Goal: Task Accomplishment & Management: Manage account settings

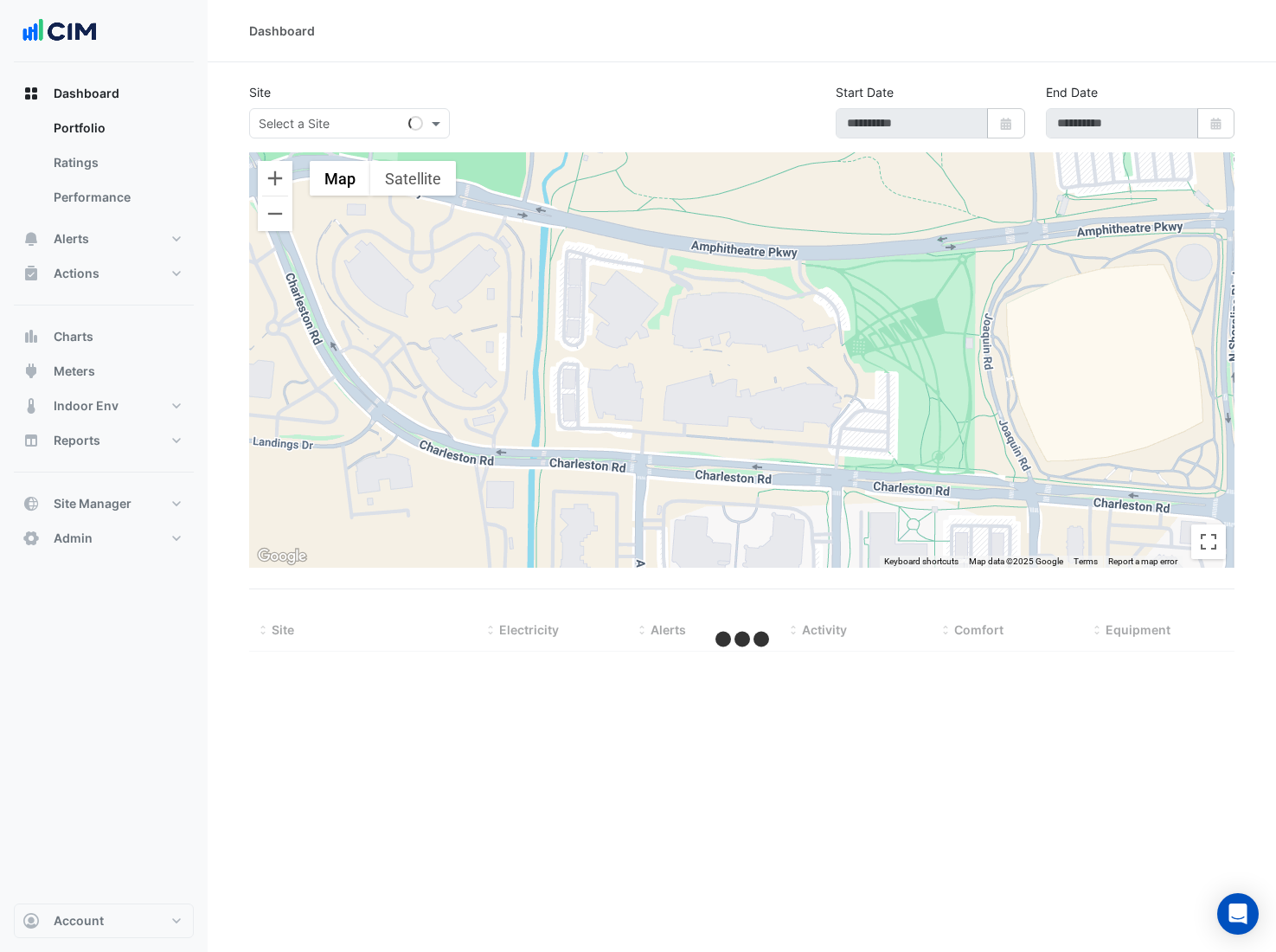
select select "**"
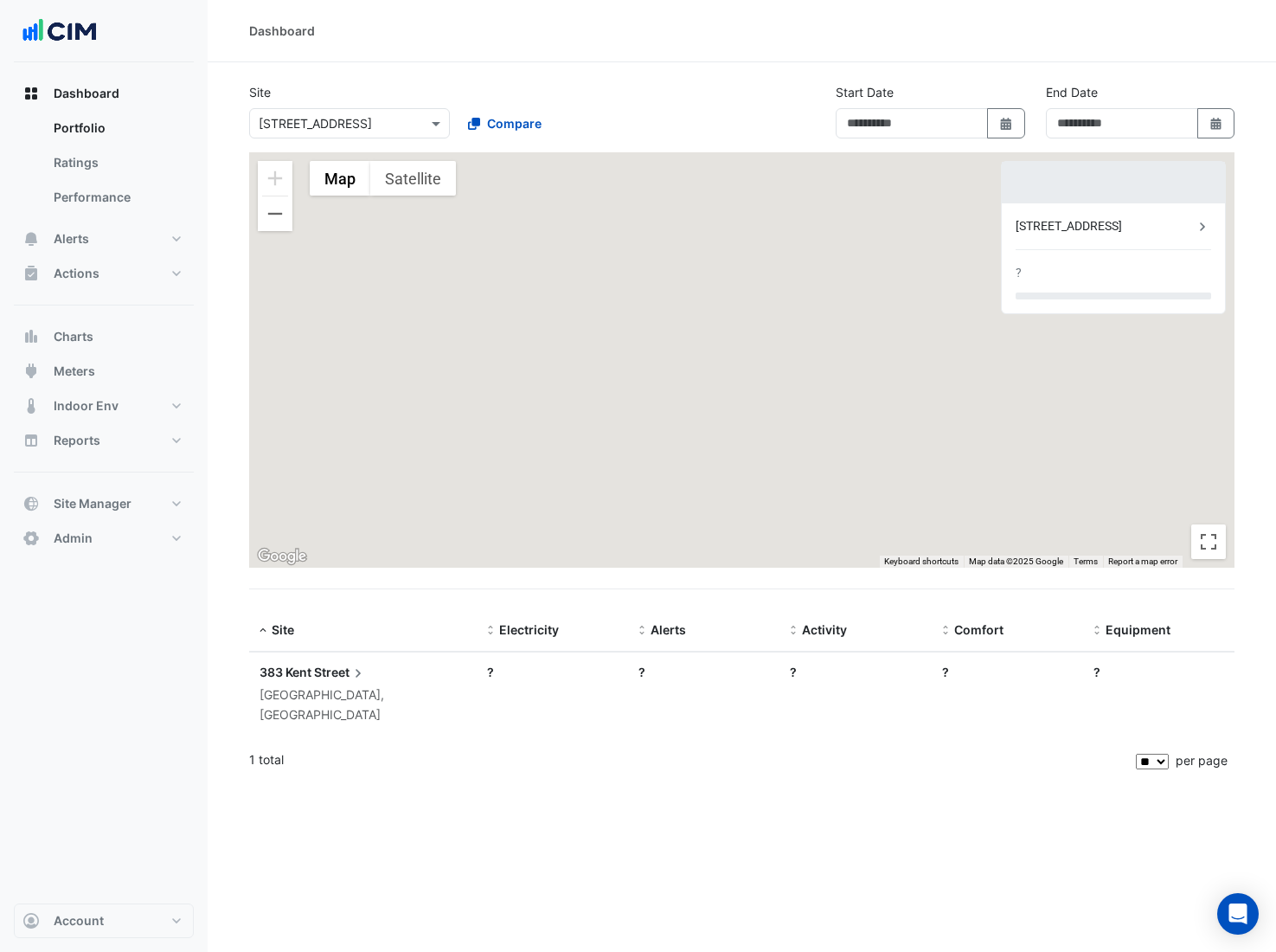
type input "**********"
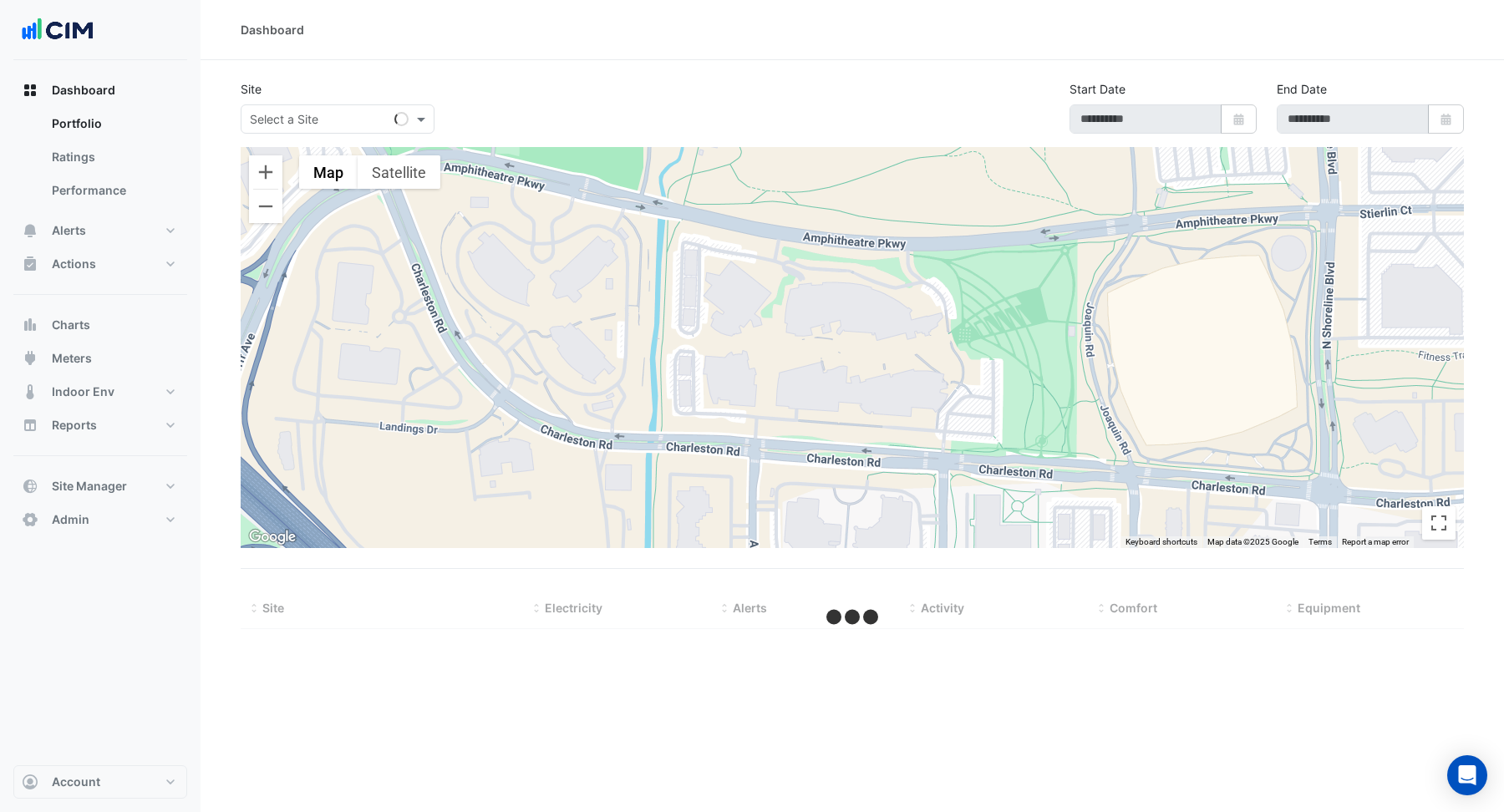
type input "**********"
select select "**"
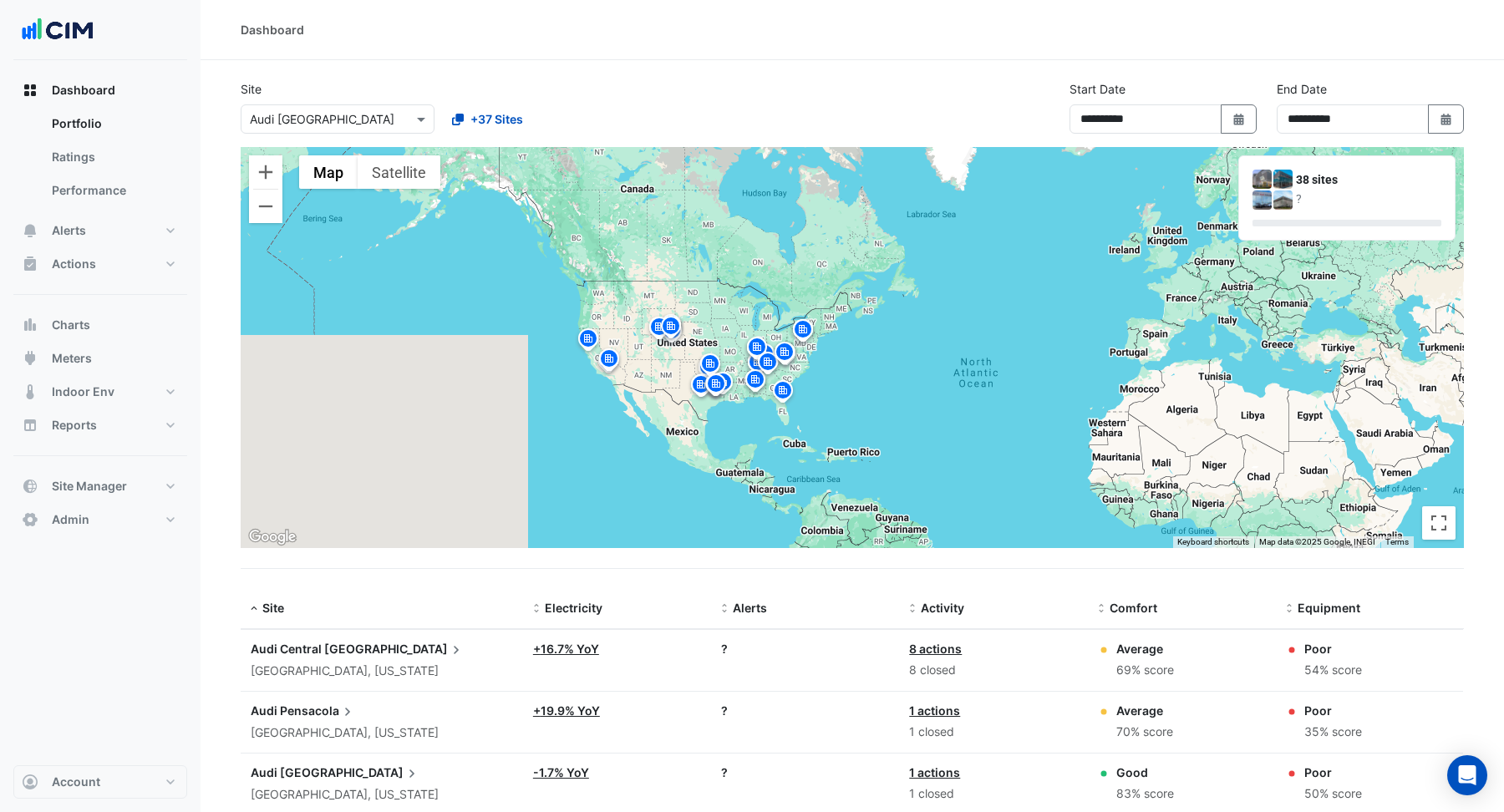
drag, startPoint x: 892, startPoint y: 247, endPoint x: 296, endPoint y: 307, distance: 599.0
click at [524, 412] on div "To activate drag with keyboard, press Alt + Enter. Once in keyboard drag state,…" at bounding box center [851, 347] width 1223 height 401
click at [268, 174] on button "Zoom in" at bounding box center [266, 171] width 34 height 34
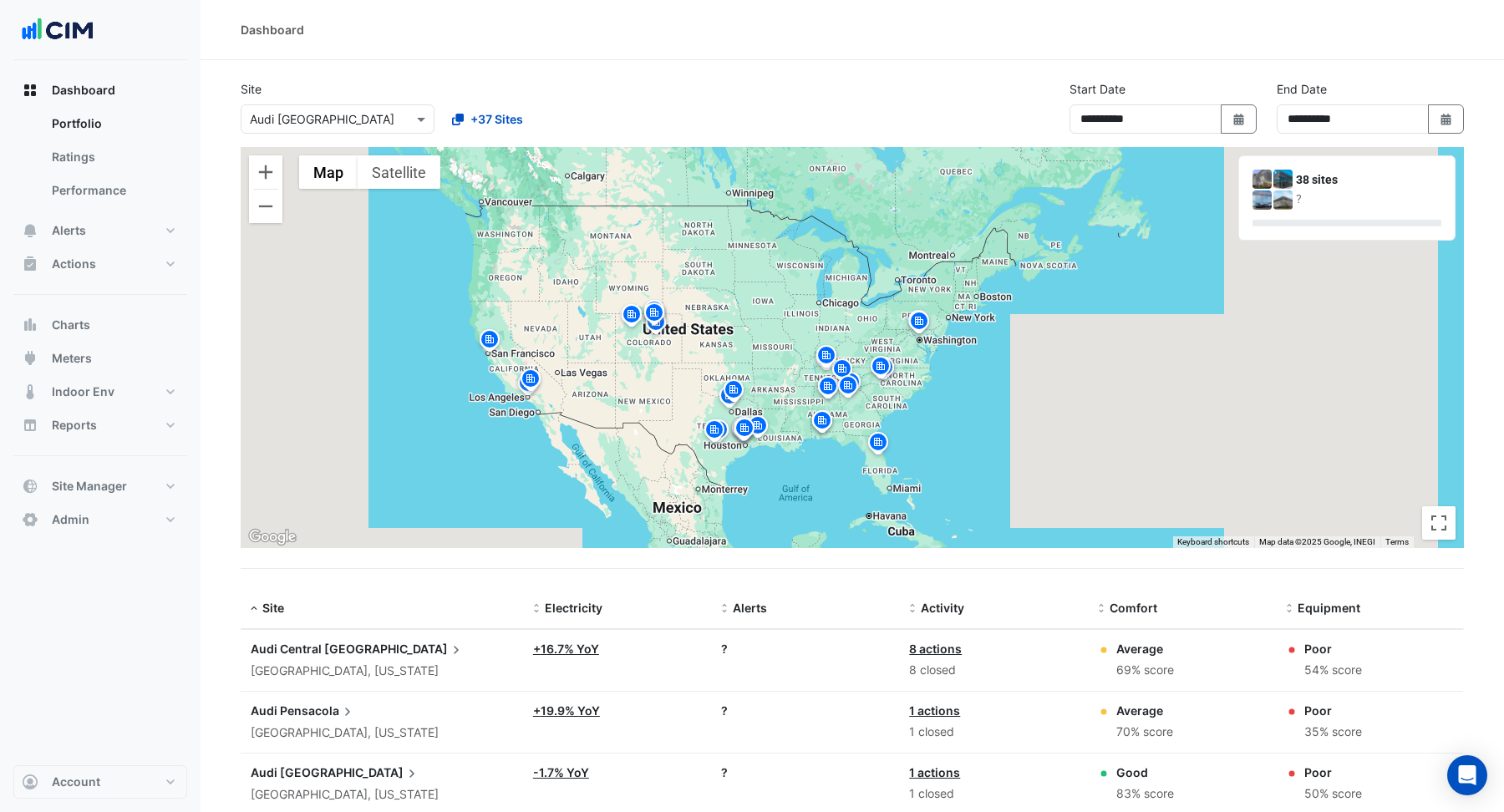
drag, startPoint x: 510, startPoint y: 232, endPoint x: 685, endPoint y: 227, distance: 175.1
click at [685, 227] on div "To activate drag with keyboard, press Alt + Enter. Once in keyboard drag state,…" at bounding box center [851, 347] width 1223 height 401
click at [273, 171] on button "Zoom in" at bounding box center [266, 171] width 34 height 34
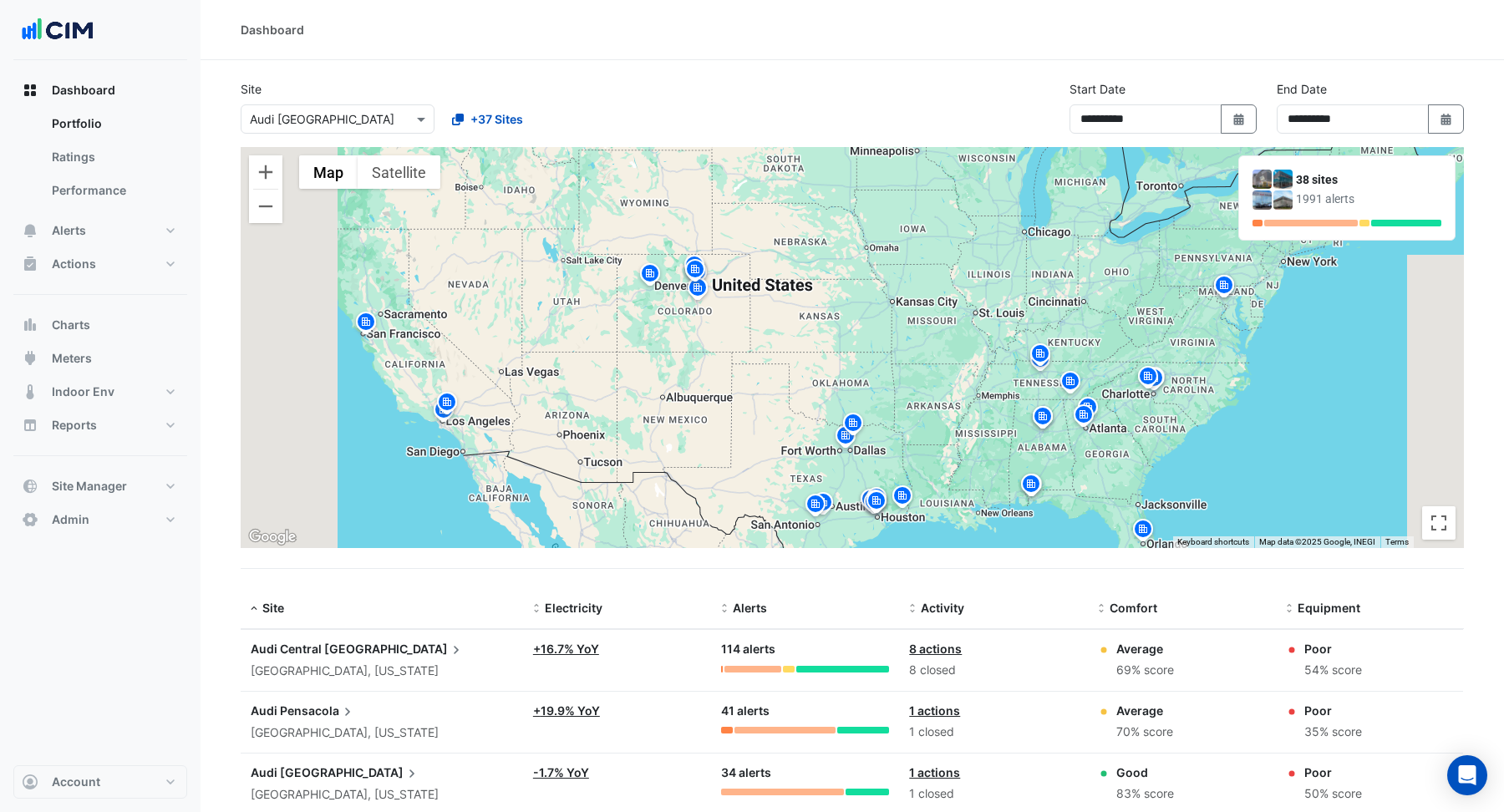
drag, startPoint x: 582, startPoint y: 243, endPoint x: 840, endPoint y: 218, distance: 259.2
click at [840, 218] on div "To activate drag with keyboard, press Alt + Enter. Once in keyboard drag state,…" at bounding box center [851, 347] width 1223 height 401
click at [578, 605] on span "Electricity" at bounding box center [574, 608] width 58 height 14
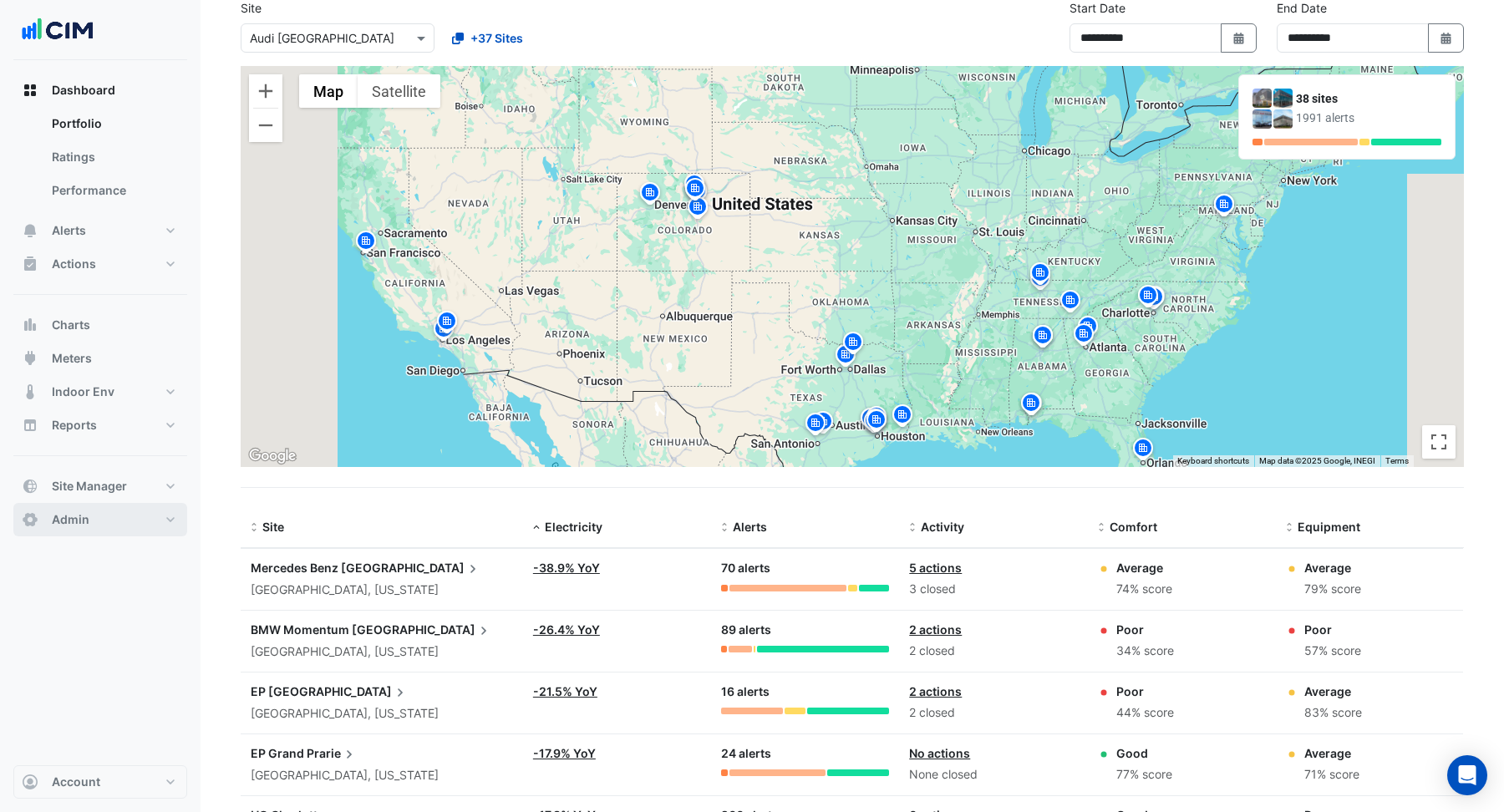
scroll to position [11, 0]
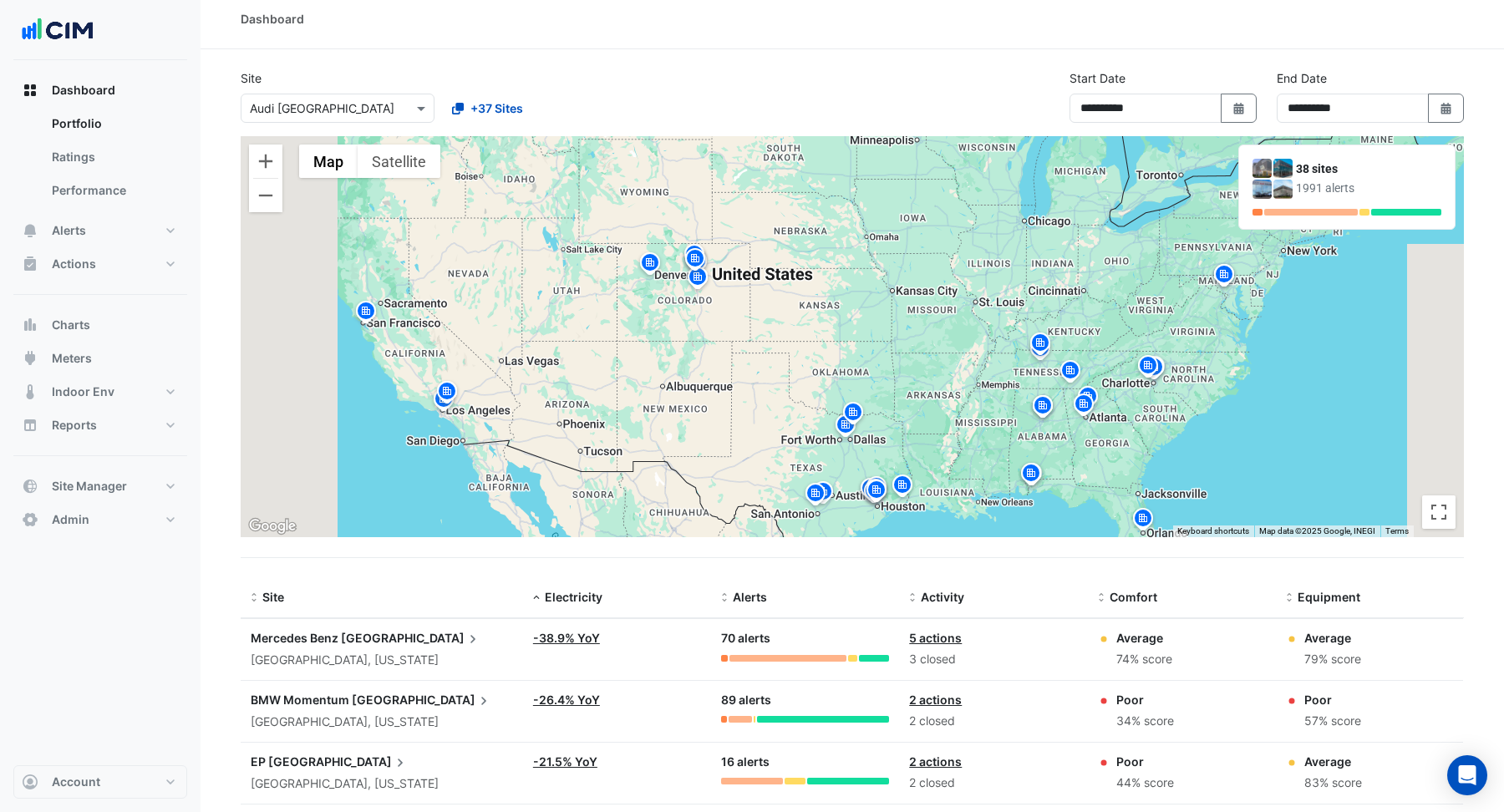
click at [1149, 364] on img at bounding box center [1148, 368] width 26 height 29
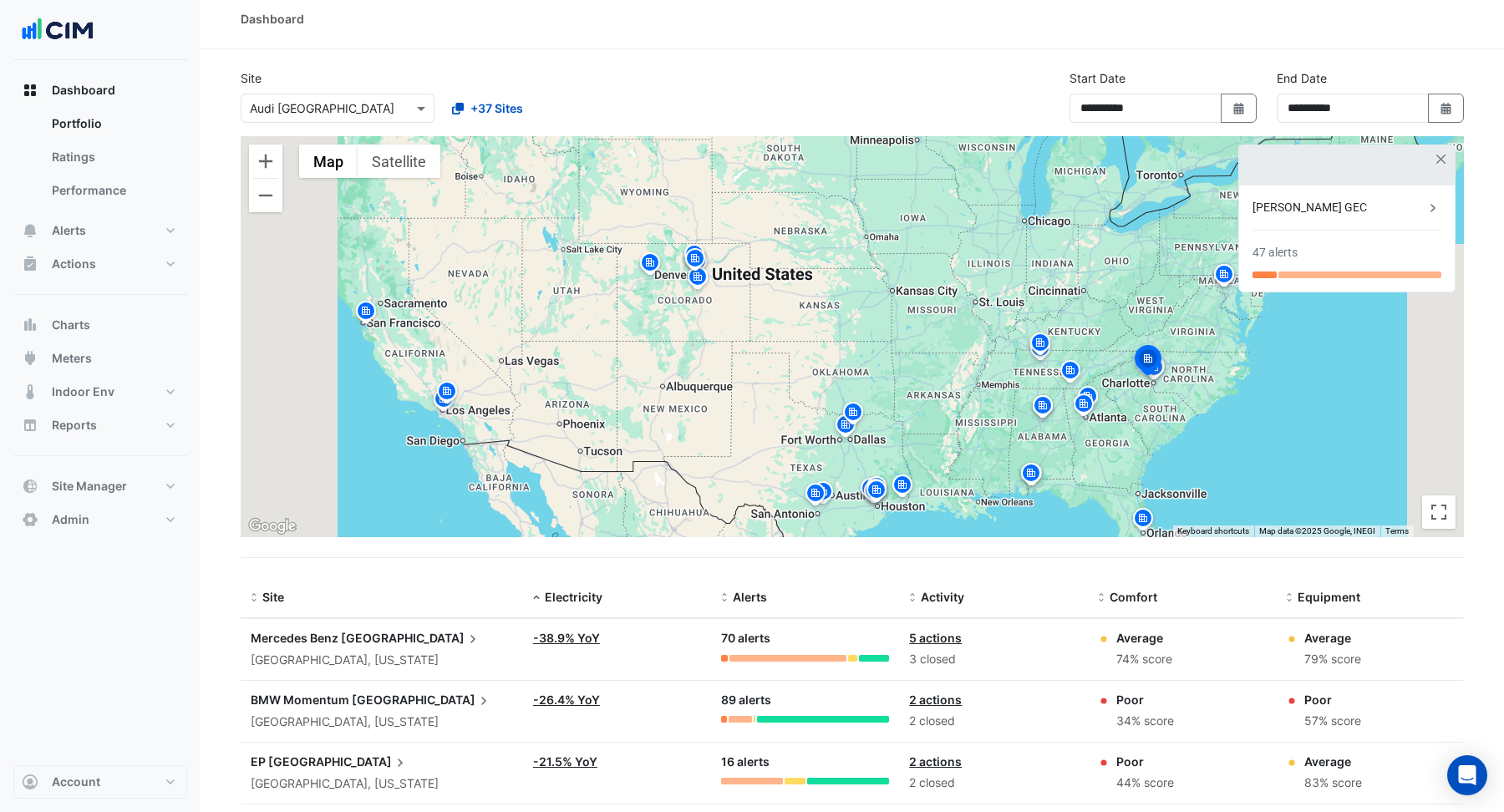
click at [1160, 366] on img at bounding box center [1148, 362] width 37 height 40
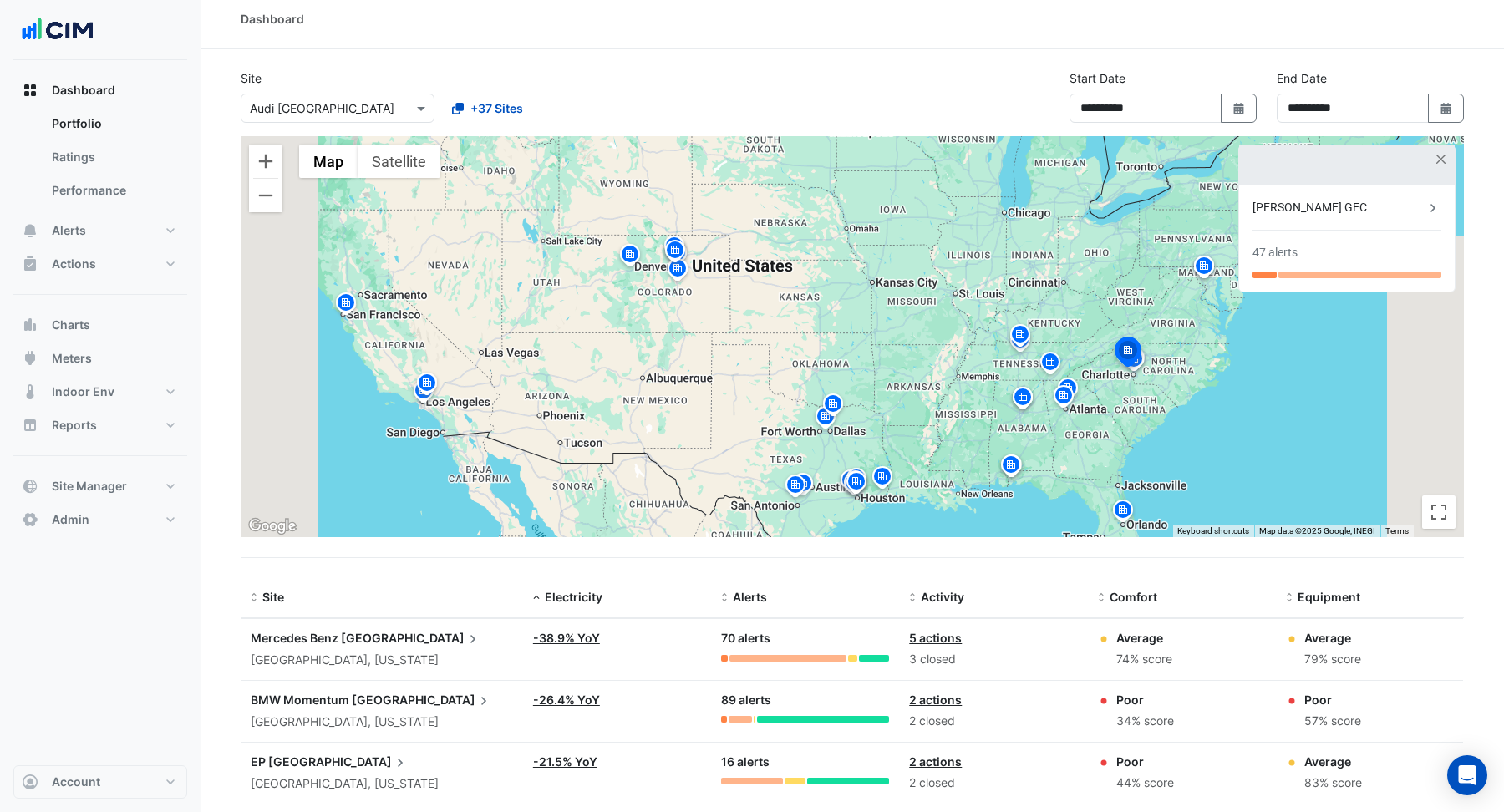
drag, startPoint x: 1156, startPoint y: 354, endPoint x: 1132, endPoint y: 345, distance: 25.6
click at [1132, 345] on img at bounding box center [1128, 354] width 37 height 40
click at [264, 168] on button "Zoom in" at bounding box center [266, 160] width 34 height 34
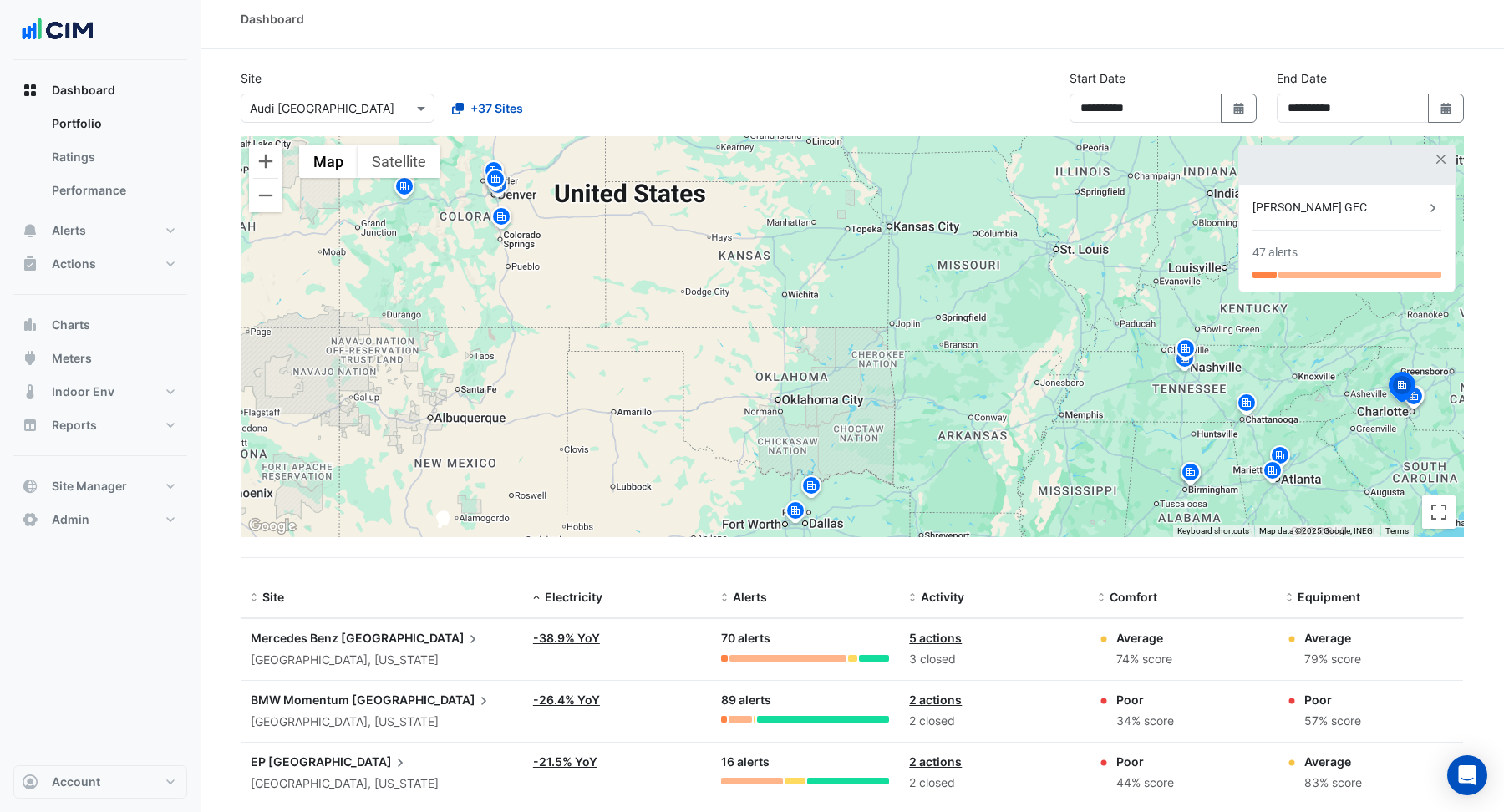
click at [1420, 396] on img at bounding box center [1402, 389] width 37 height 40
click at [1414, 394] on img at bounding box center [1402, 389] width 37 height 40
click at [1391, 428] on div "To navigate, press the arrow keys. To activate drag with keyboard, press Alt + …" at bounding box center [851, 336] width 1223 height 401
click at [1443, 159] on button "button" at bounding box center [1441, 160] width 15 height 14
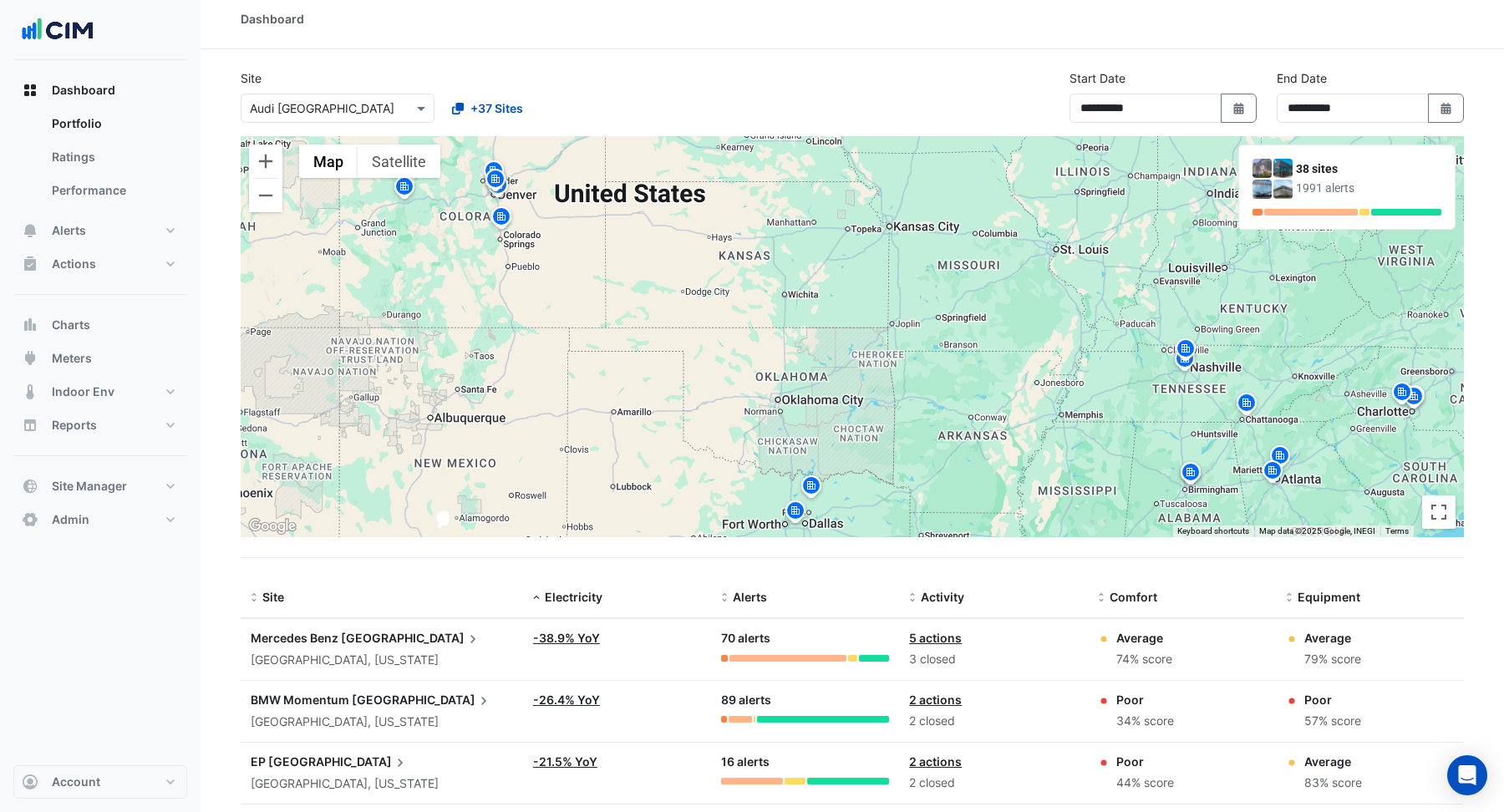
click at [1414, 400] on img at bounding box center [1402, 394] width 26 height 29
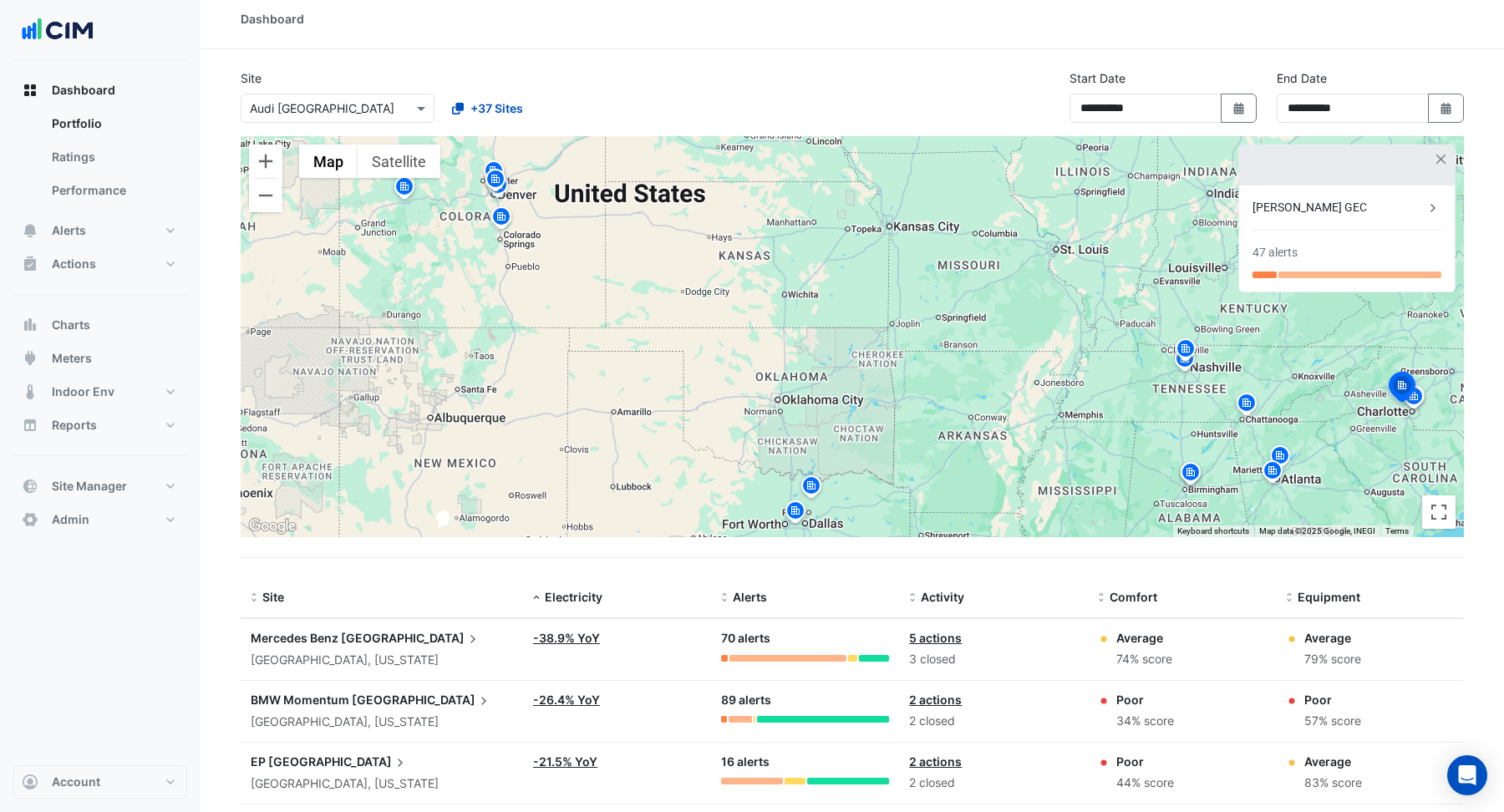
click at [1419, 398] on img at bounding box center [1402, 389] width 37 height 40
click at [1446, 161] on button "button" at bounding box center [1441, 160] width 15 height 14
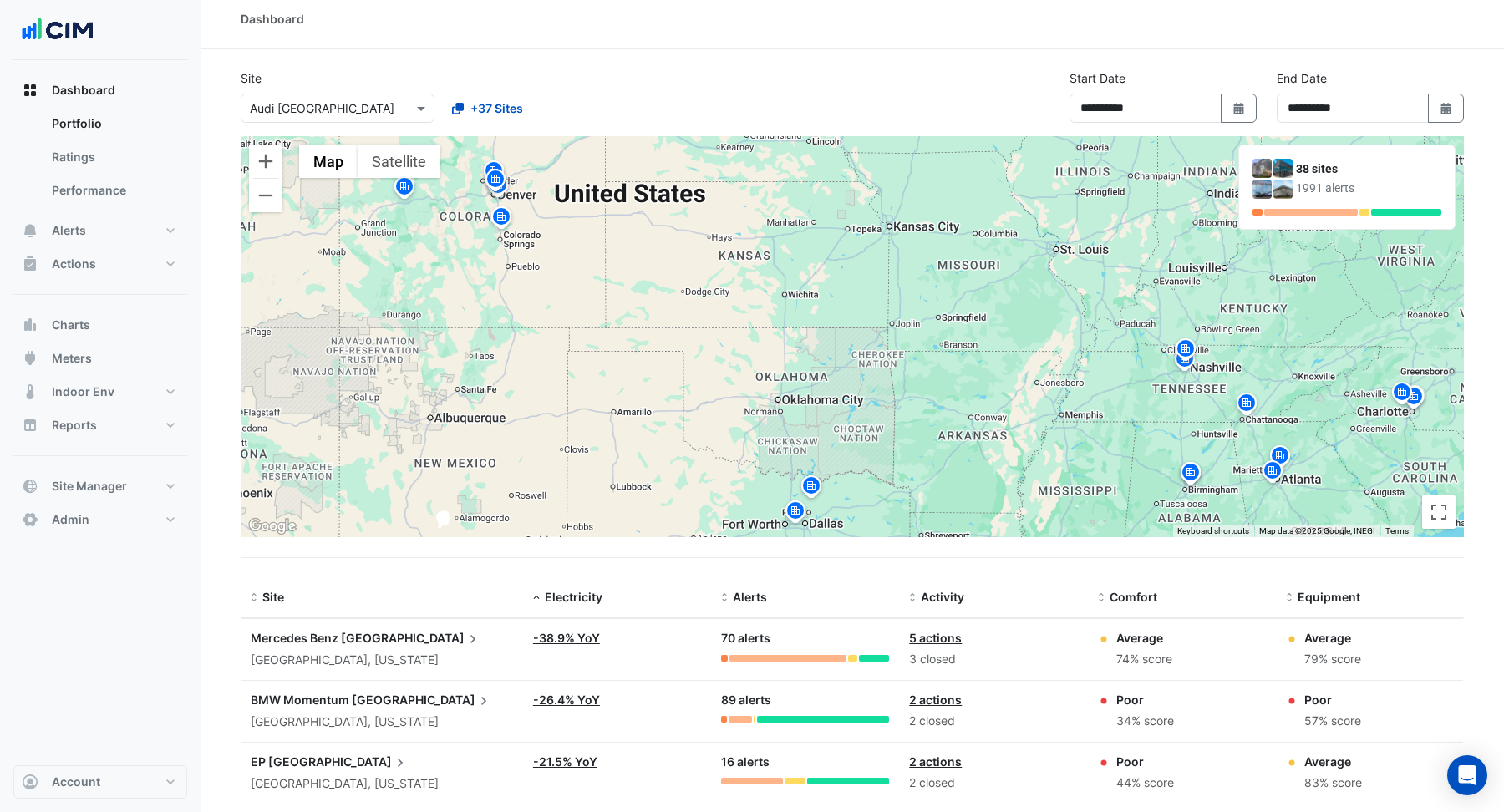
click at [1416, 399] on img at bounding box center [1413, 399] width 26 height 29
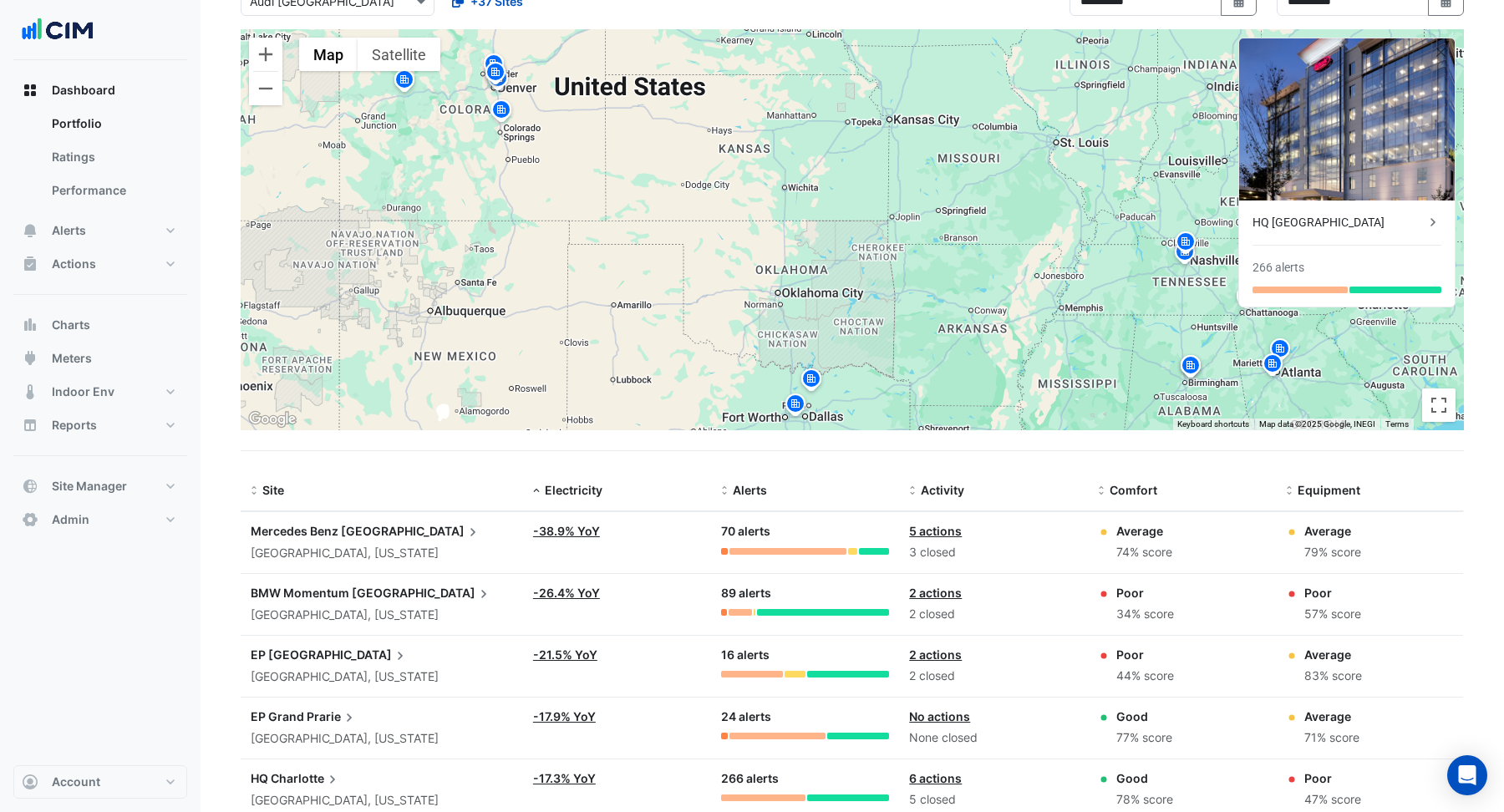
scroll to position [117, 0]
click at [266, 93] on button "Zoom out" at bounding box center [266, 89] width 34 height 34
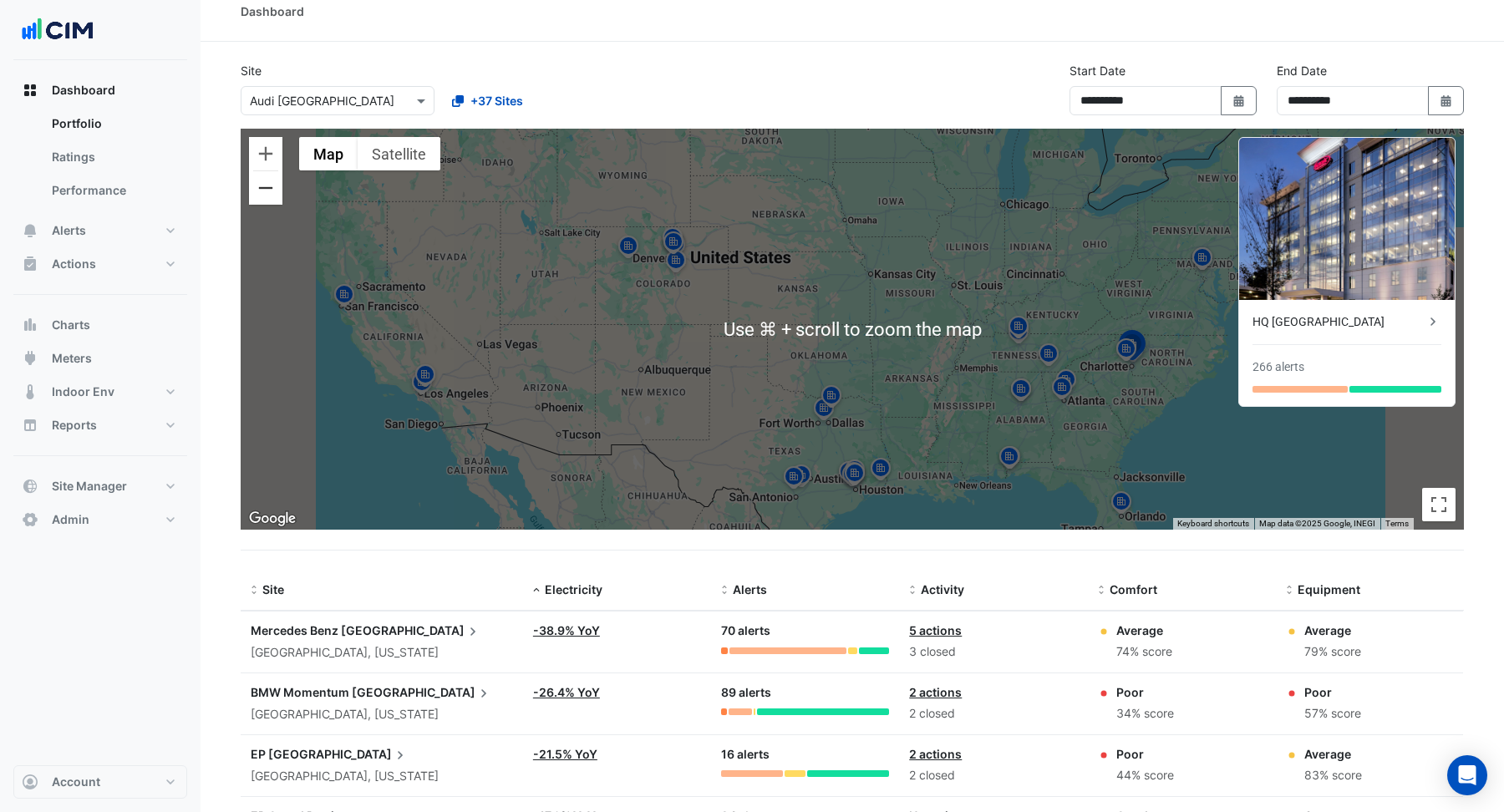
scroll to position [23, 0]
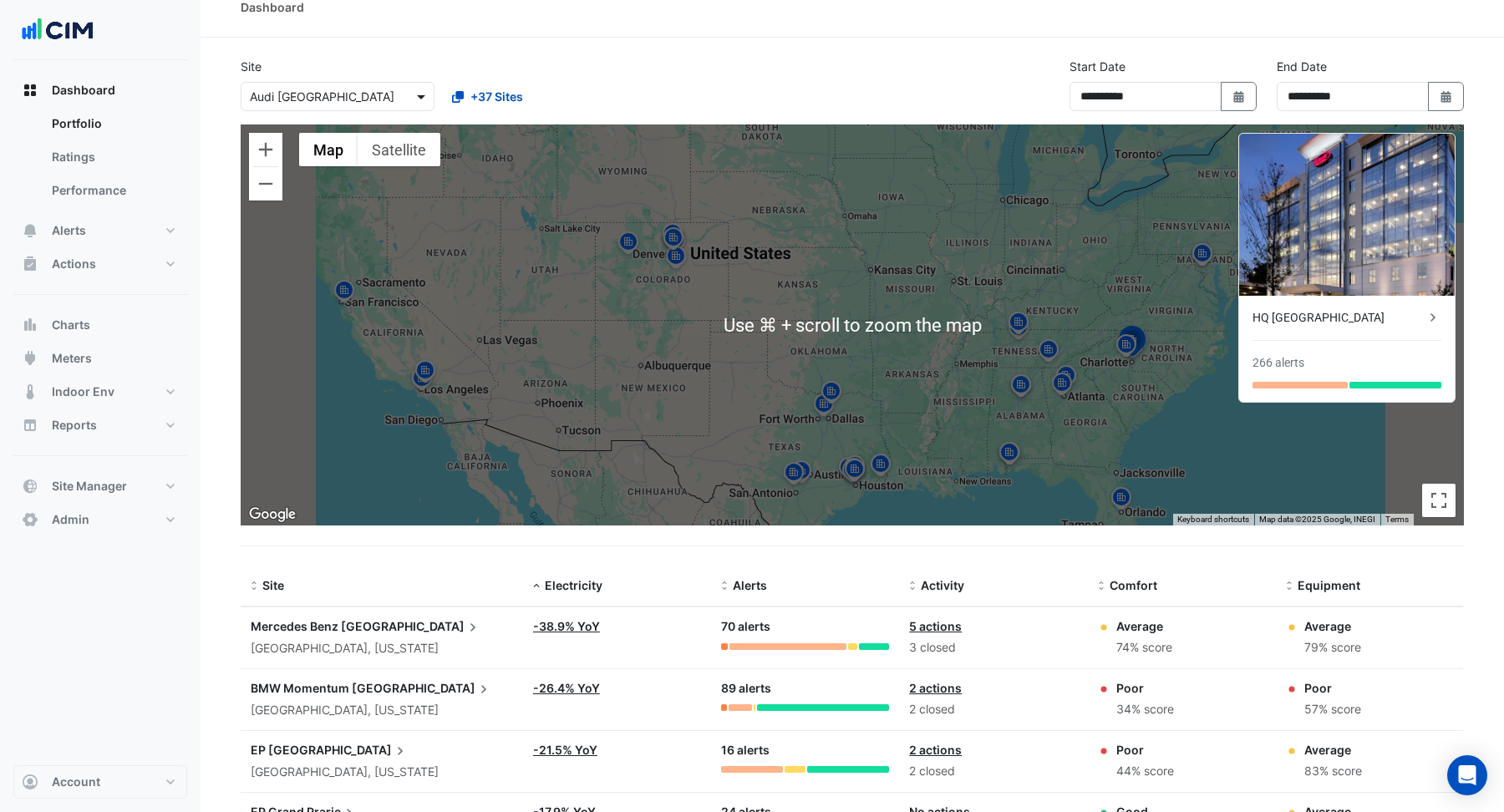
click at [425, 91] on span at bounding box center [422, 96] width 21 height 17
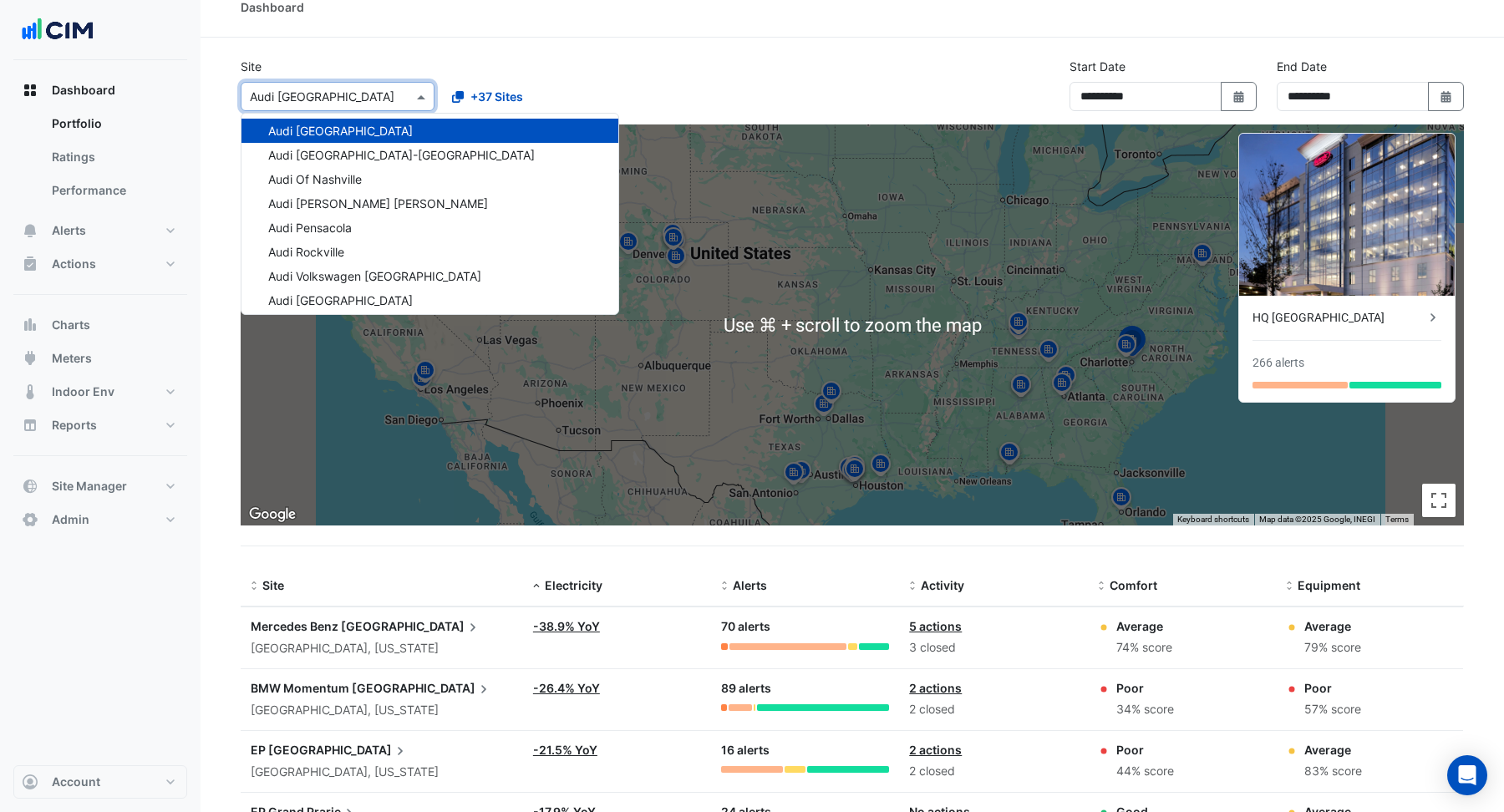
scroll to position [24, 0]
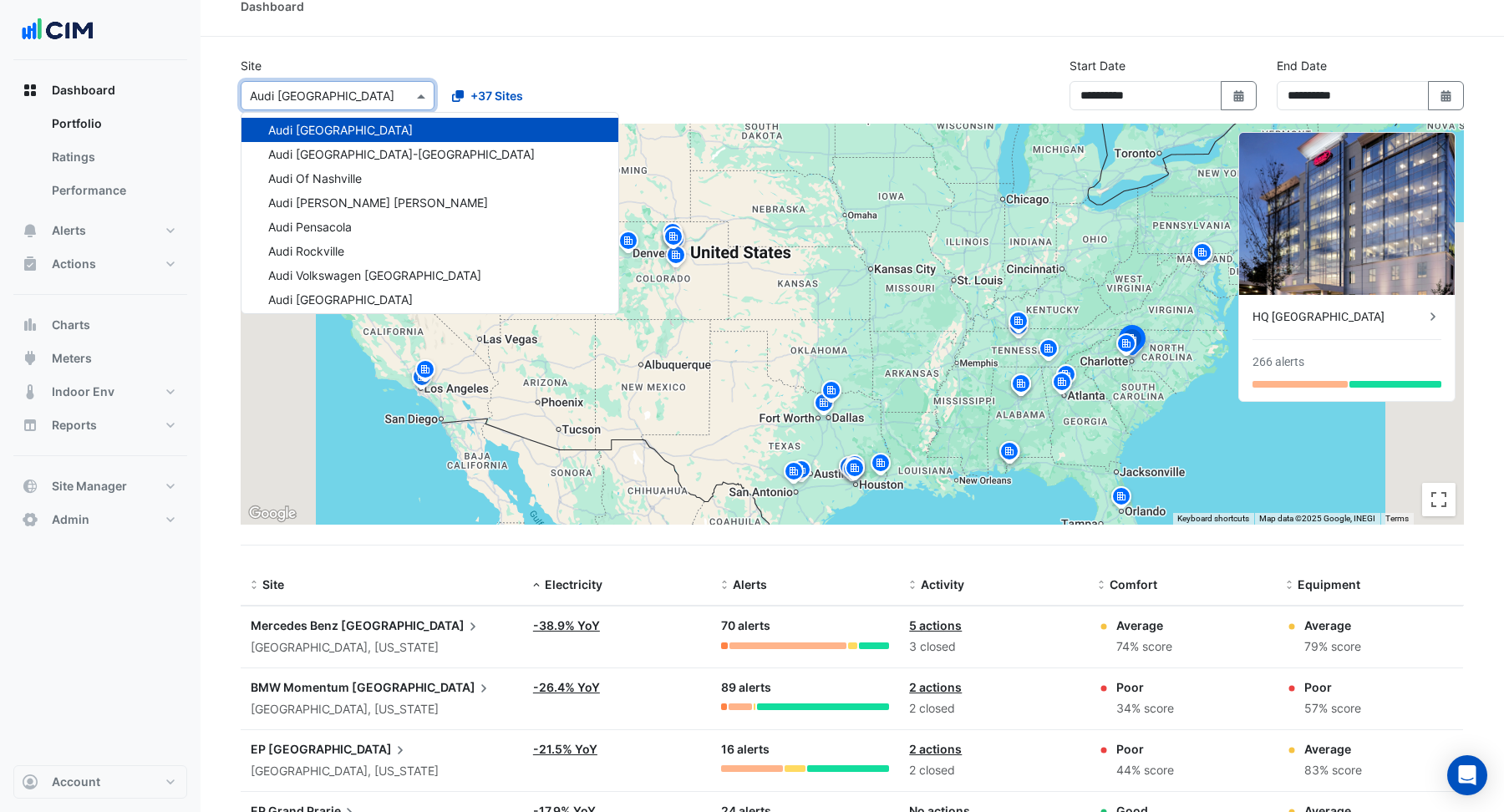
drag, startPoint x: 532, startPoint y: 62, endPoint x: 586, endPoint y: 173, distance: 123.4
click at [534, 64] on div "Site Select a Site × Audi Central Houston 141 Walker Street Security 141 Walker…" at bounding box center [437, 83] width 414 height 53
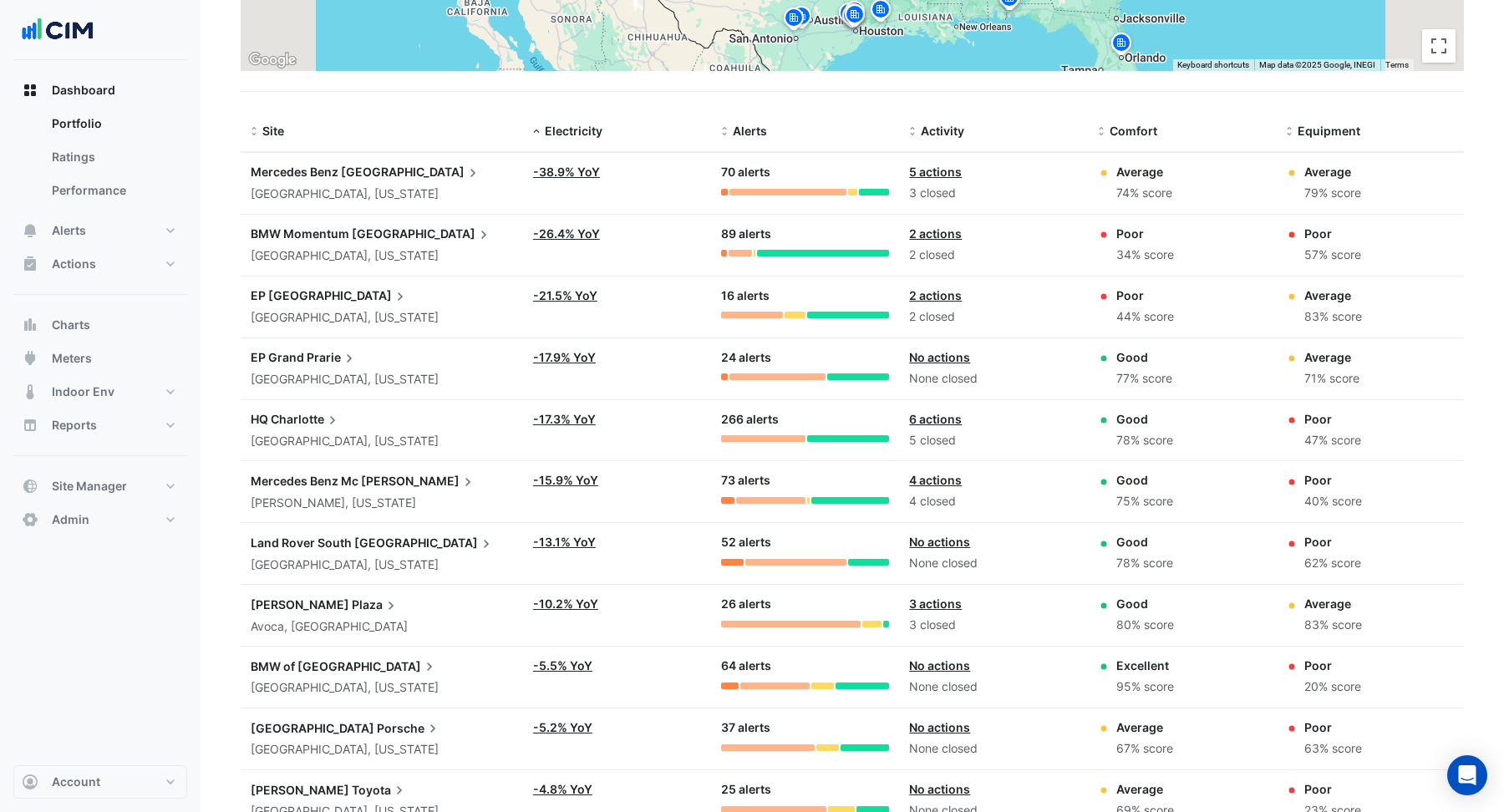
scroll to position [0, 0]
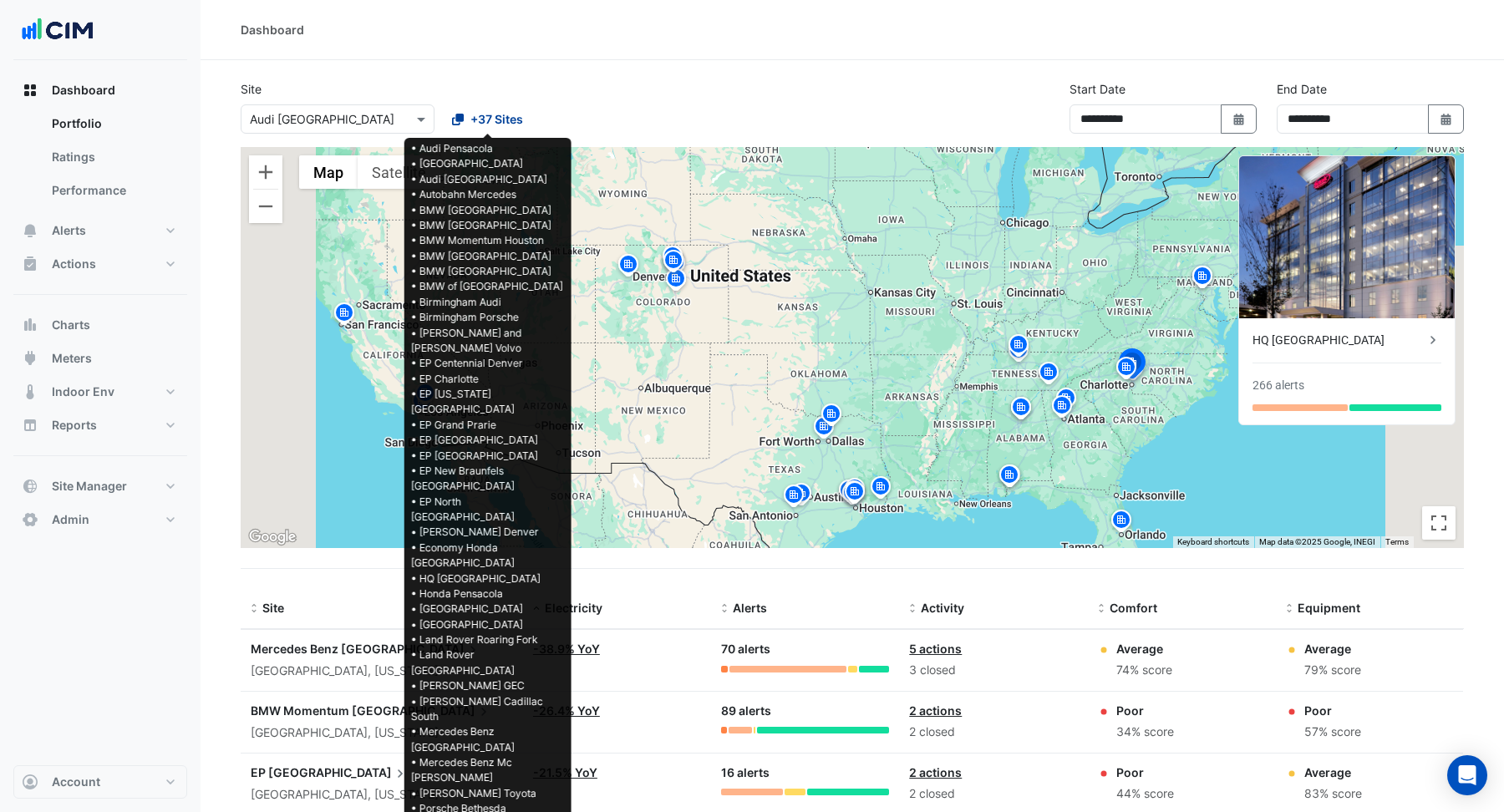
click at [496, 114] on span "+37 Sites" at bounding box center [497, 119] width 53 height 17
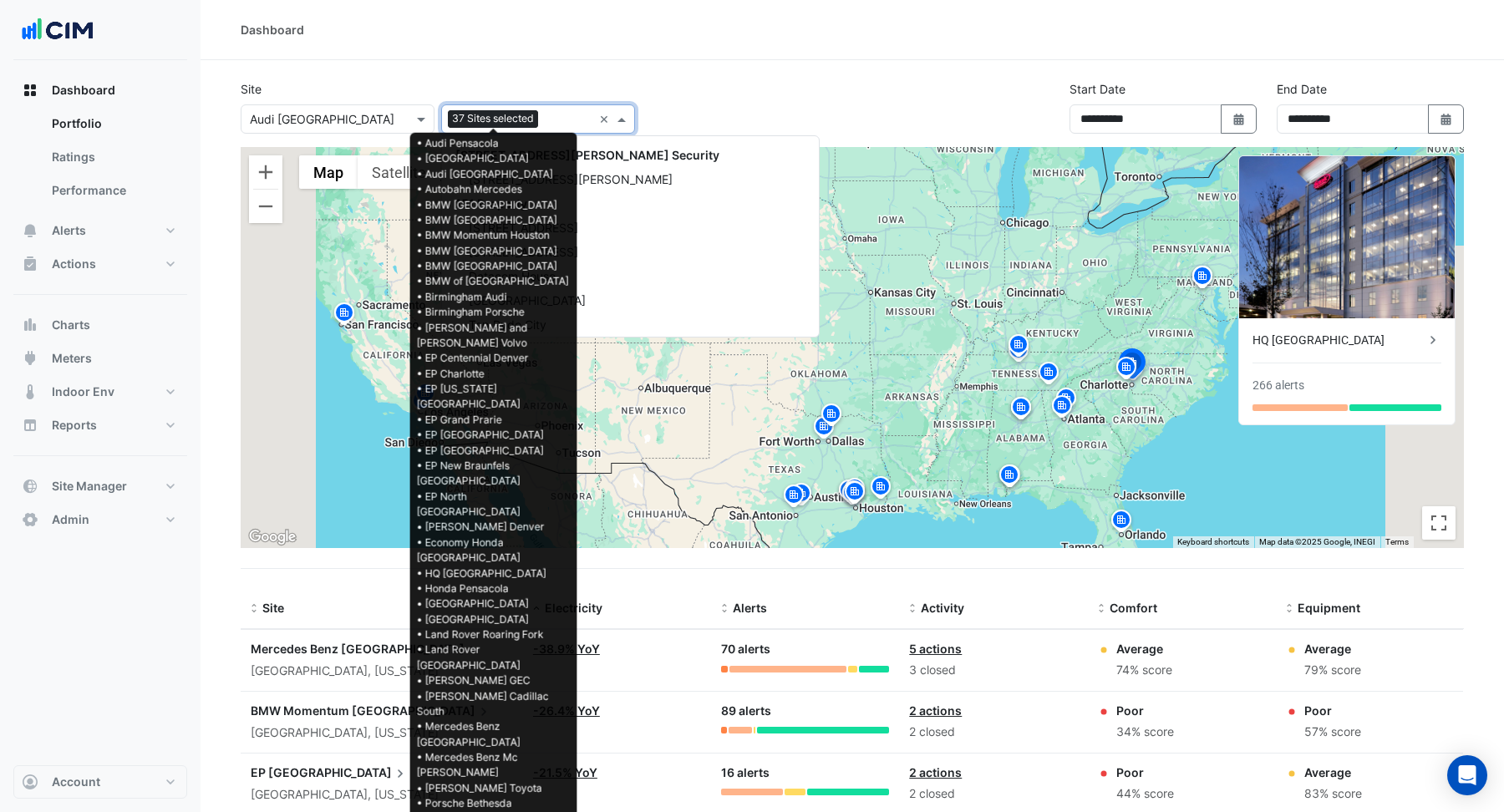
scroll to position [23205, 0]
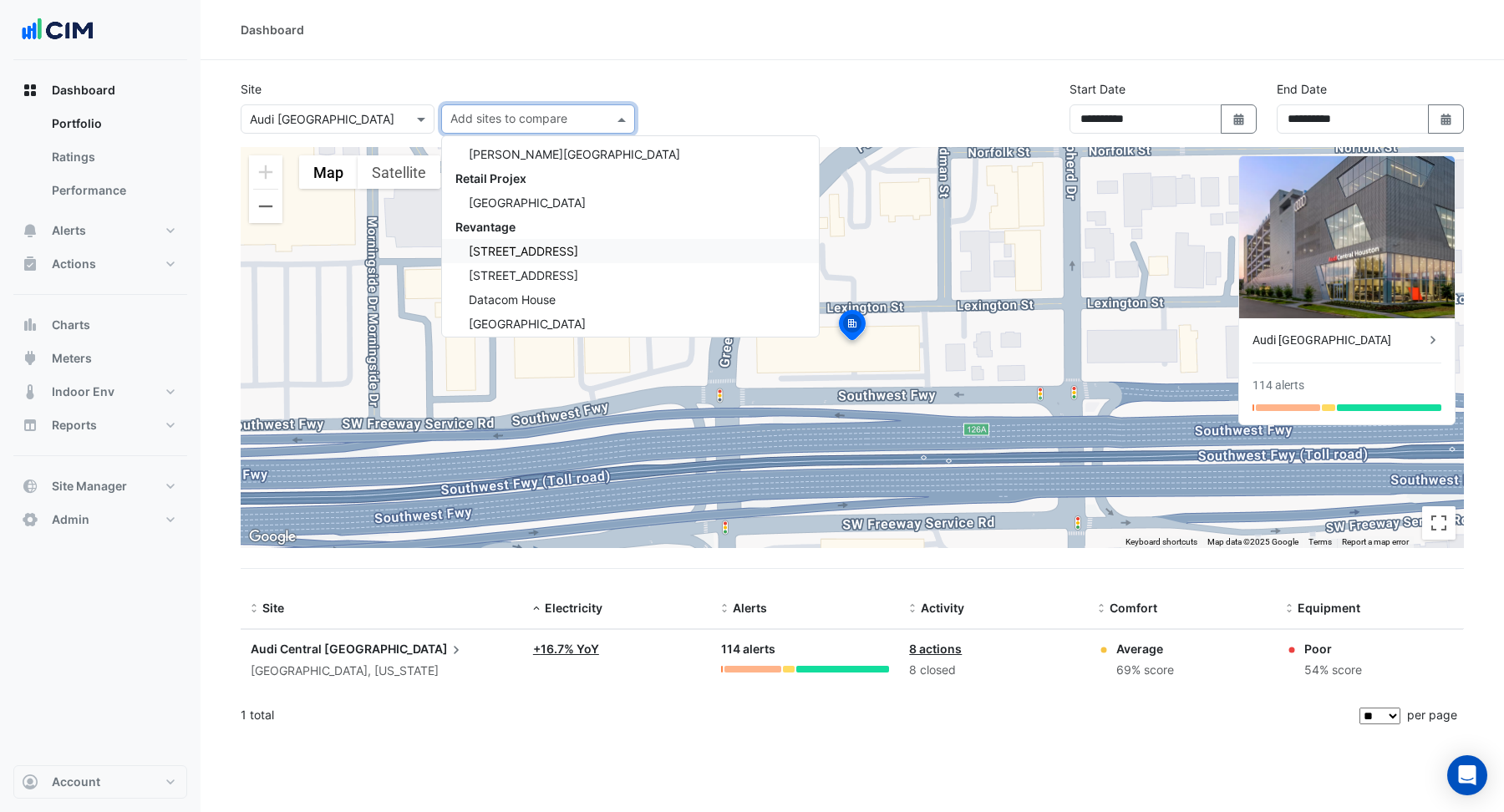
click at [861, 323] on img at bounding box center [852, 327] width 37 height 40
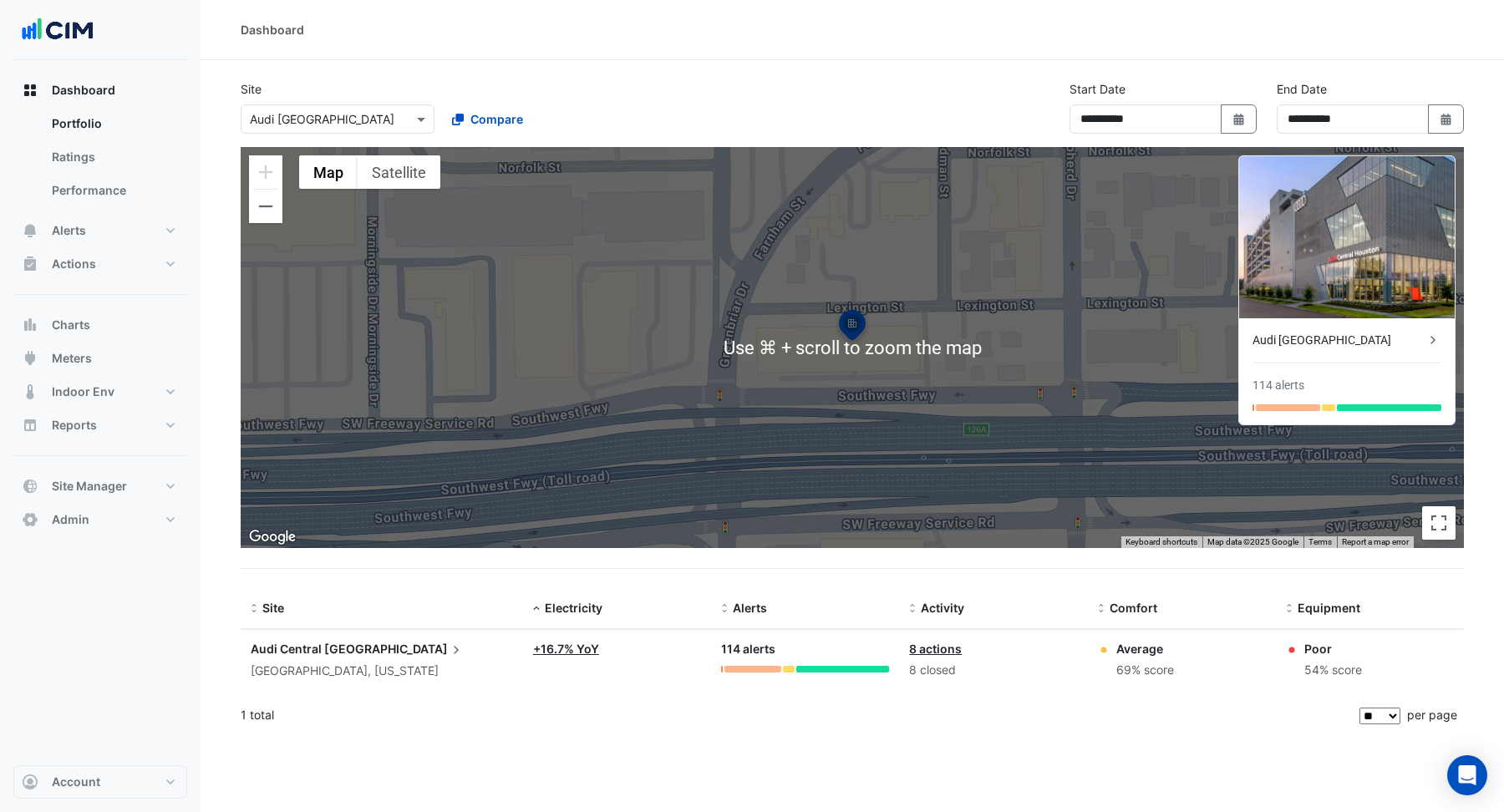
click at [303, 644] on span "Audi Central" at bounding box center [286, 649] width 71 height 14
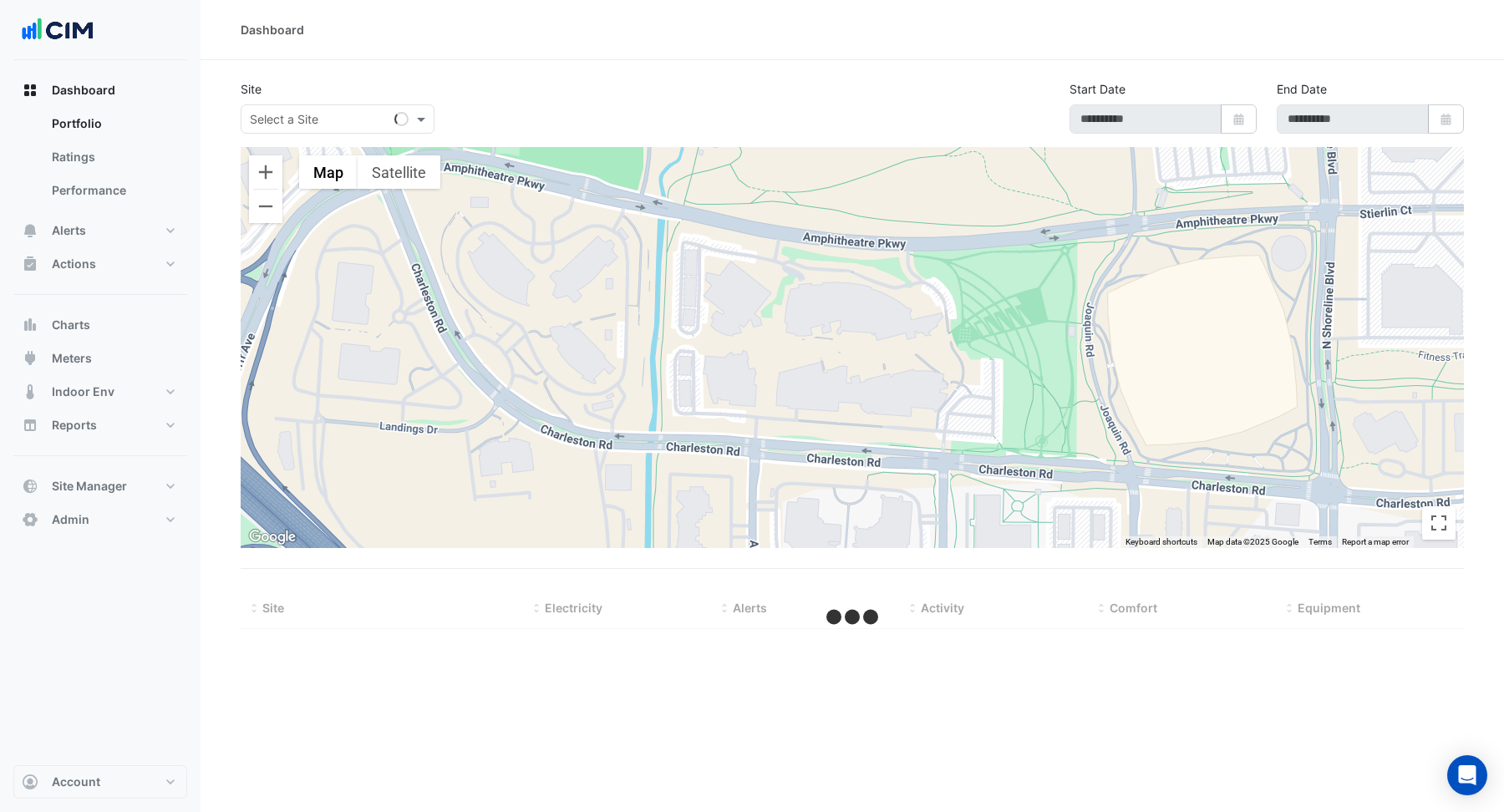
click at [350, 117] on input "text" at bounding box center [321, 120] width 142 height 17
type input "**********"
select select "**"
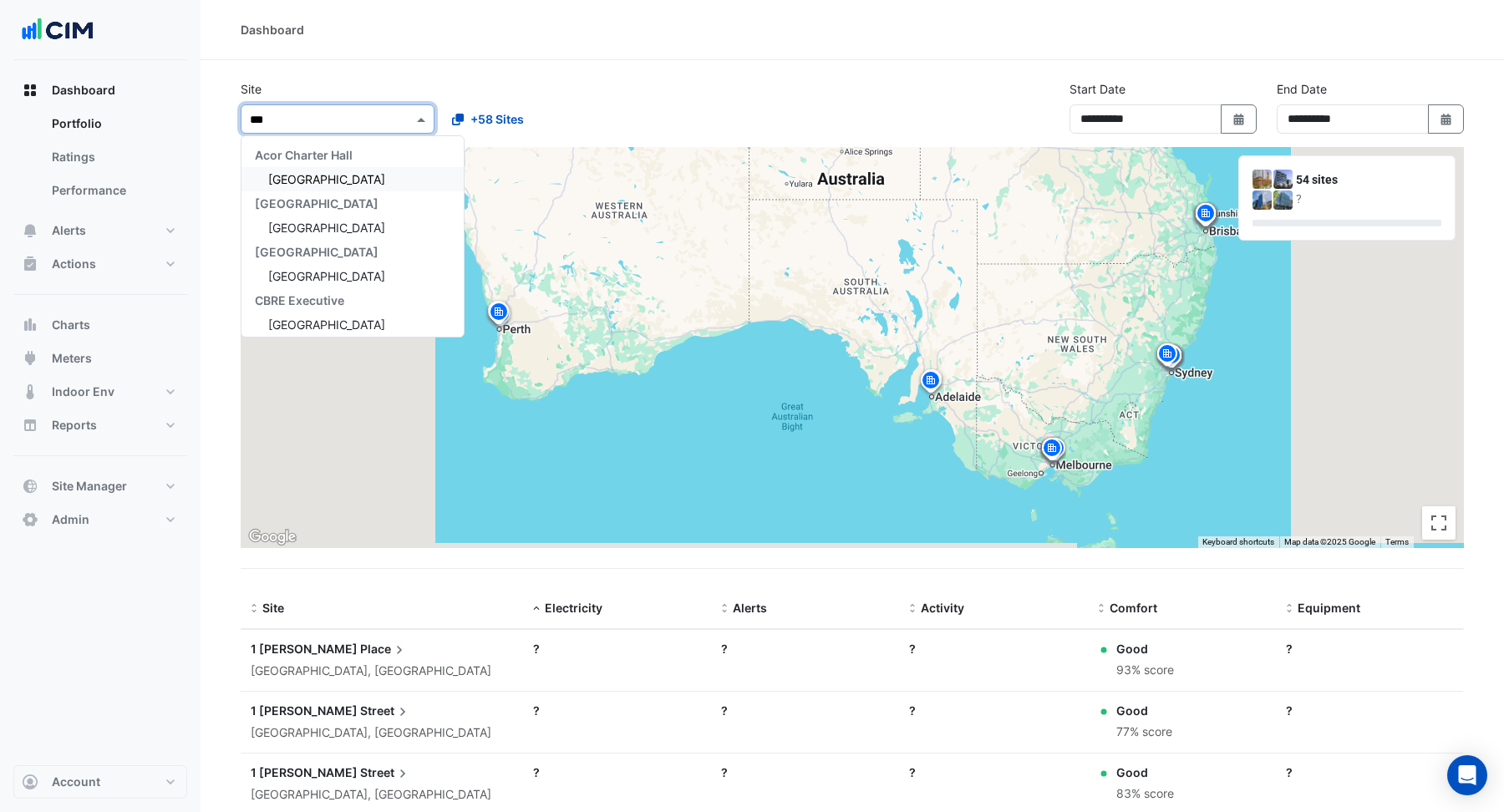
type input "****"
click at [315, 176] on span "Chifley Tower" at bounding box center [326, 179] width 117 height 14
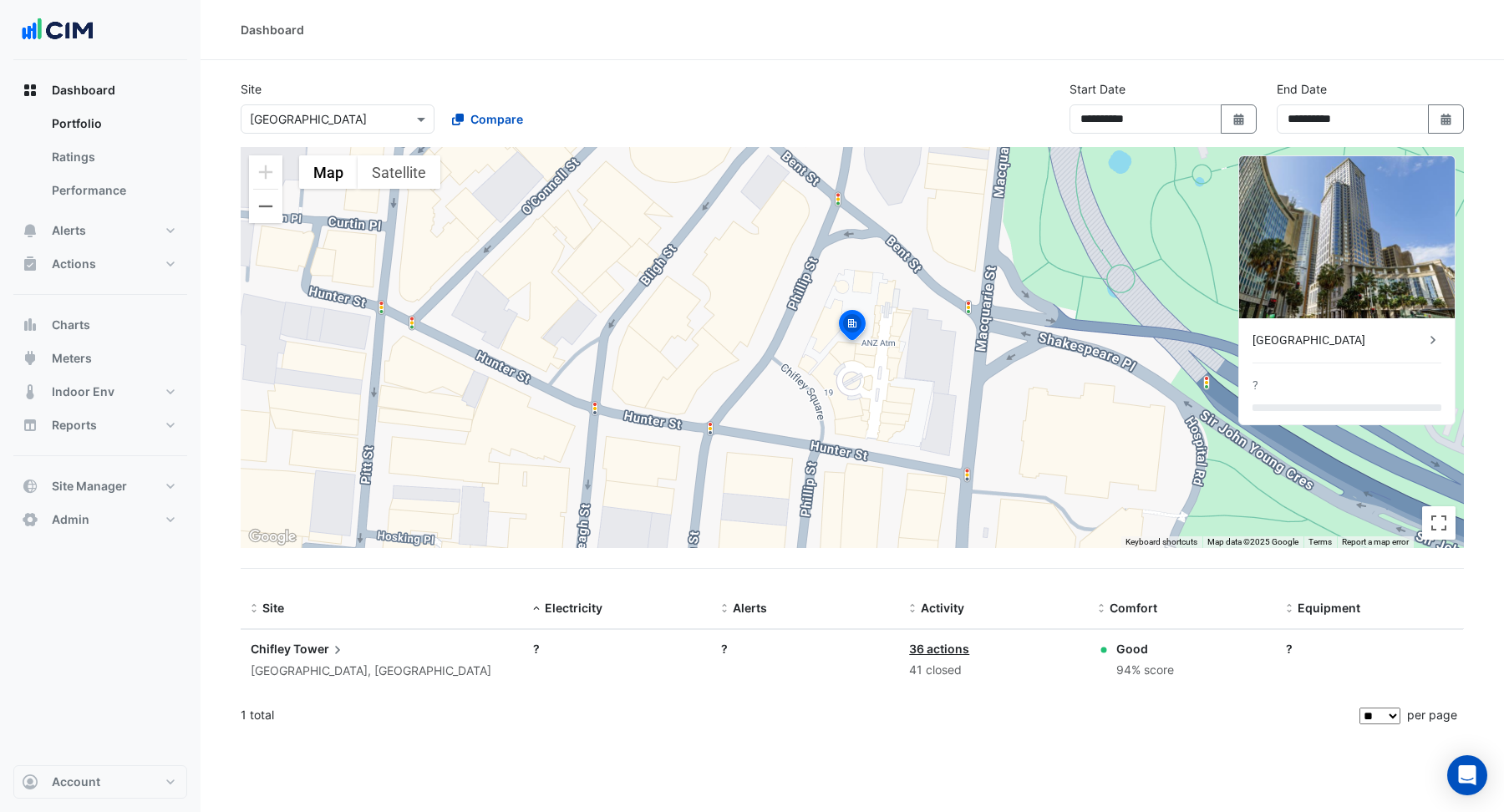
click at [268, 645] on span "Chifley" at bounding box center [270, 649] width 40 height 14
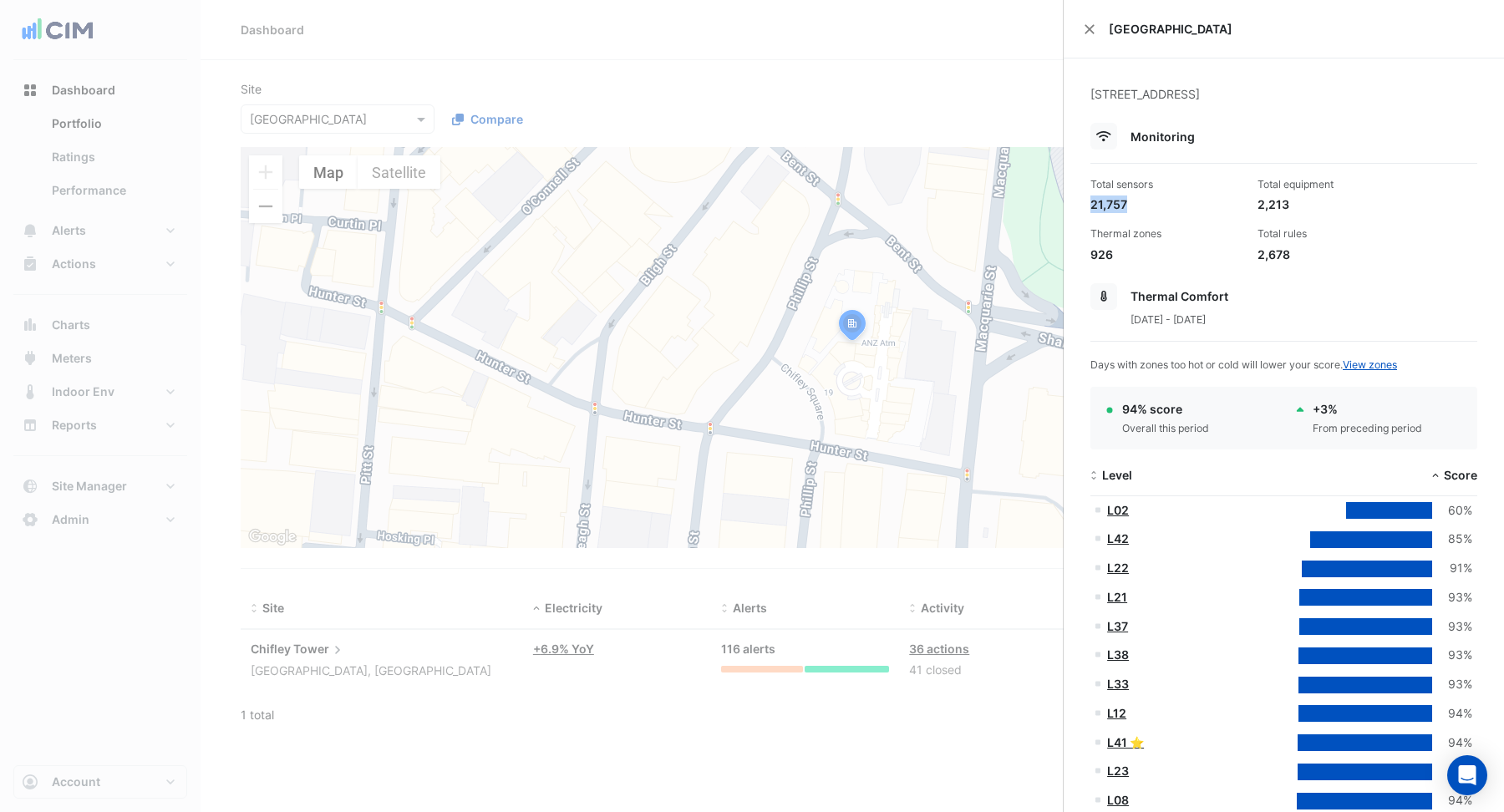
drag, startPoint x: 1127, startPoint y: 204, endPoint x: 1072, endPoint y: 206, distance: 55.0
click at [1156, 209] on div "21,757" at bounding box center [1168, 204] width 154 height 17
drag, startPoint x: 1147, startPoint y: 208, endPoint x: 1081, endPoint y: 208, distance: 66.0
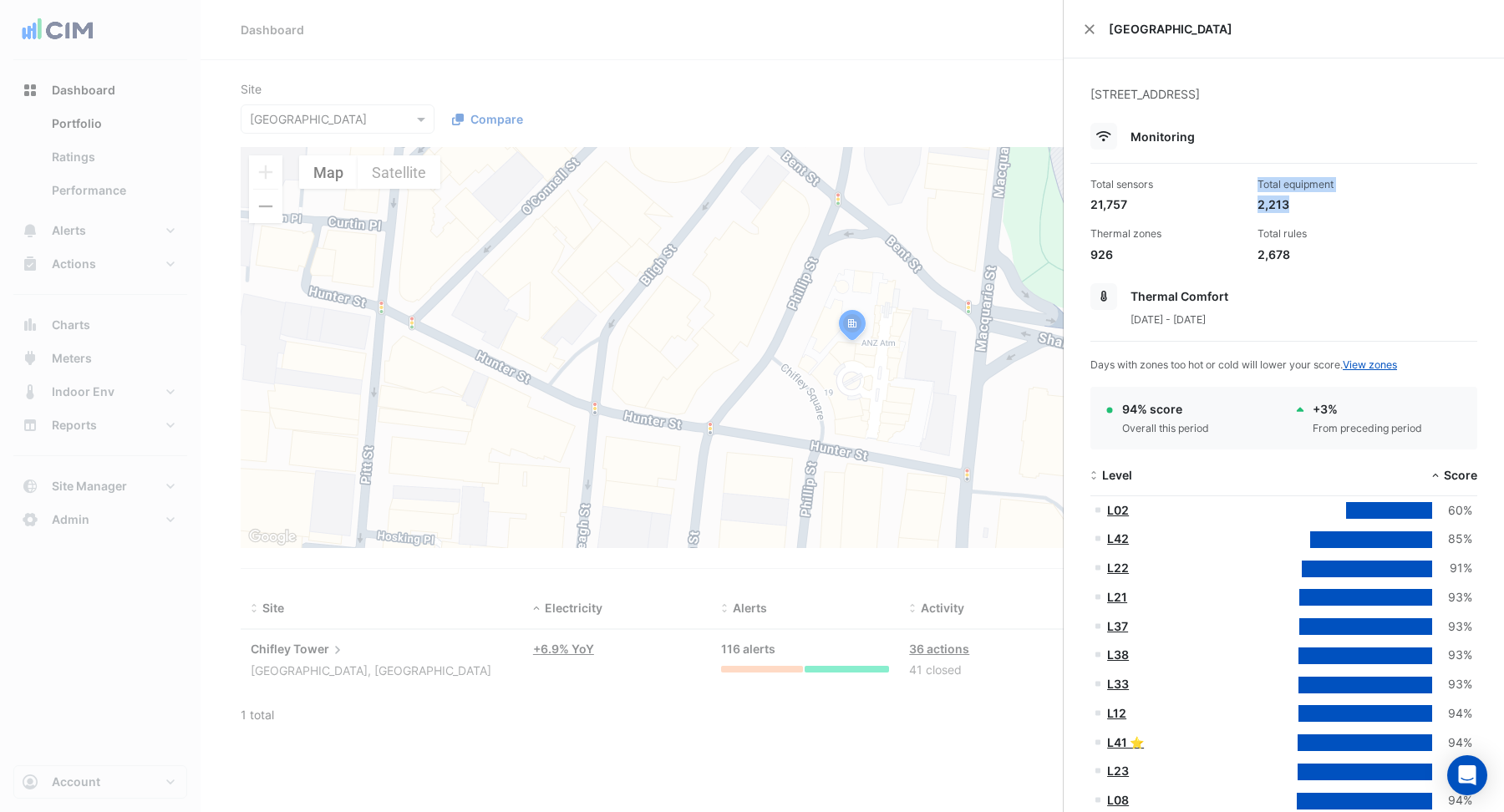
drag, startPoint x: 1305, startPoint y: 213, endPoint x: 1242, endPoint y: 209, distance: 63.1
click at [1242, 209] on div "Total sensors 21,757 Total equipment 2,213 Thermal zones 926 Total rules 2,678" at bounding box center [1283, 214] width 400 height 100
click at [1323, 247] on div "2,678" at bounding box center [1334, 254] width 154 height 17
drag, startPoint x: 1290, startPoint y: 258, endPoint x: 1247, endPoint y: 256, distance: 43.0
click at [1247, 256] on div "Total sensors 21,757 Total equipment 2,213 Thermal zones 926 Total rules 2,678" at bounding box center [1283, 214] width 400 height 100
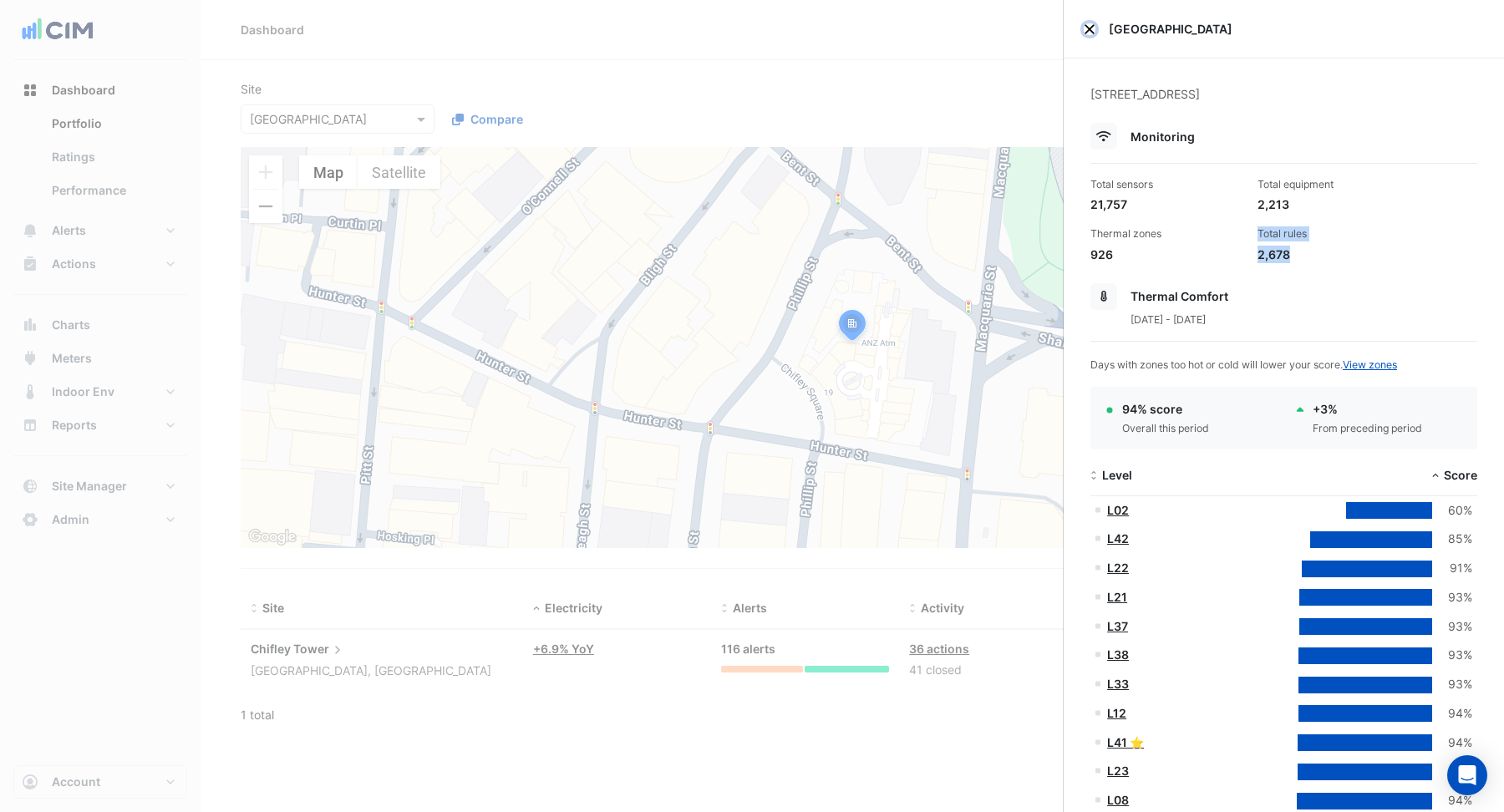
click at [1091, 27] on button "Close" at bounding box center [1089, 29] width 12 height 12
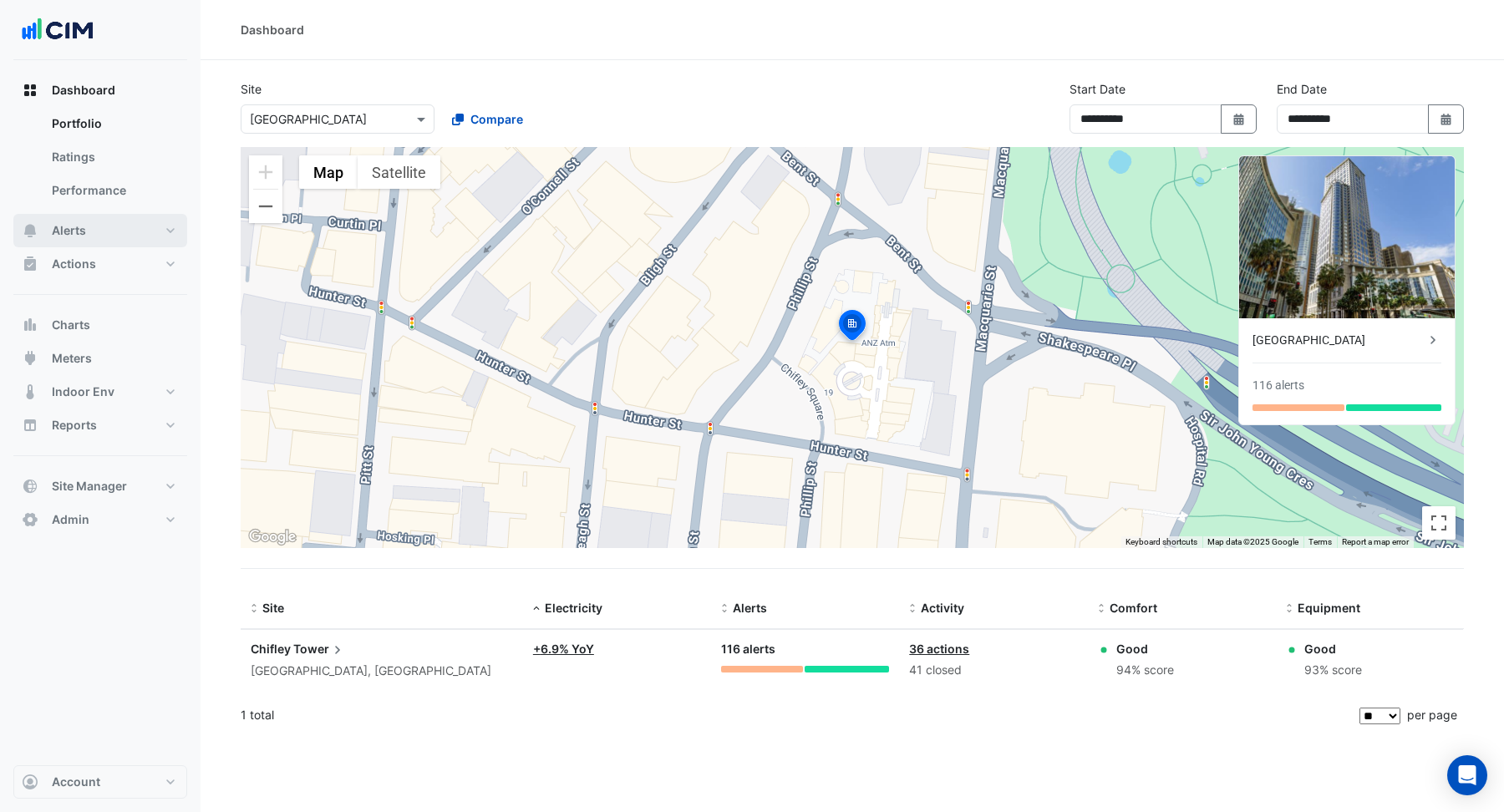
click at [87, 229] on button "Alerts" at bounding box center [101, 230] width 174 height 34
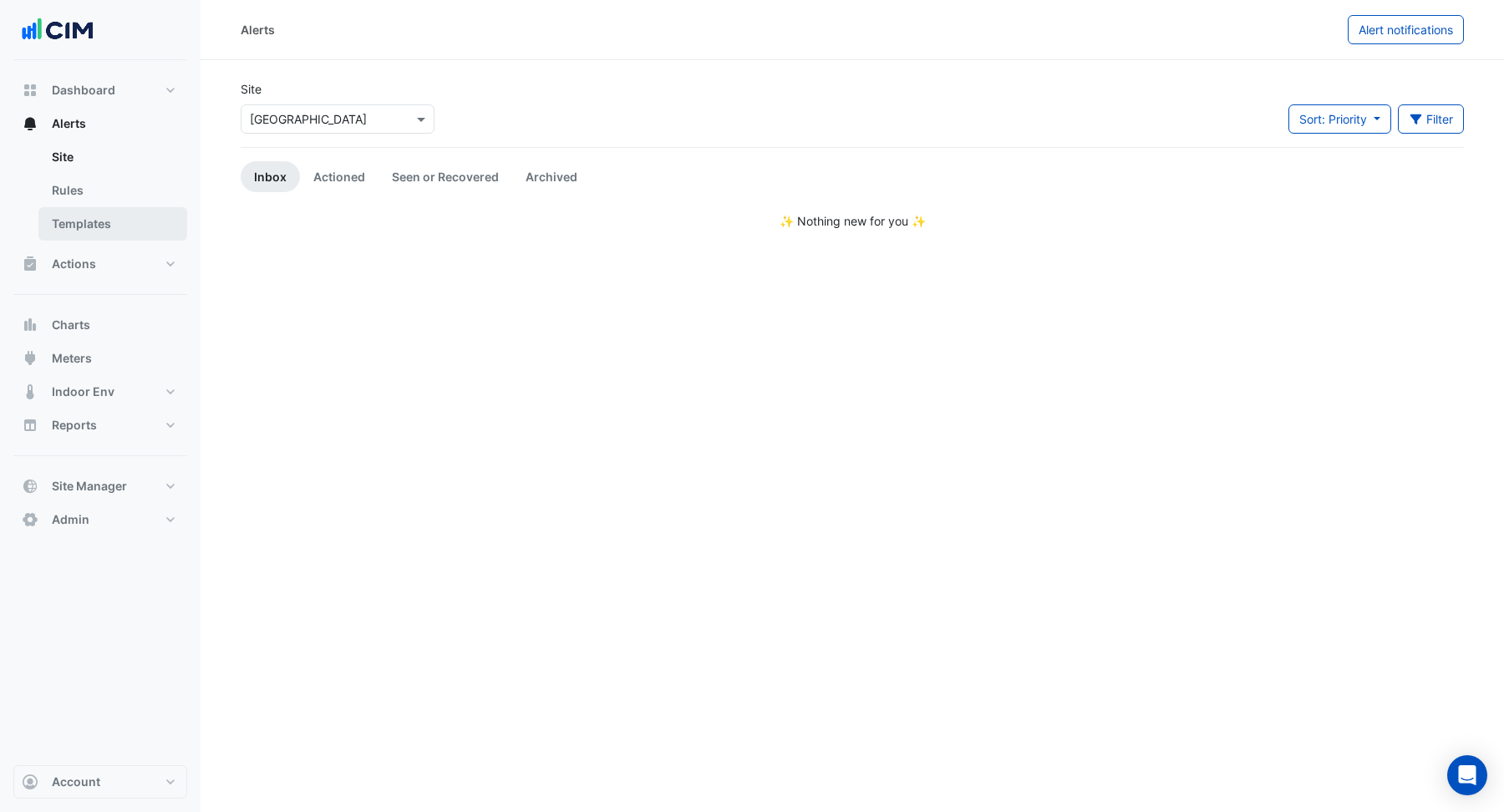
click at [83, 224] on link "Templates" at bounding box center [112, 224] width 149 height 34
select select
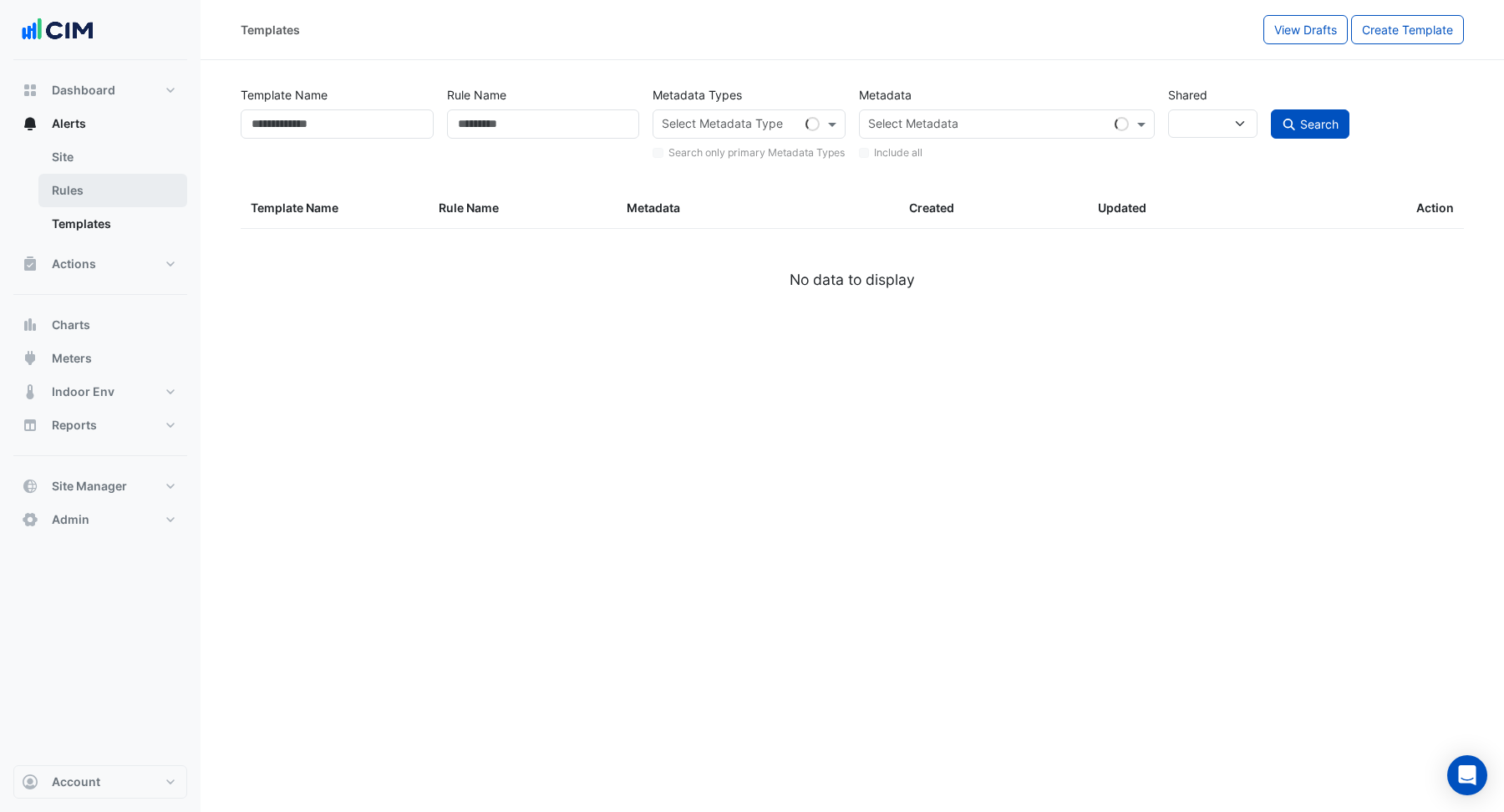
click at [86, 192] on link "Rules" at bounding box center [112, 190] width 149 height 34
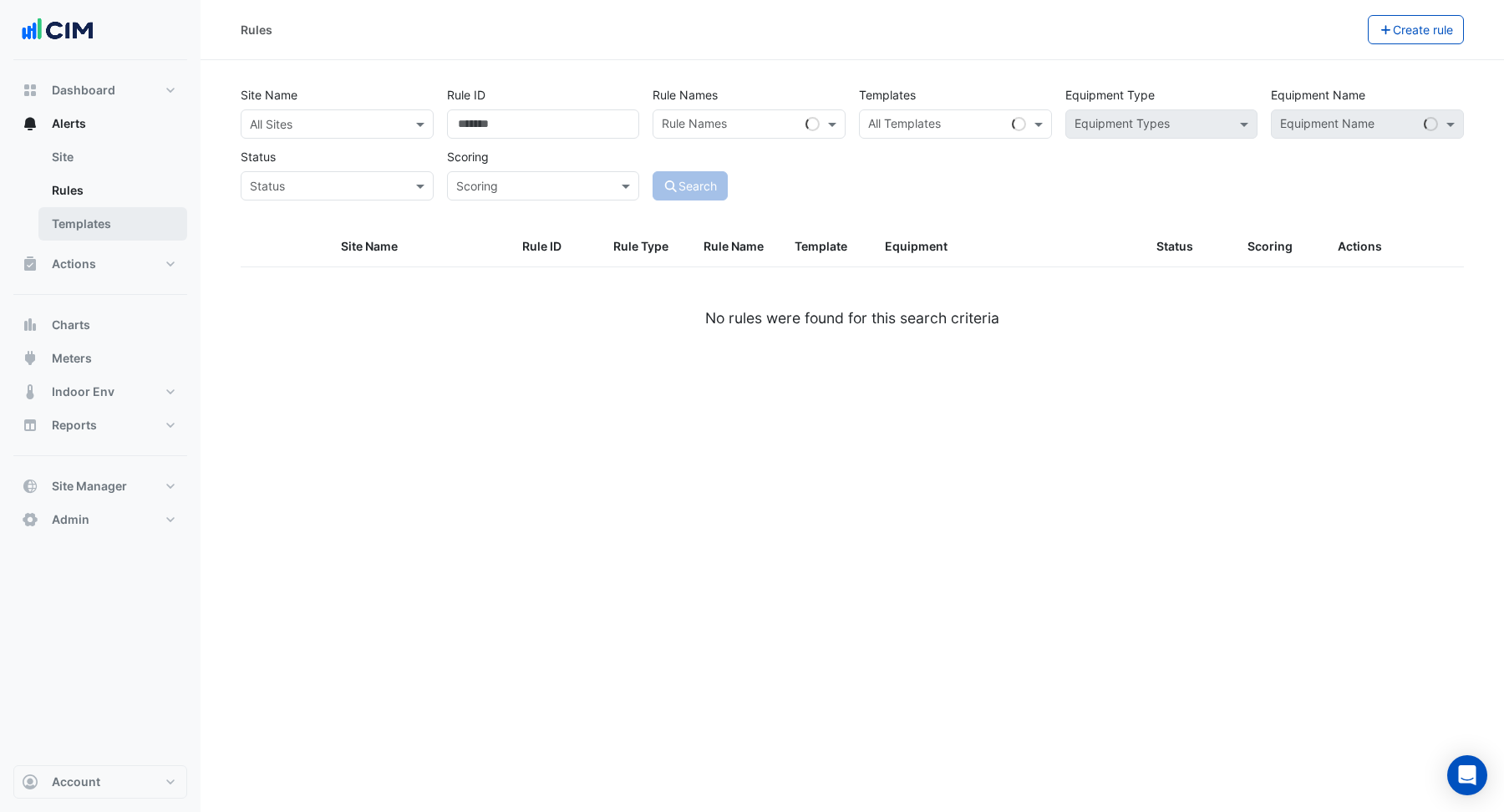
click at [68, 209] on link "Templates" at bounding box center [112, 224] width 149 height 34
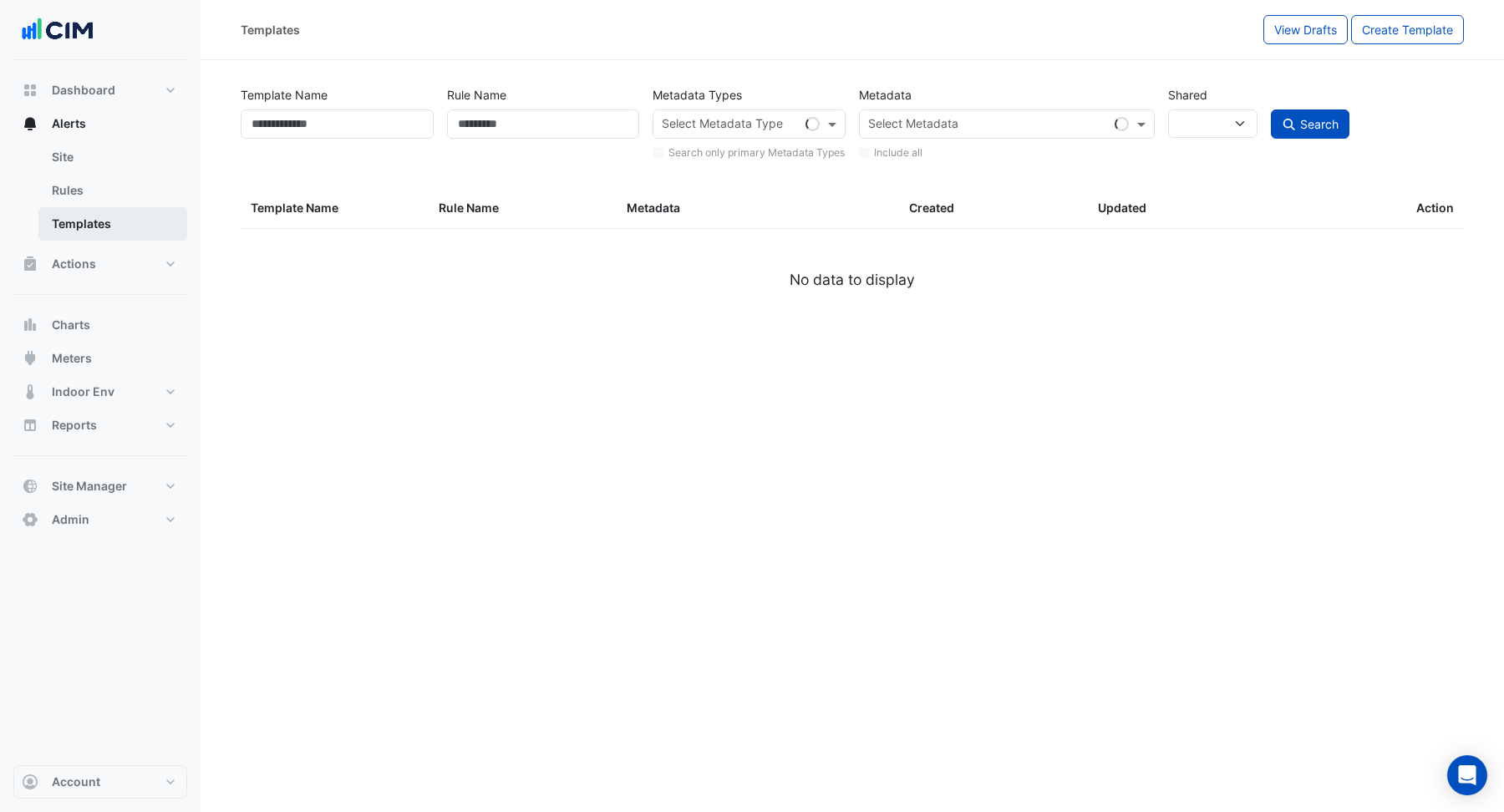
select select
select select "**"
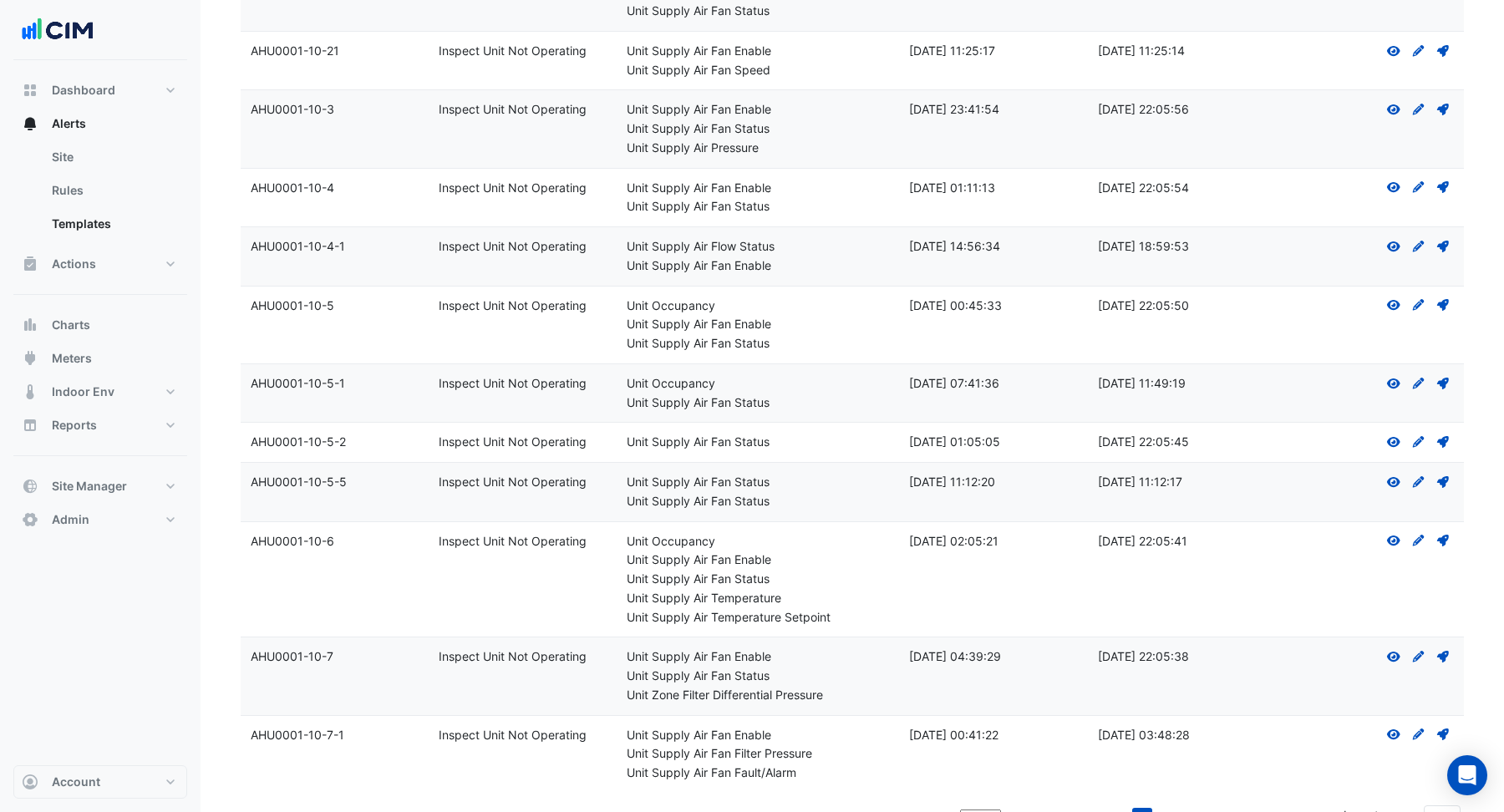
scroll to position [4096, 0]
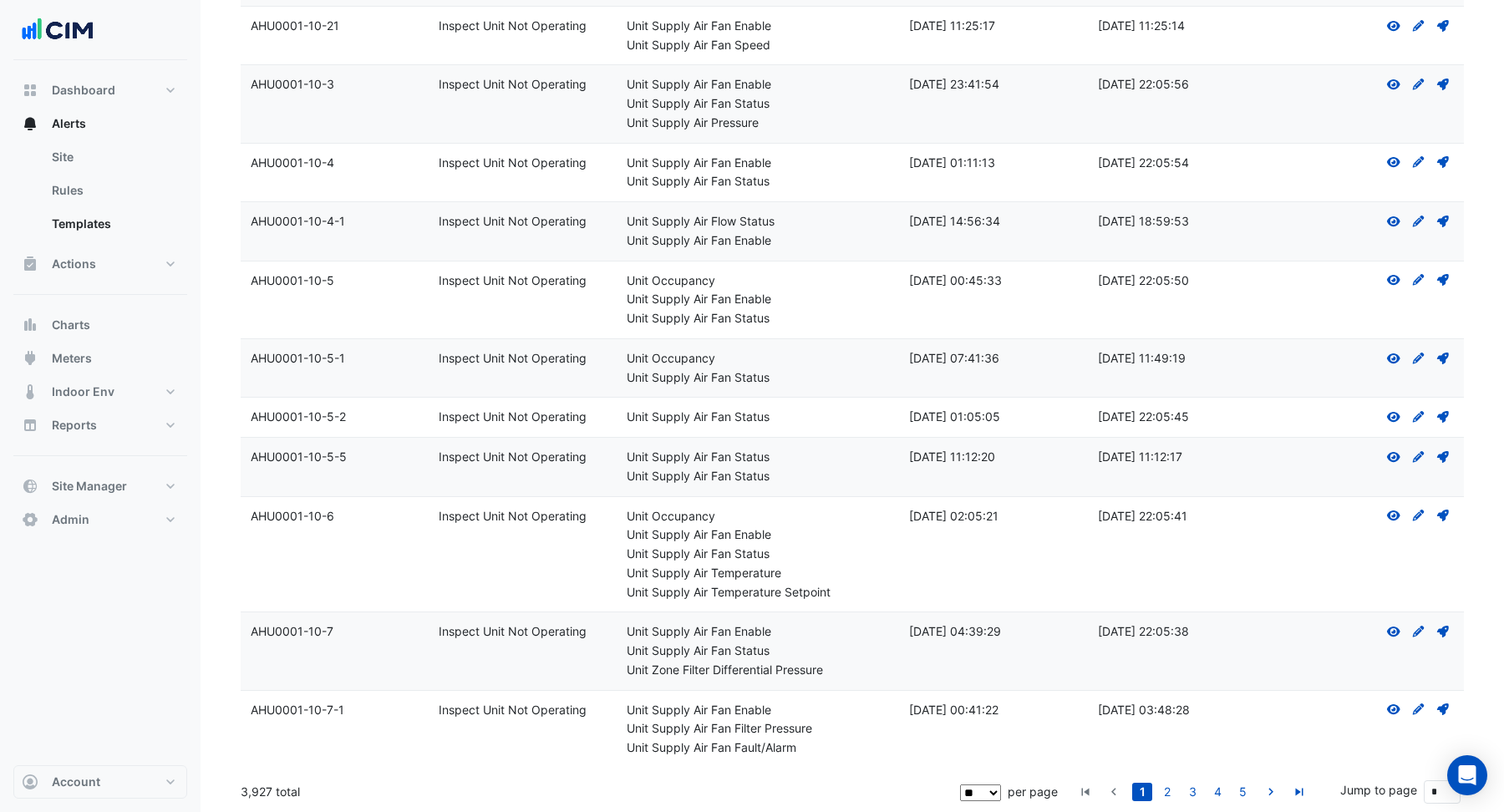
drag, startPoint x: 240, startPoint y: 790, endPoint x: 324, endPoint y: 793, distance: 84.1
click at [325, 794] on div "3,927 total" at bounding box center [598, 792] width 716 height 42
click at [1173, 792] on link "2" at bounding box center [1167, 792] width 20 height 18
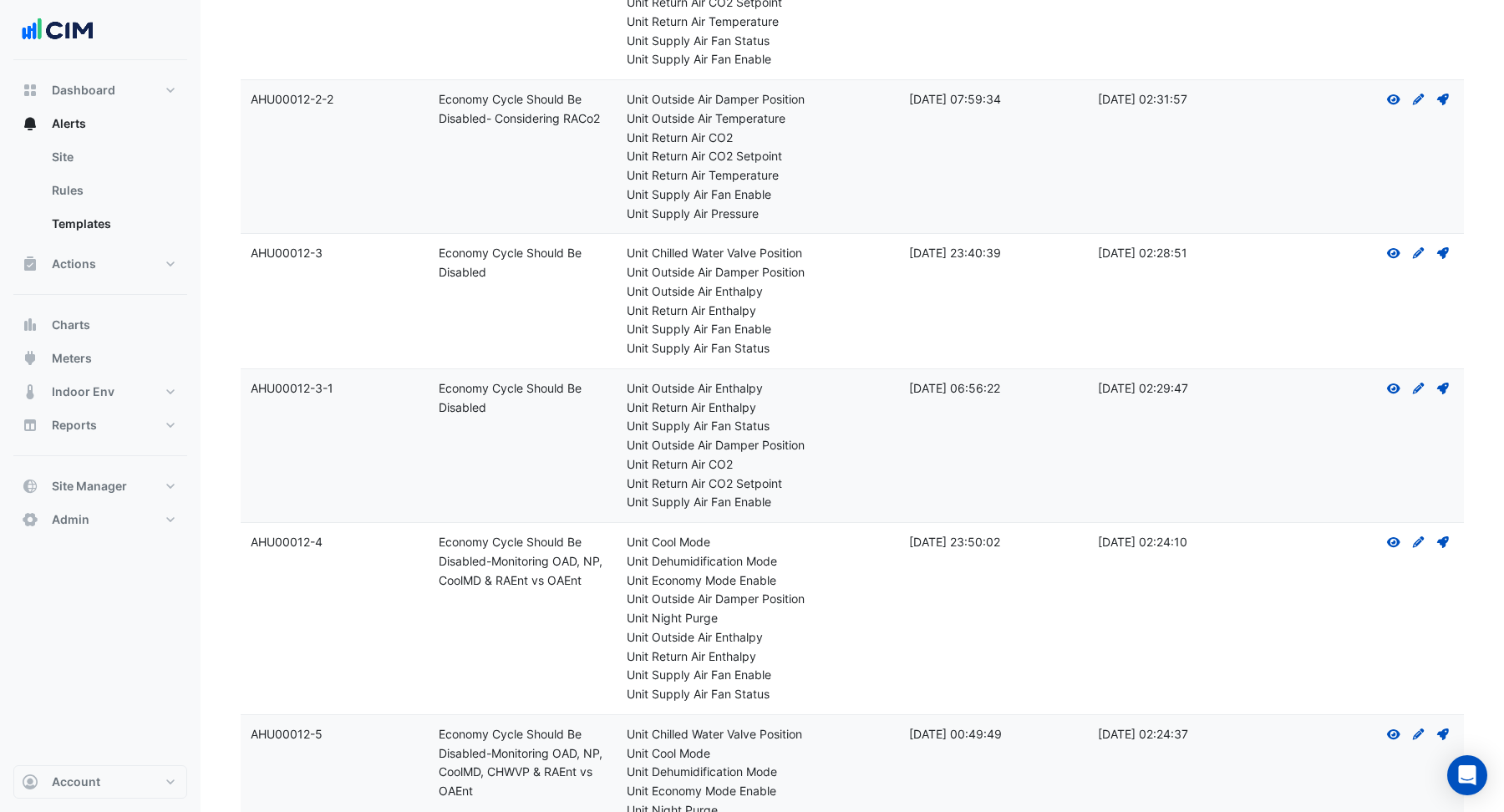
scroll to position [2962, 0]
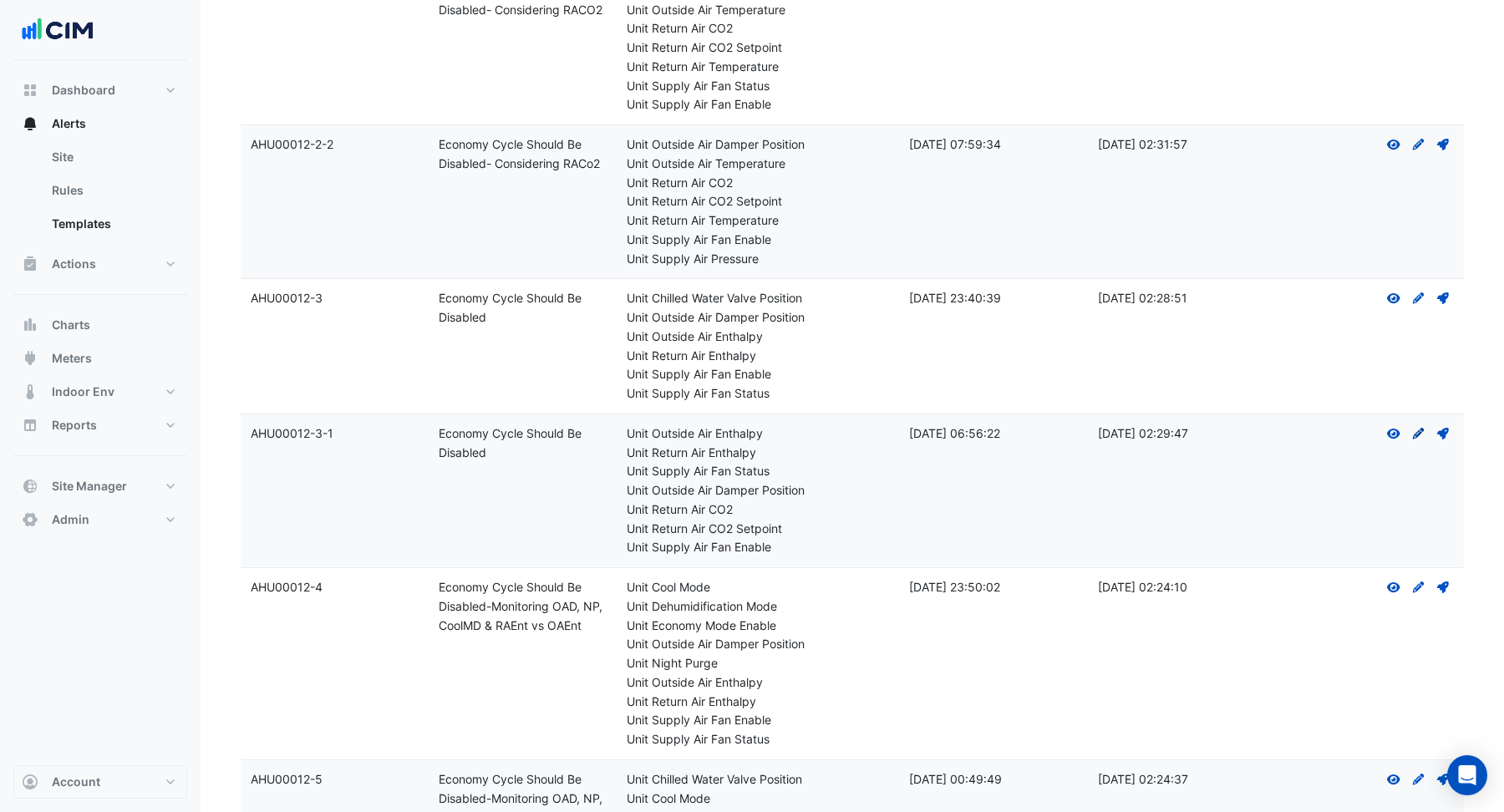
click at [1416, 440] on icon at bounding box center [1418, 433] width 12 height 12
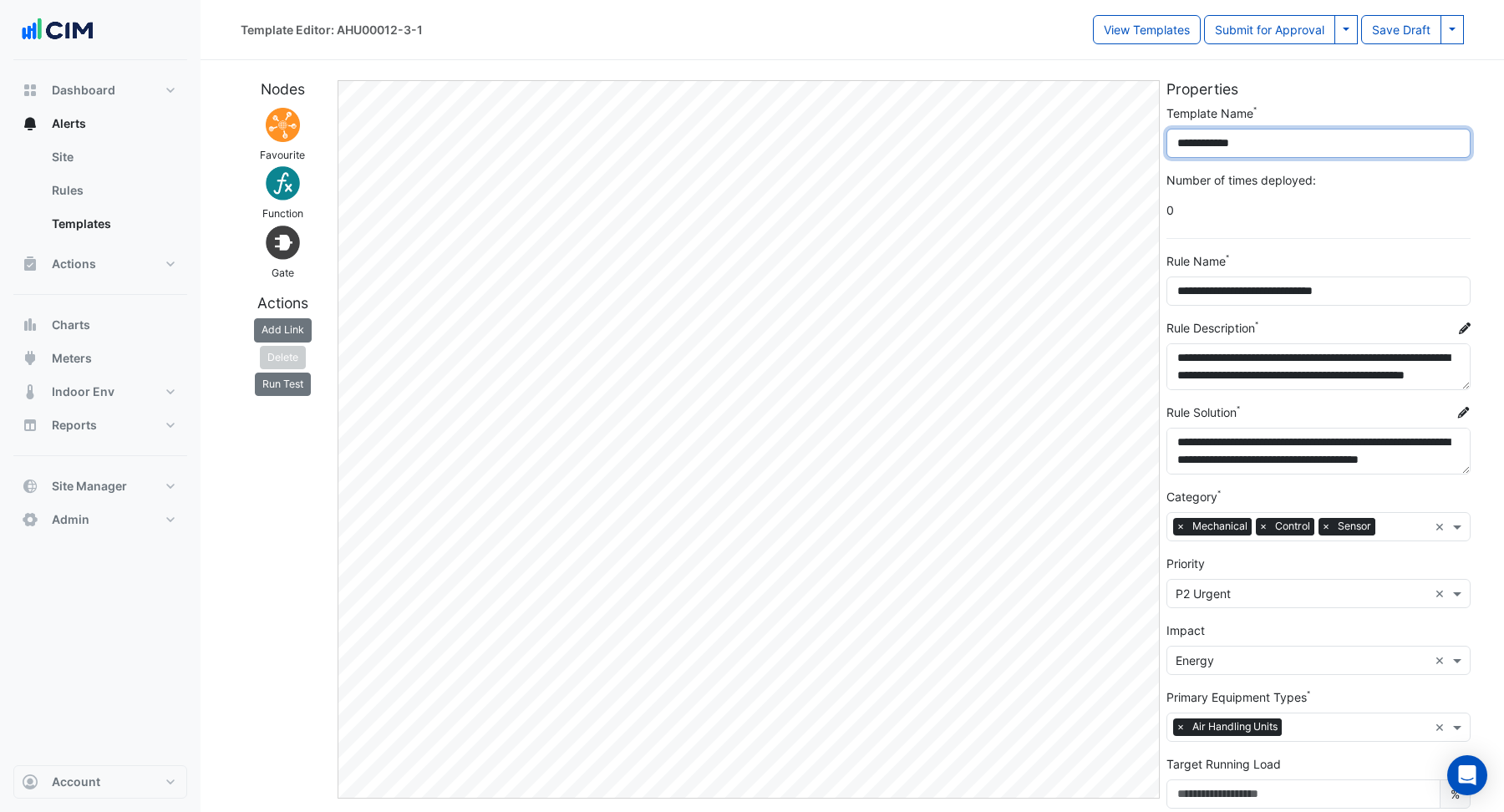
drag, startPoint x: 1176, startPoint y: 146, endPoint x: 1286, endPoint y: 146, distance: 110.0
click at [1287, 146] on input "**********" at bounding box center [1318, 143] width 304 height 29
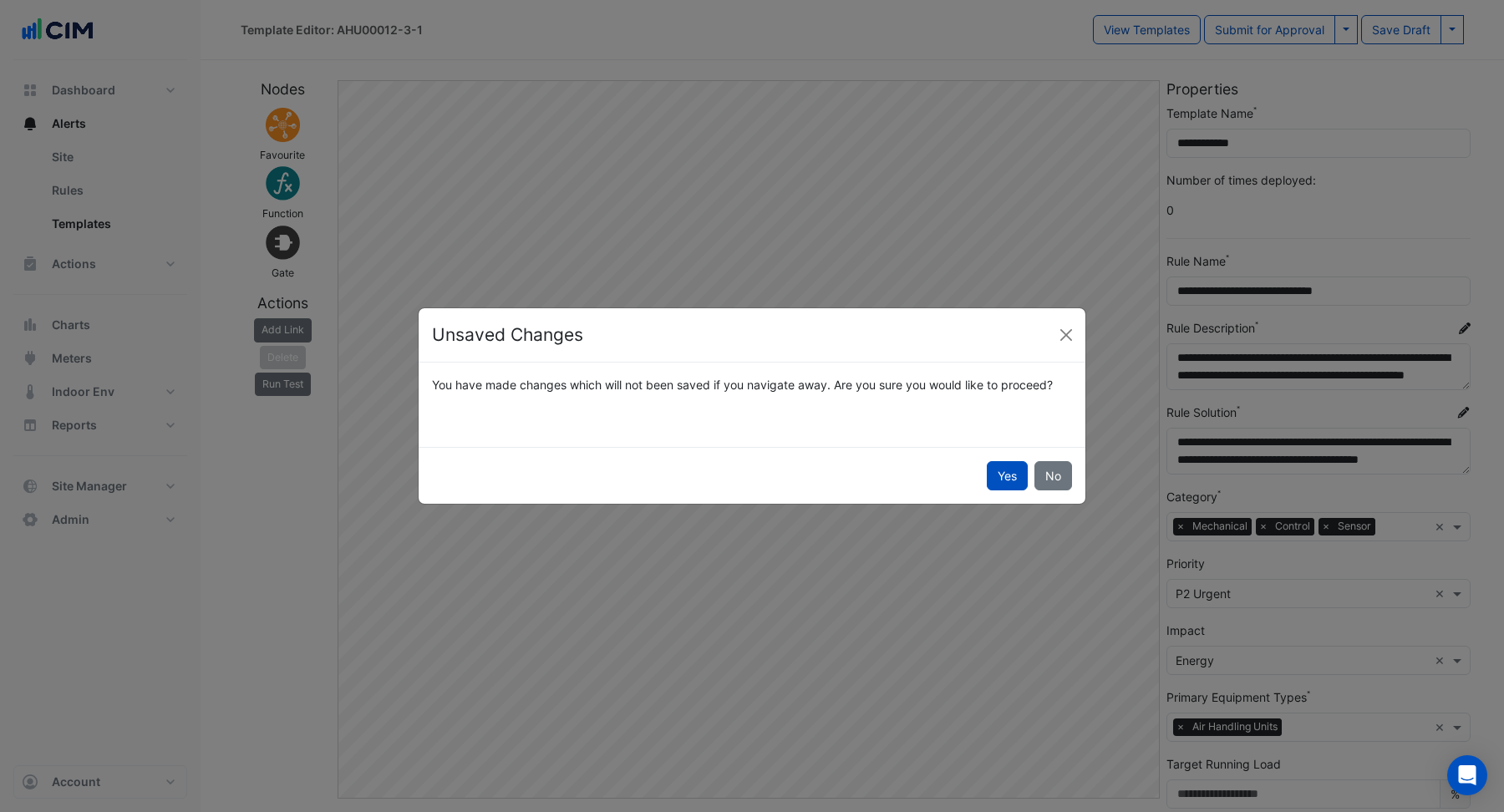
scroll to position [84, 0]
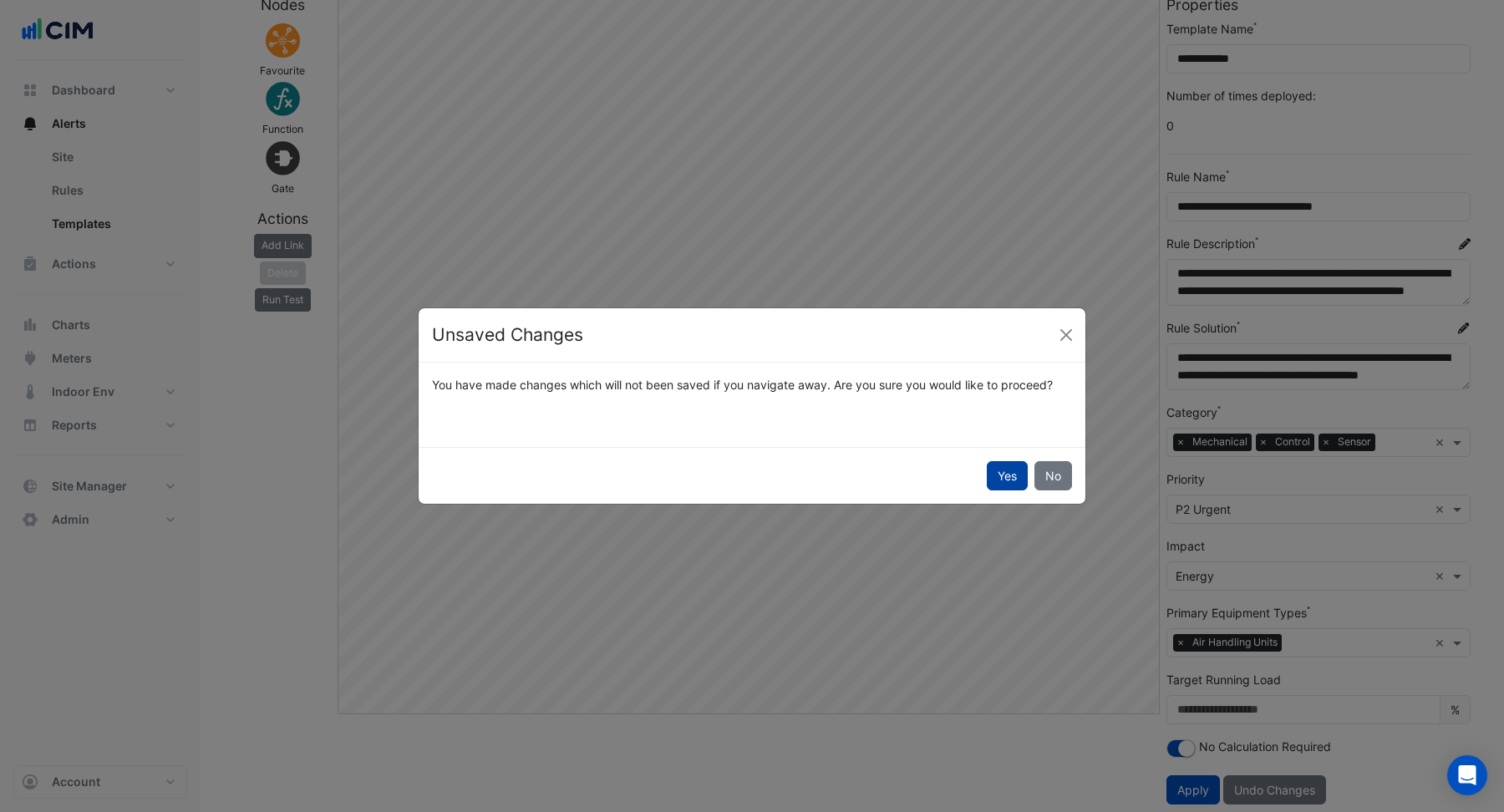
click at [1010, 476] on button "Yes" at bounding box center [1006, 476] width 41 height 29
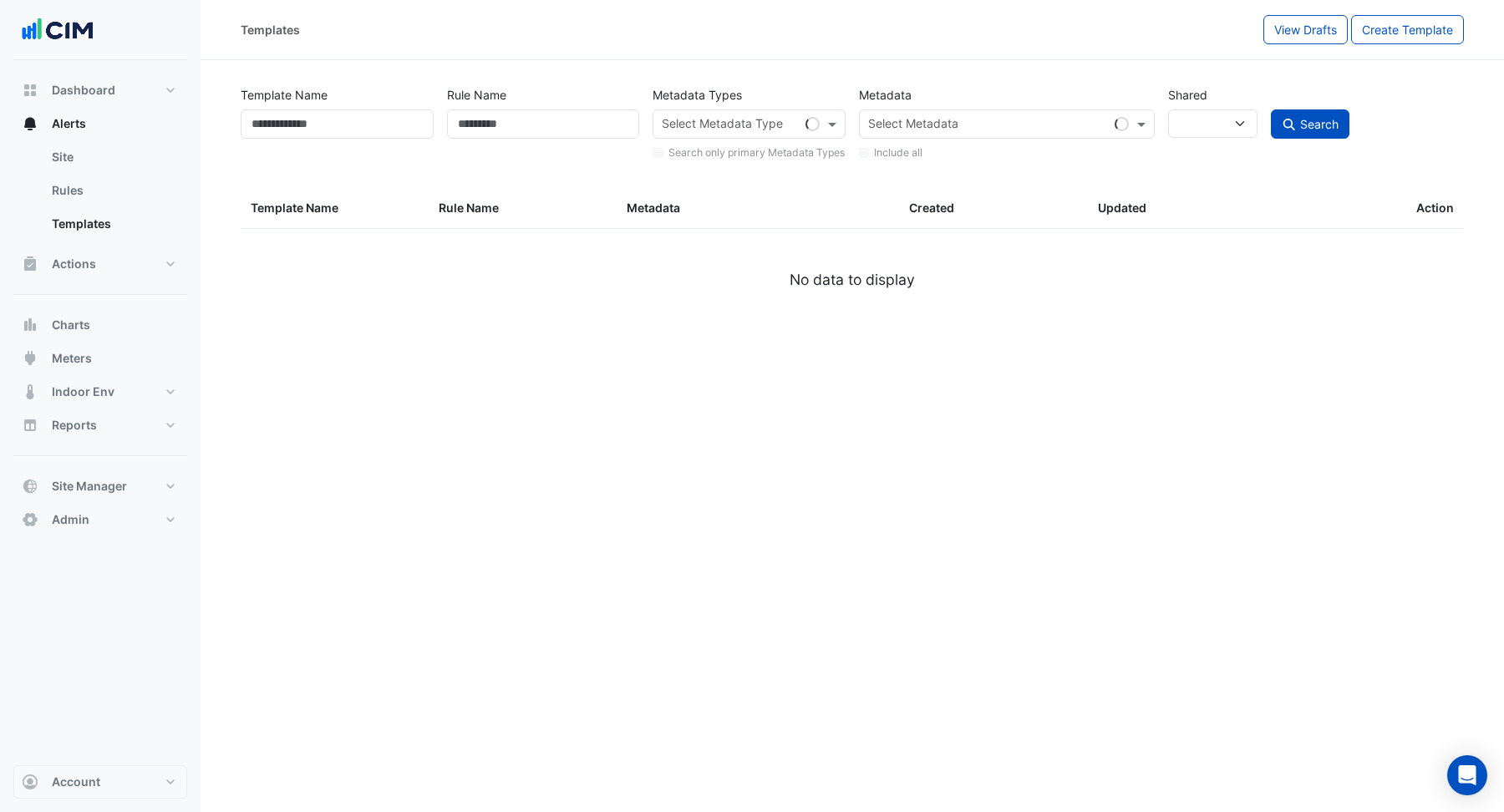
select select
select select "**"
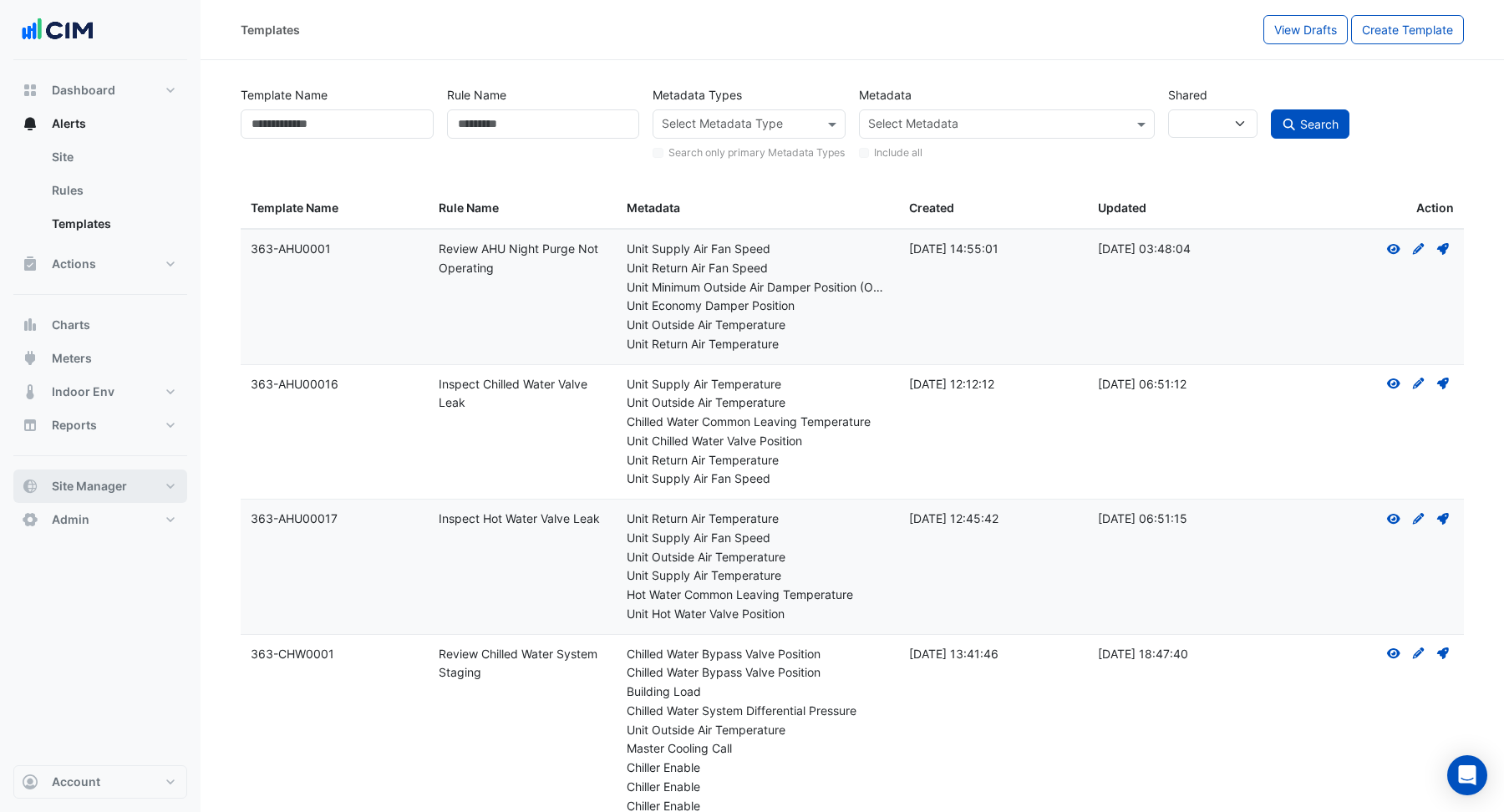
click at [104, 483] on span "Site Manager" at bounding box center [89, 486] width 75 height 16
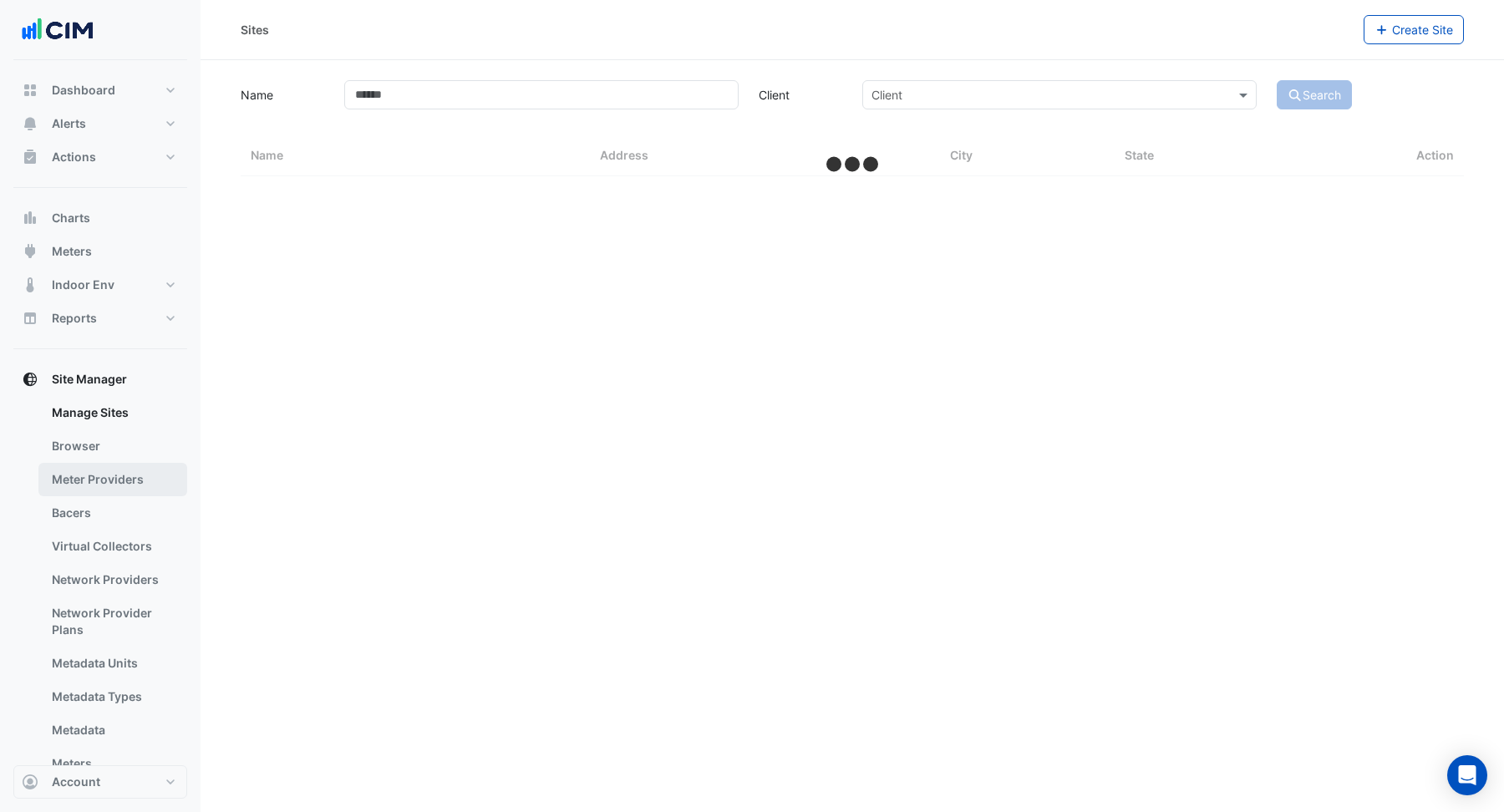
select select "**"
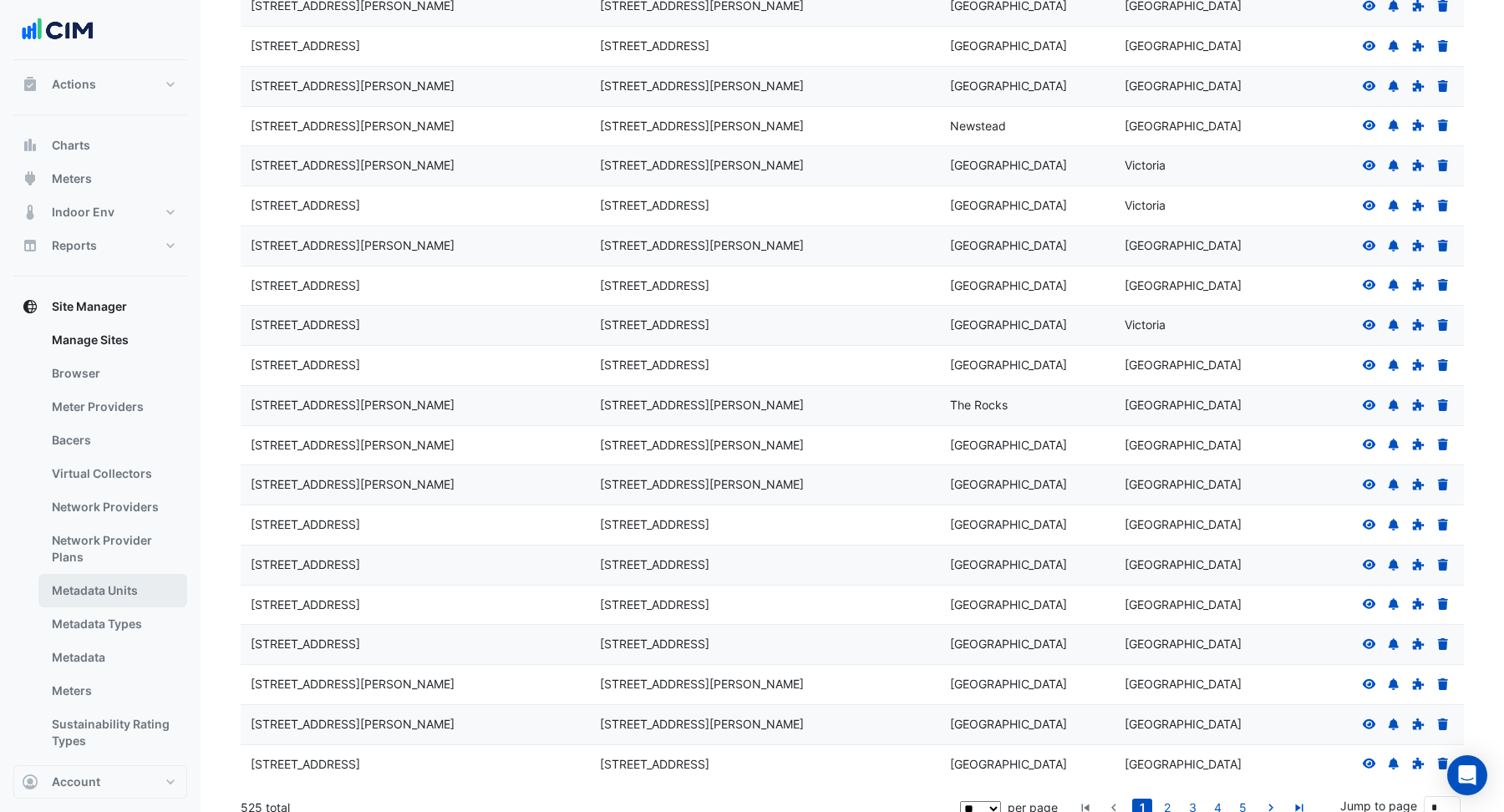
scroll to position [122, 0]
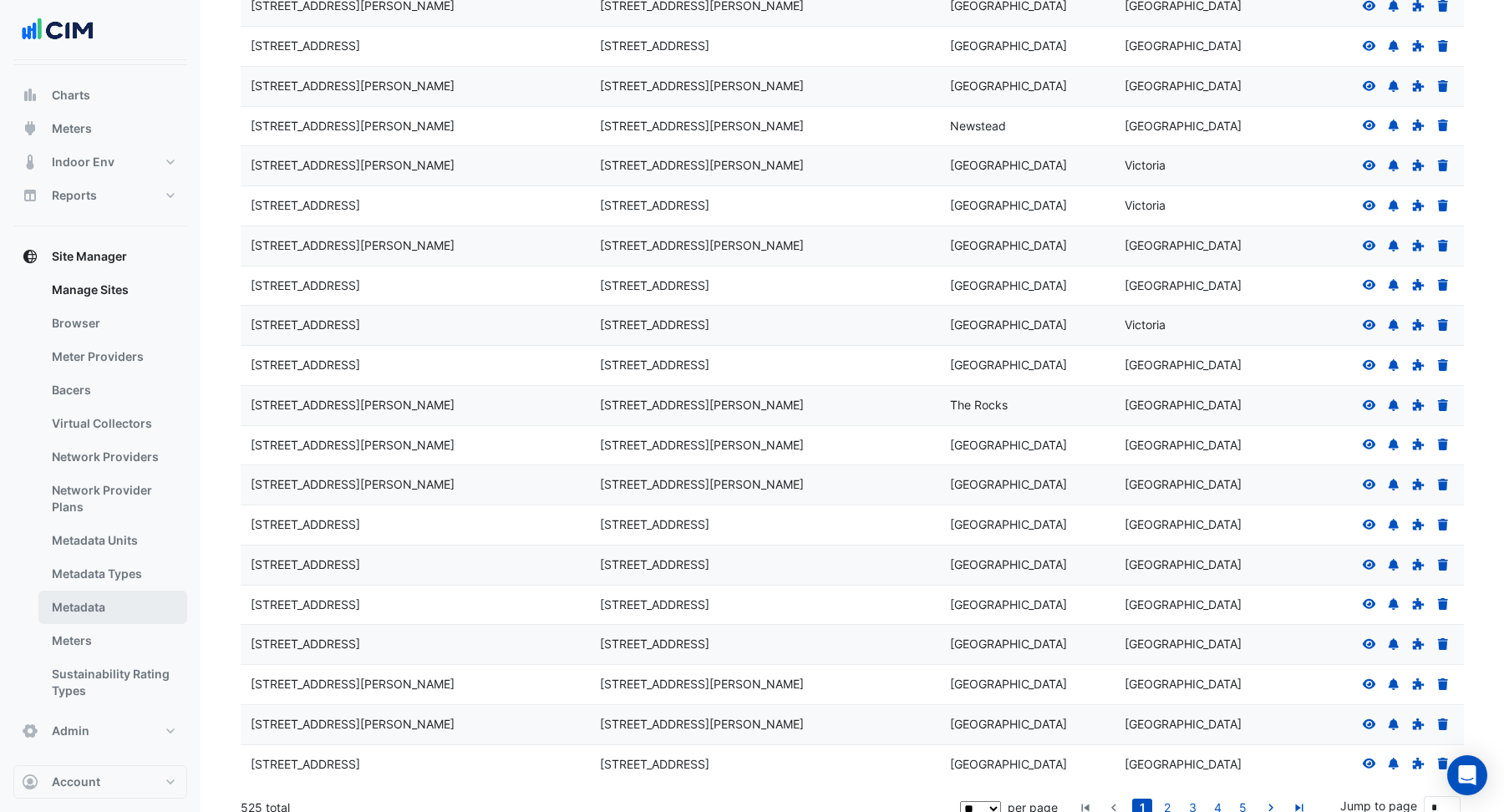
click at [96, 604] on link "Metadata" at bounding box center [112, 607] width 149 height 34
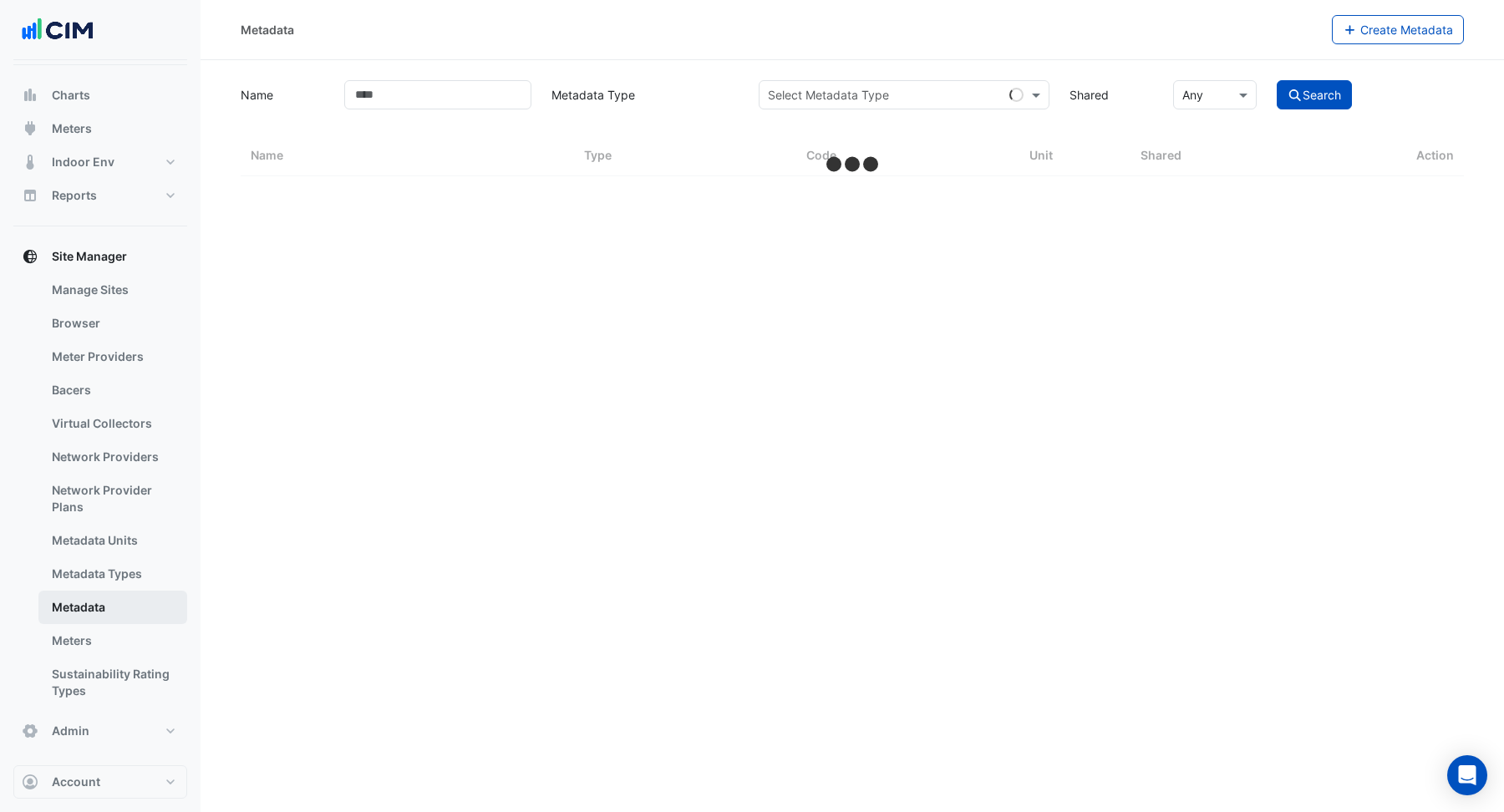
select select "**"
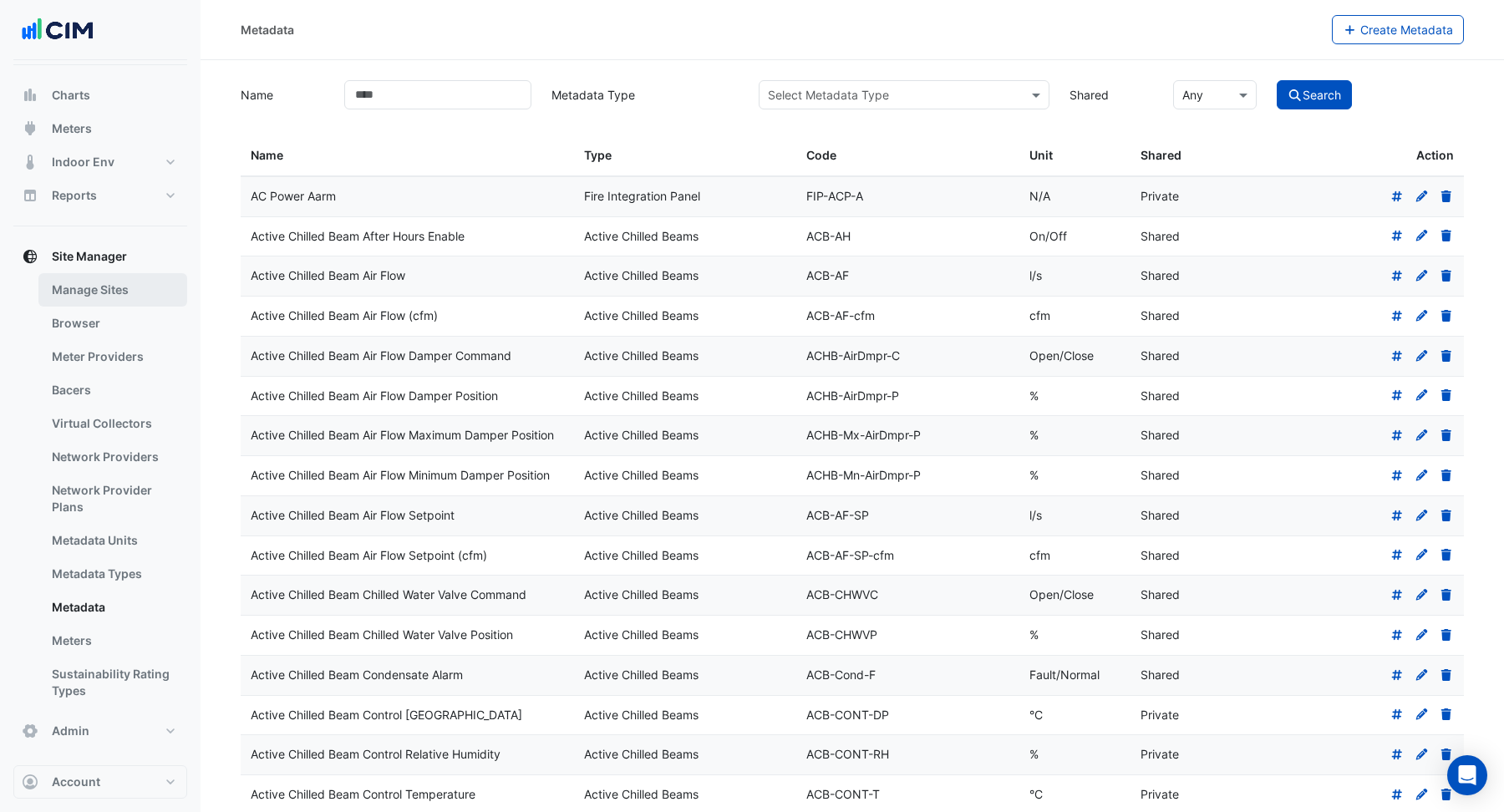
click at [104, 290] on link "Manage Sites" at bounding box center [112, 289] width 149 height 34
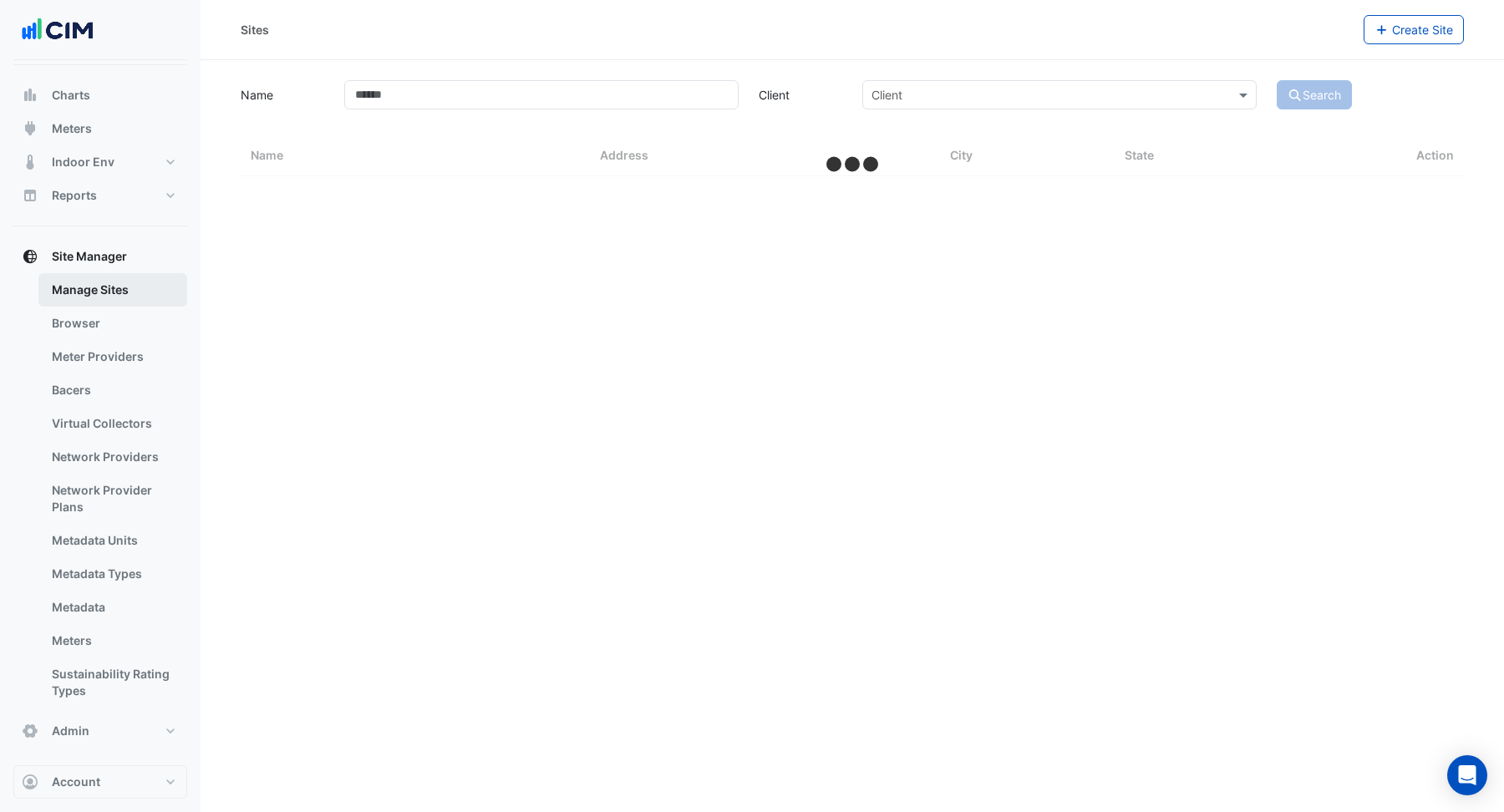
select select "**"
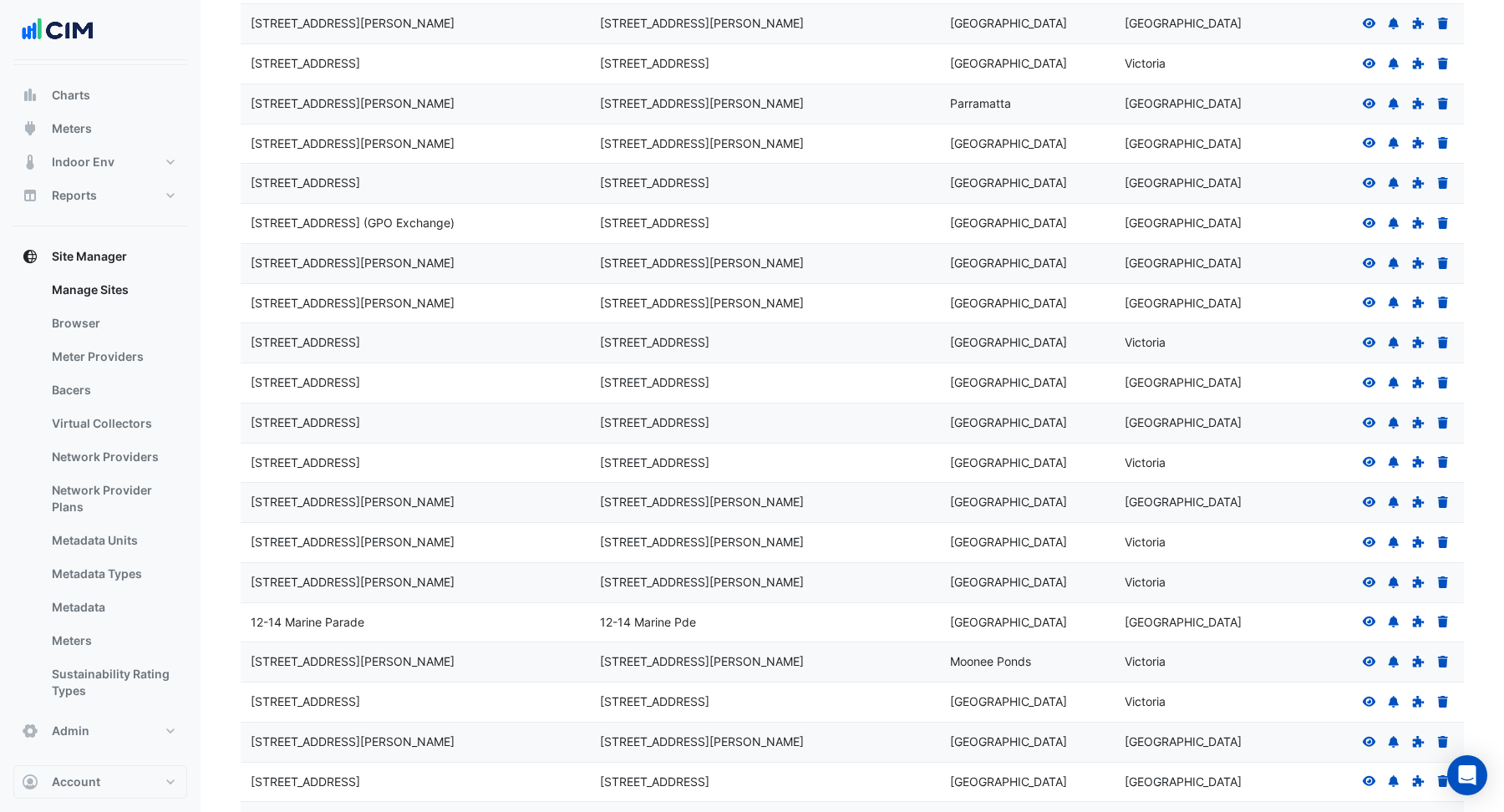
scroll to position [255, 0]
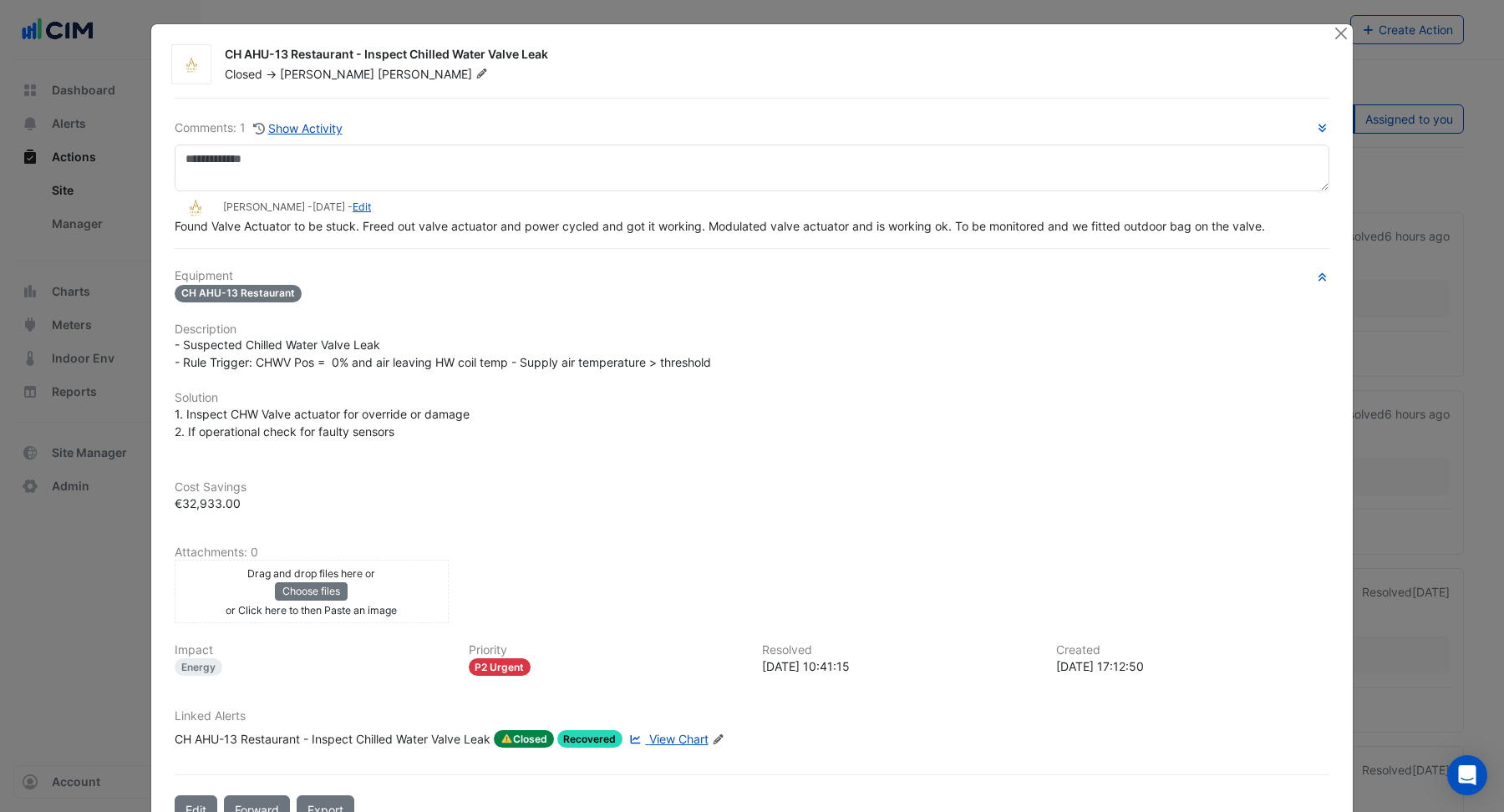
drag, startPoint x: 357, startPoint y: 54, endPoint x: 592, endPoint y: 49, distance: 235.1
click at [592, 49] on div "CH AHU-13 Restaurant - Inspect Chilled Water Valve Leak" at bounding box center [769, 56] width 1088 height 20
drag, startPoint x: 279, startPoint y: 53, endPoint x: 354, endPoint y: 60, distance: 75.3
click at [353, 52] on div "CH AHU-13 Restaurant - Inspect Chilled Water Valve Leak" at bounding box center [769, 56] width 1088 height 20
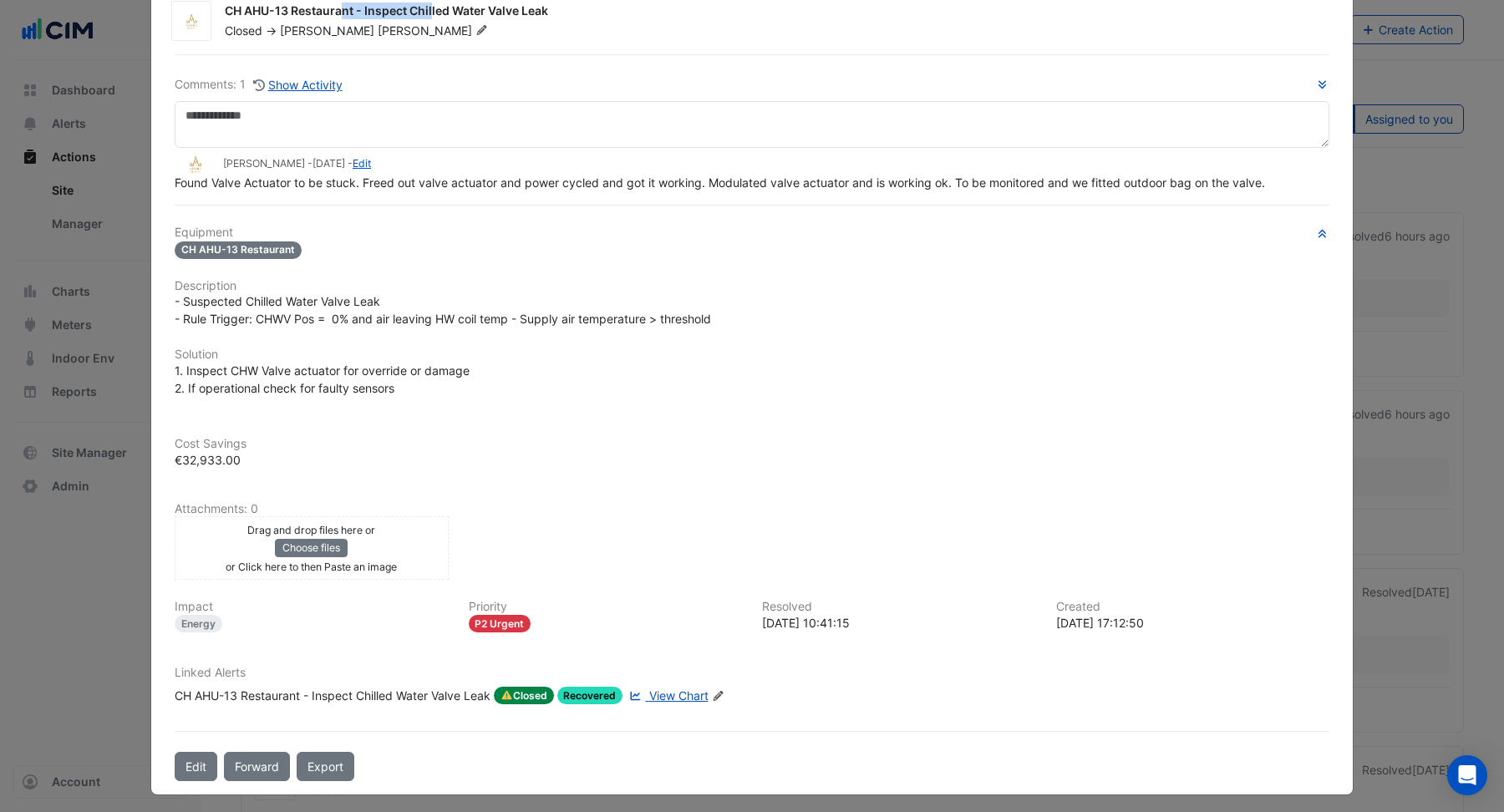
click at [676, 691] on span "View Chart" at bounding box center [678, 695] width 59 height 14
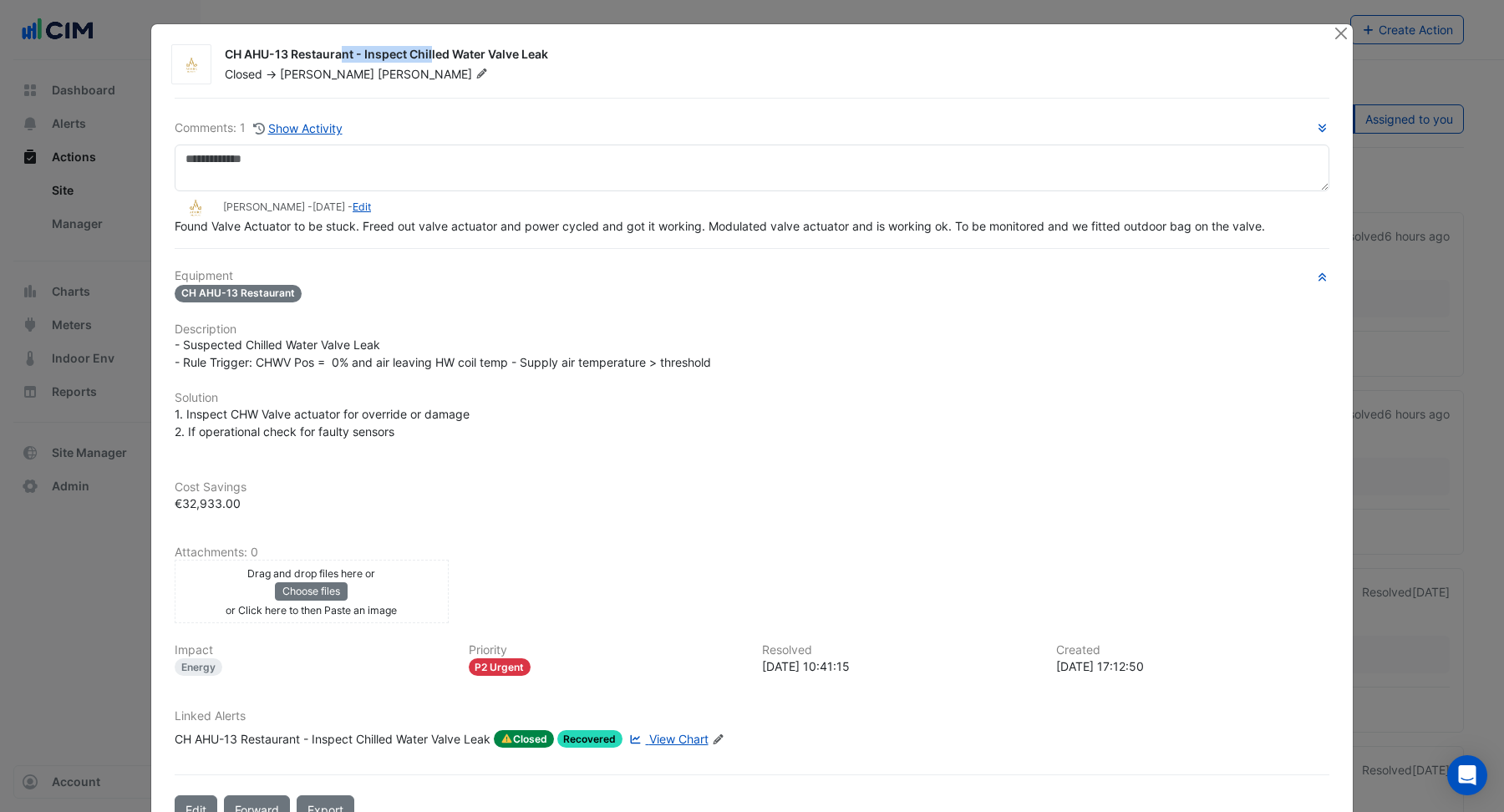
click at [254, 53] on div "CH AHU-13 Restaurant - Inspect Chilled Water Valve Leak" at bounding box center [769, 56] width 1088 height 20
drag, startPoint x: 228, startPoint y: 53, endPoint x: 567, endPoint y: 50, distance: 339.0
click at [568, 50] on div "CH AHU-13 Restaurant - Inspect Chilled Water Valve Leak" at bounding box center [769, 56] width 1088 height 20
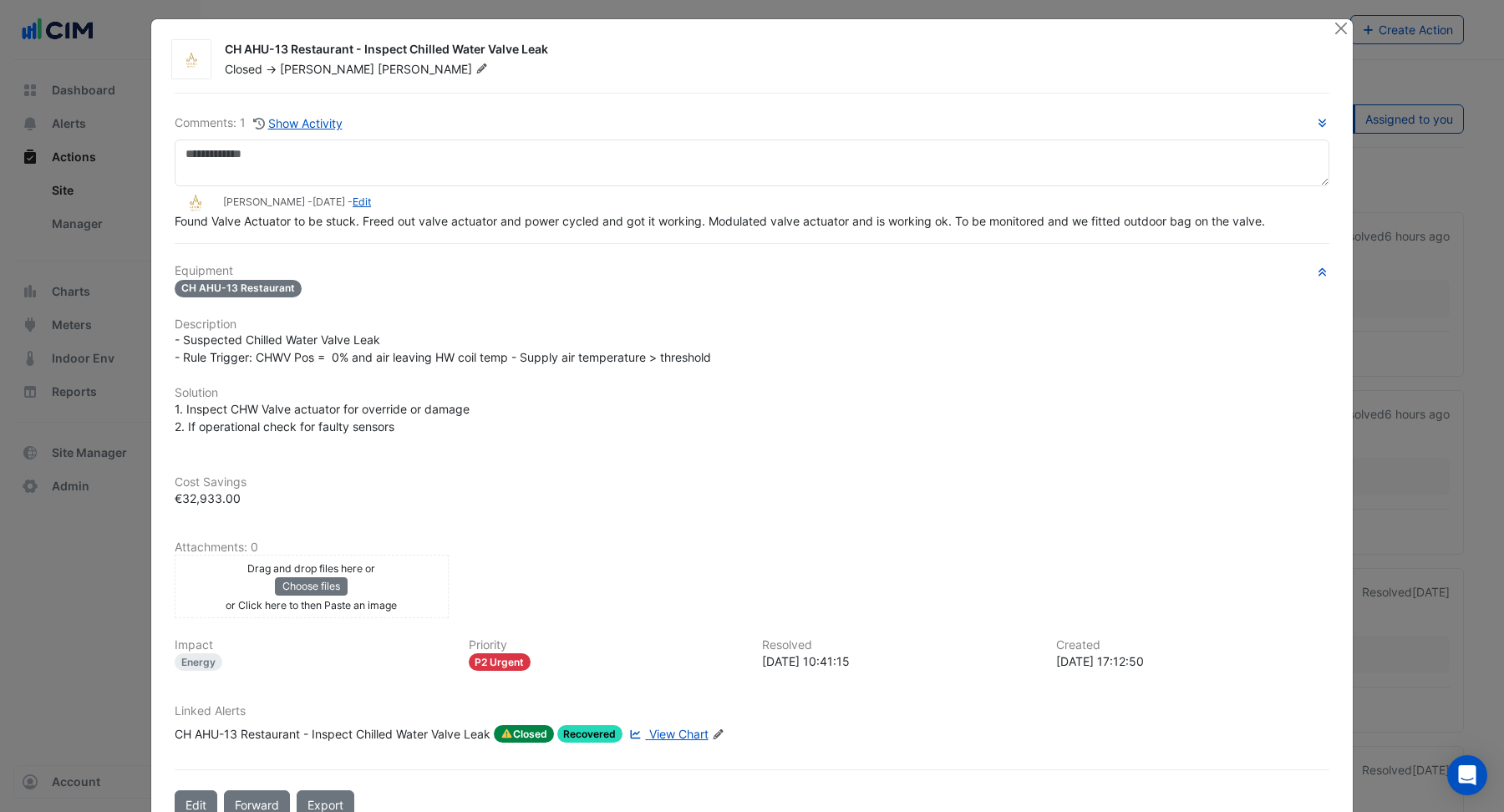
scroll to position [6, 0]
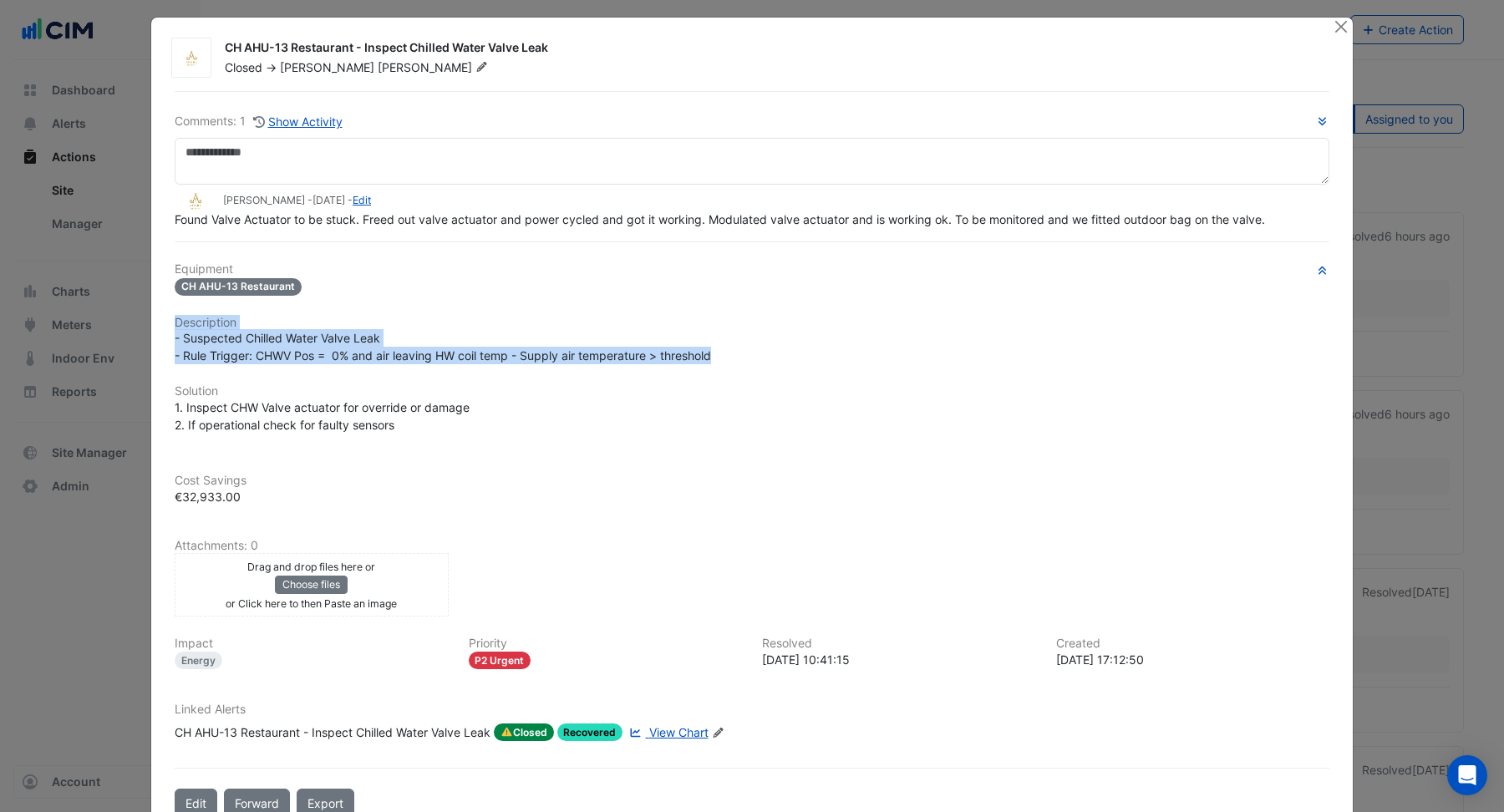
drag, startPoint x: 174, startPoint y: 320, endPoint x: 729, endPoint y: 357, distance: 556.2
click at [729, 357] on div "Equipment CH AHU-13 Restaurant Description - Suspected Chilled Water Valve Leak…" at bounding box center [752, 508] width 1155 height 492
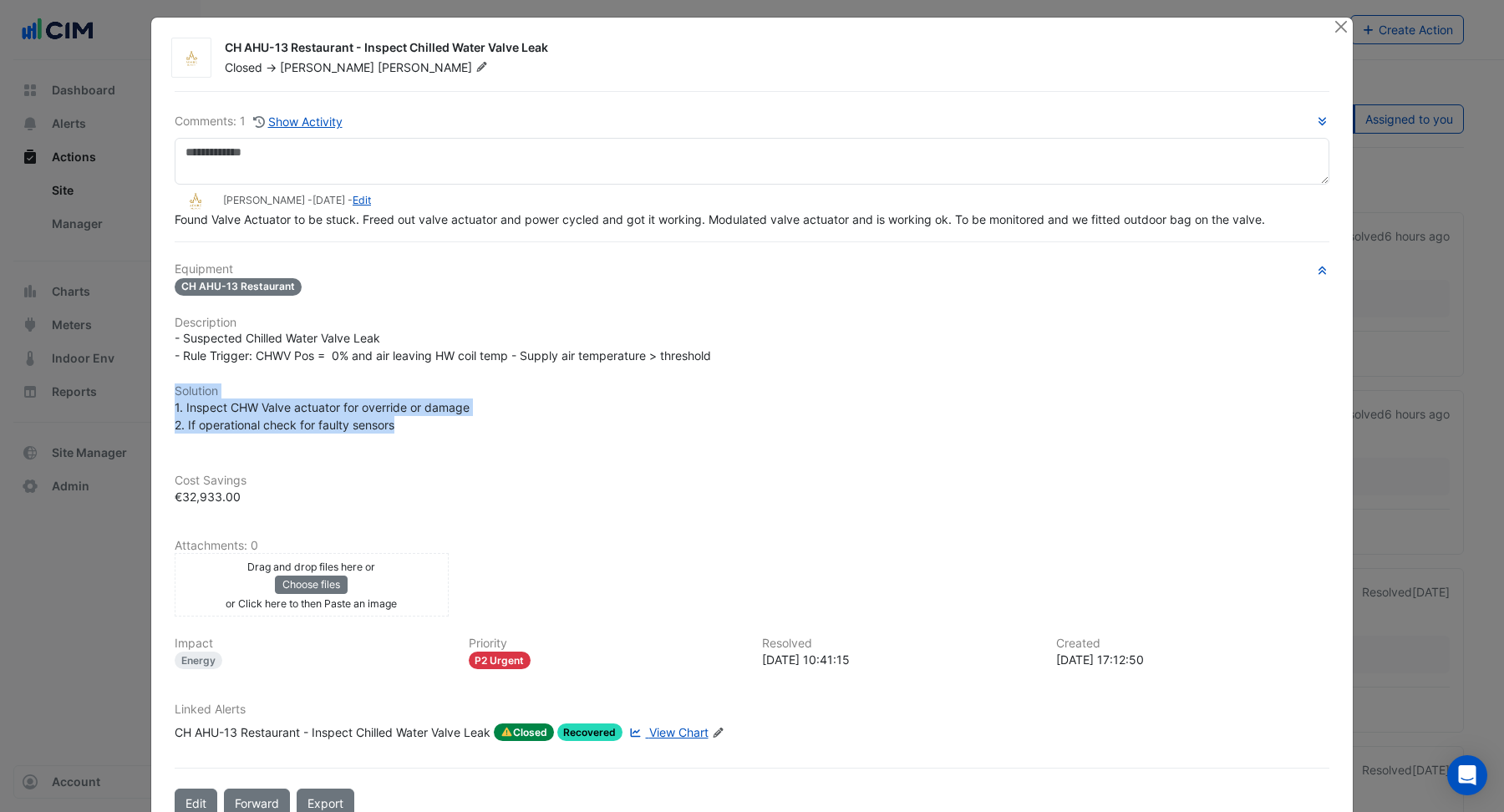
drag, startPoint x: 177, startPoint y: 390, endPoint x: 420, endPoint y: 418, distance: 244.6
click at [420, 418] on div "Equipment CH AHU-13 Restaurant Description - Suspected Chilled Water Valve Leak…" at bounding box center [752, 508] width 1155 height 492
click at [1337, 25] on button "Close" at bounding box center [1340, 25] width 17 height 17
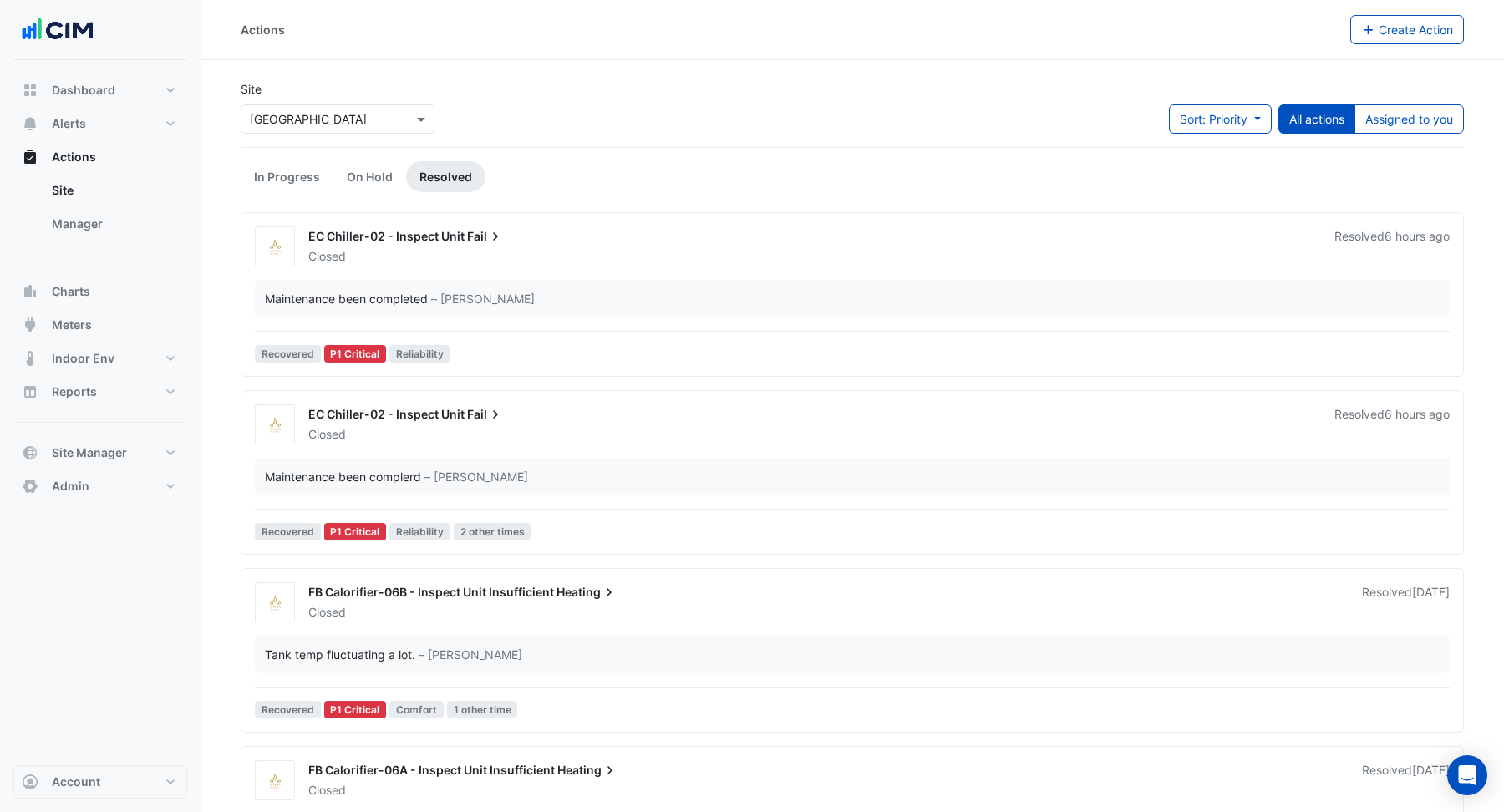
click at [401, 237] on span "EC Chiller-02 - Inspect Unit" at bounding box center [386, 237] width 156 height 14
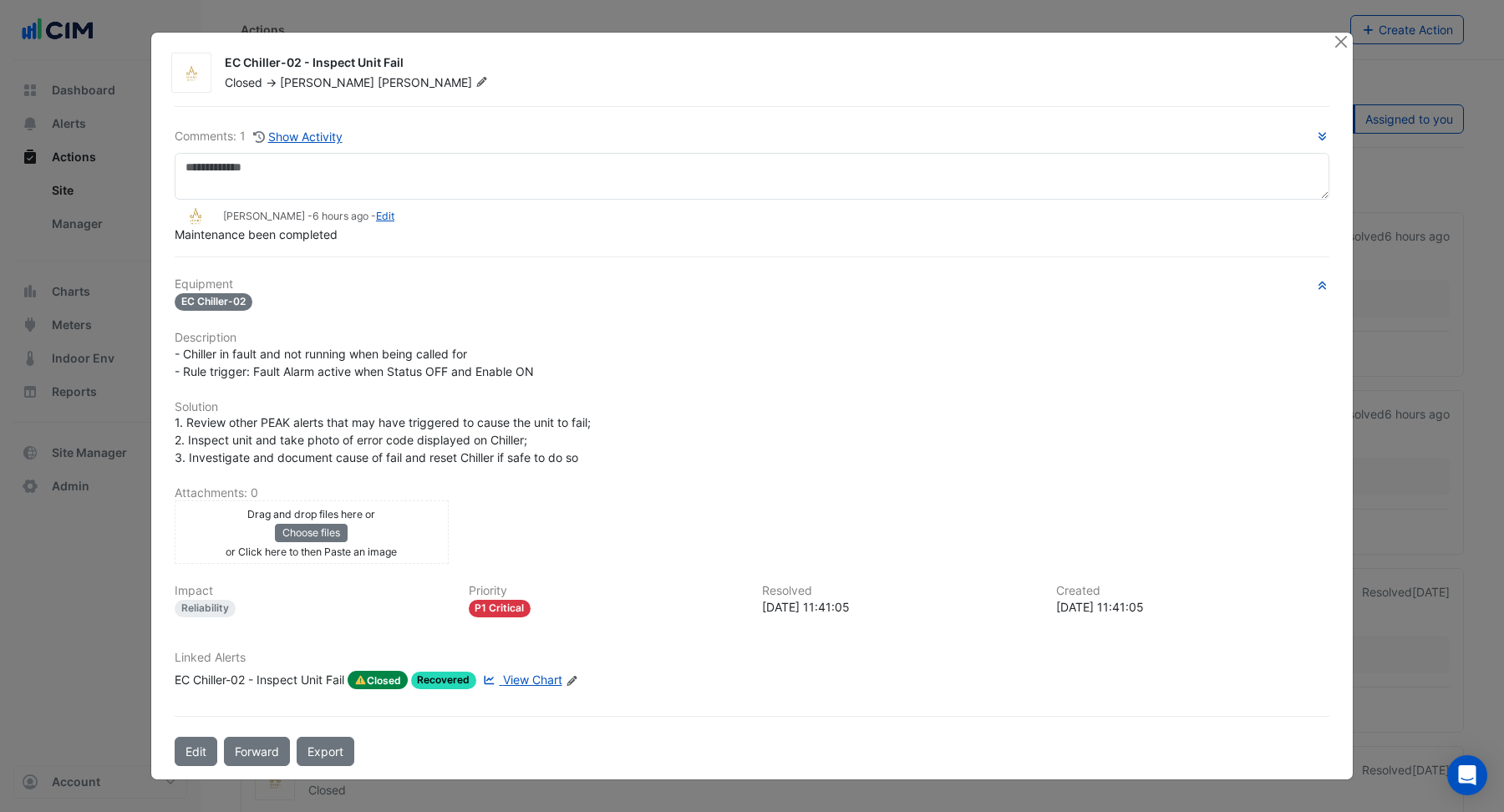
drag, startPoint x: 1340, startPoint y: 44, endPoint x: 1223, endPoint y: 65, distance: 118.9
click at [1339, 44] on button "Close" at bounding box center [1340, 41] width 17 height 17
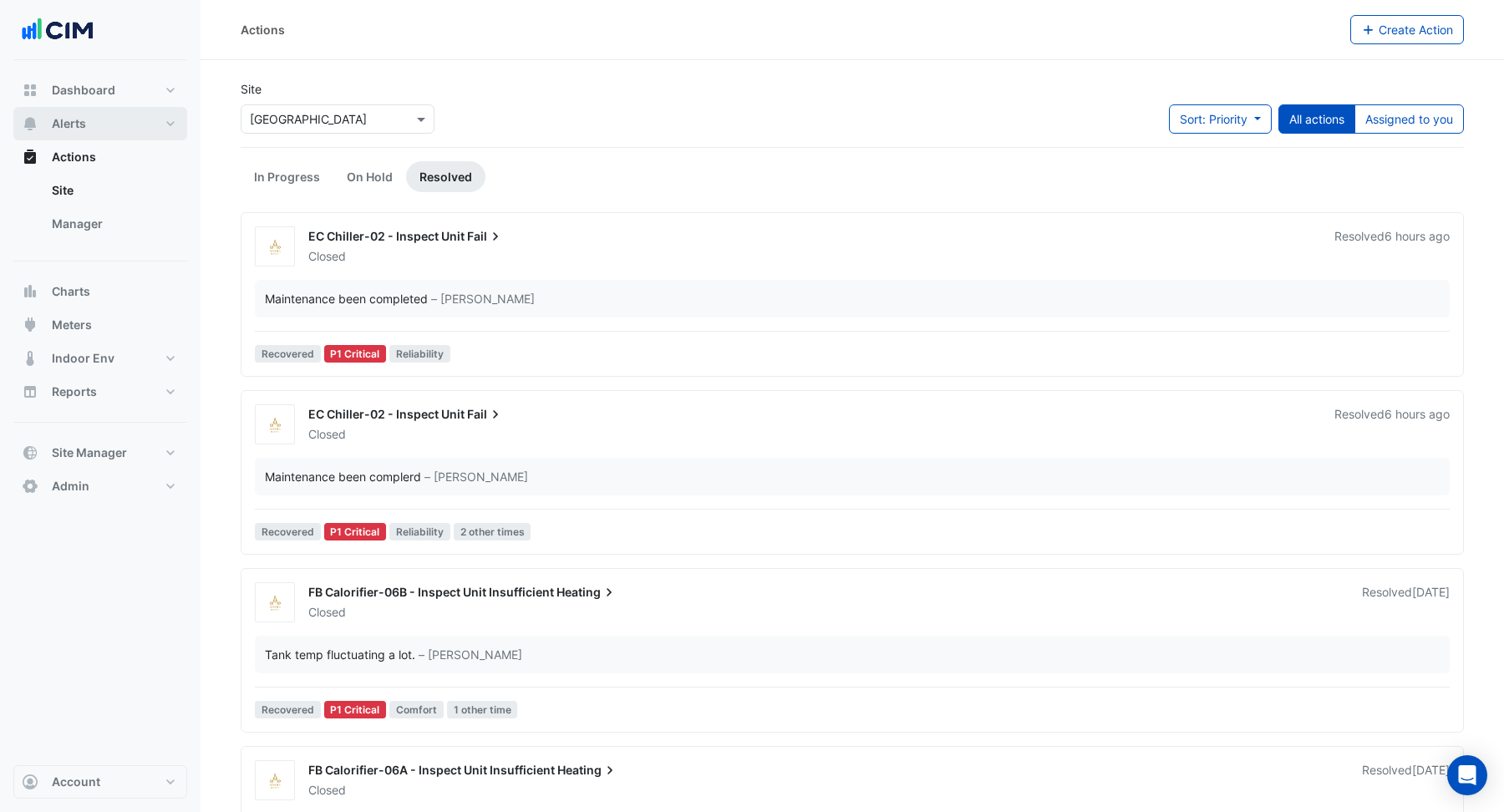
click at [102, 127] on button "Alerts" at bounding box center [101, 123] width 174 height 34
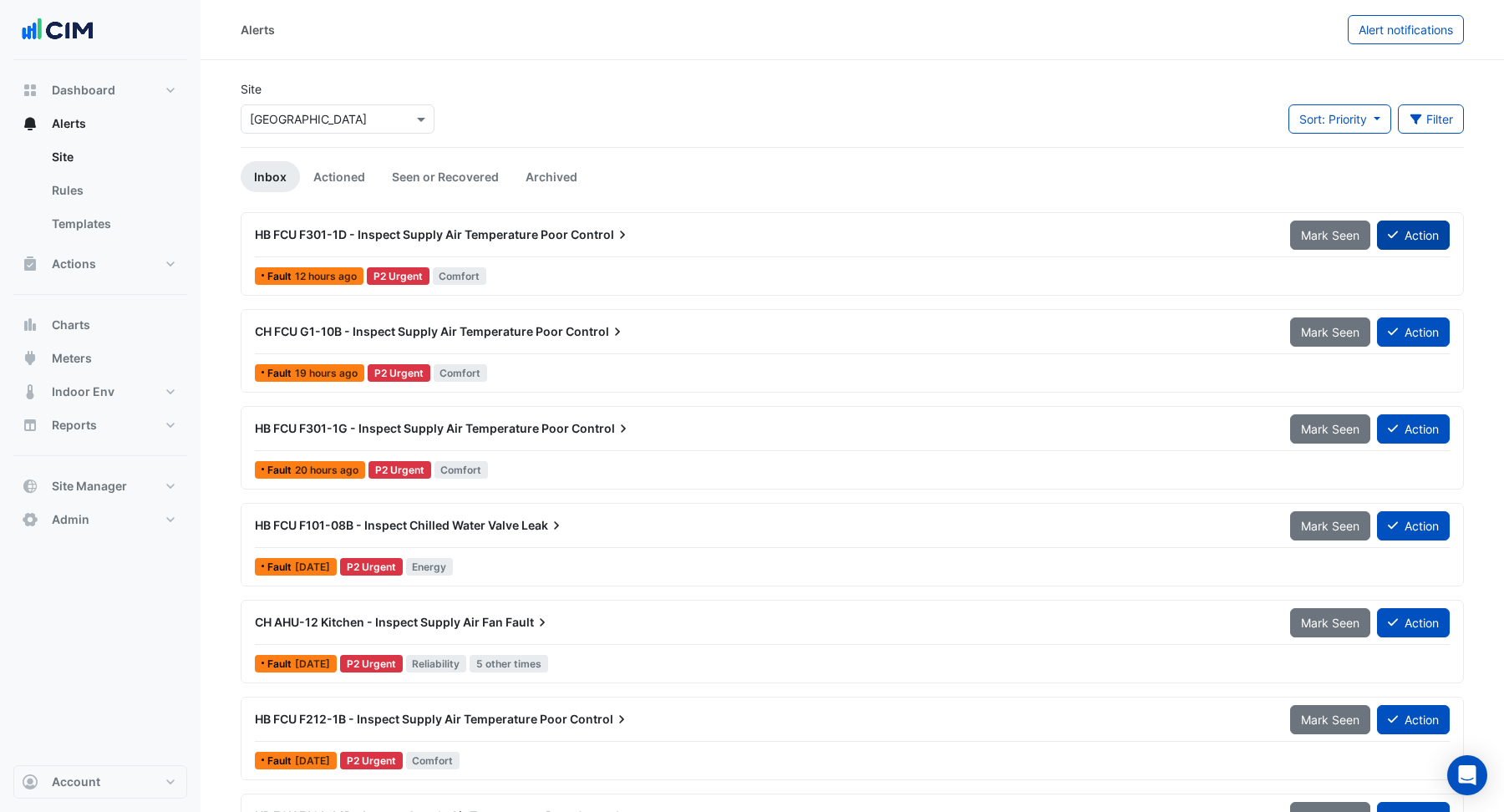
click at [1409, 232] on button "Action" at bounding box center [1413, 235] width 73 height 29
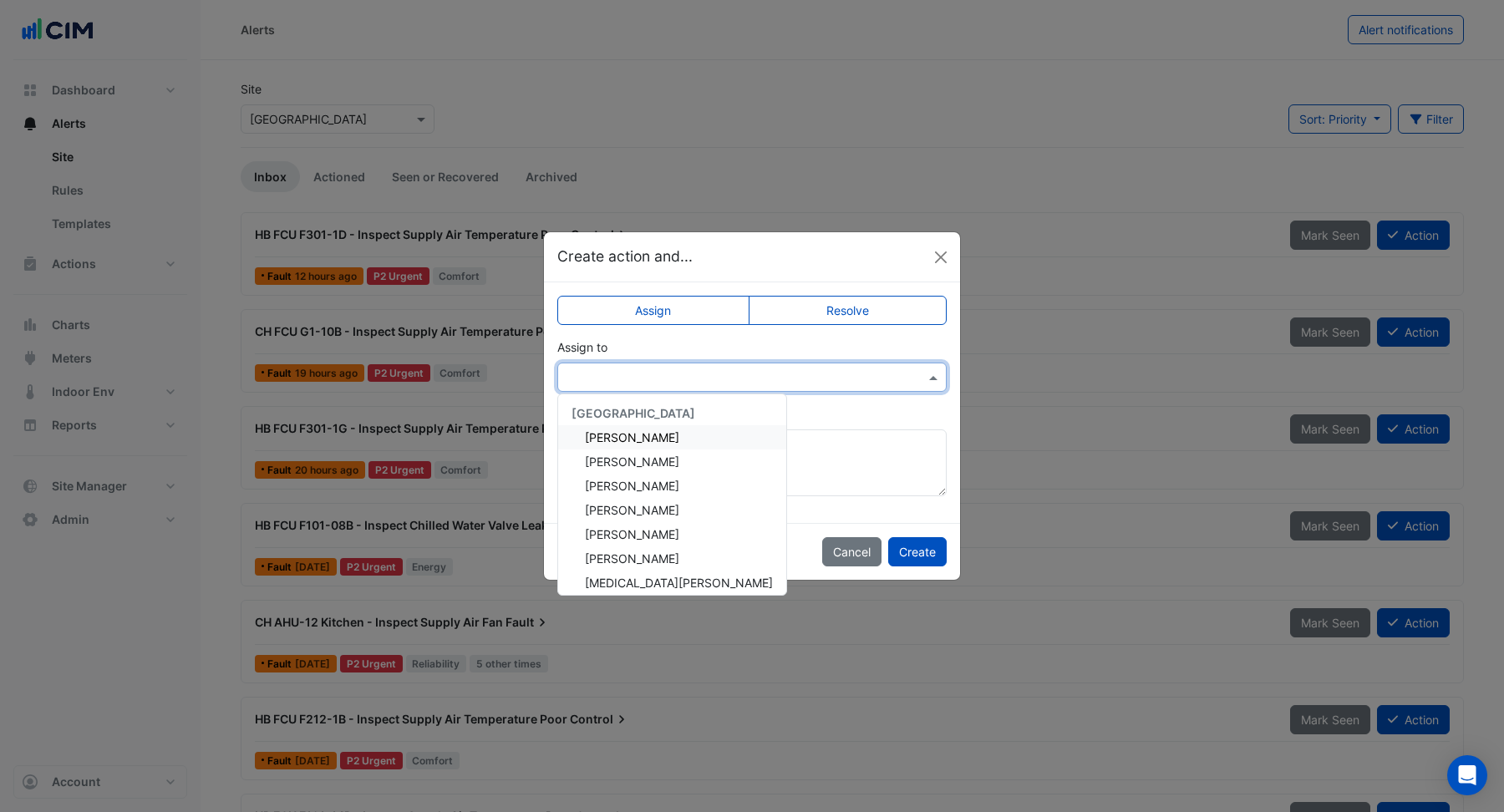
click at [642, 378] on input "text" at bounding box center [735, 377] width 337 height 17
click at [636, 434] on span "Brendan O'Connor" at bounding box center [632, 438] width 94 height 14
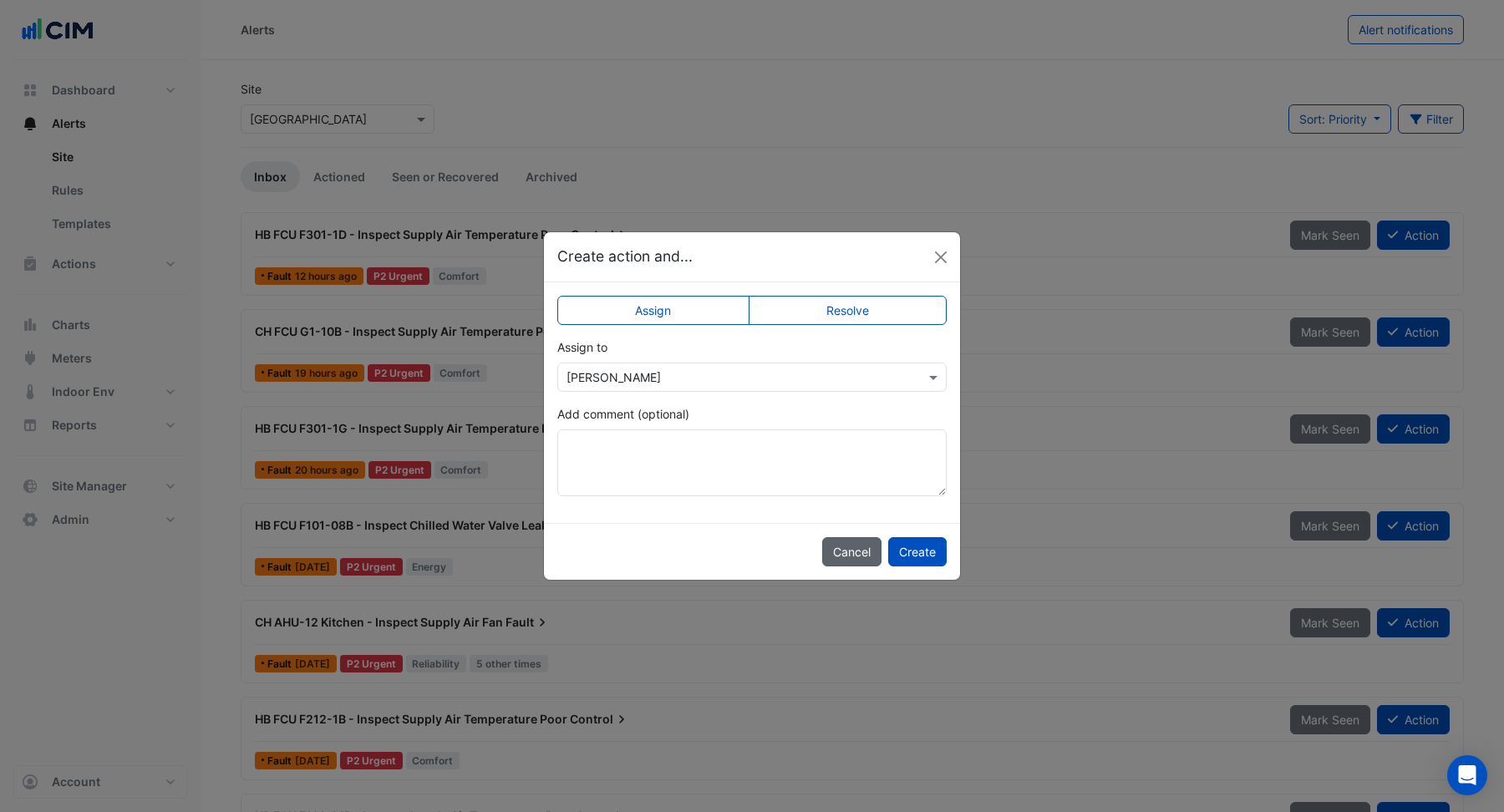
click at [858, 547] on button "Cancel" at bounding box center [851, 552] width 59 height 29
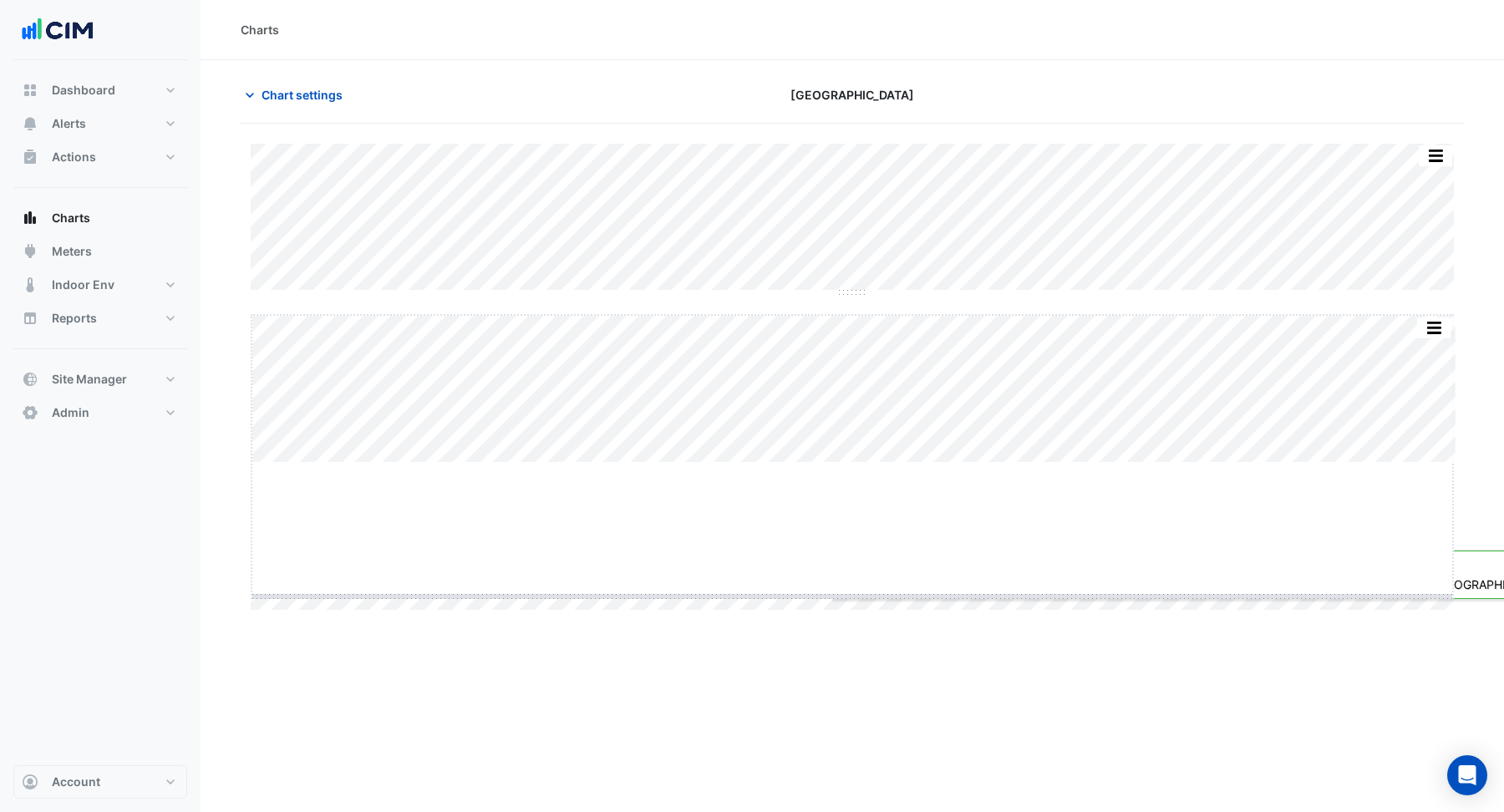
drag, startPoint x: 849, startPoint y: 461, endPoint x: 826, endPoint y: 596, distance: 136.9
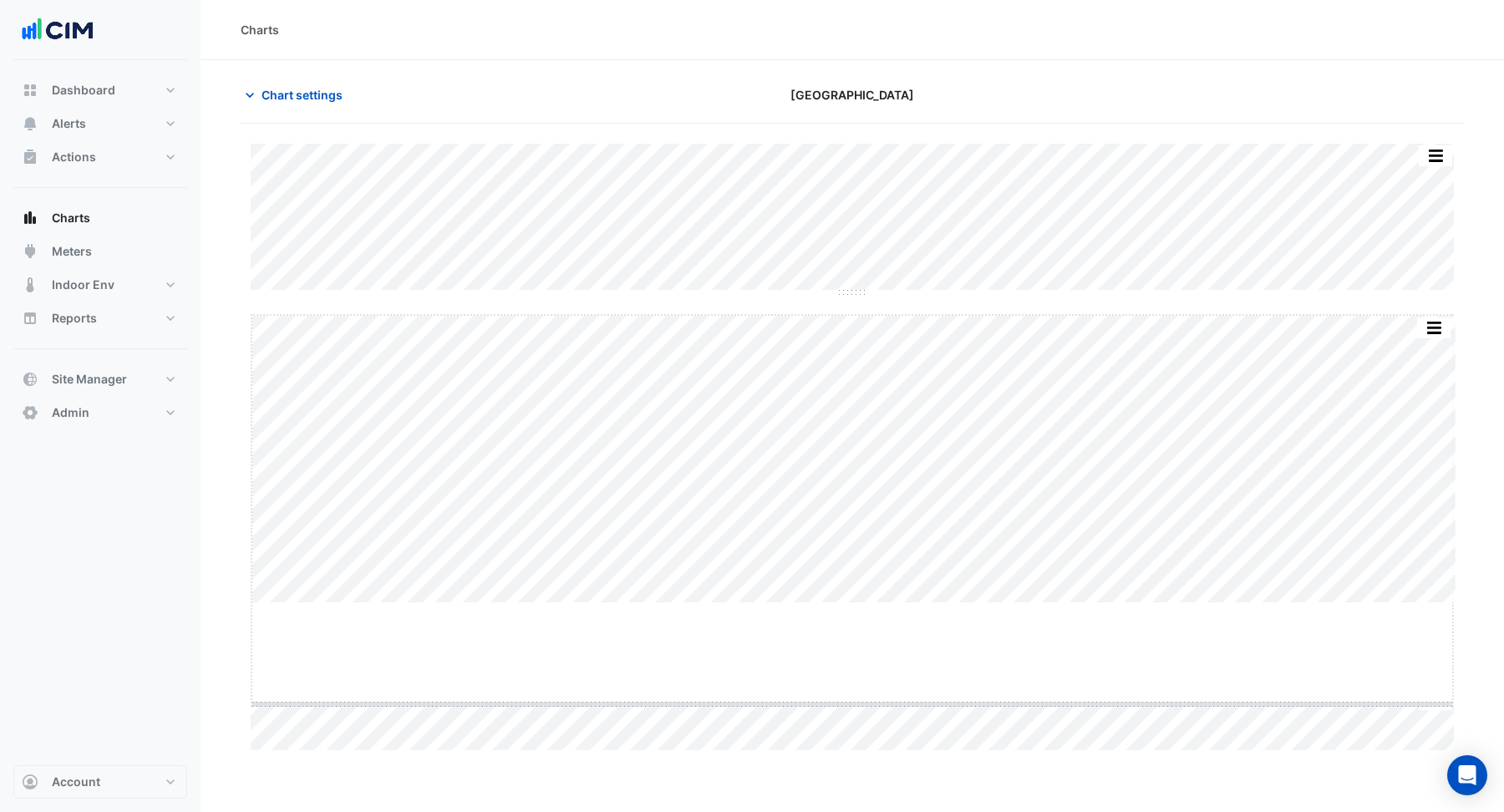
drag, startPoint x: 852, startPoint y: 602, endPoint x: 824, endPoint y: 707, distance: 108.7
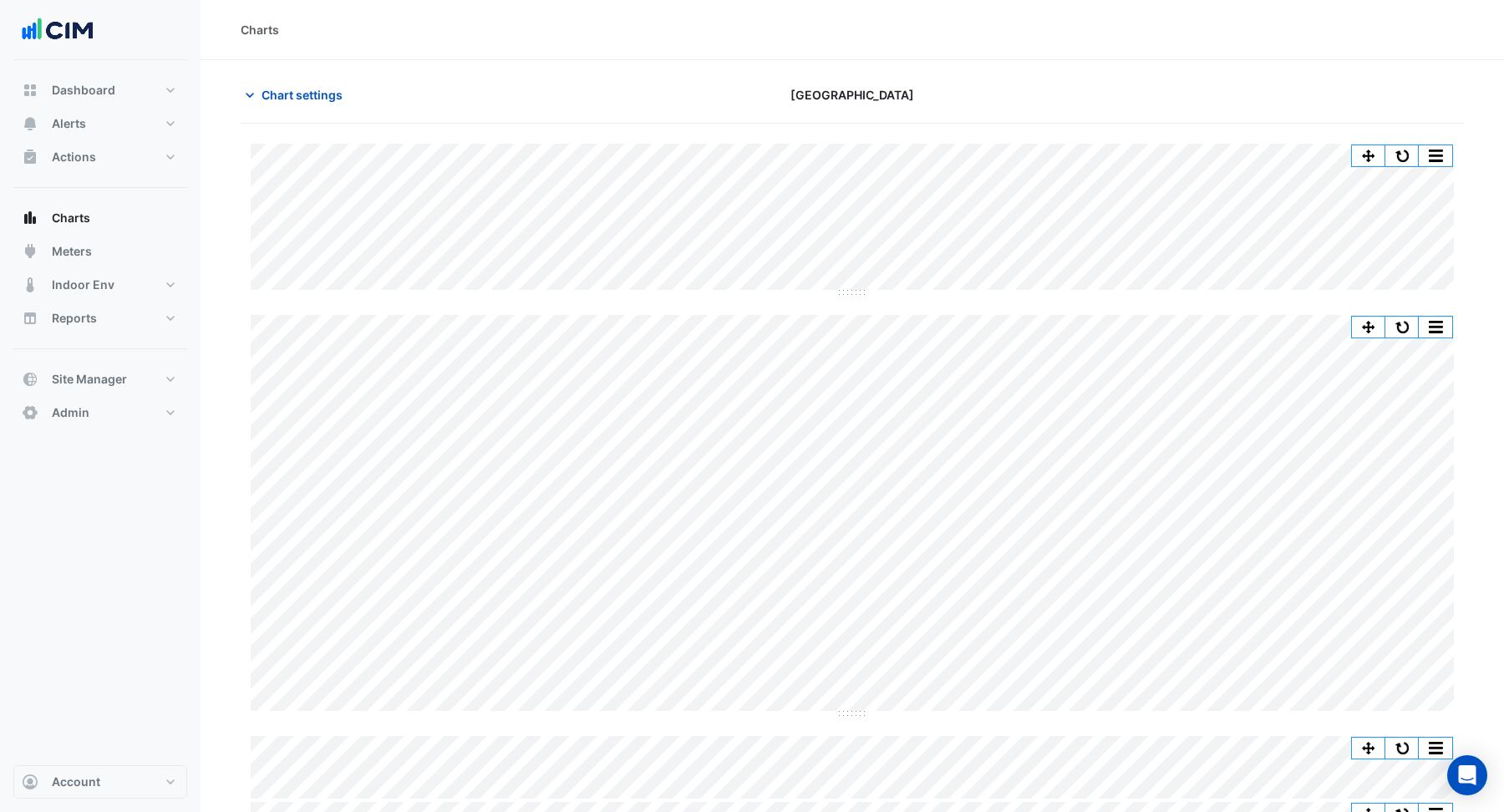
click at [838, 313] on div "Split All Split None Print Save as JPEG Save as PNG Pivot Data Table Export CSV…" at bounding box center [851, 504] width 1223 height 720
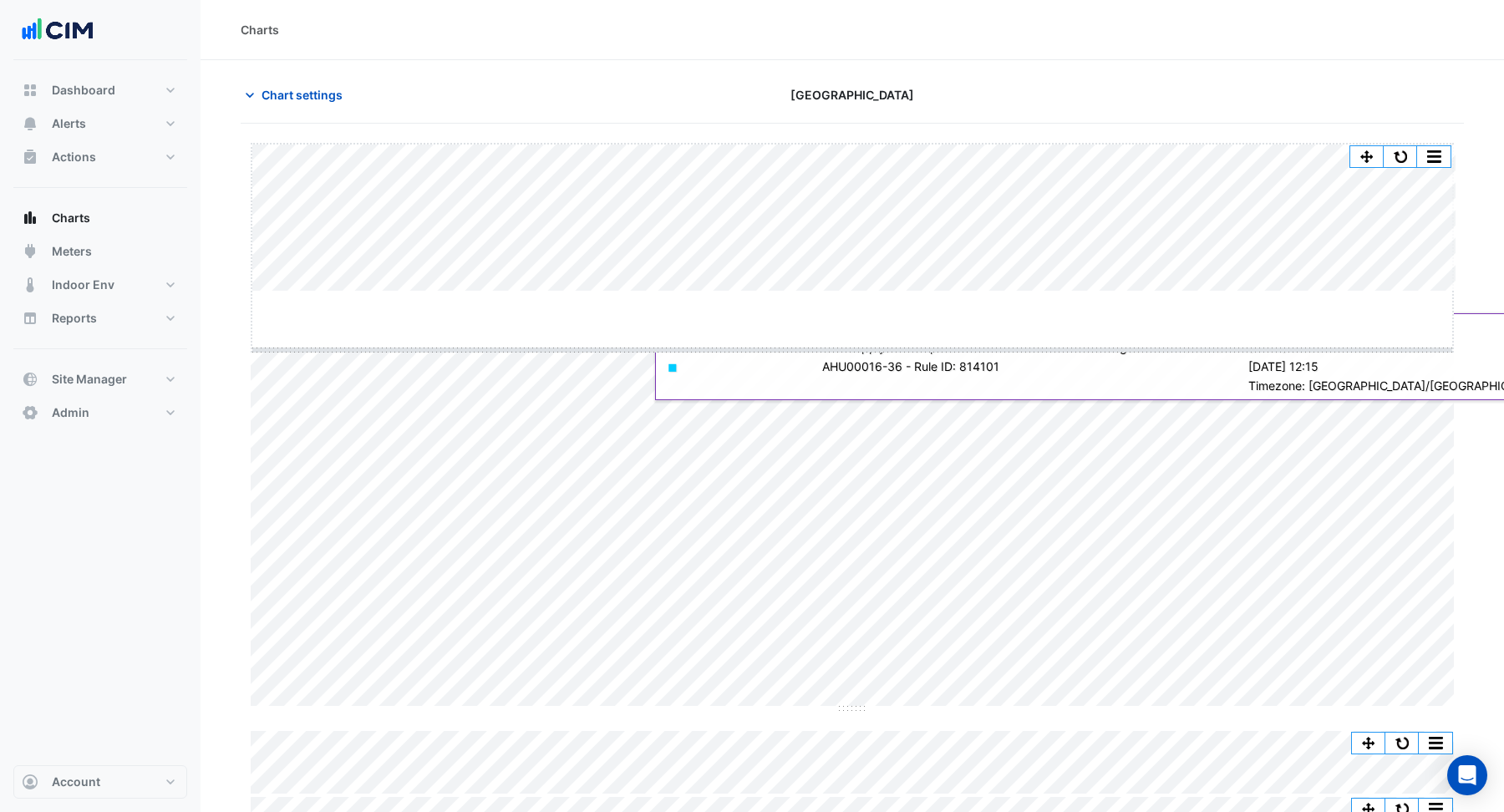
drag, startPoint x: 839, startPoint y: 292, endPoint x: 832, endPoint y: 350, distance: 58.4
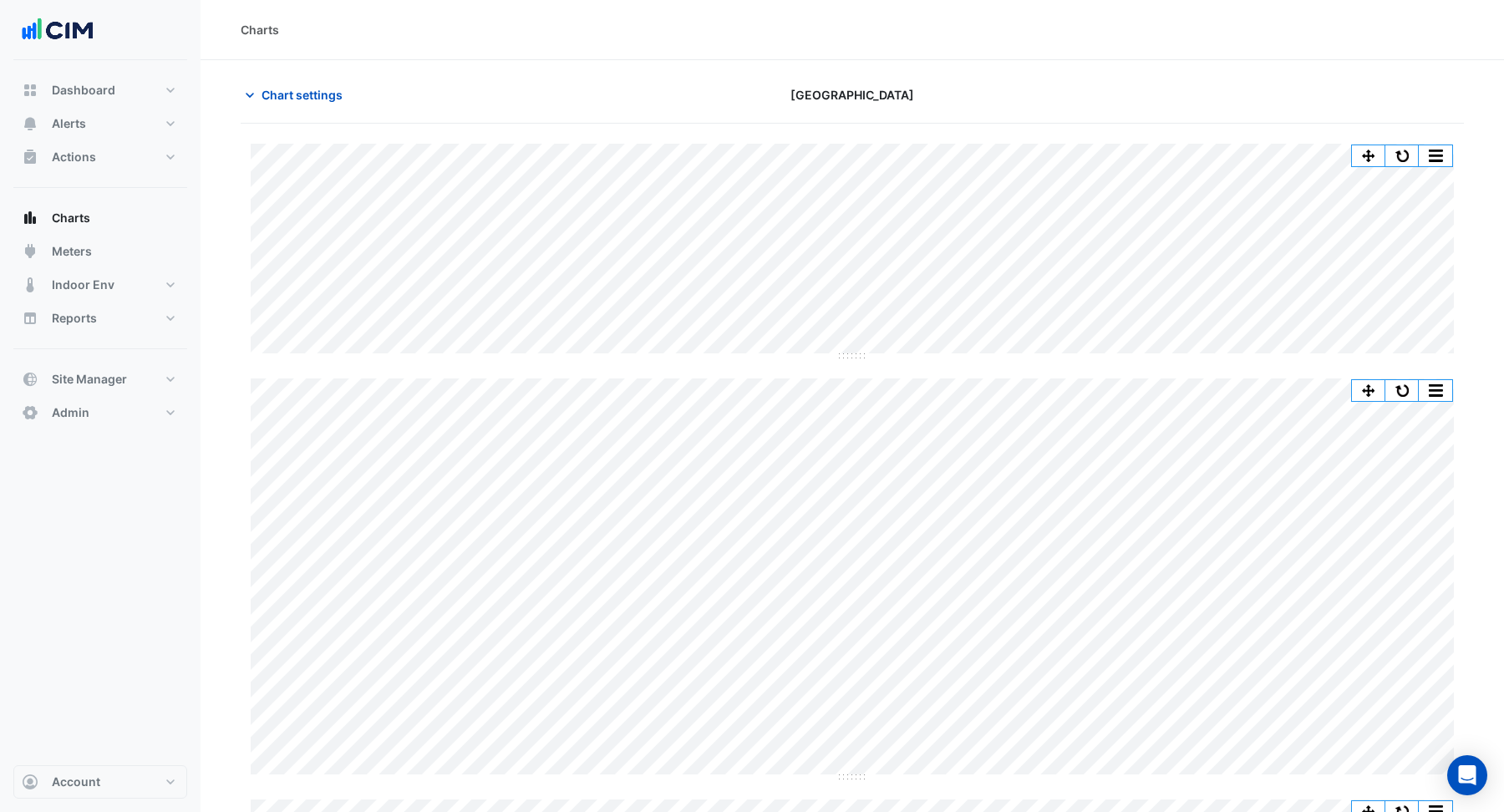
click at [856, 357] on div "Split All Split None Print Save as JPEG Save as PNG Pivot Data Table Export CSV…" at bounding box center [851, 536] width 1223 height 784
click at [1401, 151] on button "button" at bounding box center [1402, 155] width 34 height 21
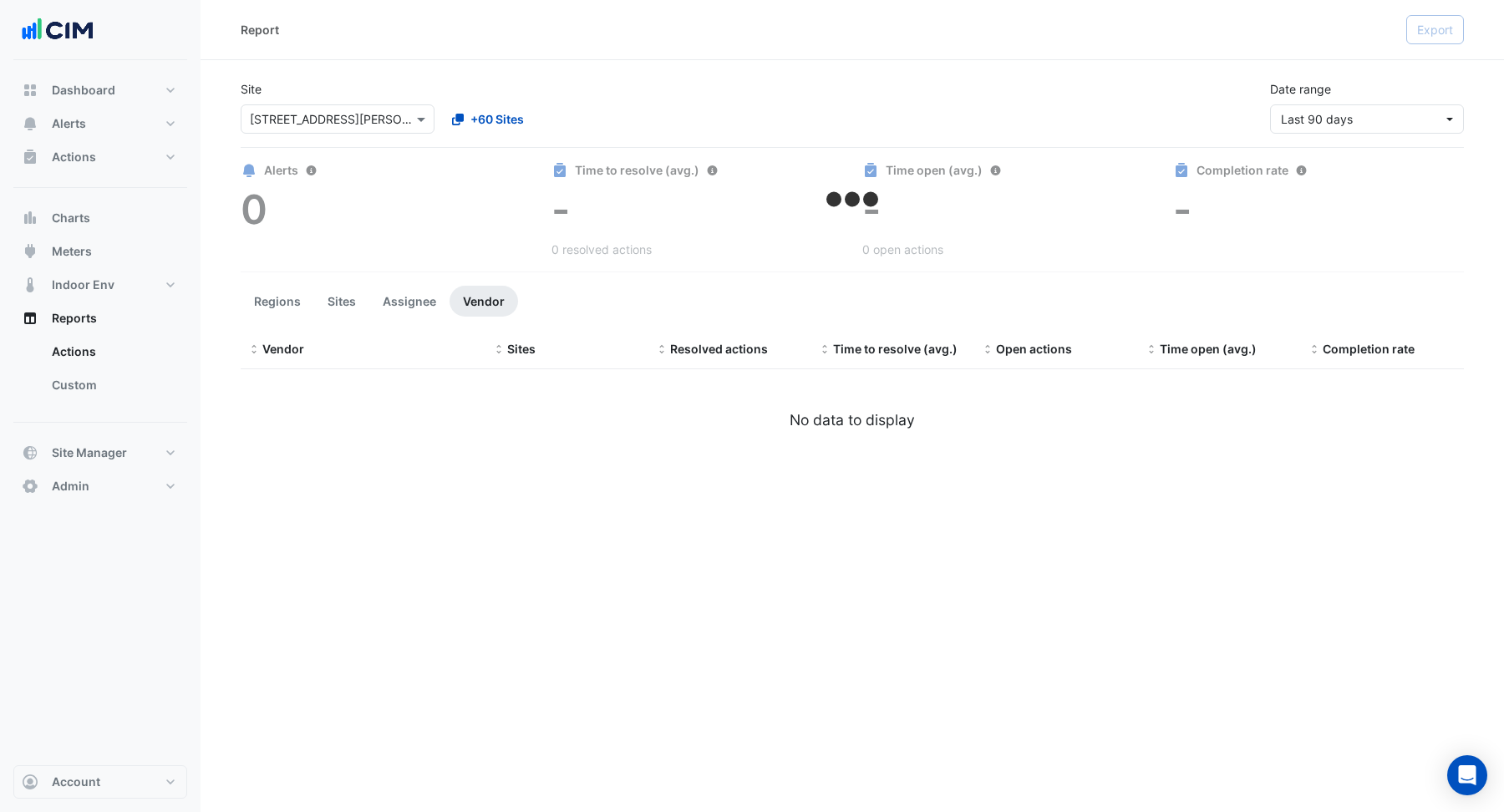
select select "**"
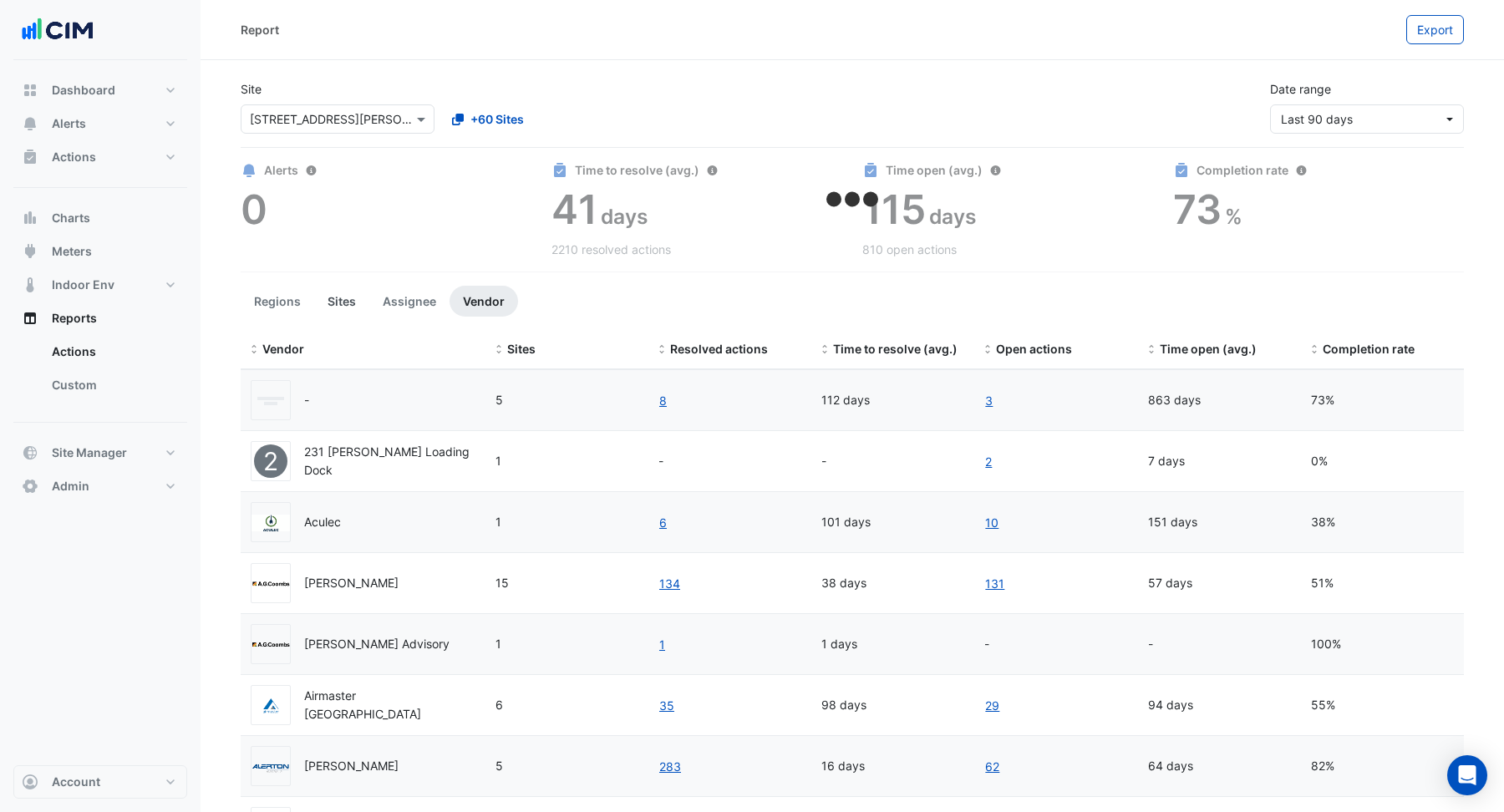
click at [351, 304] on button "Sites" at bounding box center [342, 301] width 55 height 31
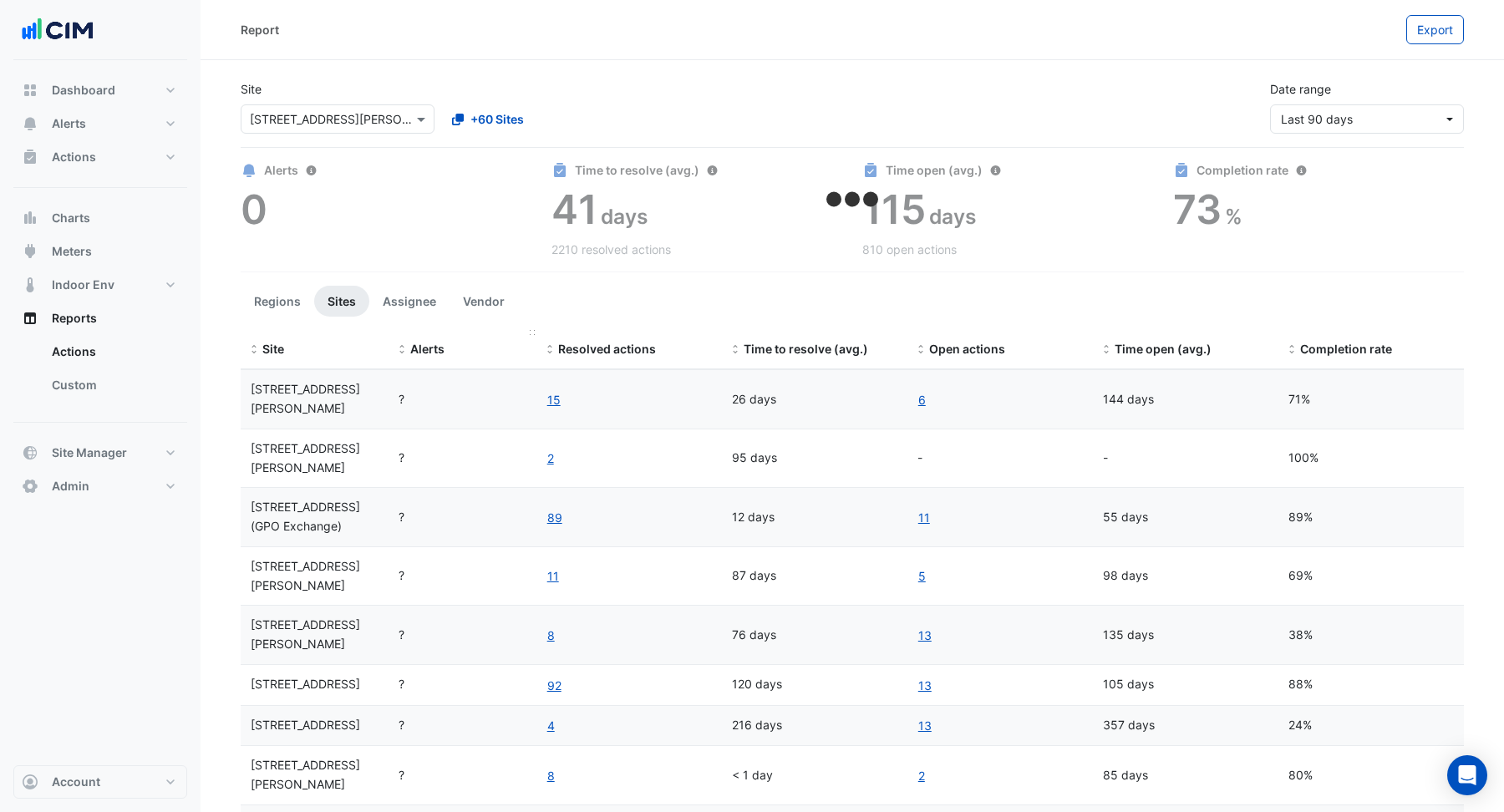
click at [421, 348] on span "Alerts" at bounding box center [428, 349] width 34 height 14
click at [1334, 122] on span "Last 90 days" at bounding box center [1316, 119] width 72 height 14
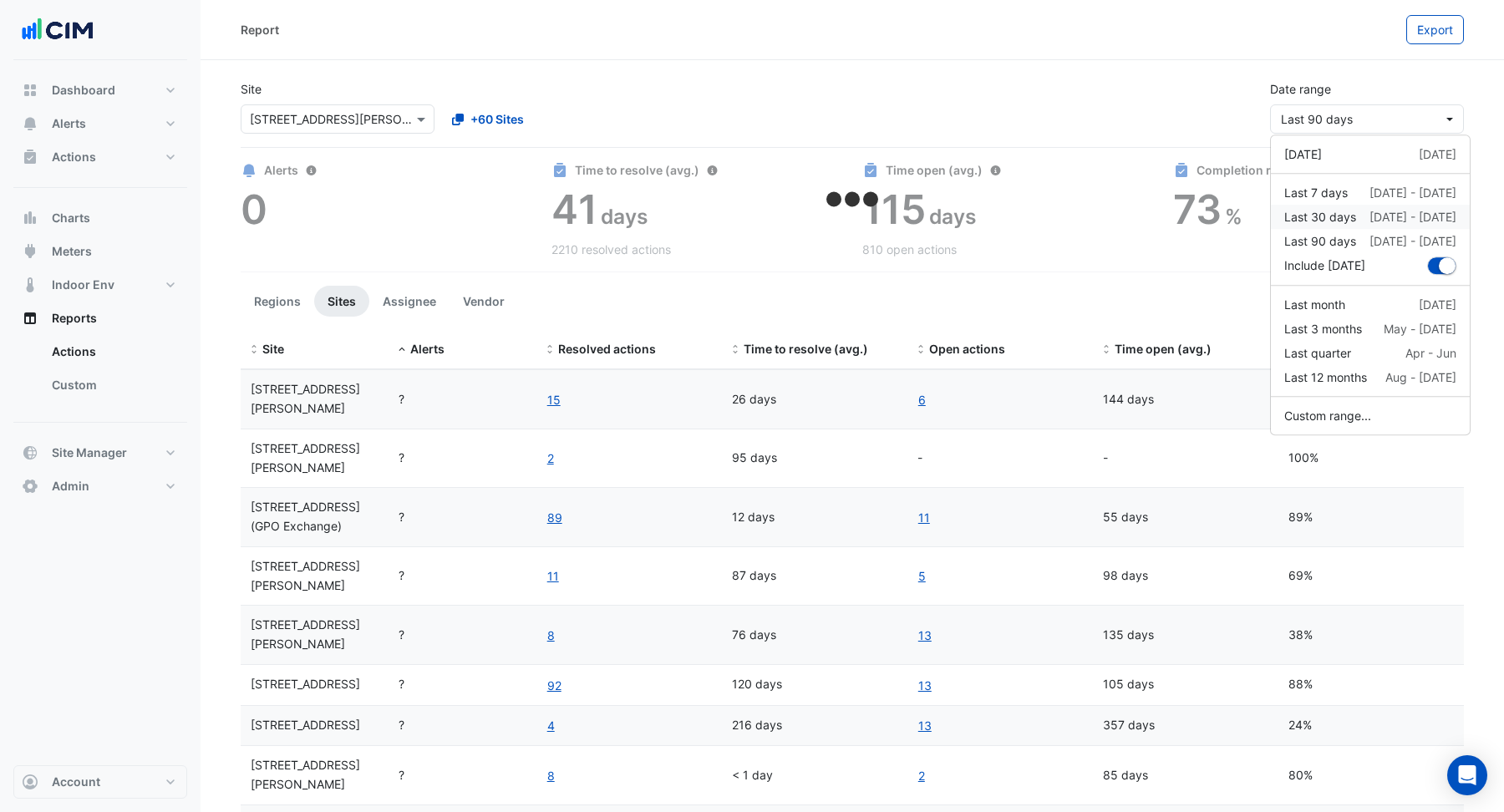
click at [1334, 225] on div "Last 30 days" at bounding box center [1319, 216] width 72 height 17
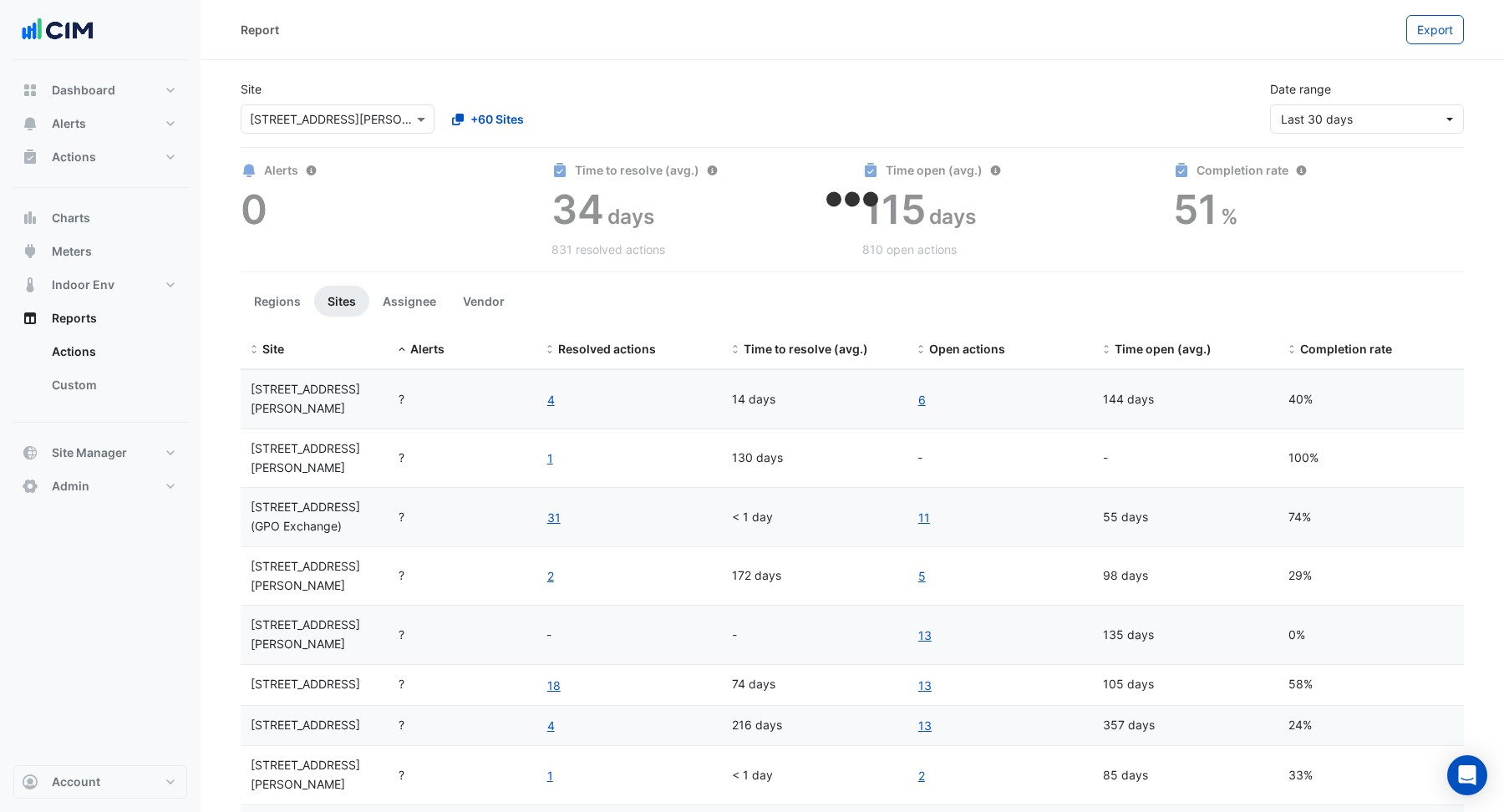
drag, startPoint x: 731, startPoint y: 388, endPoint x: 808, endPoint y: 387, distance: 77.0
click at [808, 390] on div "14 days" at bounding box center [814, 399] width 165 height 19
drag, startPoint x: 1289, startPoint y: 391, endPoint x: 1326, endPoint y: 389, distance: 37.1
click at [1326, 390] on div "40%" at bounding box center [1371, 399] width 165 height 19
click at [497, 304] on button "Vendor" at bounding box center [484, 301] width 69 height 31
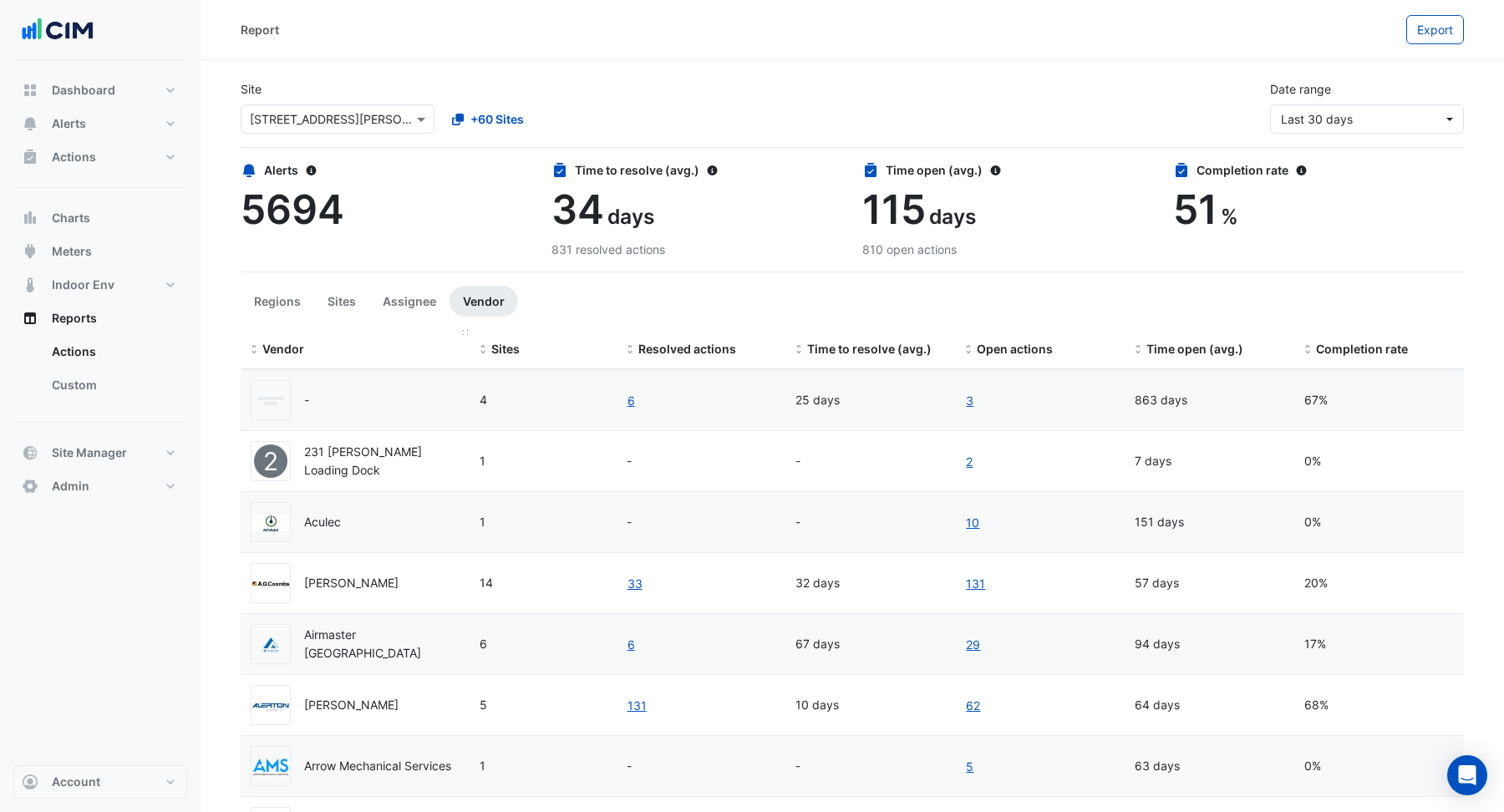
click at [278, 347] on span "Vendor" at bounding box center [283, 349] width 42 height 14
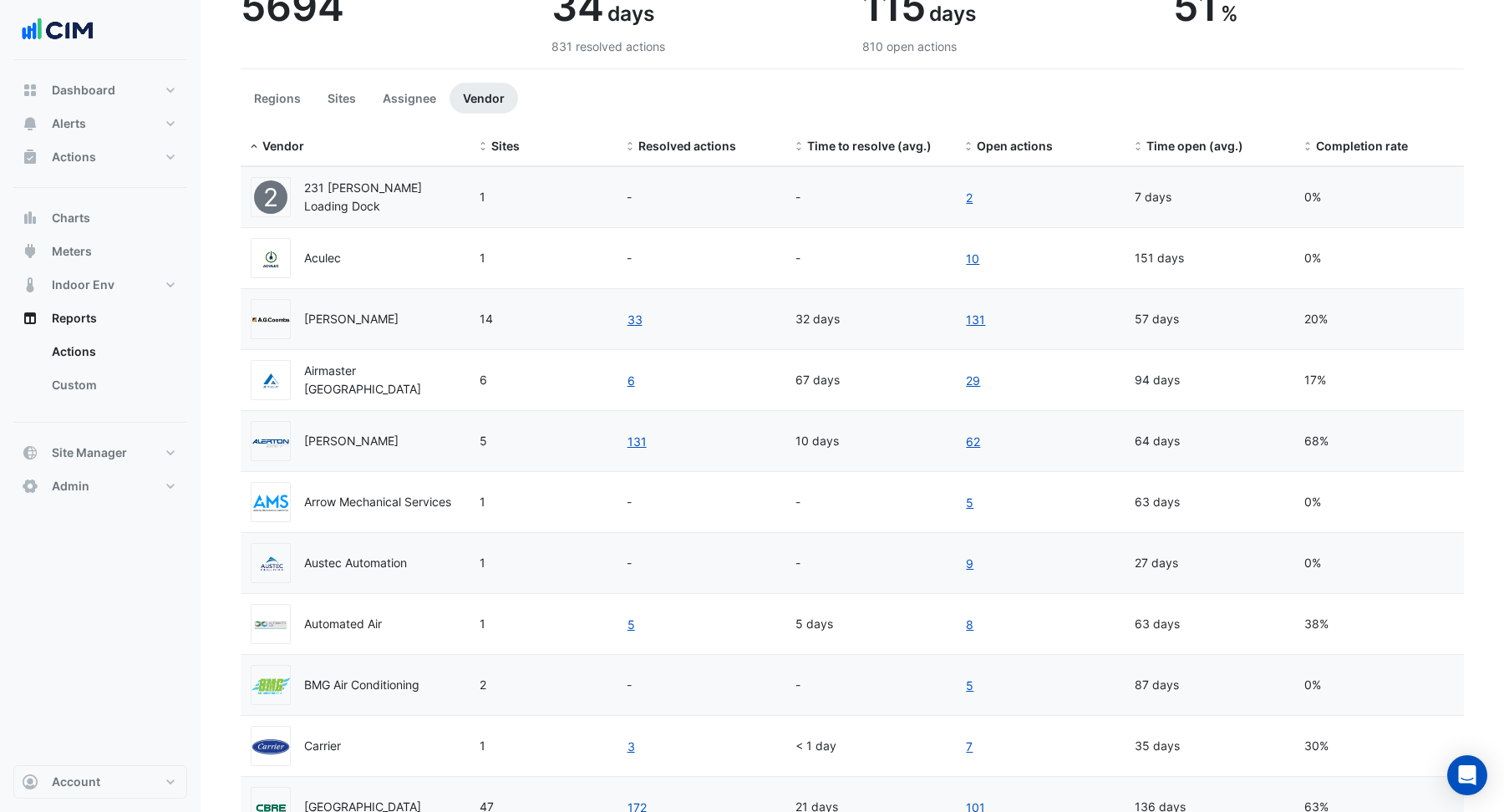
scroll to position [243, 0]
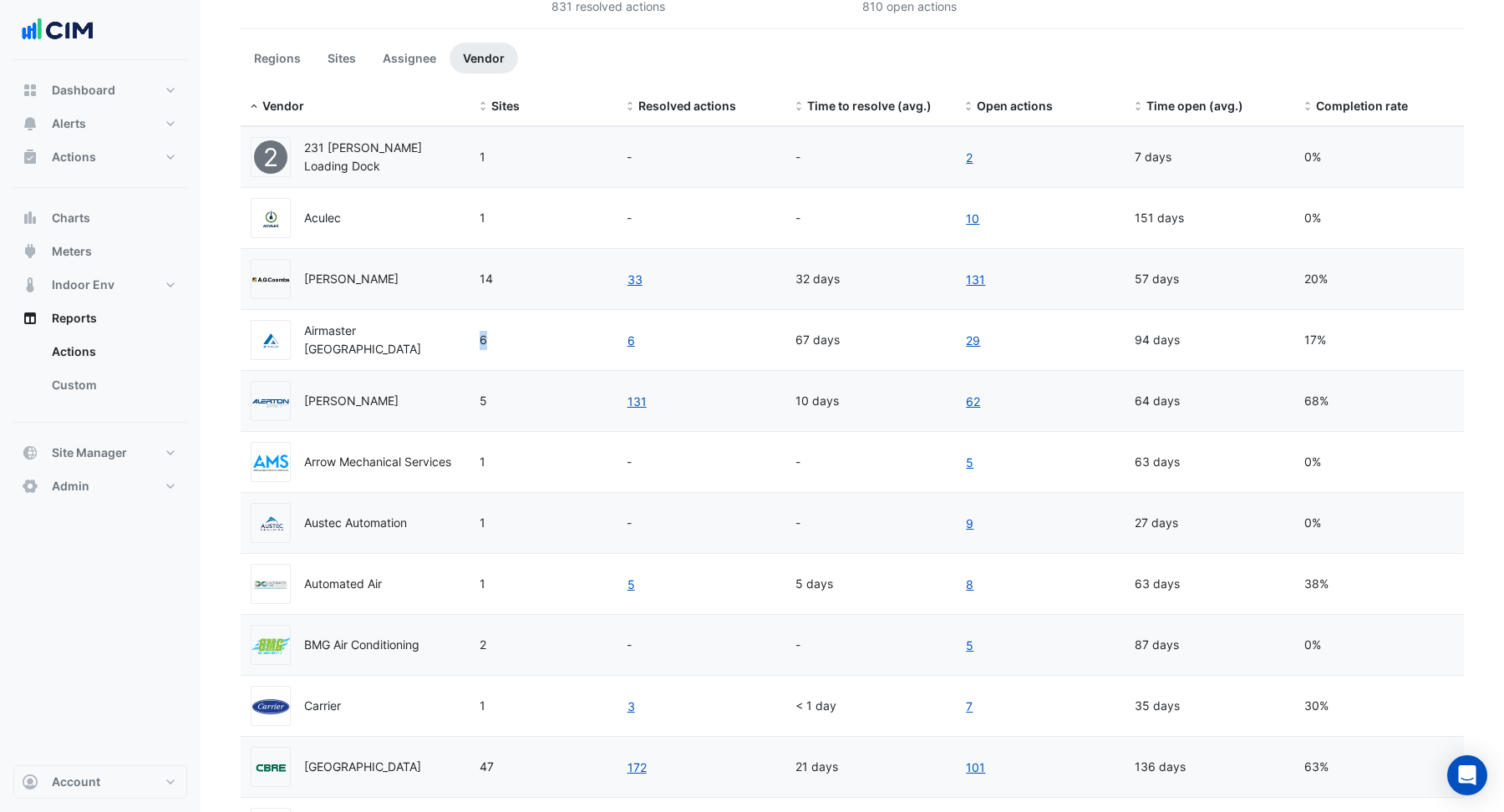
drag, startPoint x: 475, startPoint y: 339, endPoint x: 554, endPoint y: 346, distance: 79.3
click at [500, 339] on datatable-body-cell "6" at bounding box center [543, 340] width 147 height 60
drag, startPoint x: 794, startPoint y: 338, endPoint x: 849, endPoint y: 338, distance: 55.0
click at [849, 338] on datatable-body-cell "67 days" at bounding box center [869, 340] width 170 height 60
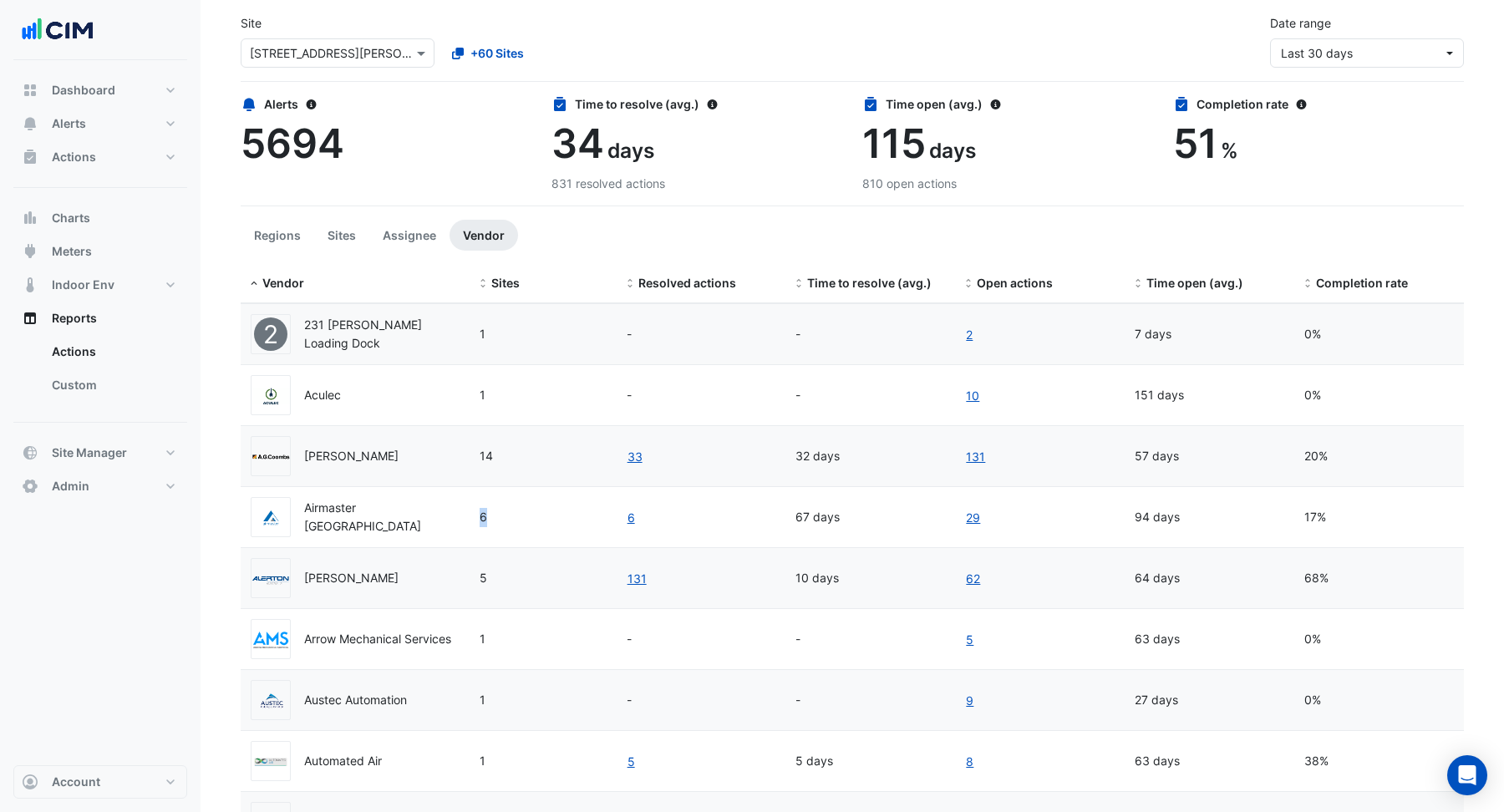
scroll to position [0, 0]
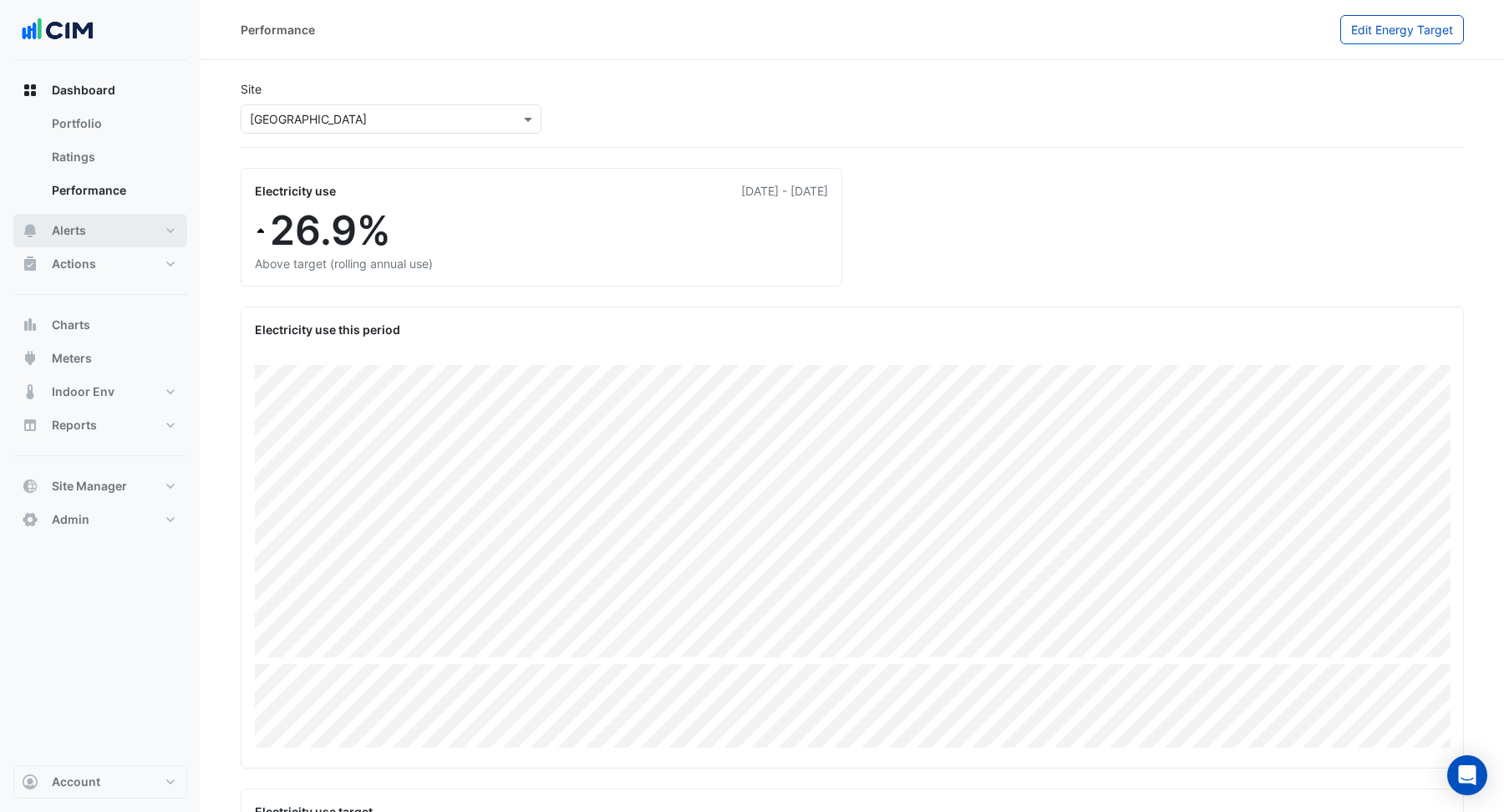
click at [75, 229] on span "Alerts" at bounding box center [69, 230] width 34 height 16
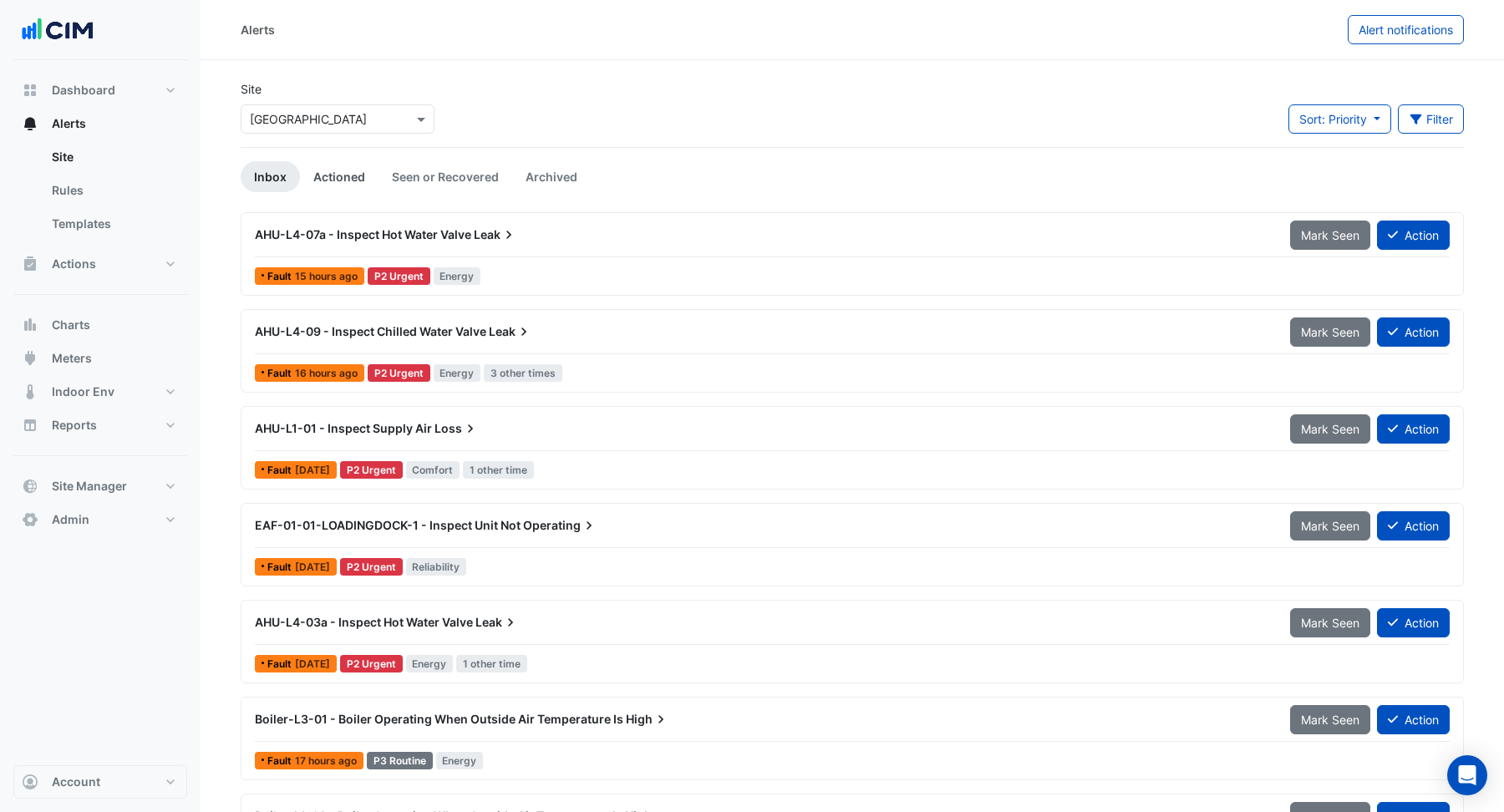
click at [339, 179] on link "Actioned" at bounding box center [339, 177] width 79 height 31
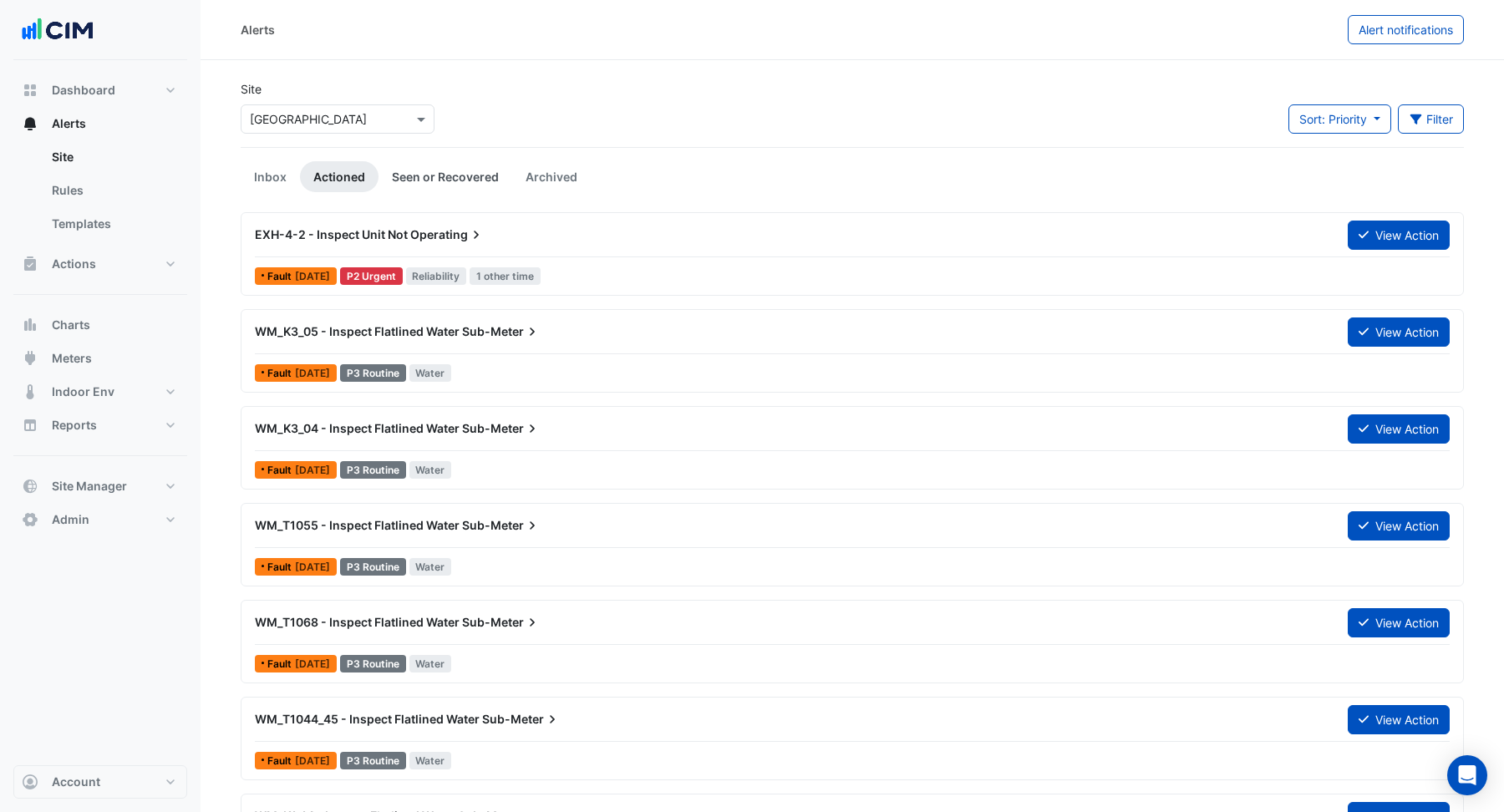
click at [441, 180] on link "Seen or Recovered" at bounding box center [444, 177] width 133 height 31
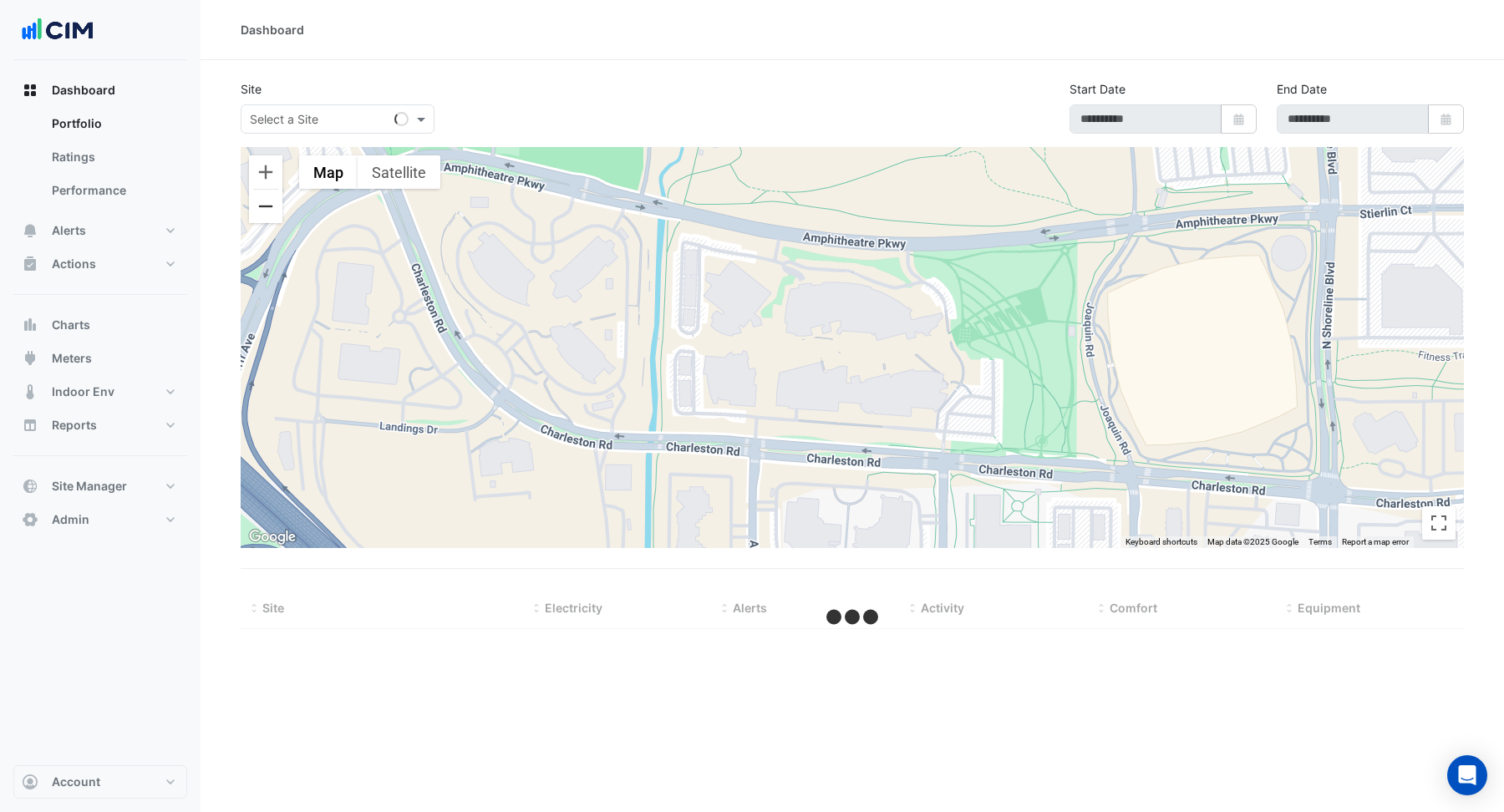
type input "**********"
select select "**"
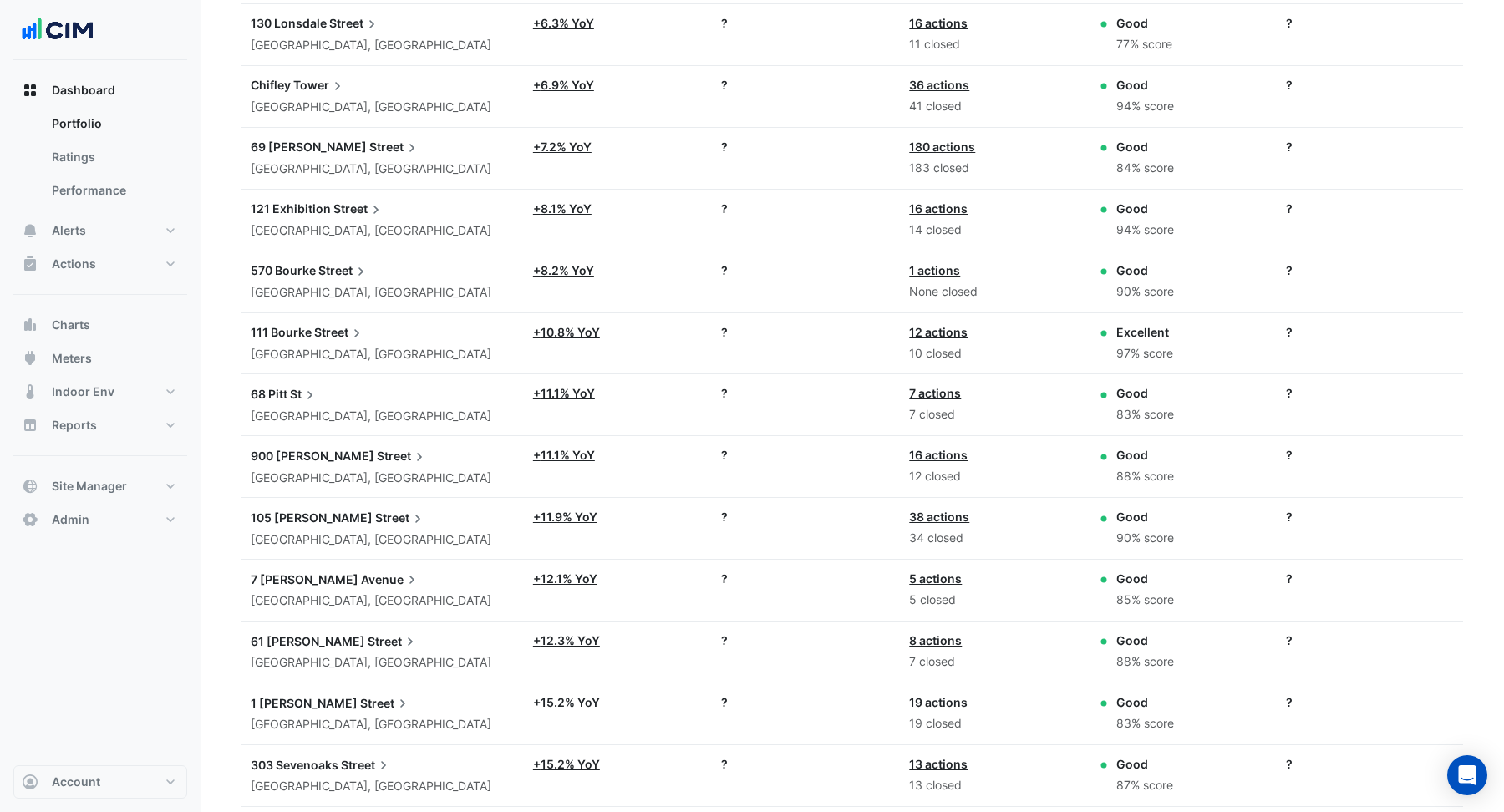
scroll to position [1538, 0]
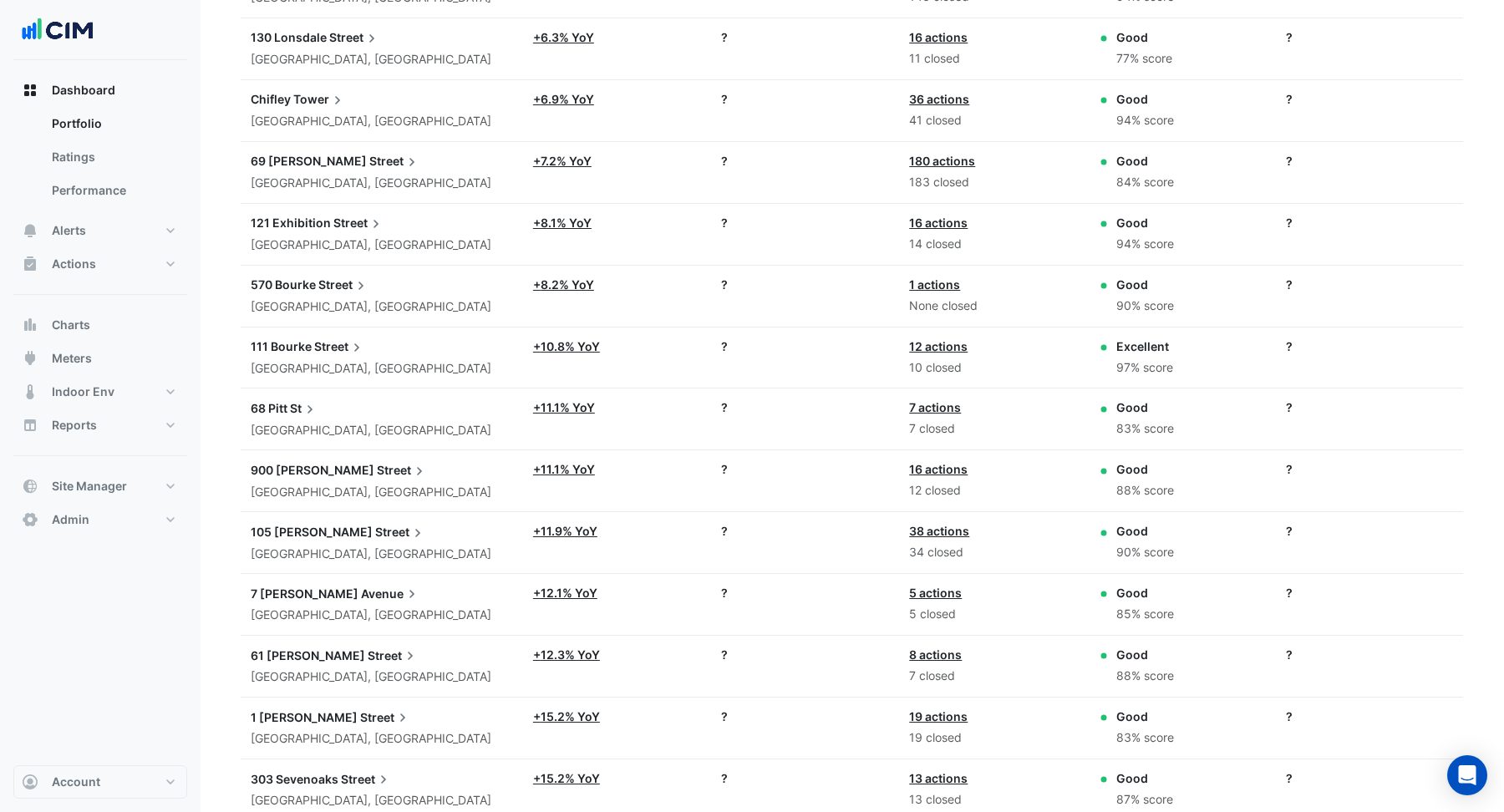
click at [308, 91] on span "Tower" at bounding box center [319, 100] width 53 height 18
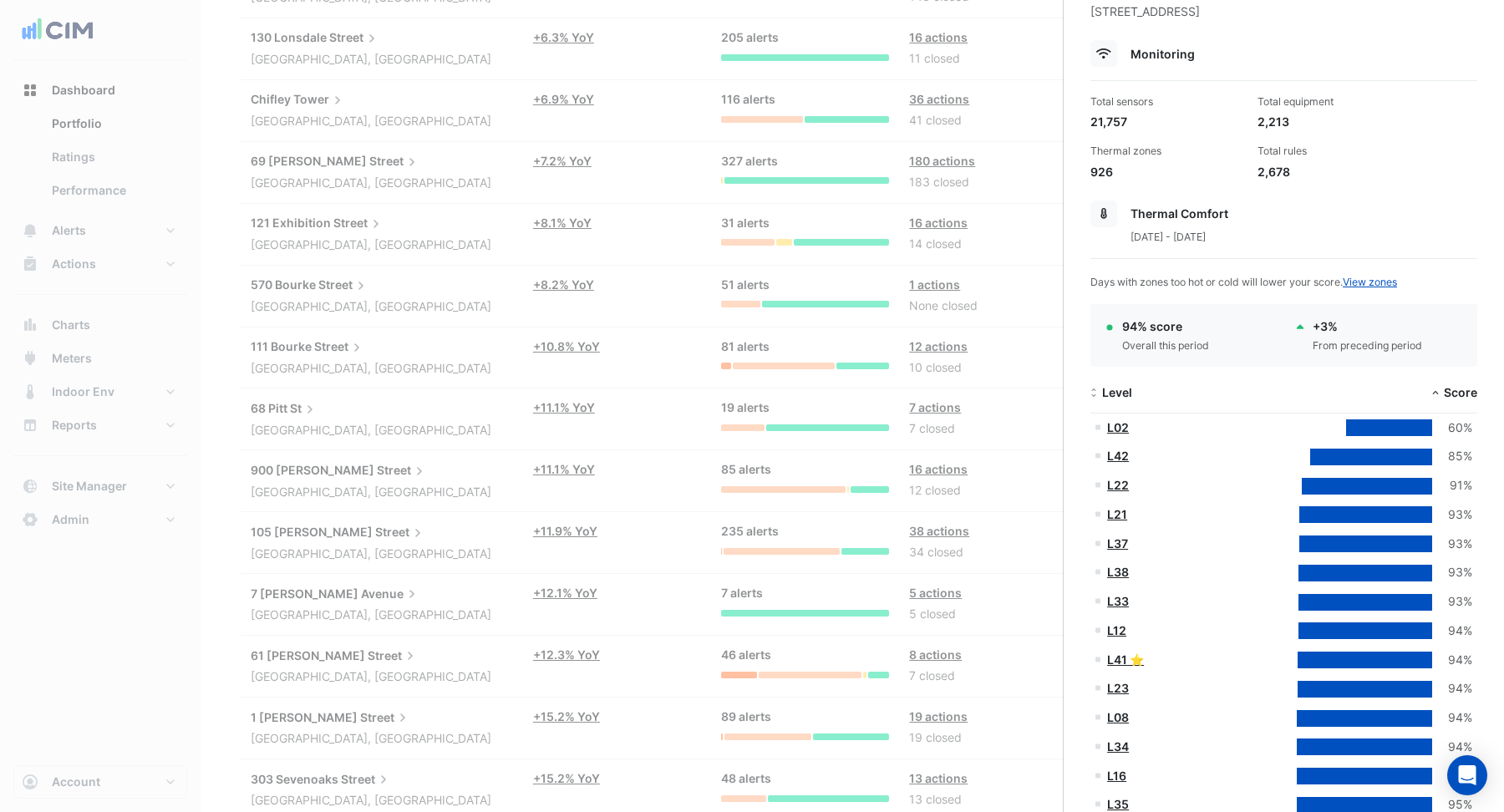
scroll to position [80, 0]
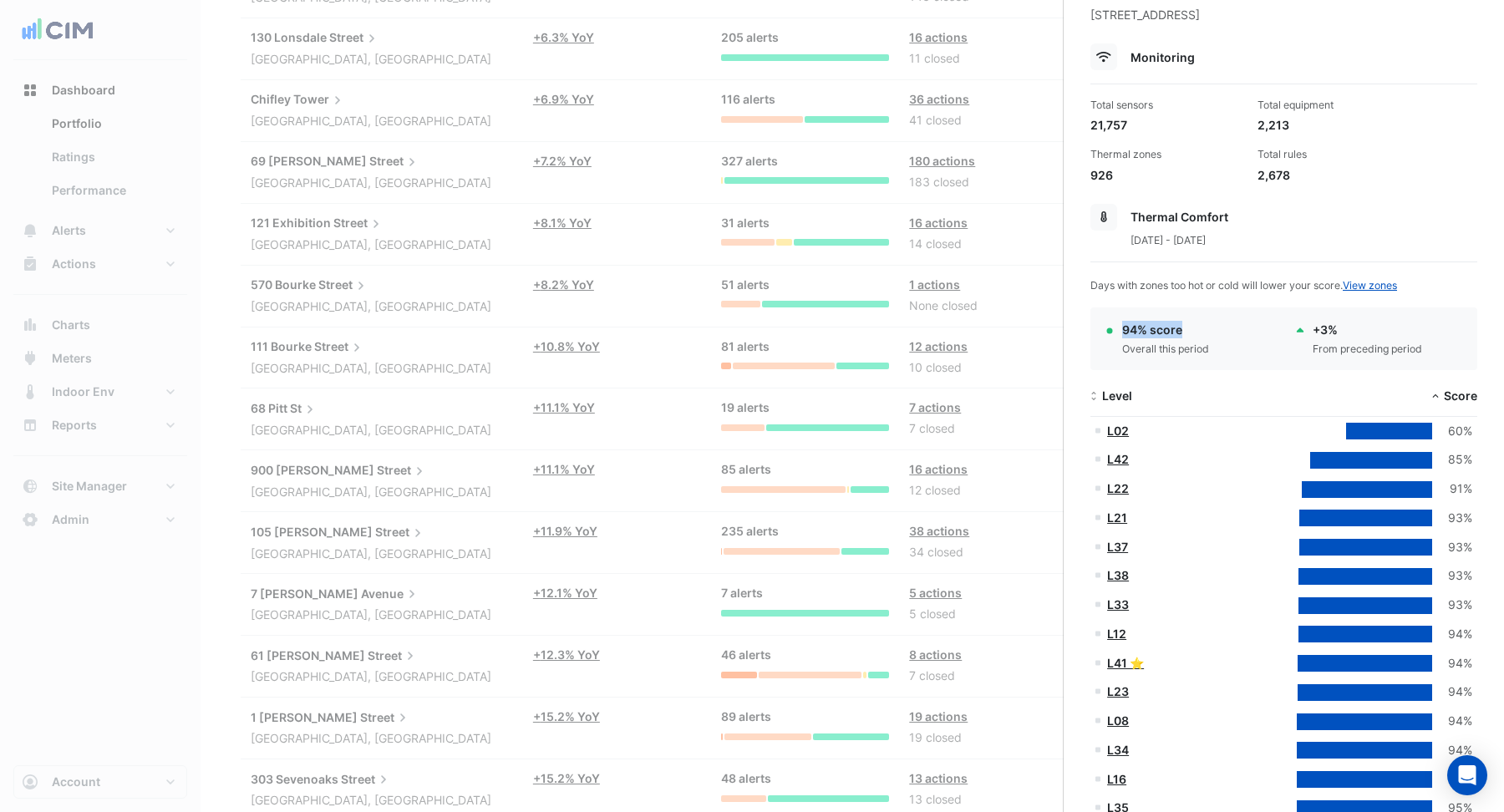
drag, startPoint x: 1119, startPoint y: 325, endPoint x: 1211, endPoint y: 321, distance: 92.1
click at [1211, 325] on div "94% score Overall this period" at bounding box center [1189, 339] width 170 height 36
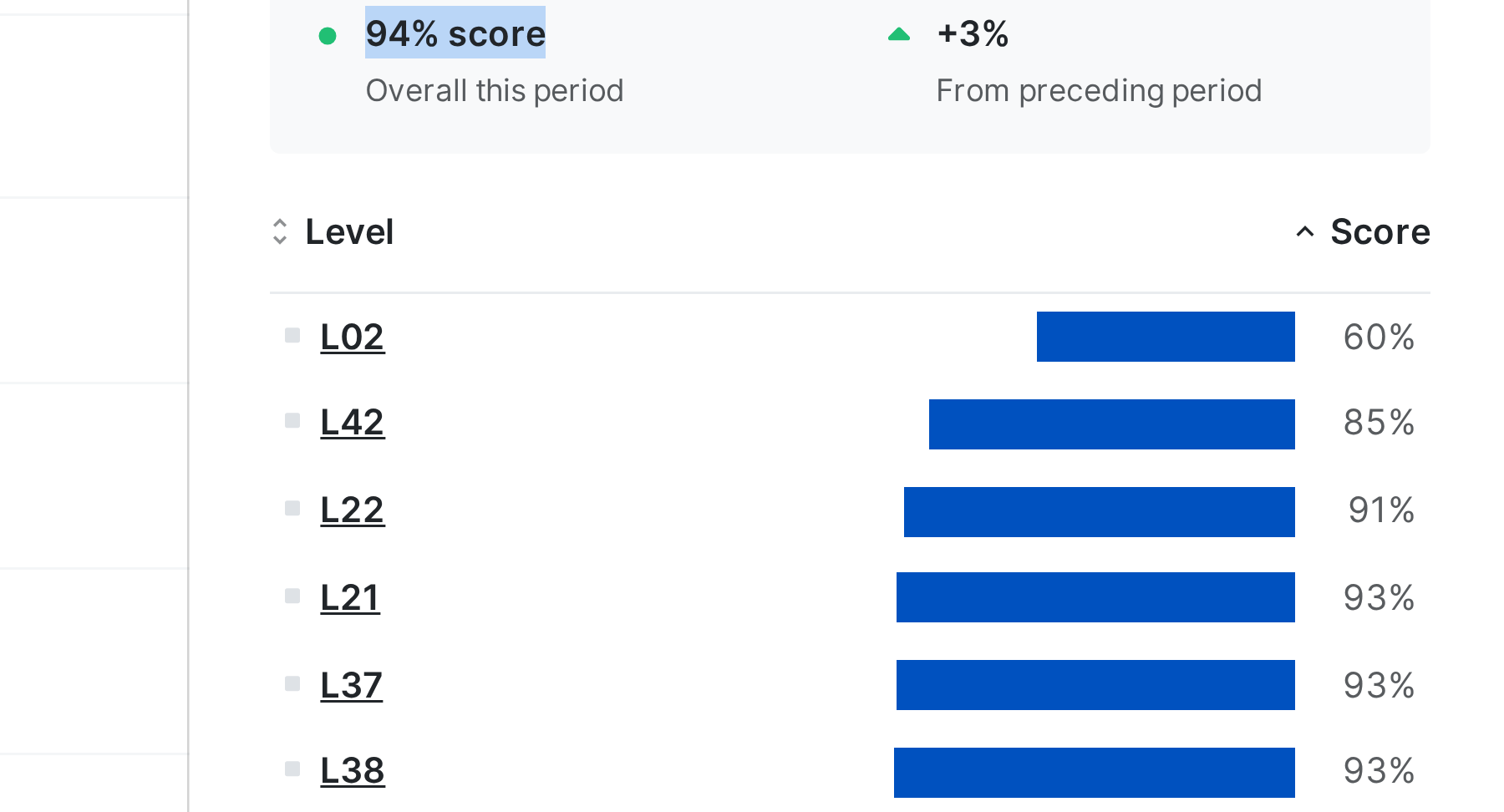
scroll to position [75, 0]
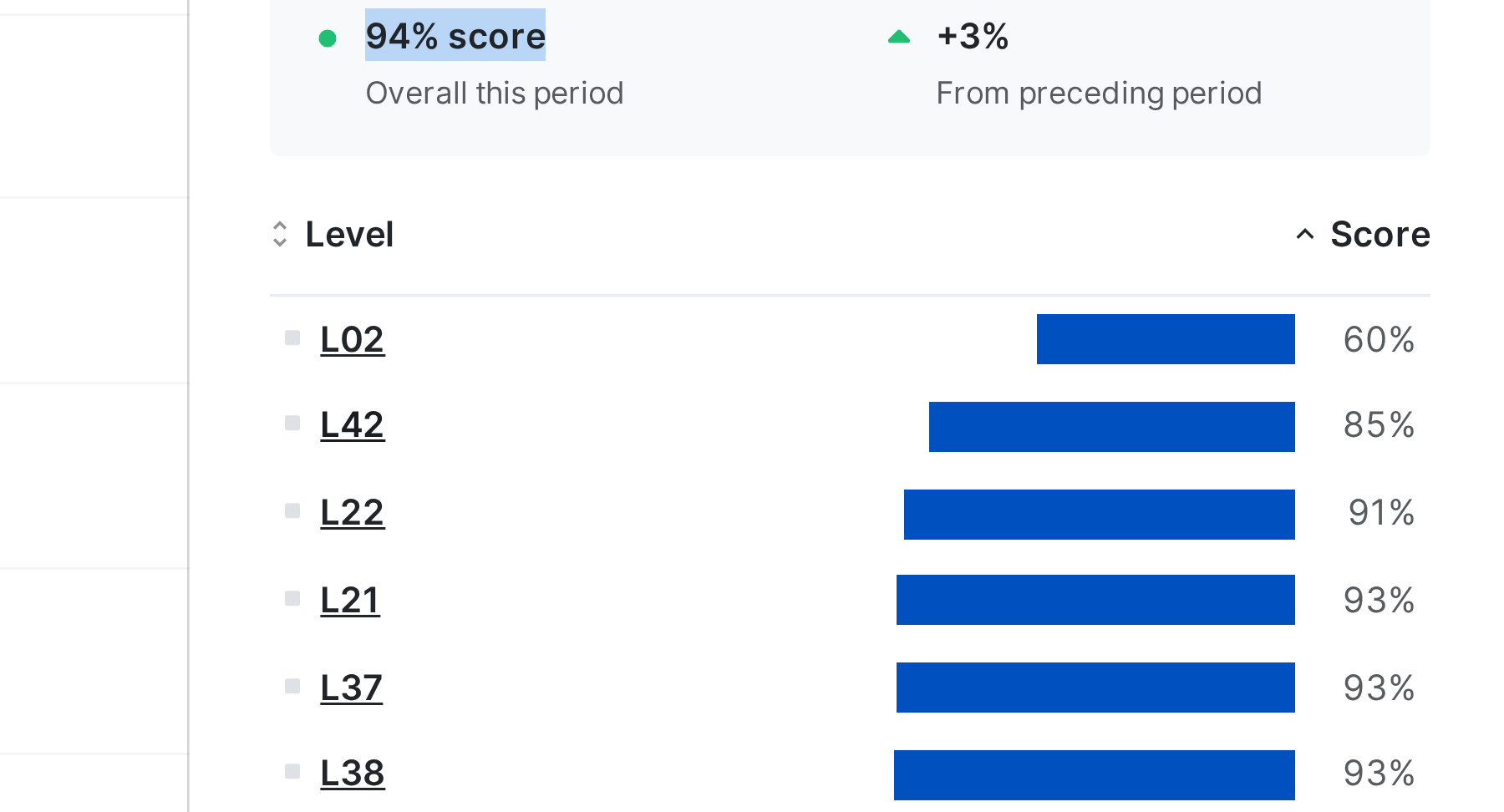
click at [1122, 462] on link "L42" at bounding box center [1118, 463] width 22 height 14
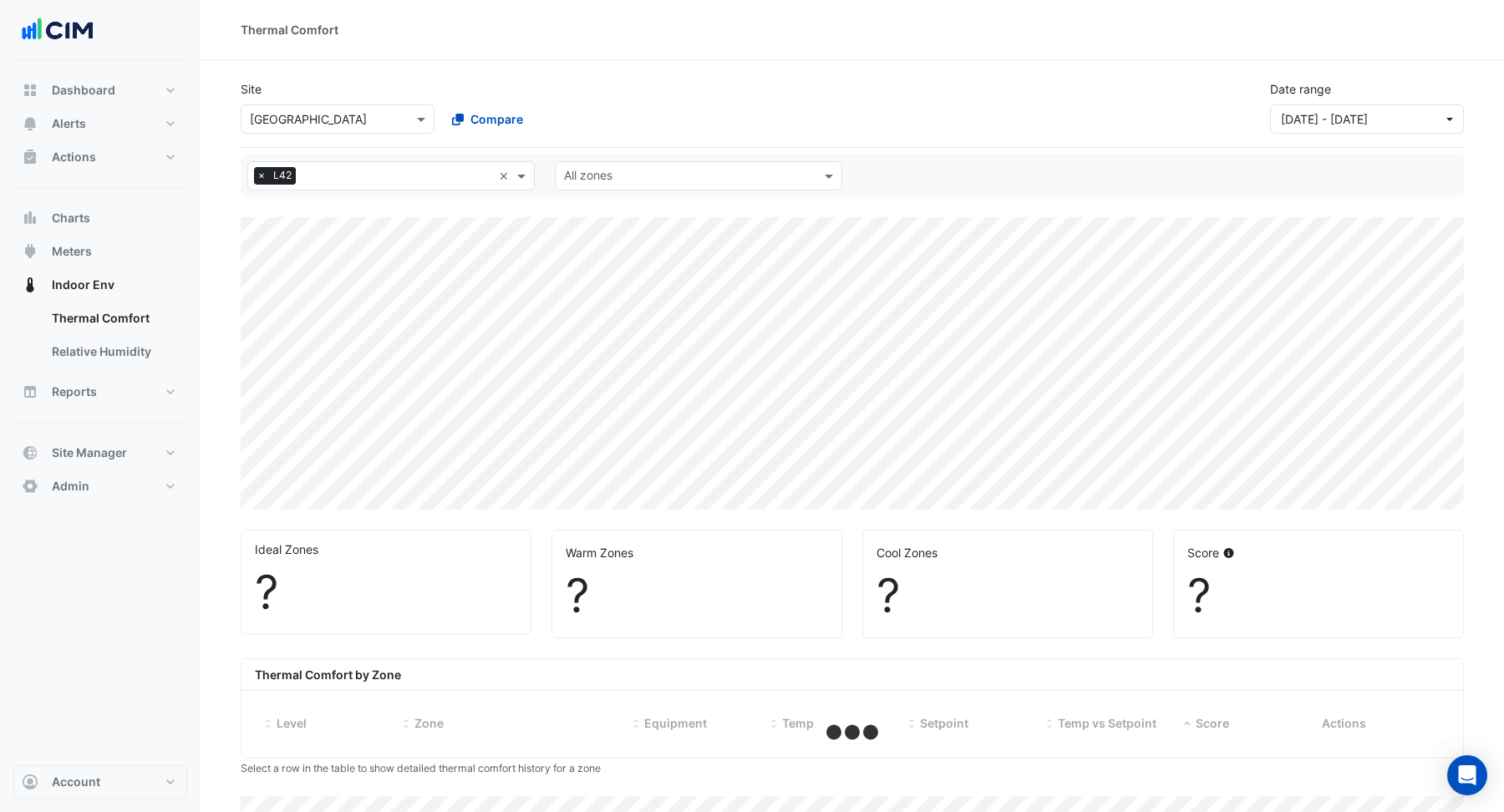
select select "**"
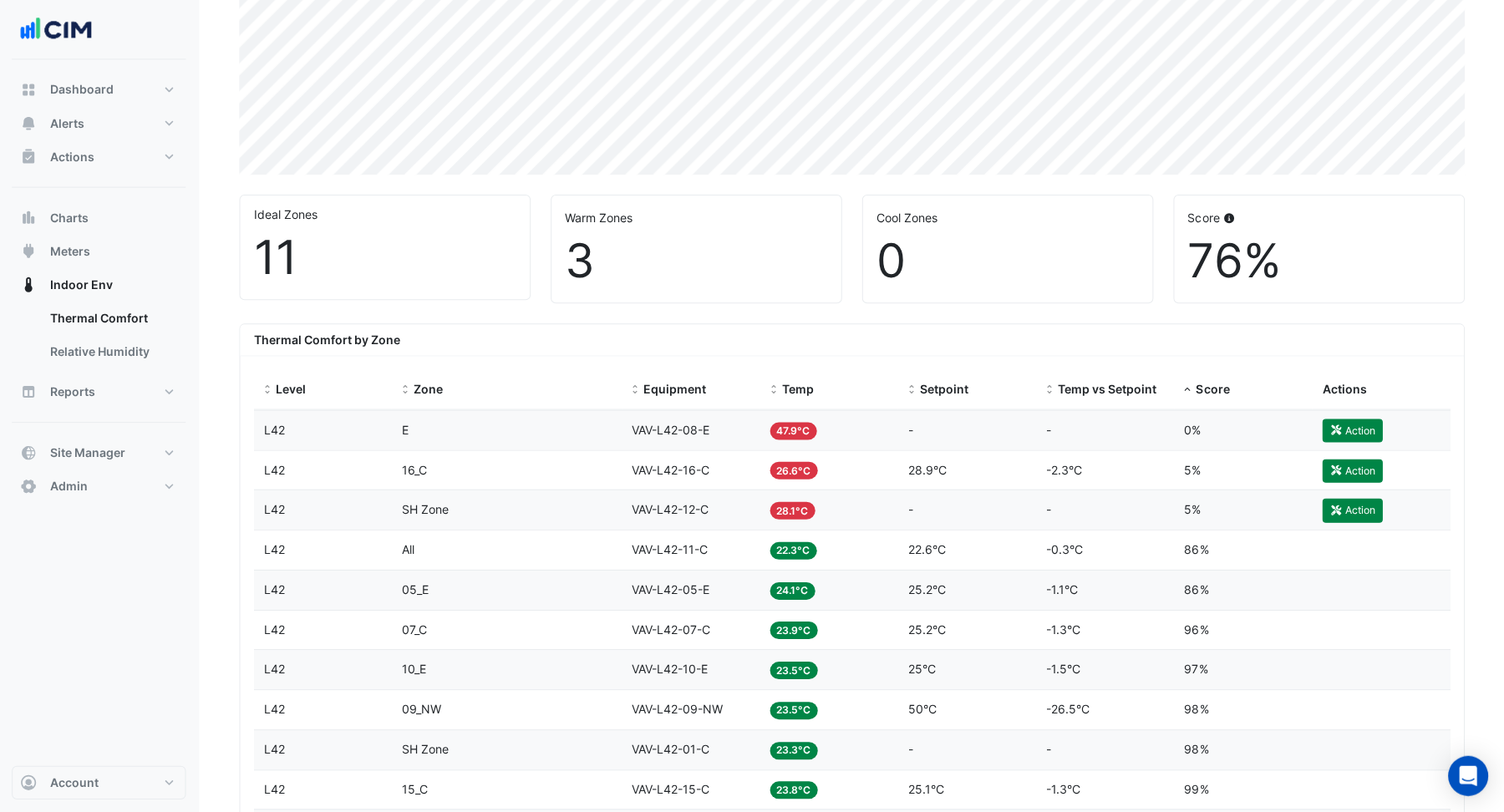
scroll to position [316, 0]
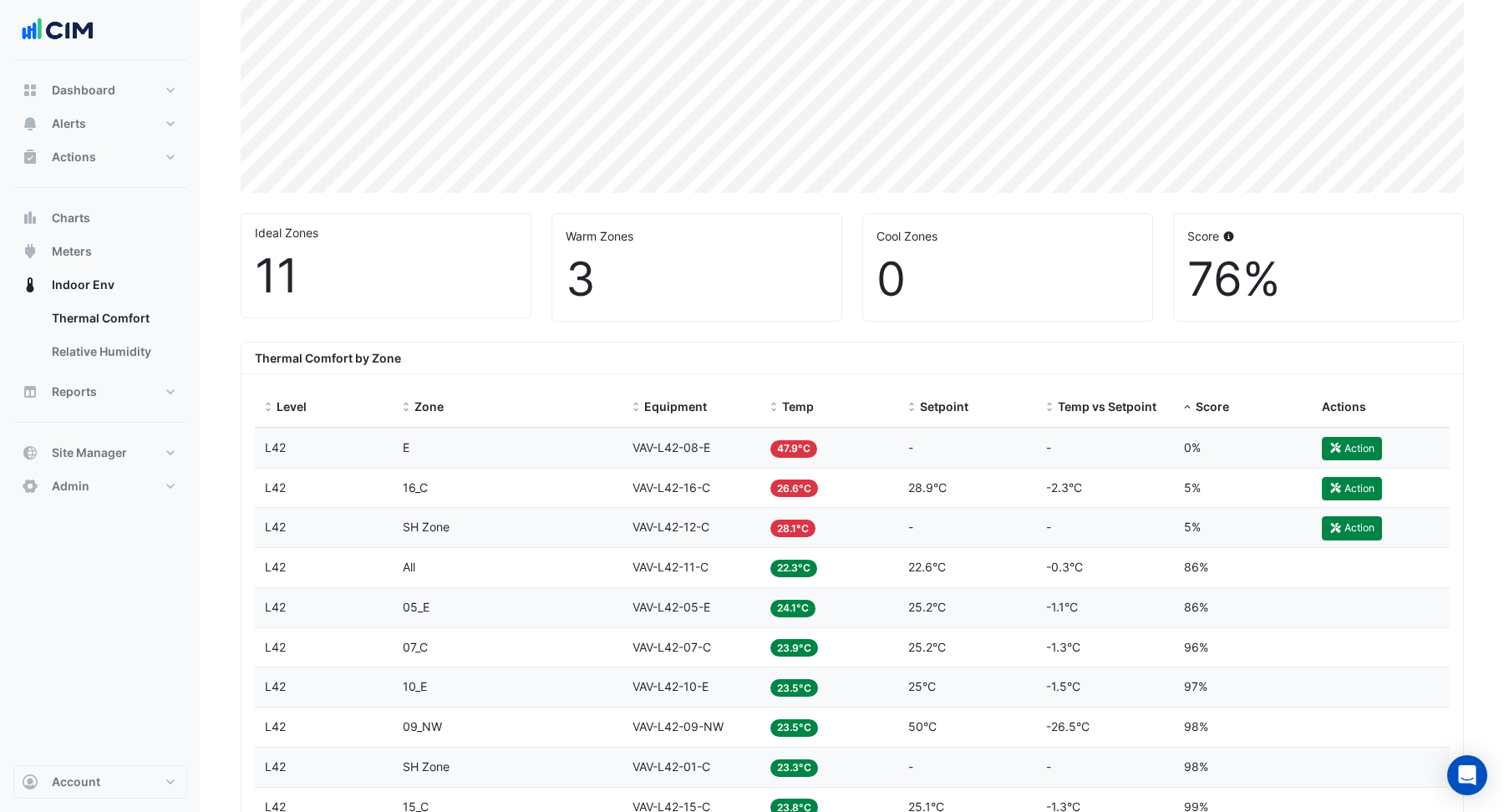
drag, startPoint x: 1186, startPoint y: 275, endPoint x: 1283, endPoint y: 275, distance: 97.0
click at [1283, 275] on div "Score 76%" at bounding box center [1318, 267] width 289 height 107
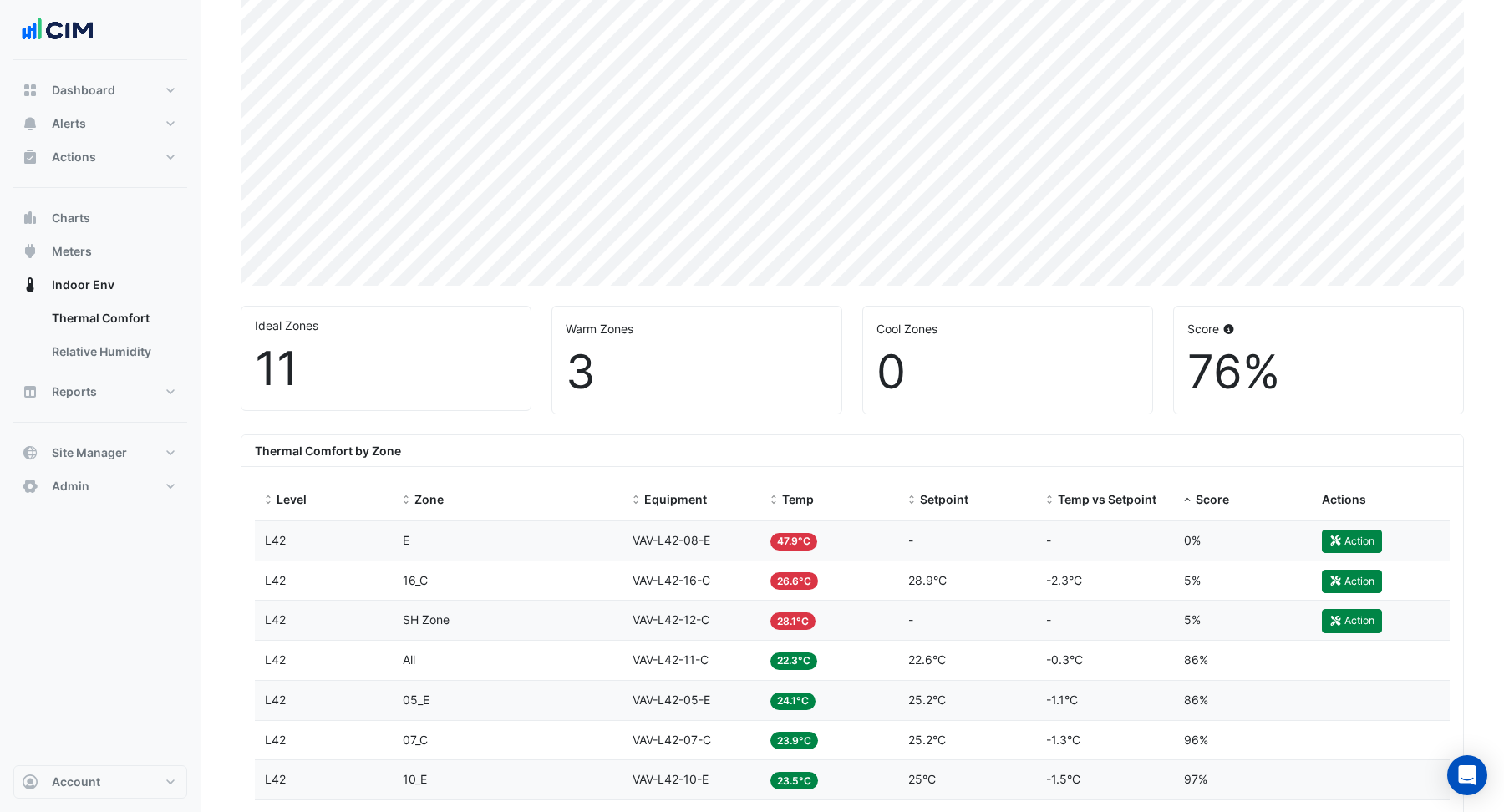
scroll to position [144, 0]
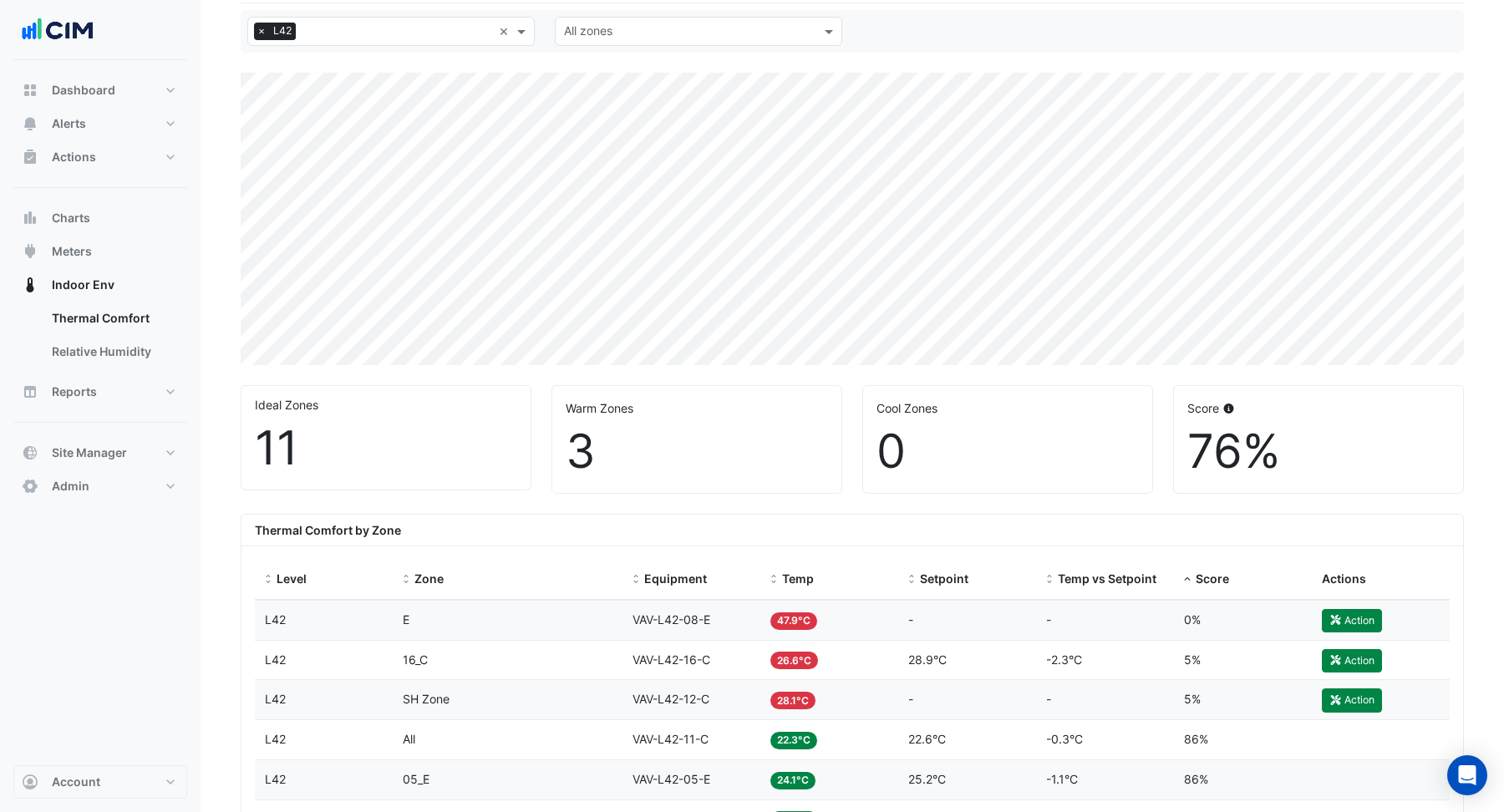
select select "**"
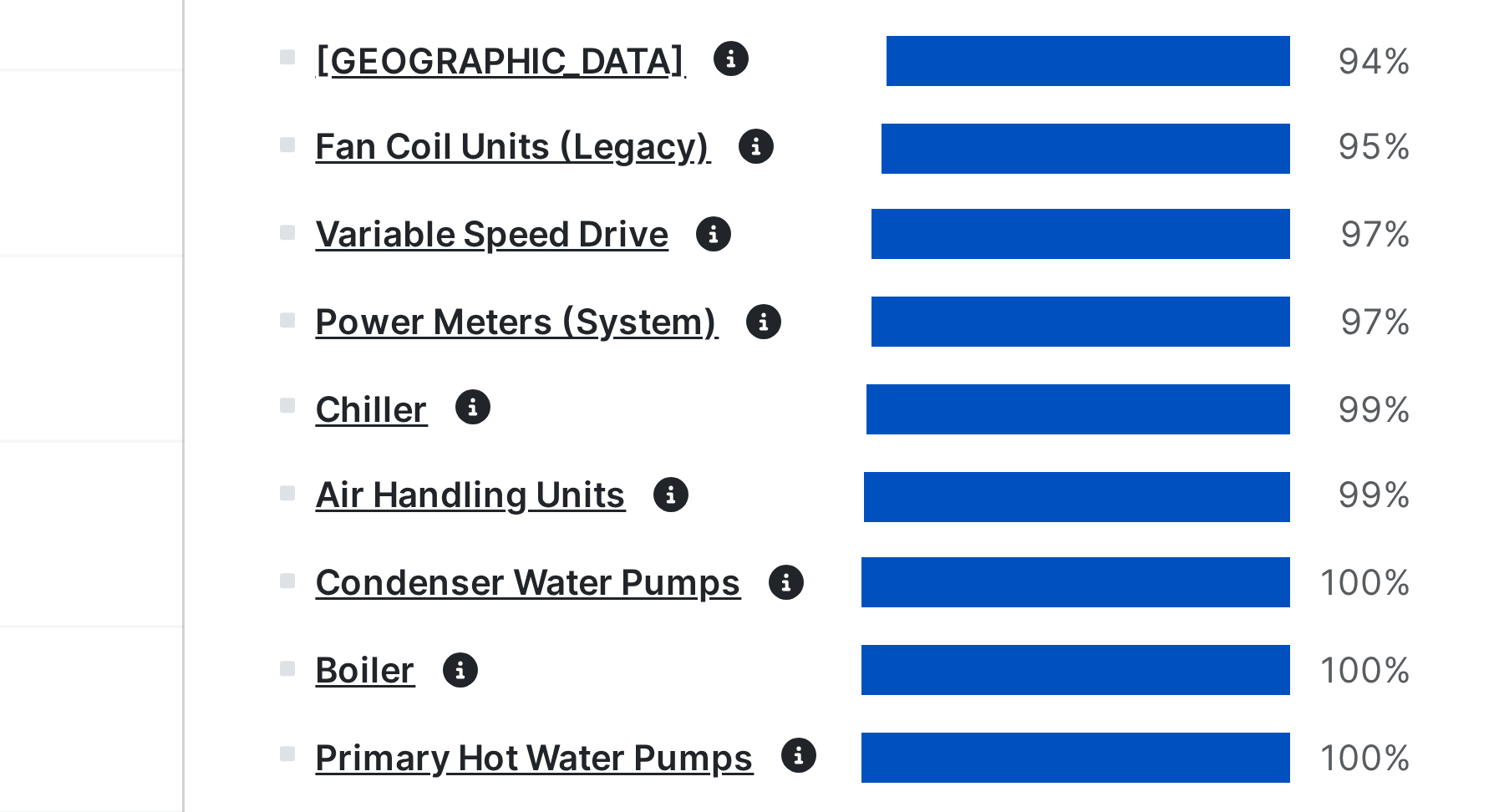
scroll to position [1895, 0]
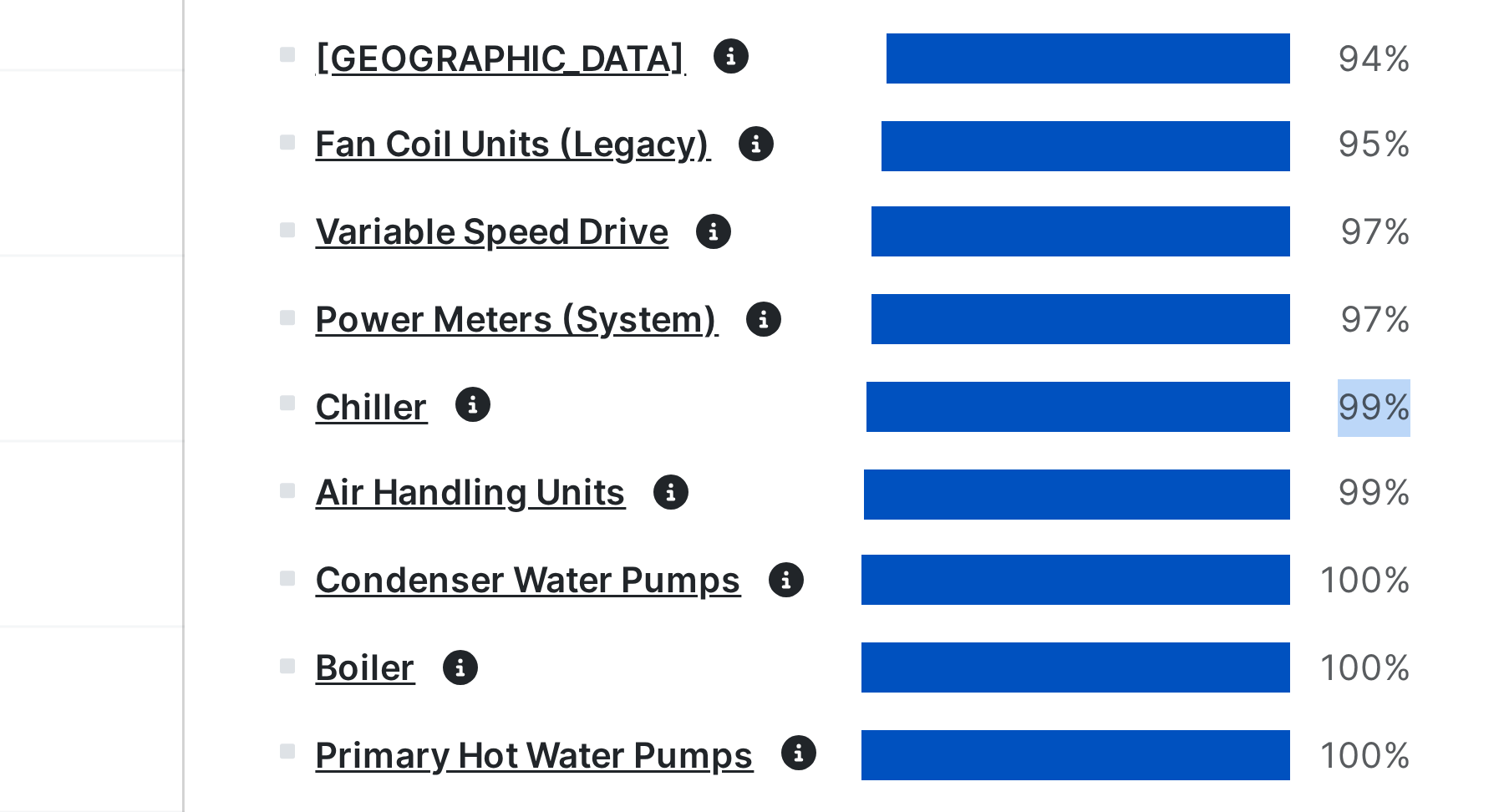
drag, startPoint x: 1448, startPoint y: 222, endPoint x: 1469, endPoint y: 220, distance: 21.1
click at [1469, 220] on div "99%" at bounding box center [1452, 226] width 40 height 19
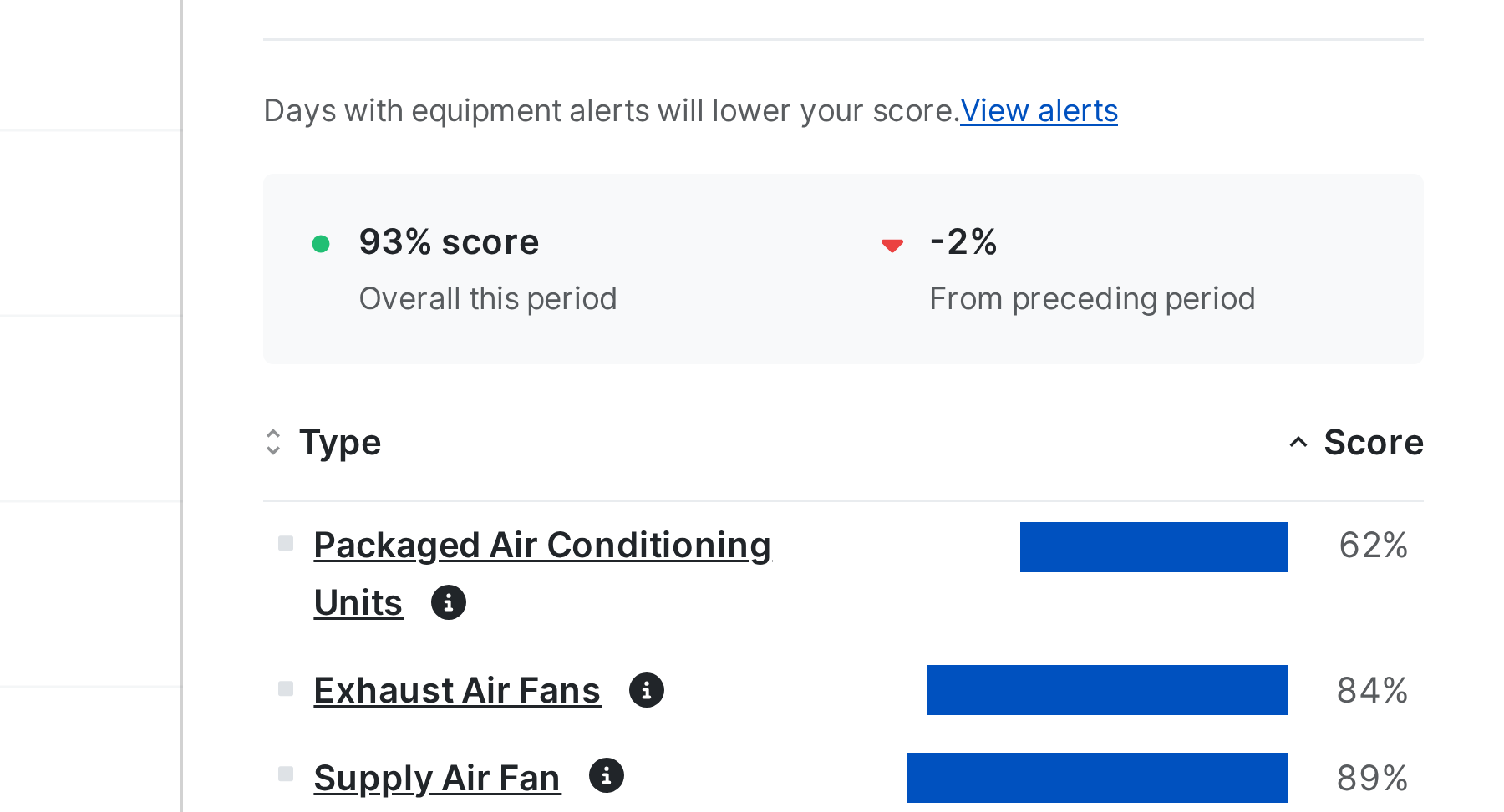
scroll to position [1508, 0]
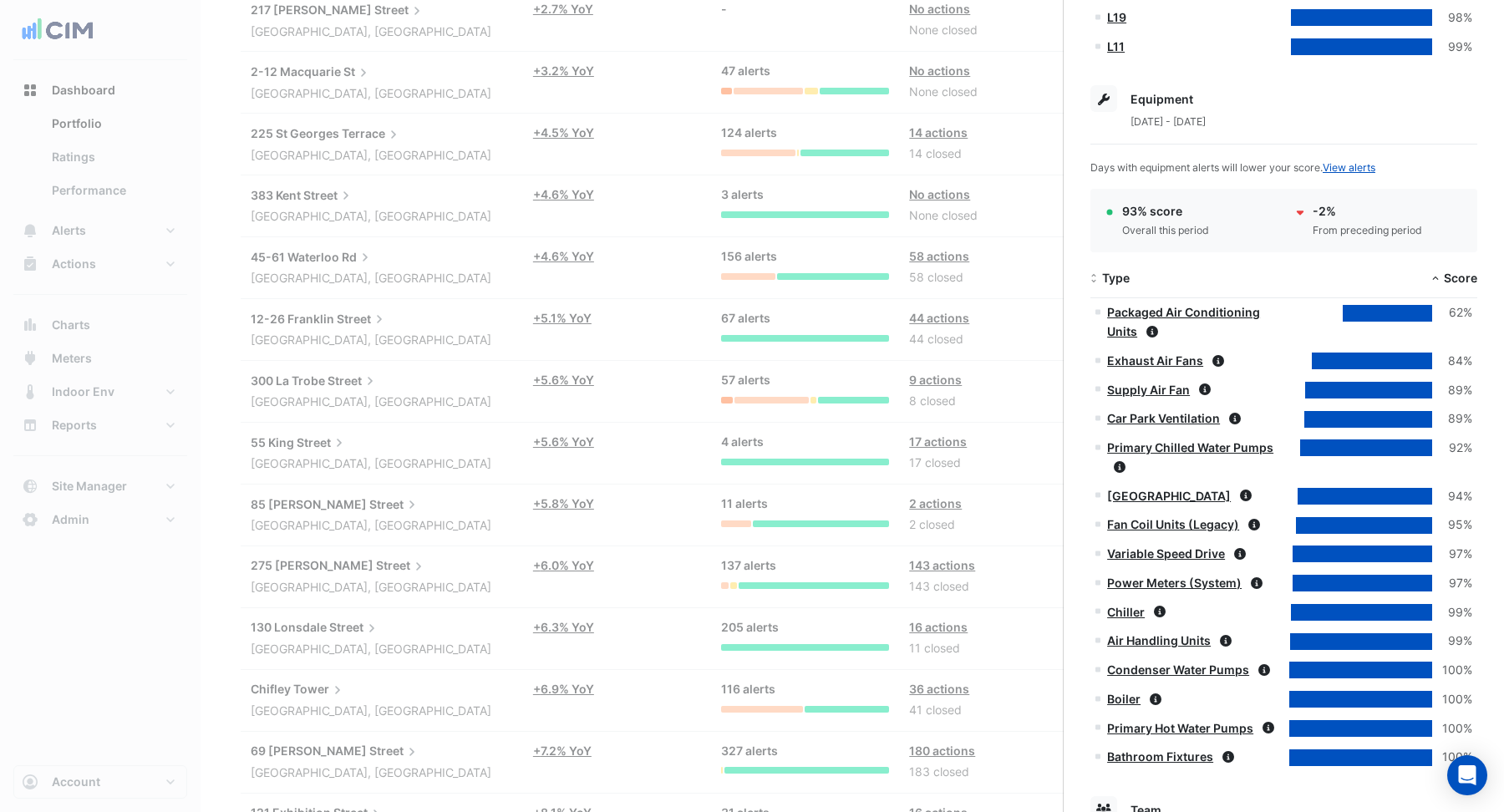
click at [1146, 311] on link "Packaged Air Conditioning Units" at bounding box center [1183, 321] width 153 height 34
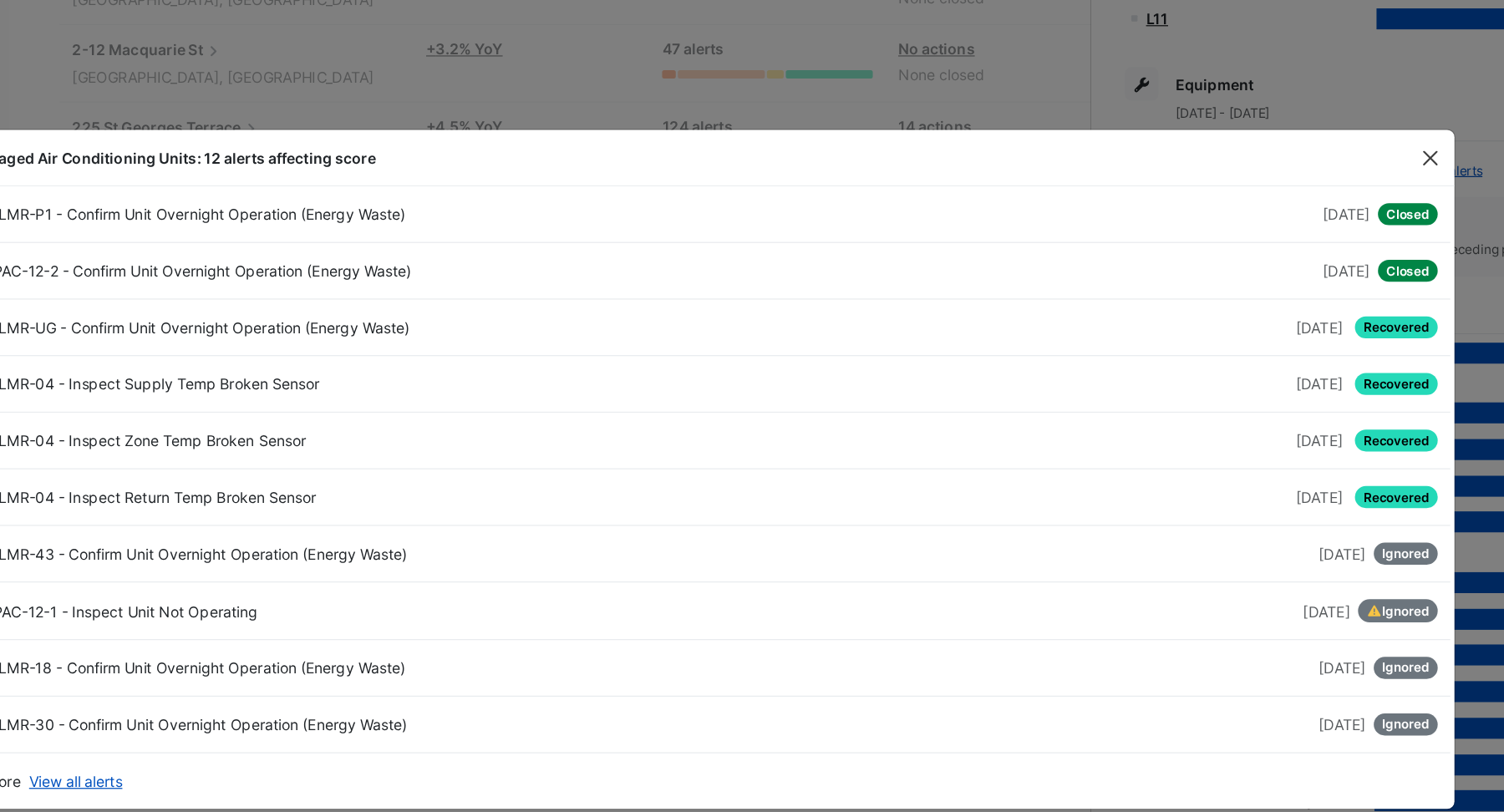
click at [1324, 158] on button "Close" at bounding box center [1334, 158] width 25 height 25
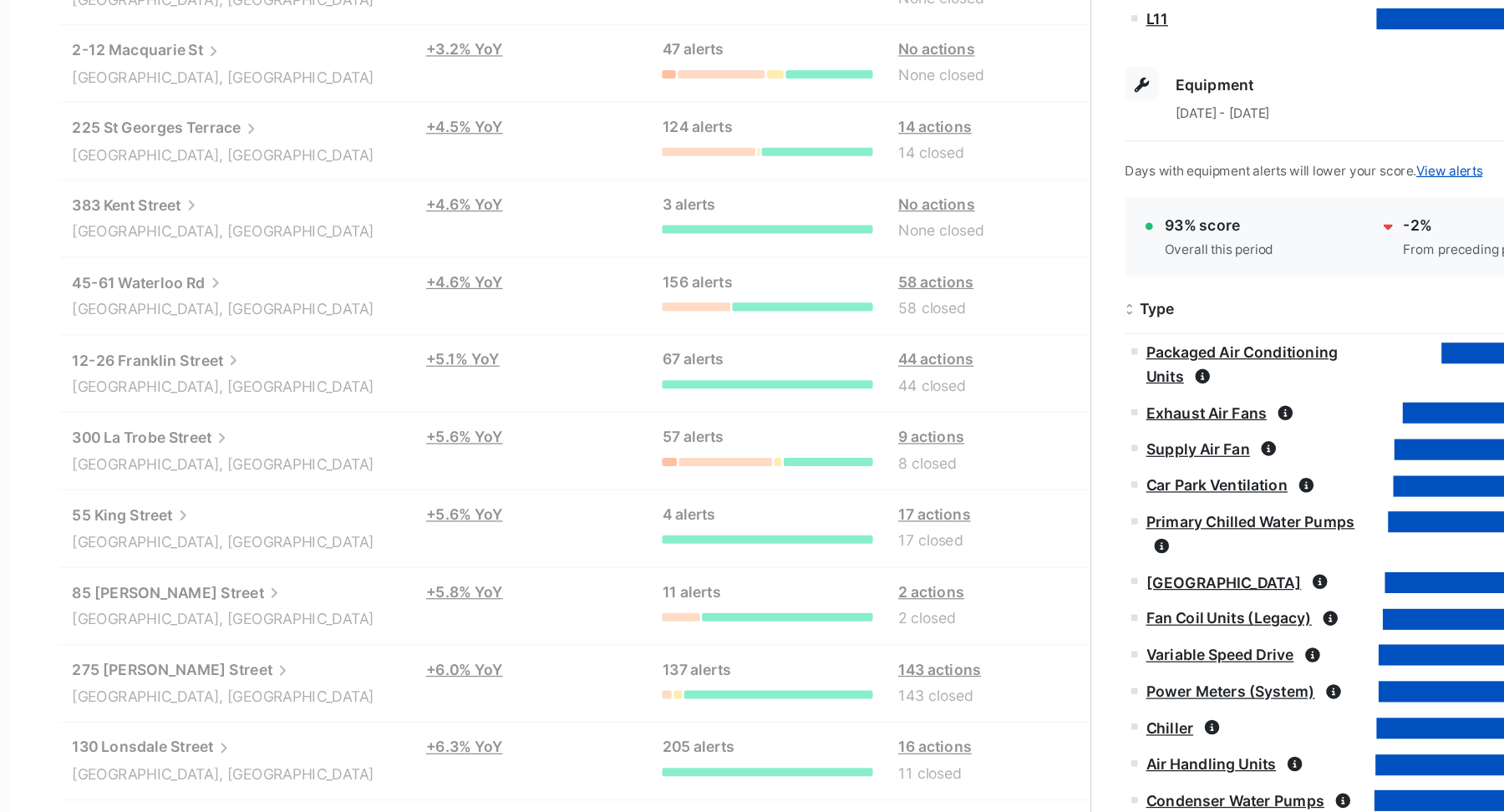
scroll to position [948, 0]
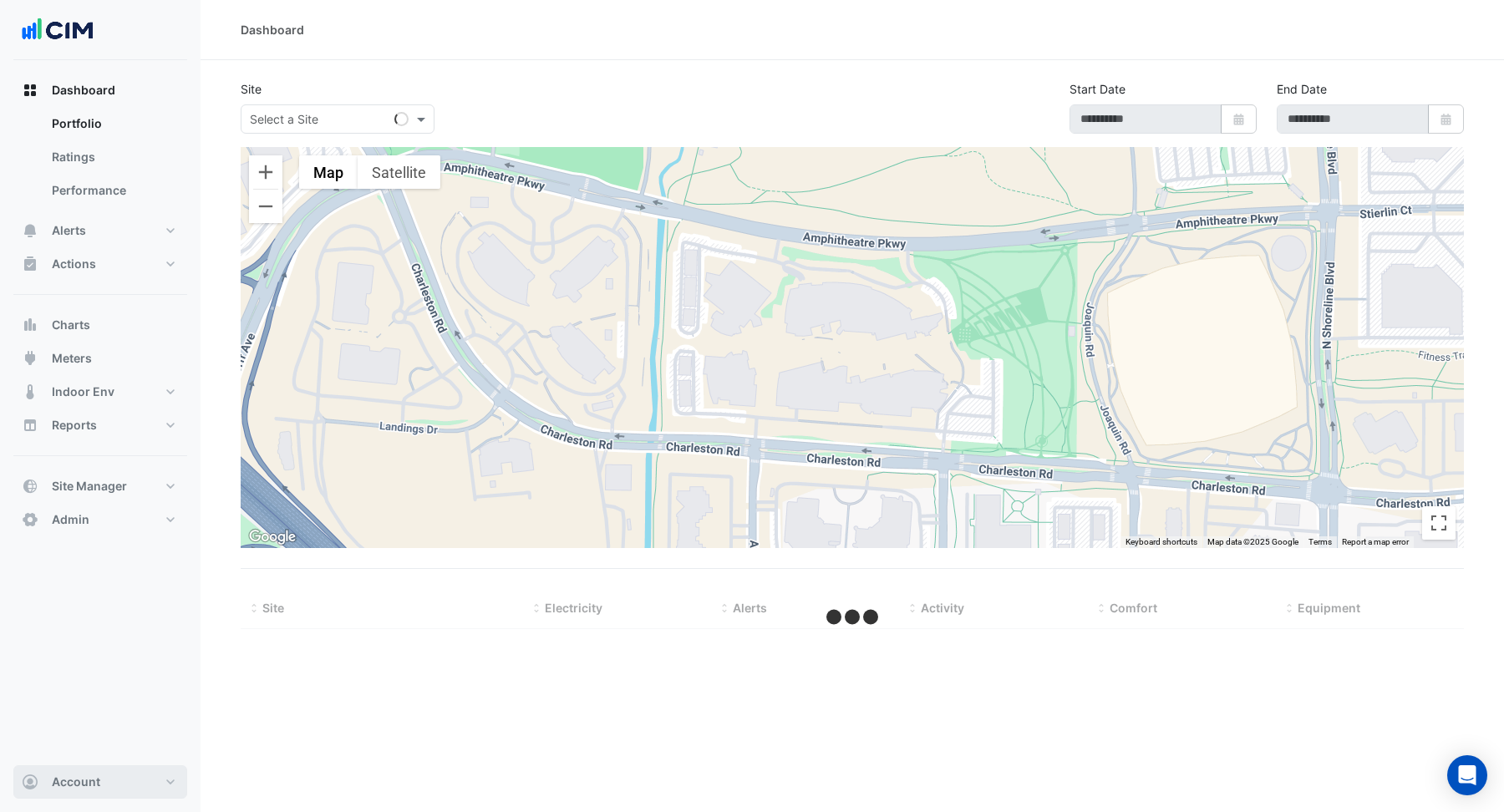
click at [79, 782] on span "Account" at bounding box center [75, 781] width 48 height 16
click at [58, 739] on link "Sign Out" at bounding box center [100, 740] width 159 height 34
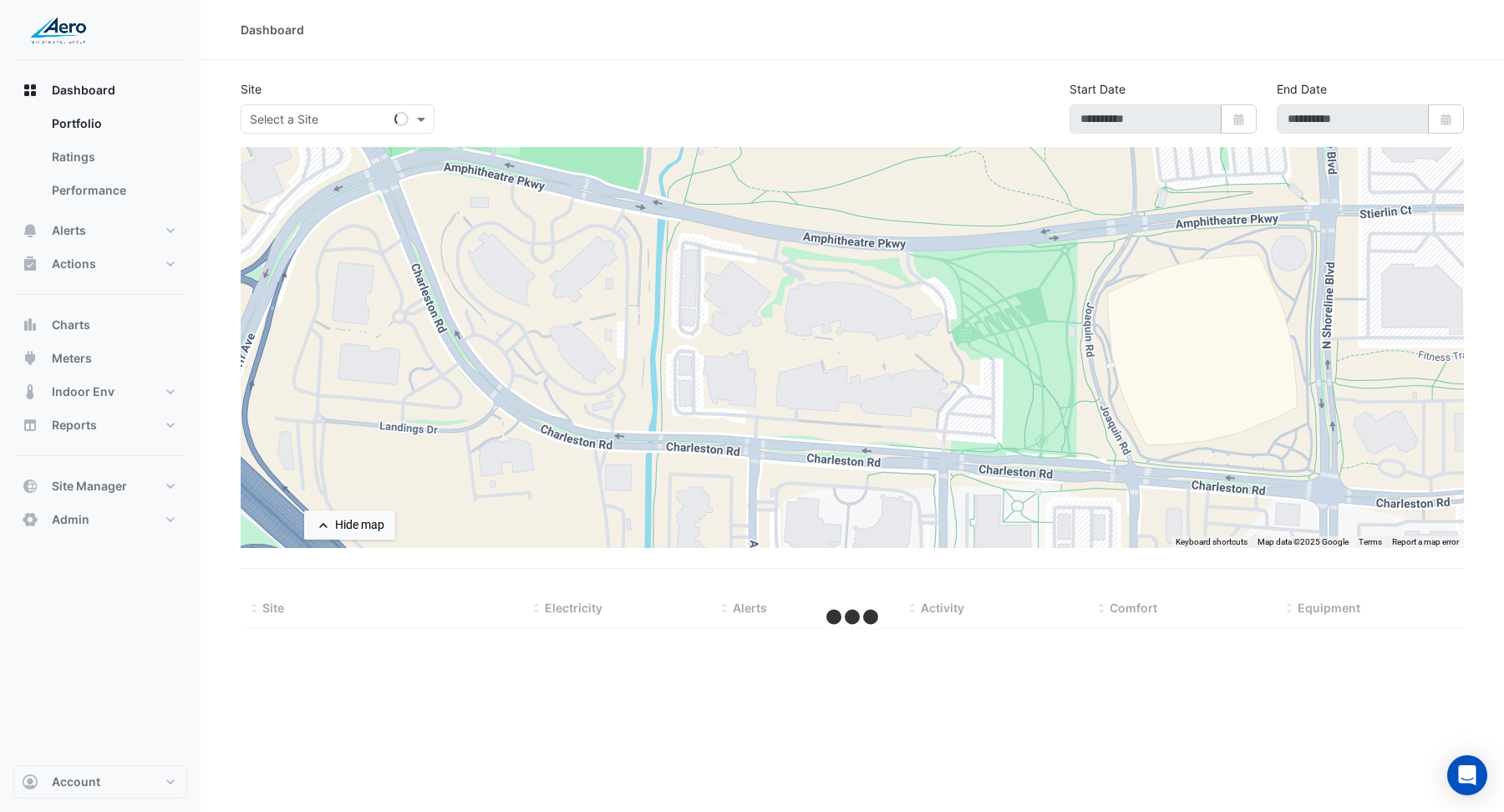
type input "**********"
select select "***"
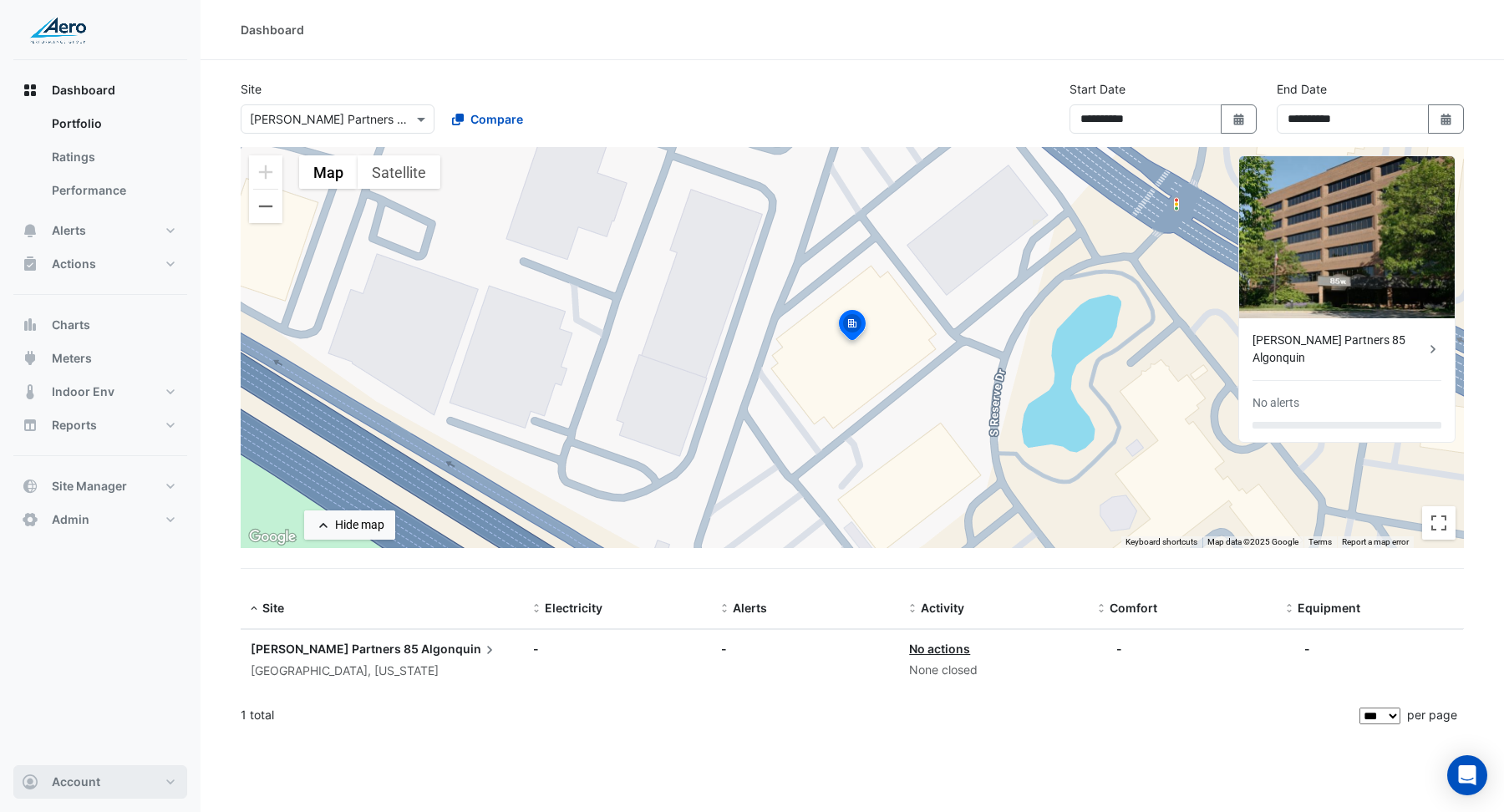
click at [72, 796] on button "Account" at bounding box center [101, 781] width 174 height 34
click at [67, 745] on link "Sign Out" at bounding box center [100, 740] width 159 height 34
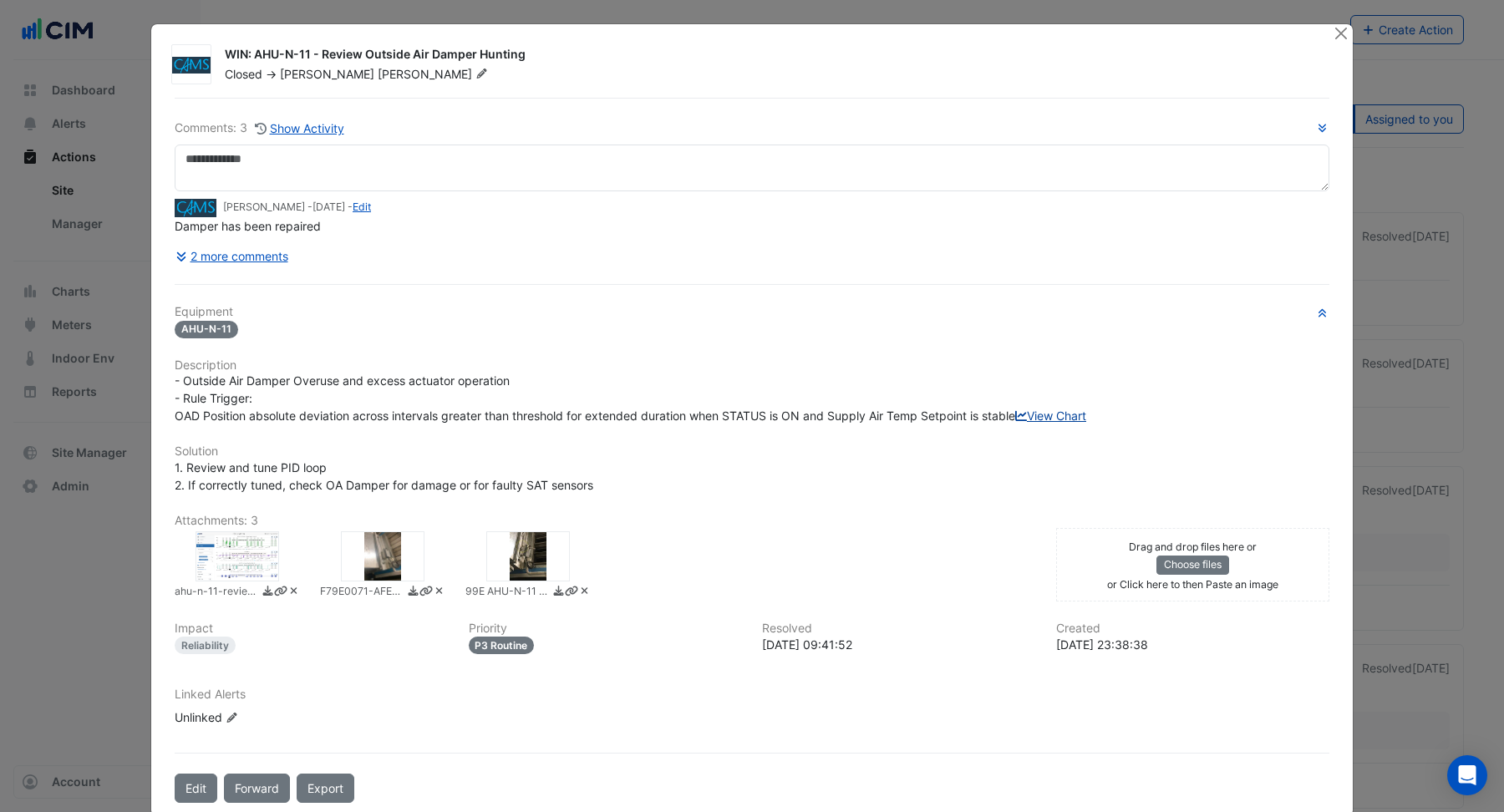
click at [1015, 422] on link "View Chart" at bounding box center [1051, 416] width 71 height 14
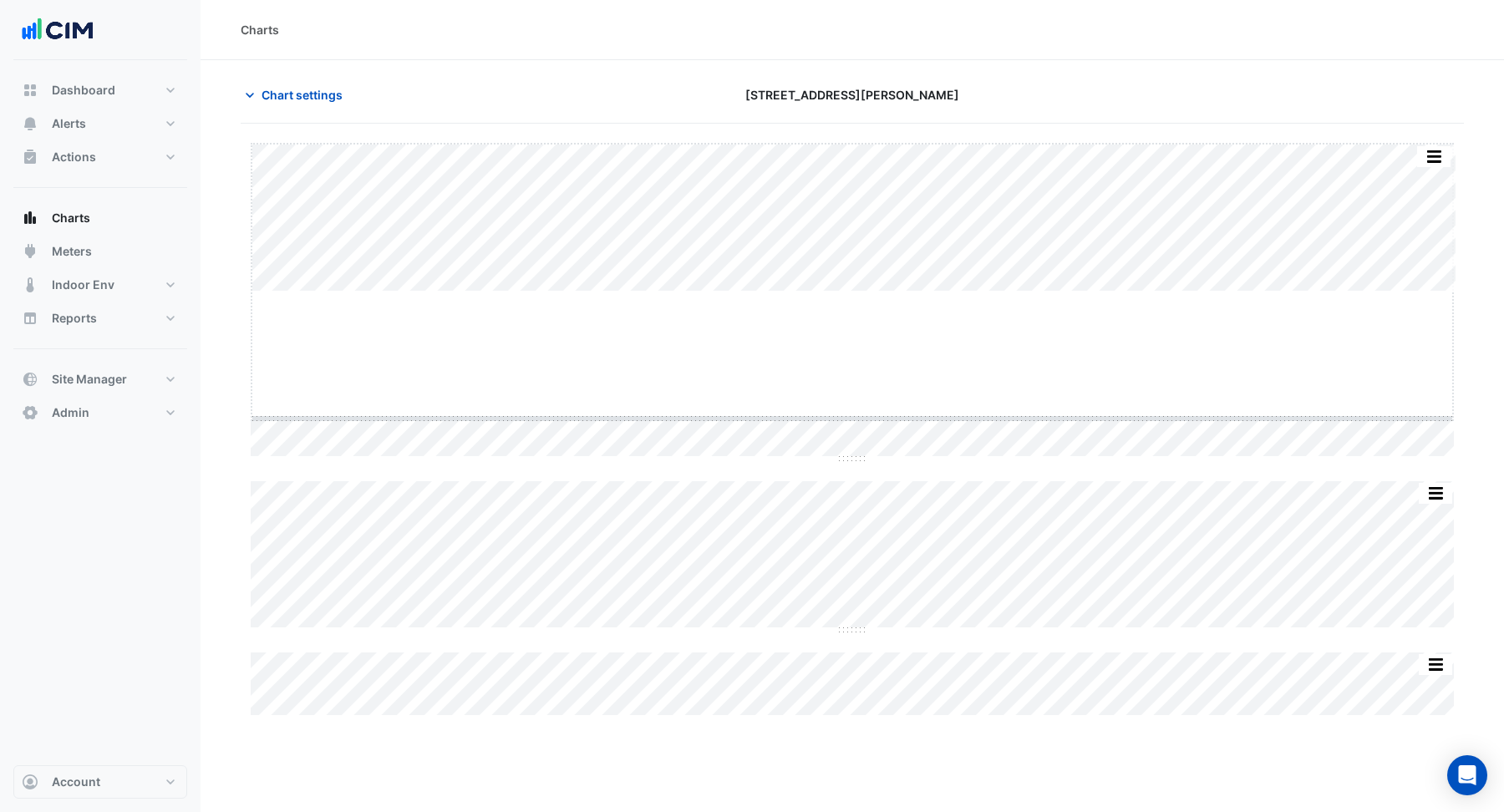
drag, startPoint x: 848, startPoint y: 290, endPoint x: 838, endPoint y: 416, distance: 126.4
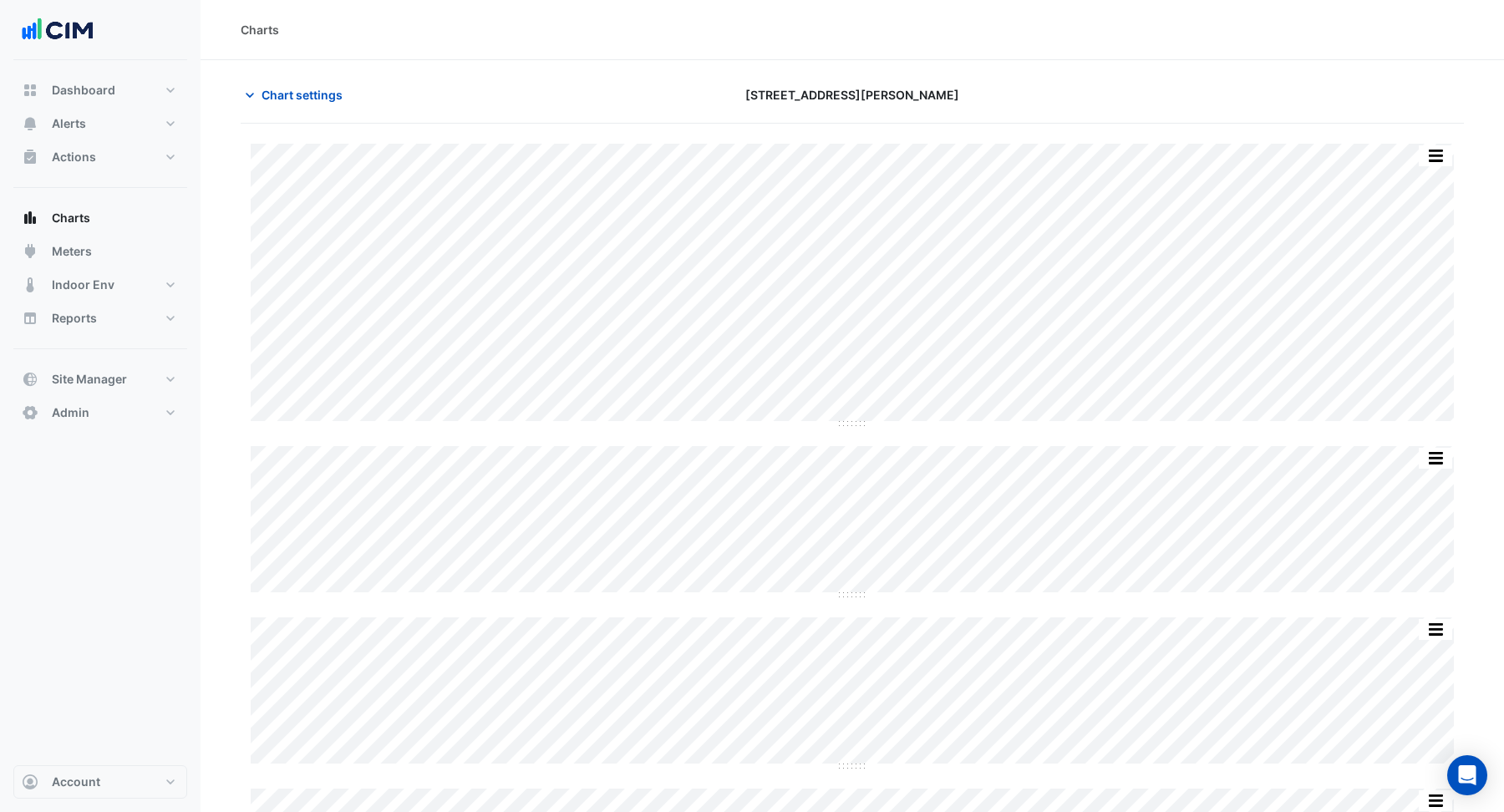
type input "**********"
click at [317, 93] on span "Chart settings" at bounding box center [301, 94] width 81 height 17
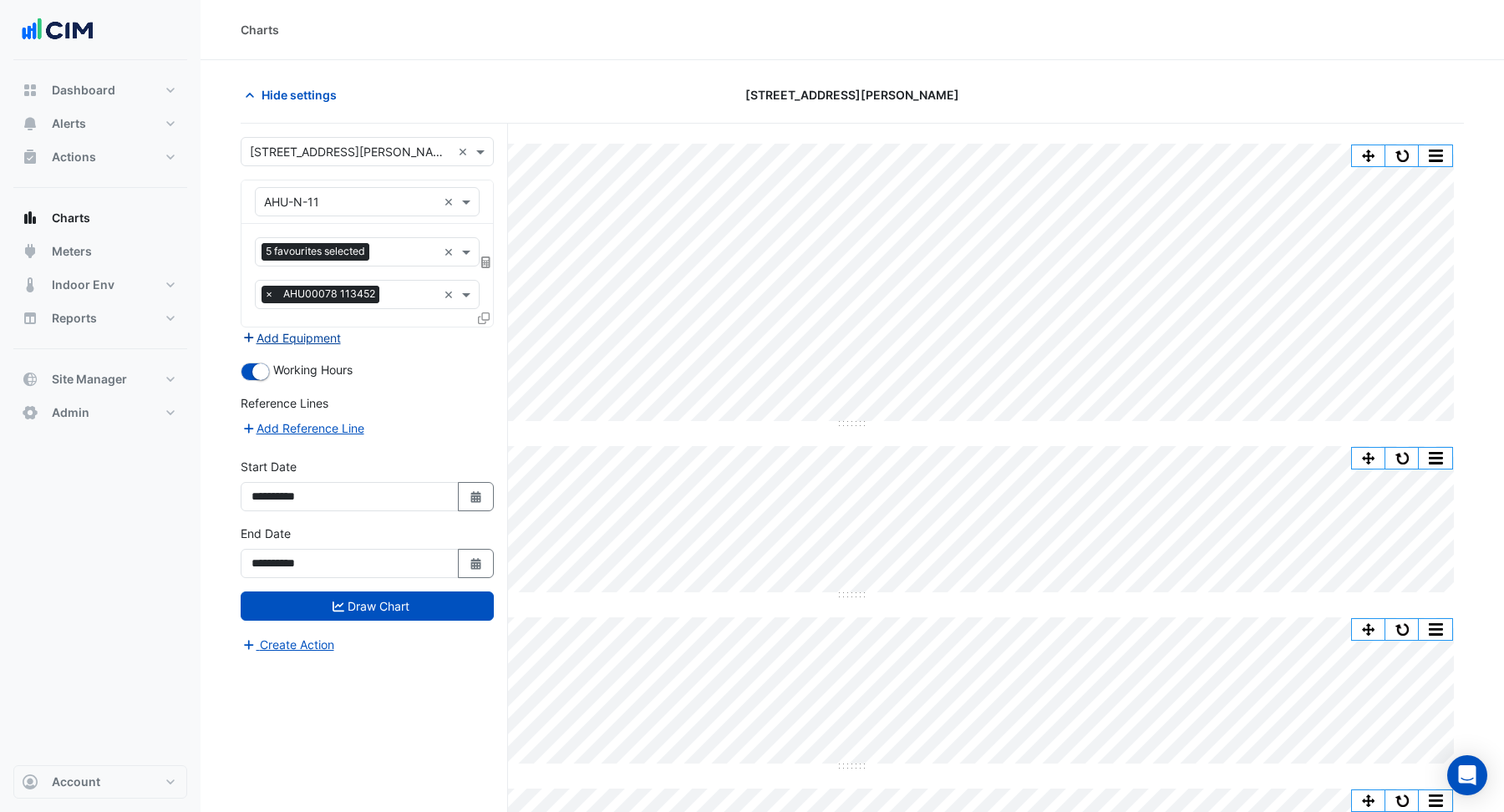
click at [286, 335] on button "Add Equipment" at bounding box center [291, 337] width 102 height 19
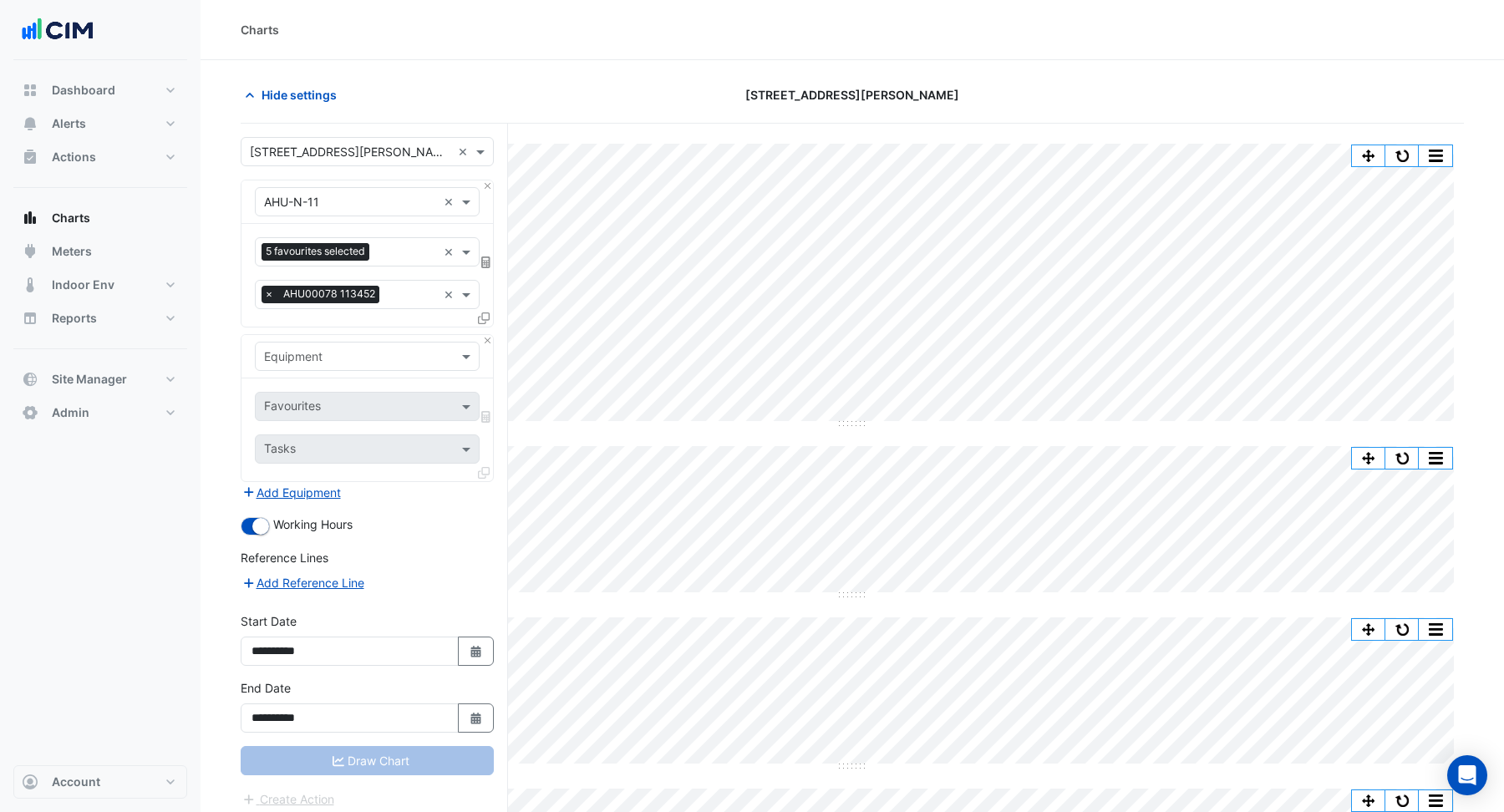
click at [295, 352] on input "text" at bounding box center [350, 356] width 173 height 17
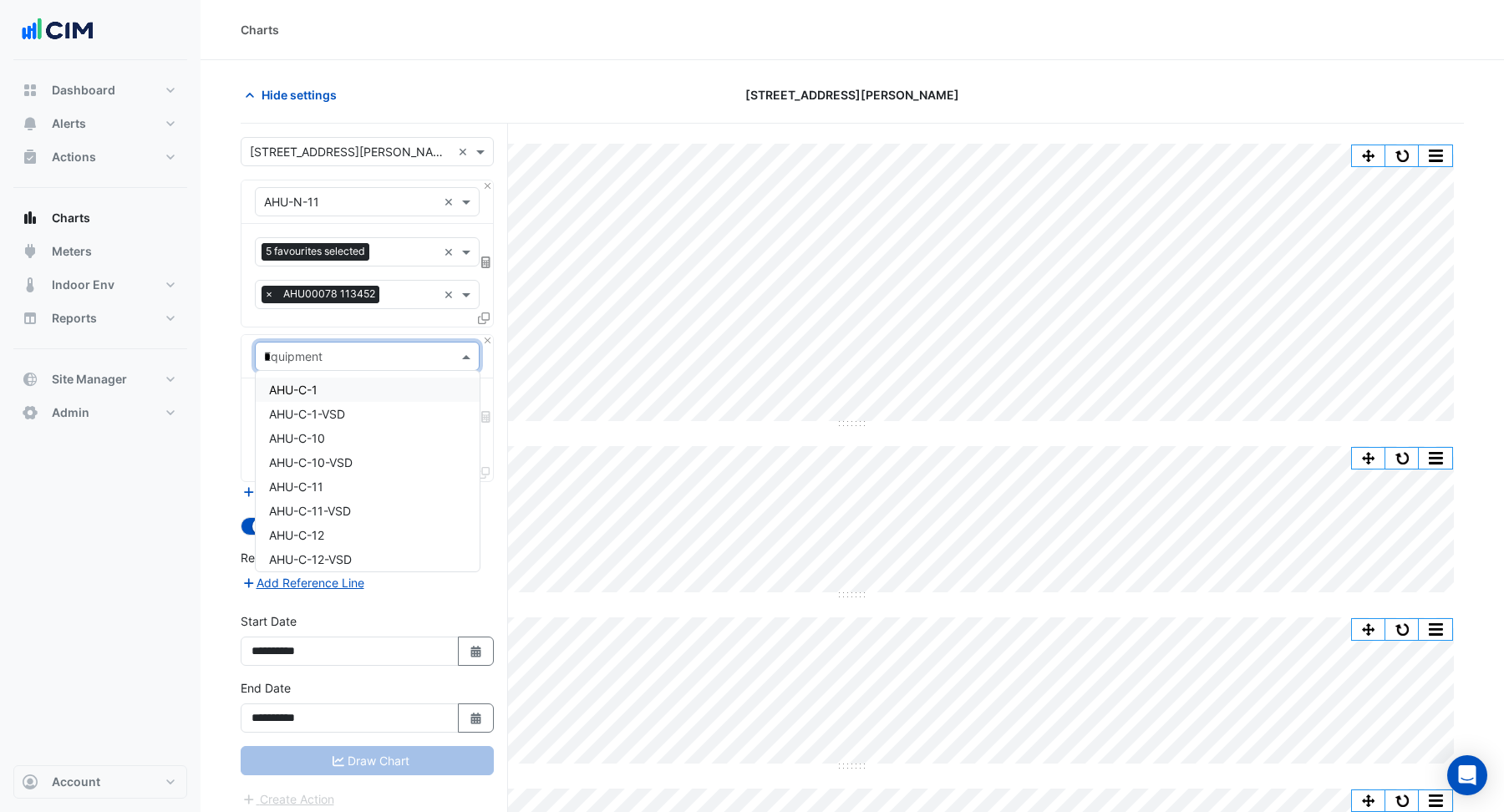
type input "**"
click at [284, 390] on span "CH-01" at bounding box center [286, 390] width 35 height 14
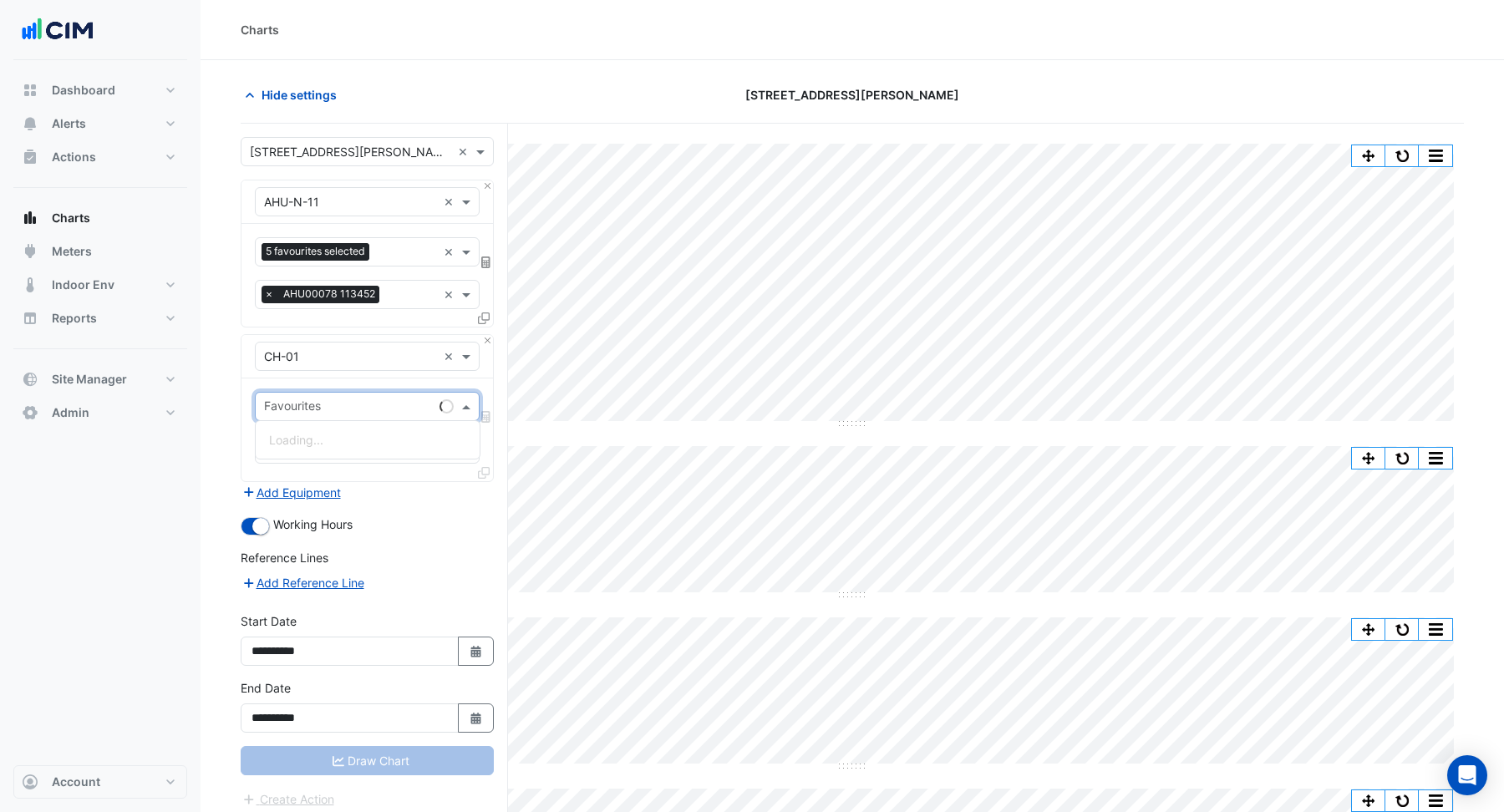
click at [299, 406] on input "text" at bounding box center [348, 408] width 169 height 17
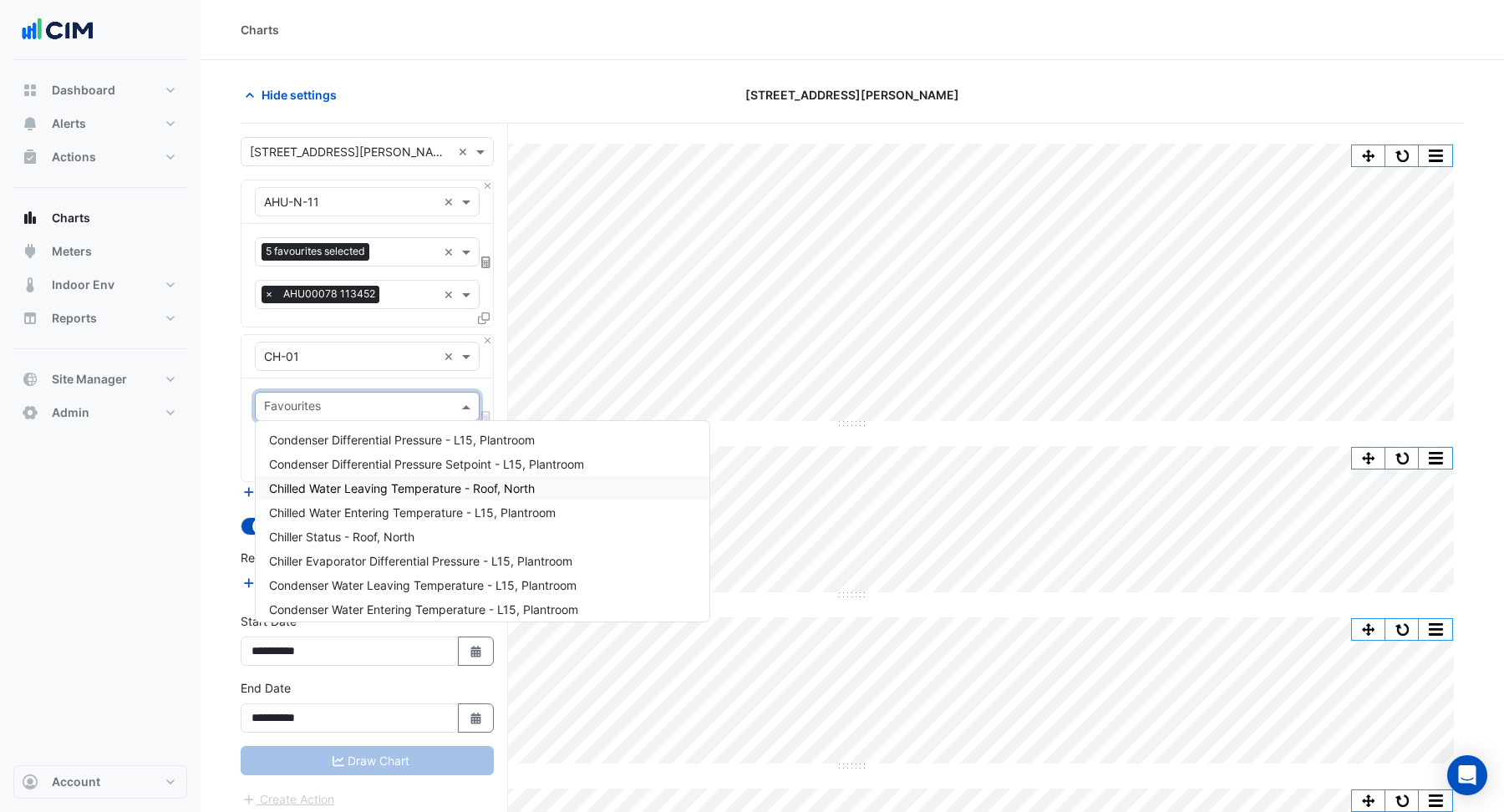
click at [381, 483] on span "Chilled Water Leaving Temperature - Roof, North" at bounding box center [402, 488] width 266 height 14
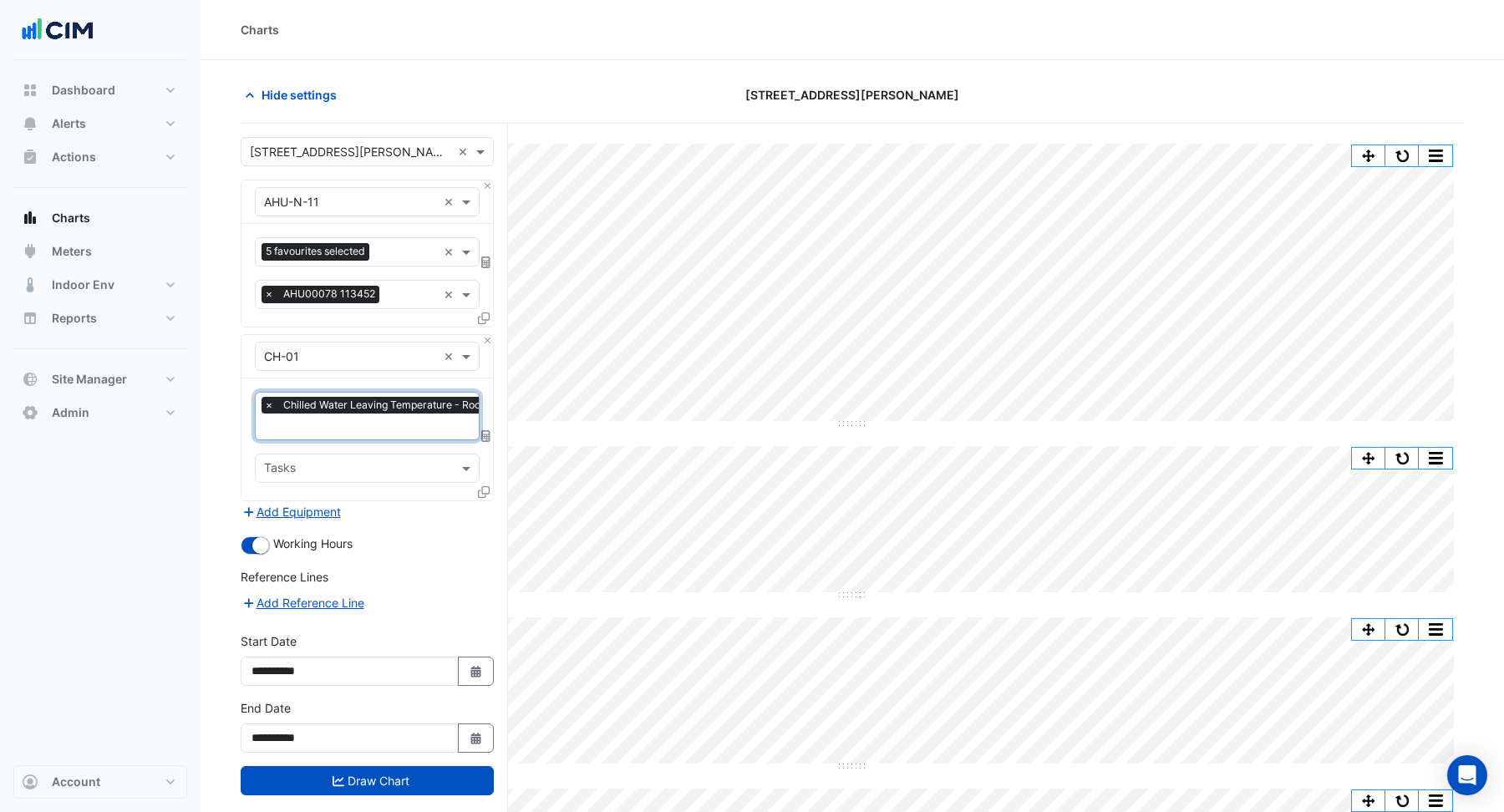
click at [328, 428] on input "text" at bounding box center [393, 428] width 259 height 17
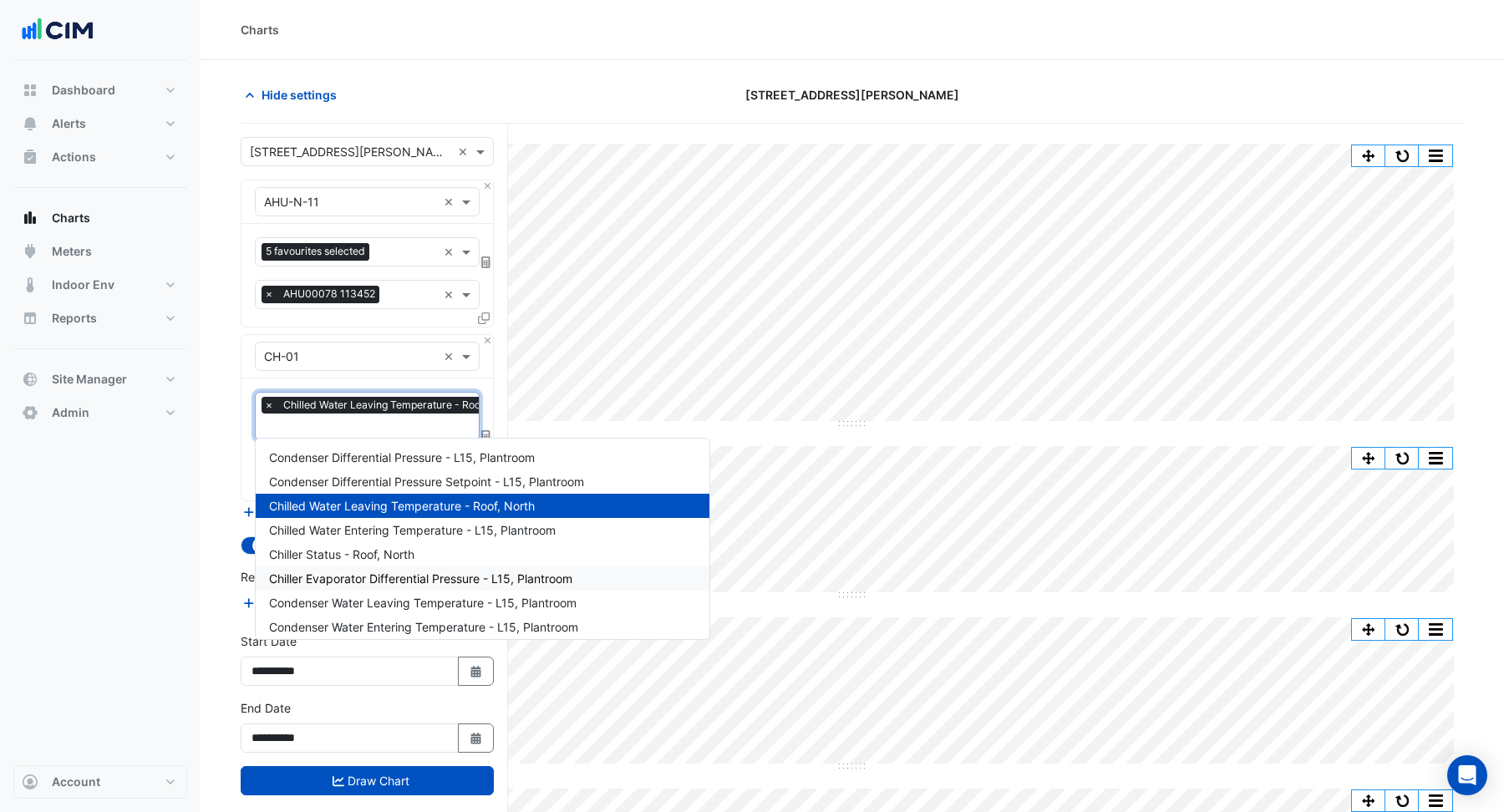
click at [346, 575] on span "Chiller Evaporator Differential Pressure - L15, Plantroom" at bounding box center [421, 578] width 304 height 14
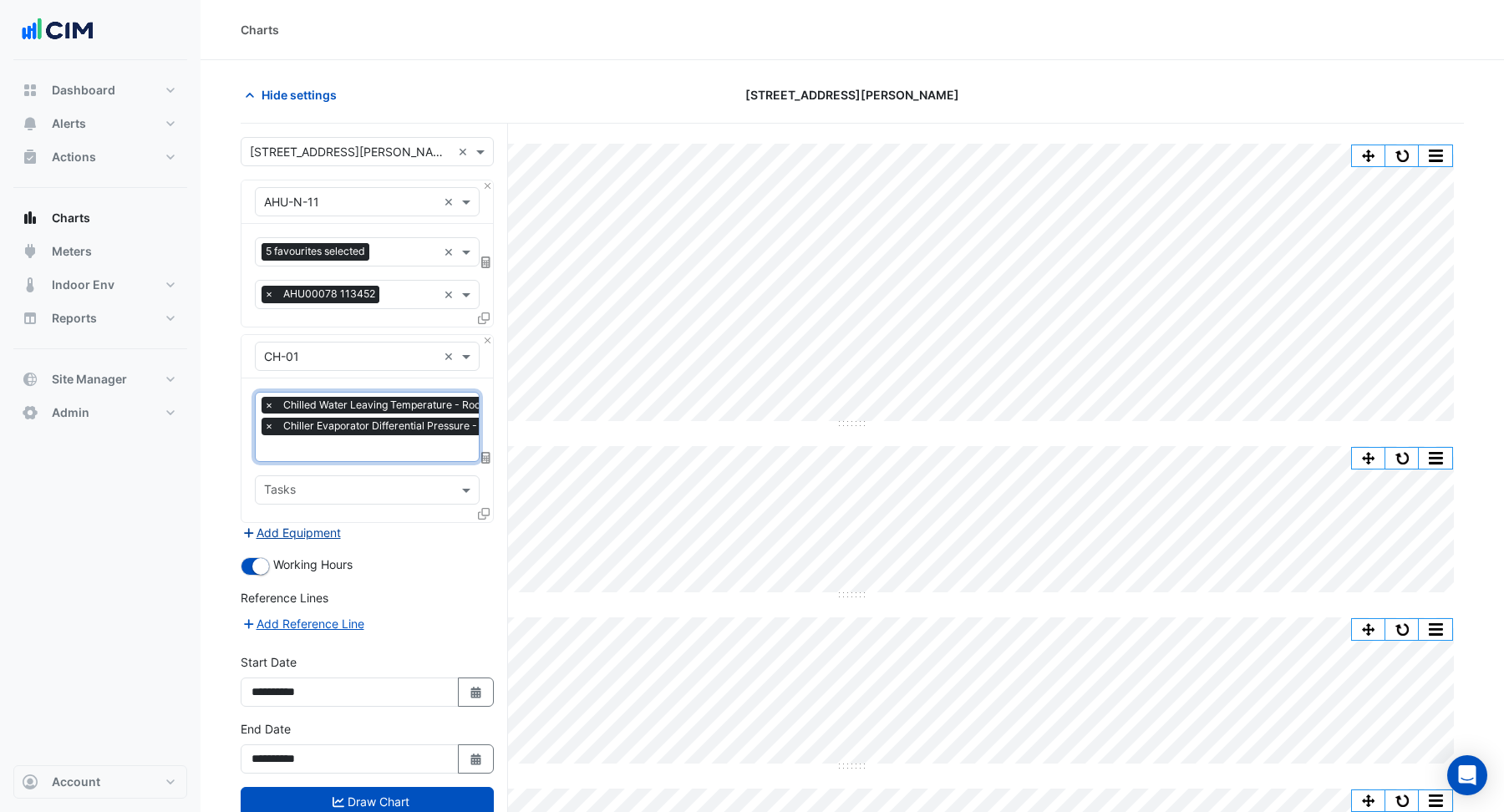
click at [310, 532] on button "Add Equipment" at bounding box center [291, 532] width 102 height 19
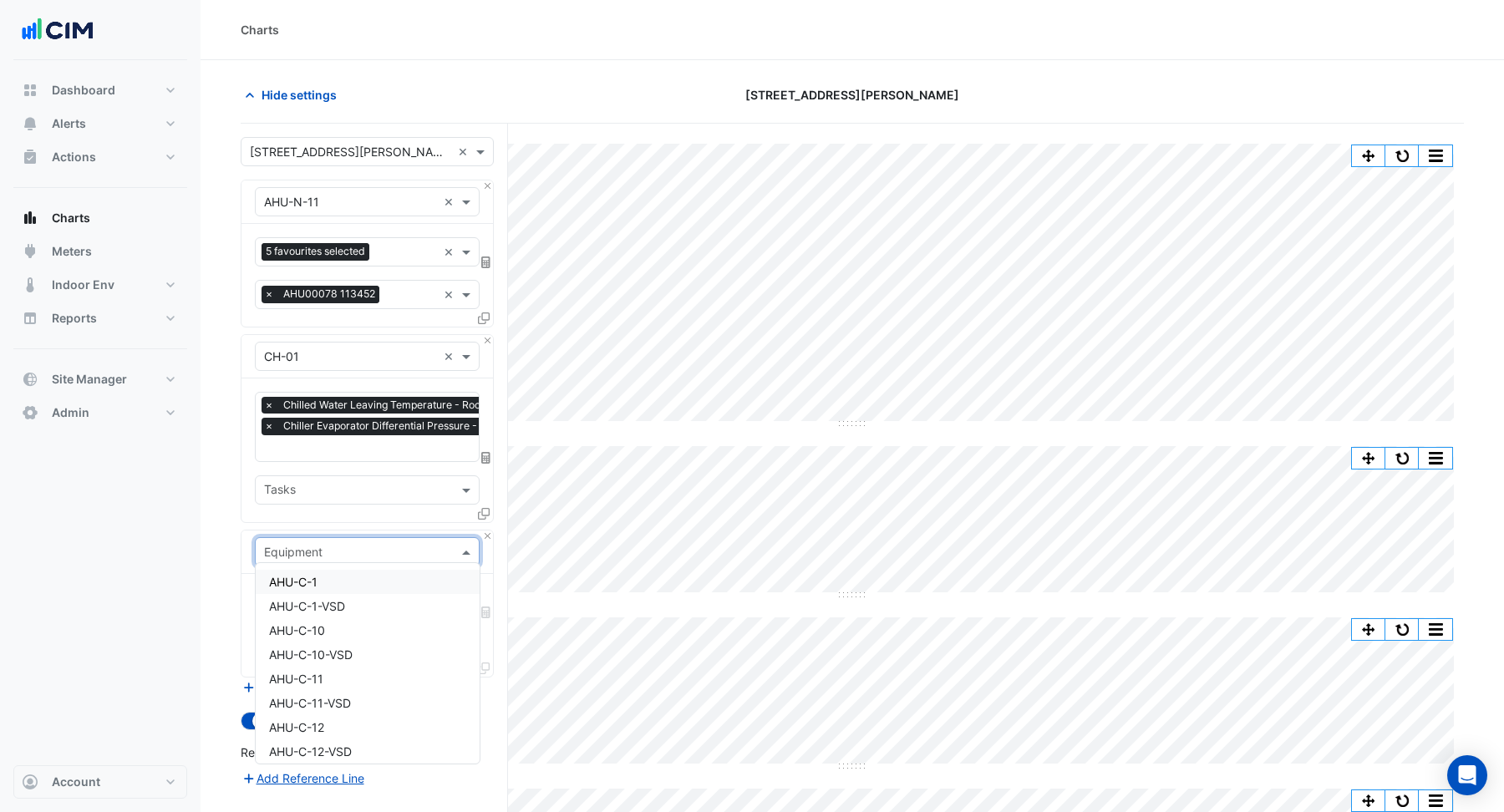
click at [289, 544] on input "text" at bounding box center [350, 552] width 173 height 17
type input "*****"
click at [286, 581] on span "Weather" at bounding box center [292, 582] width 45 height 14
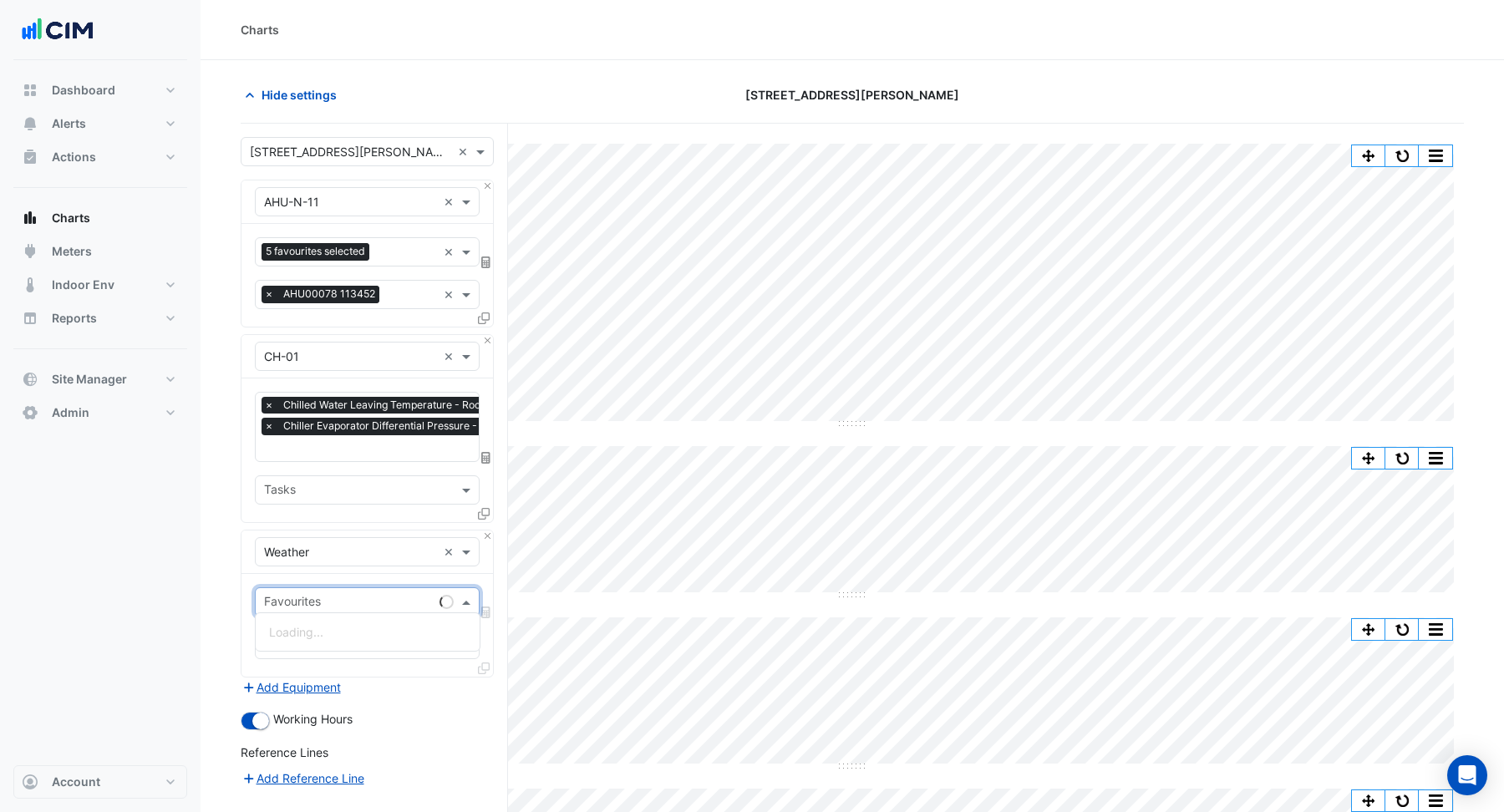
click at [296, 594] on input "text" at bounding box center [348, 603] width 169 height 17
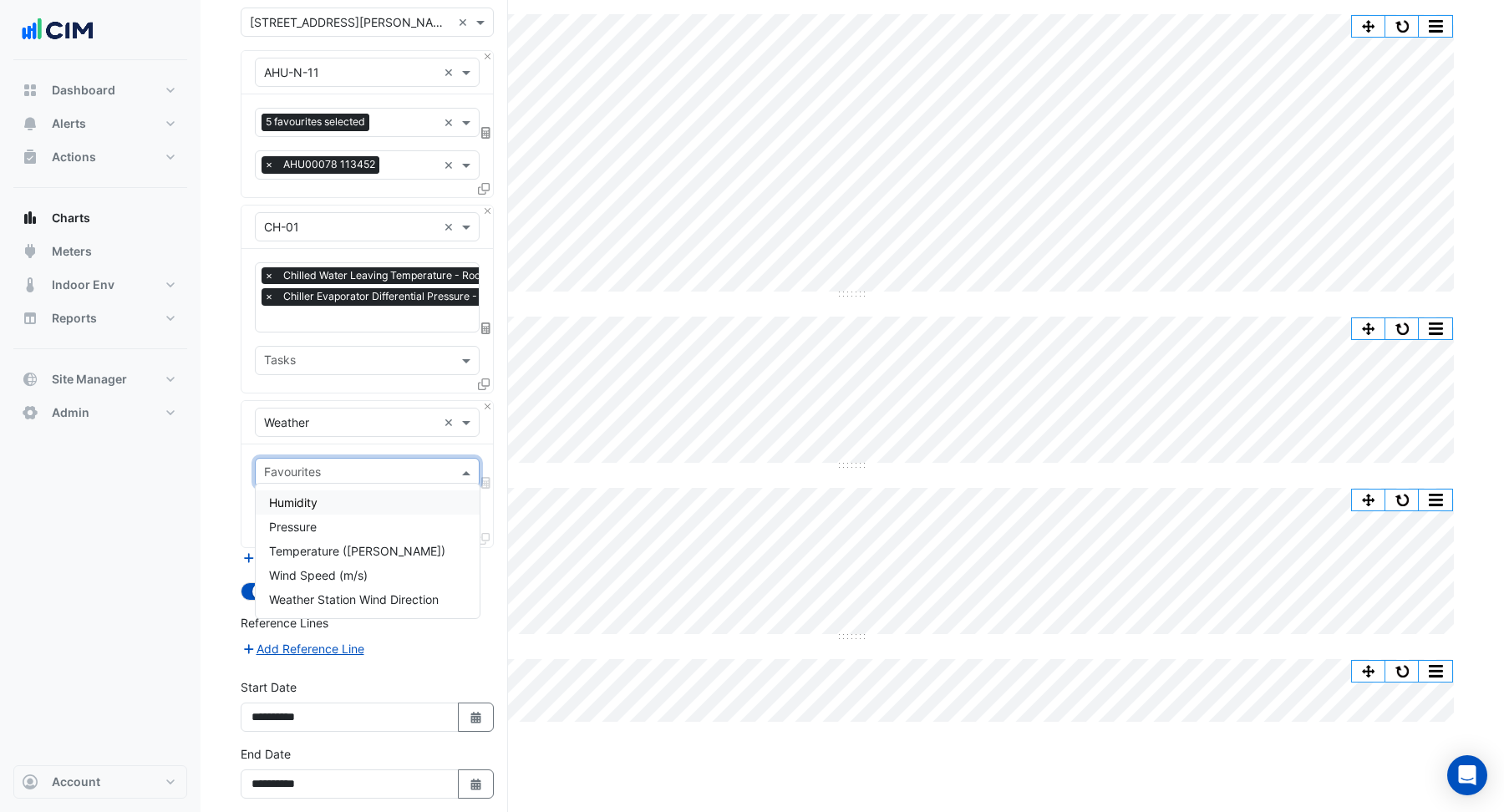
scroll to position [194, 0]
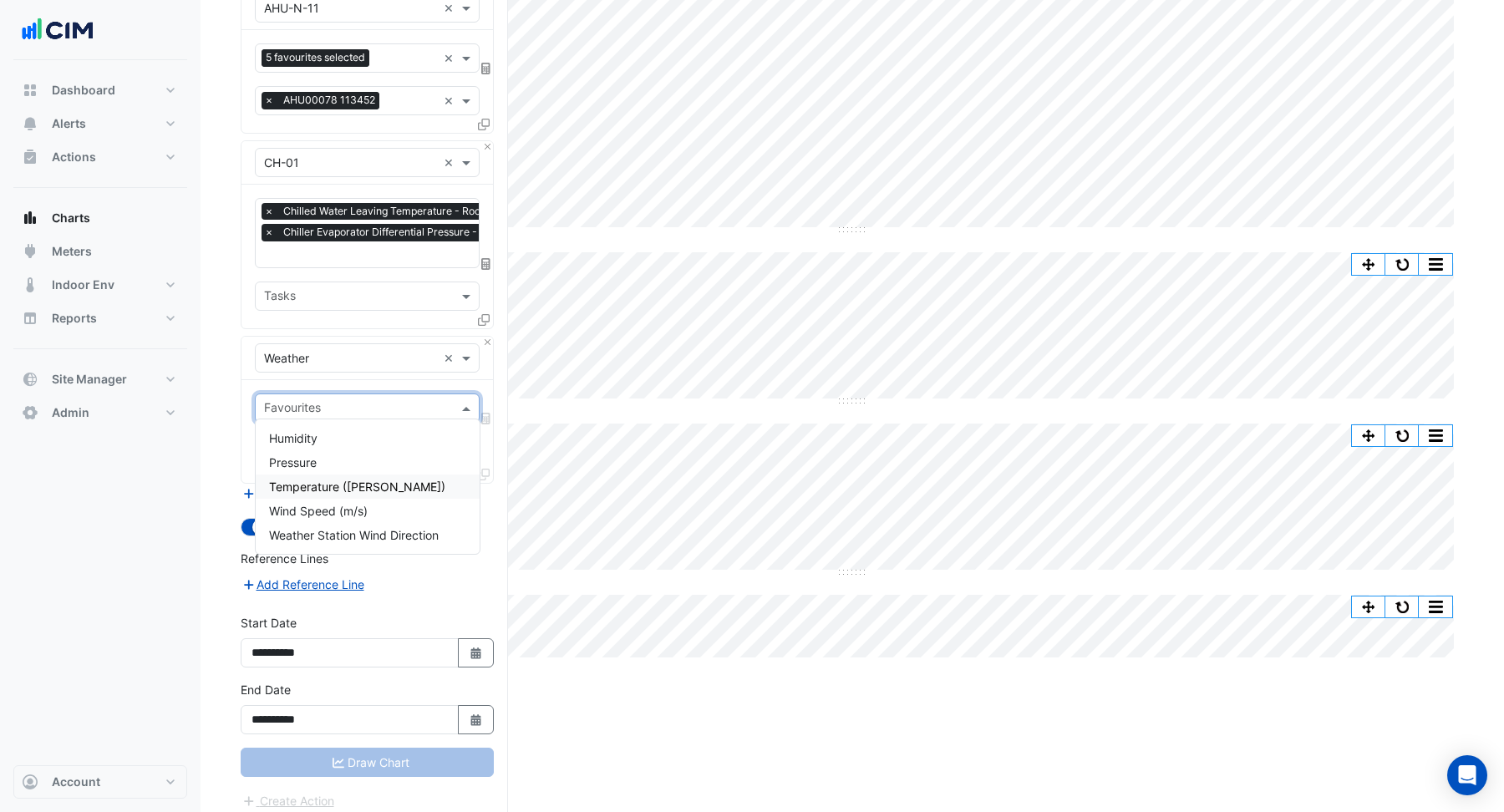
click at [314, 484] on span "Temperature ([PERSON_NAME])" at bounding box center [357, 487] width 176 height 14
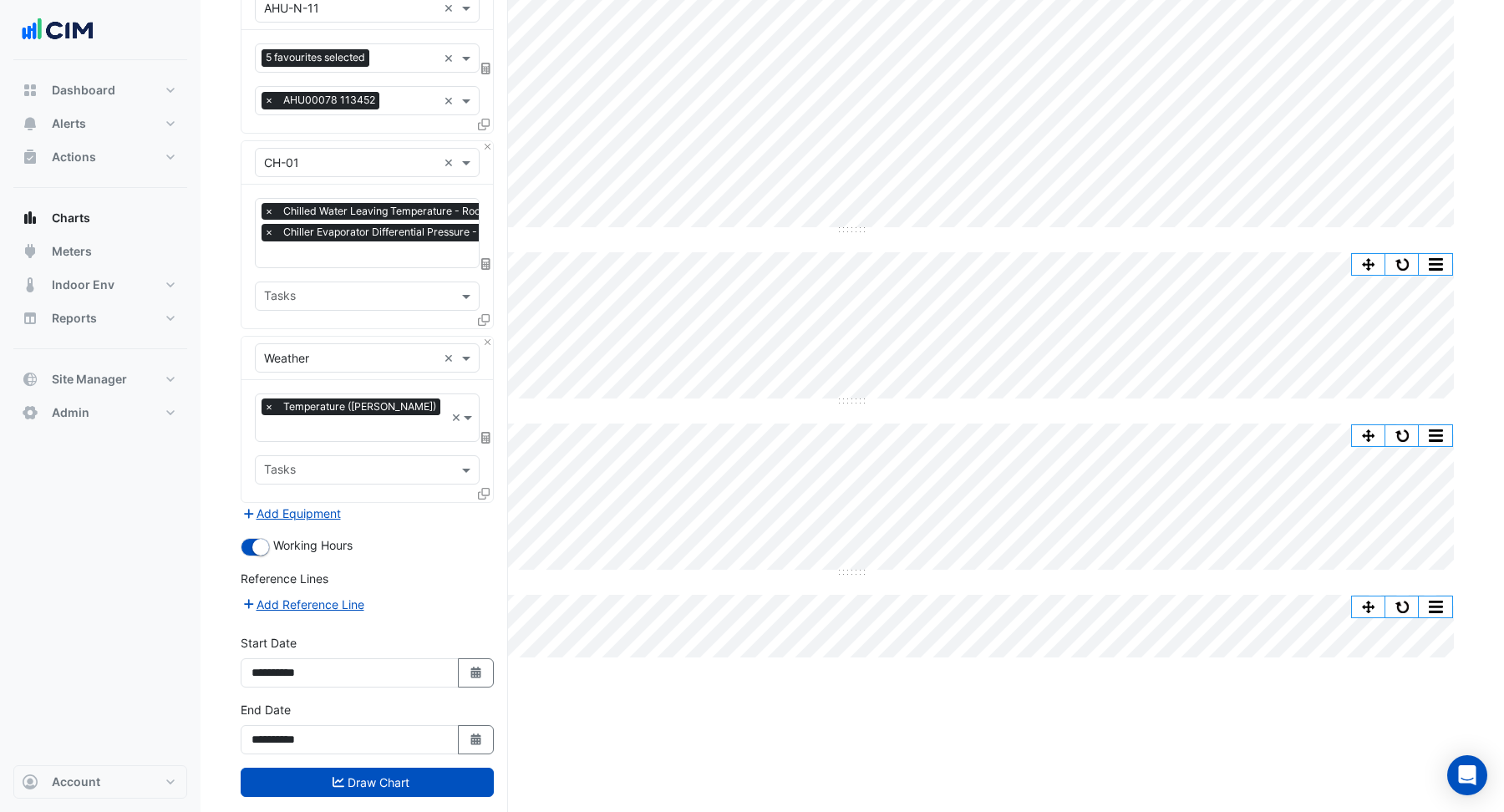
drag, startPoint x: 358, startPoint y: 751, endPoint x: 378, endPoint y: 741, distance: 22.4
click at [358, 768] on button "Draw Chart" at bounding box center [366, 782] width 253 height 29
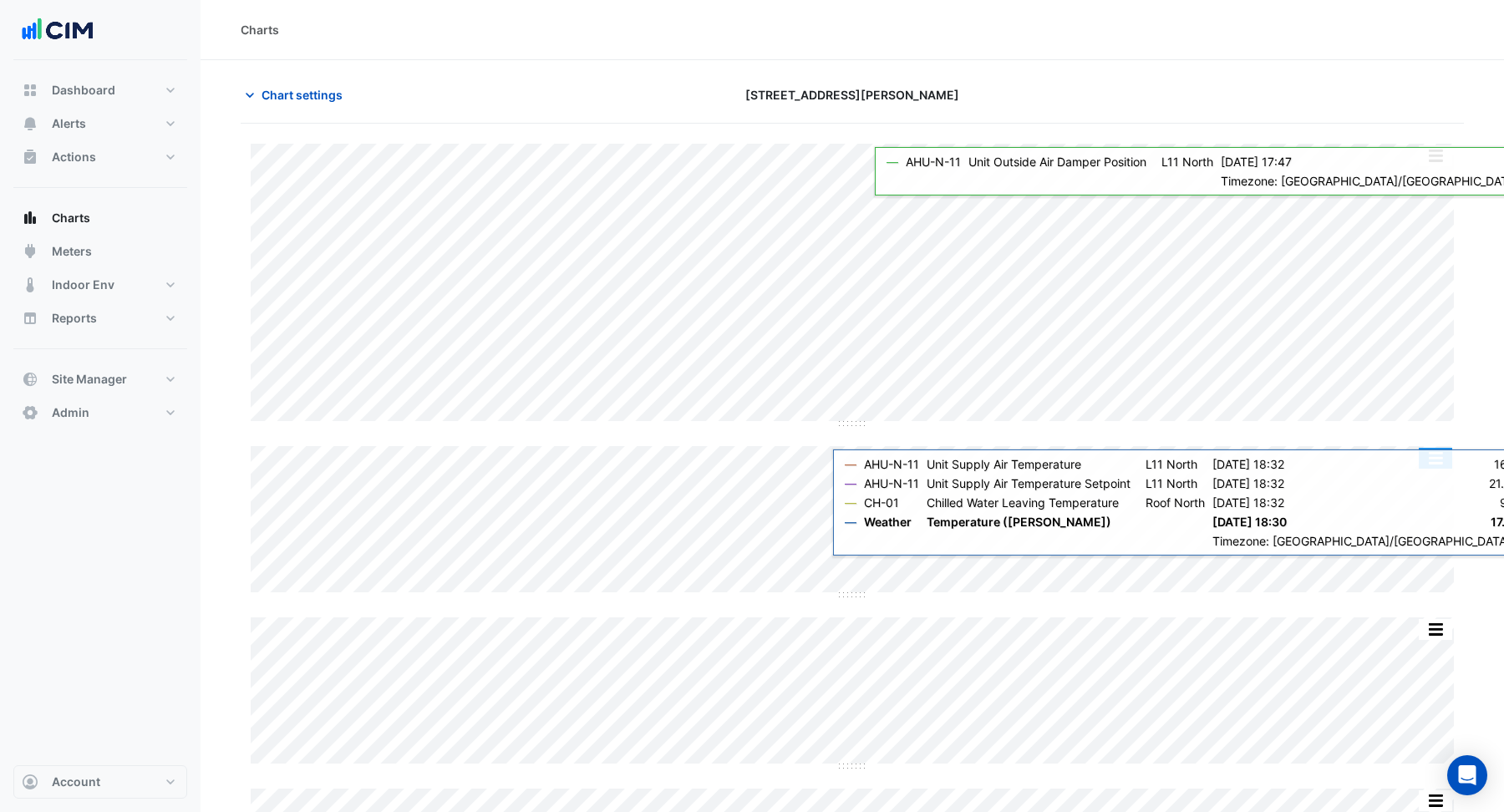
click at [1435, 460] on button "button" at bounding box center [1435, 458] width 34 height 21
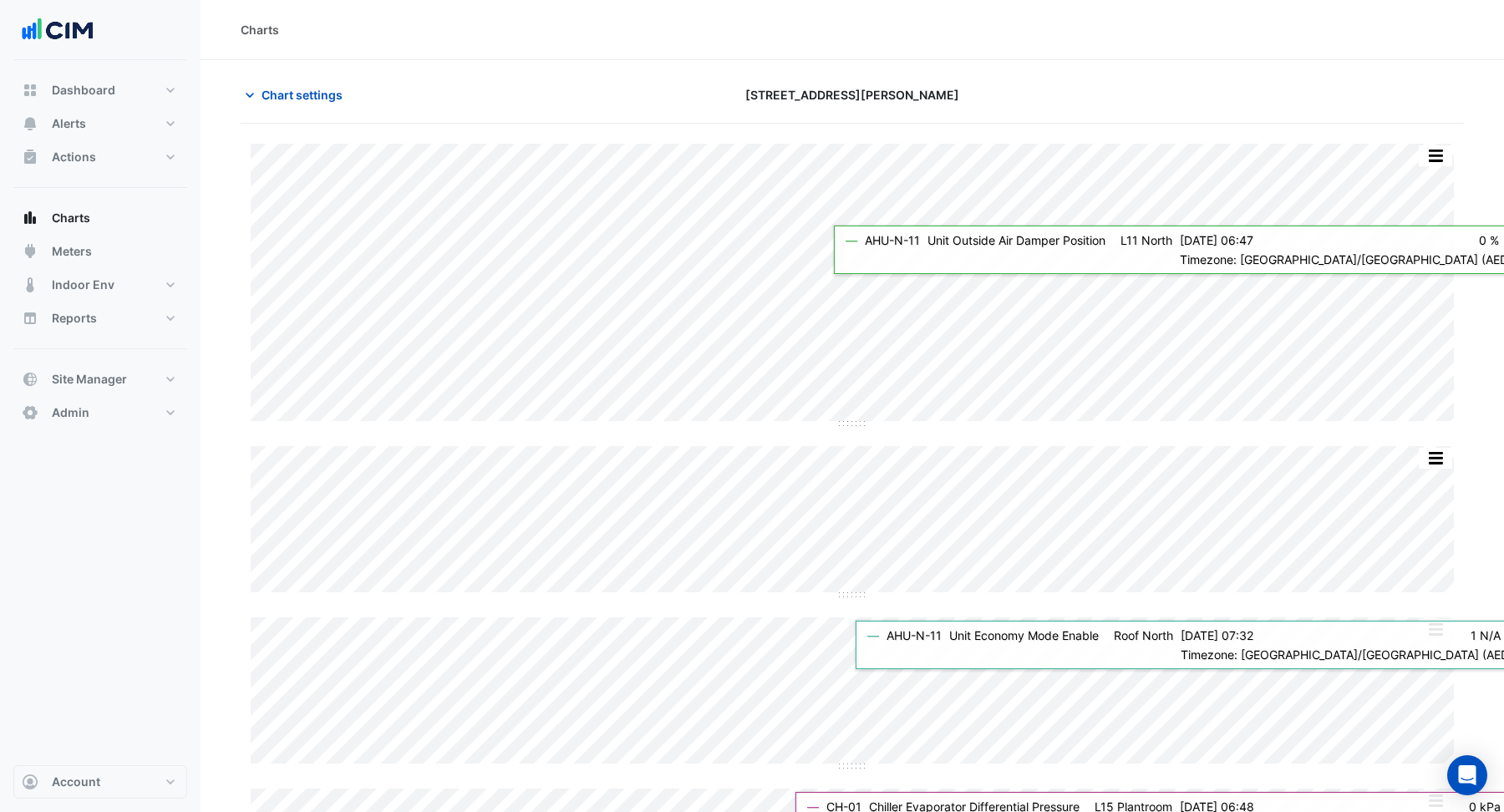
drag, startPoint x: 1460, startPoint y: 430, endPoint x: 1457, endPoint y: 212, distance: 218.0
click at [1459, 427] on div "Split by Equip Split All Split None Print Save as JPEG Save as PNG Pivot Data T…" at bounding box center [851, 584] width 1223 height 879
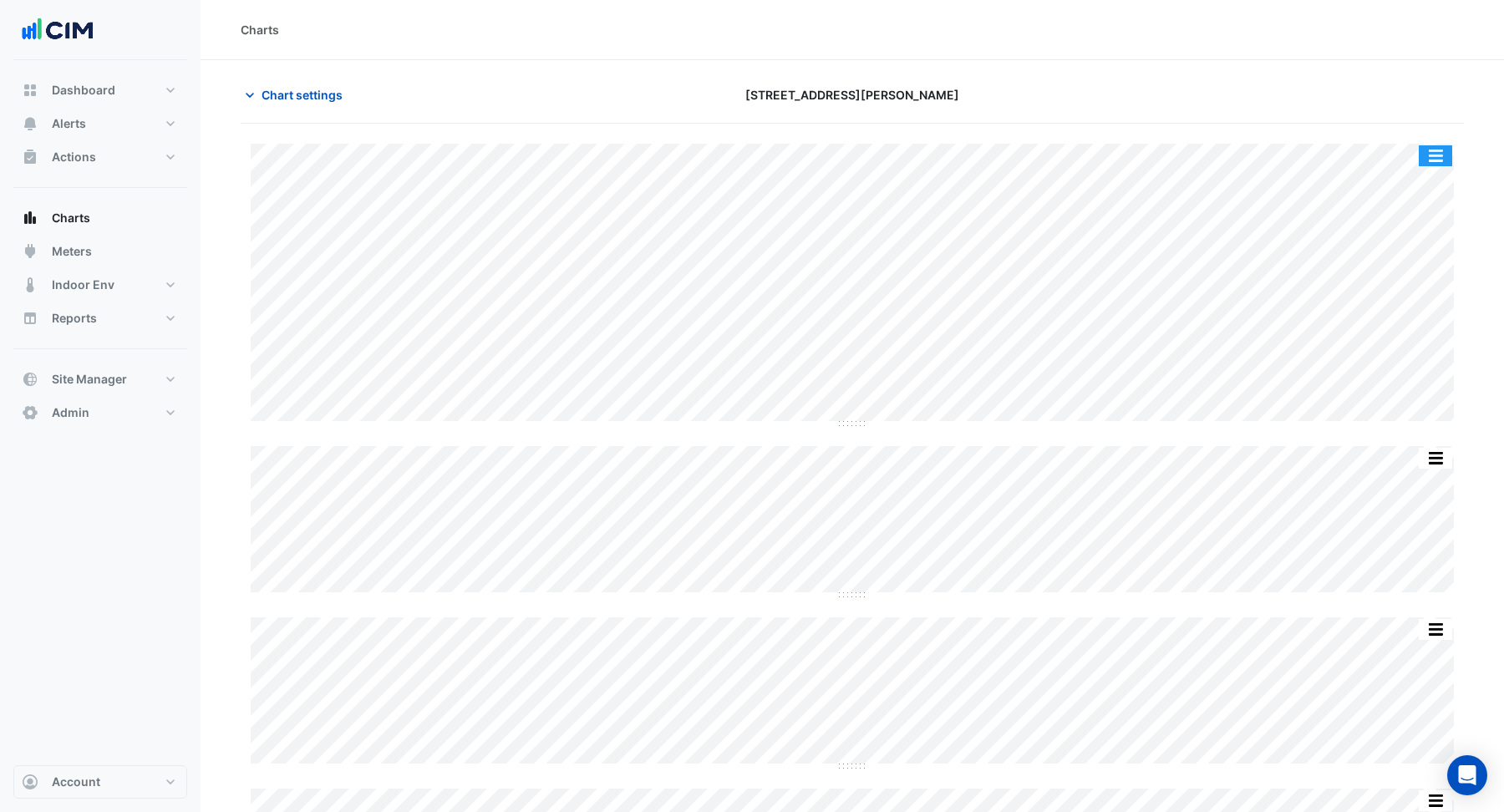
click at [1433, 160] on button "button" at bounding box center [1435, 155] width 34 height 21
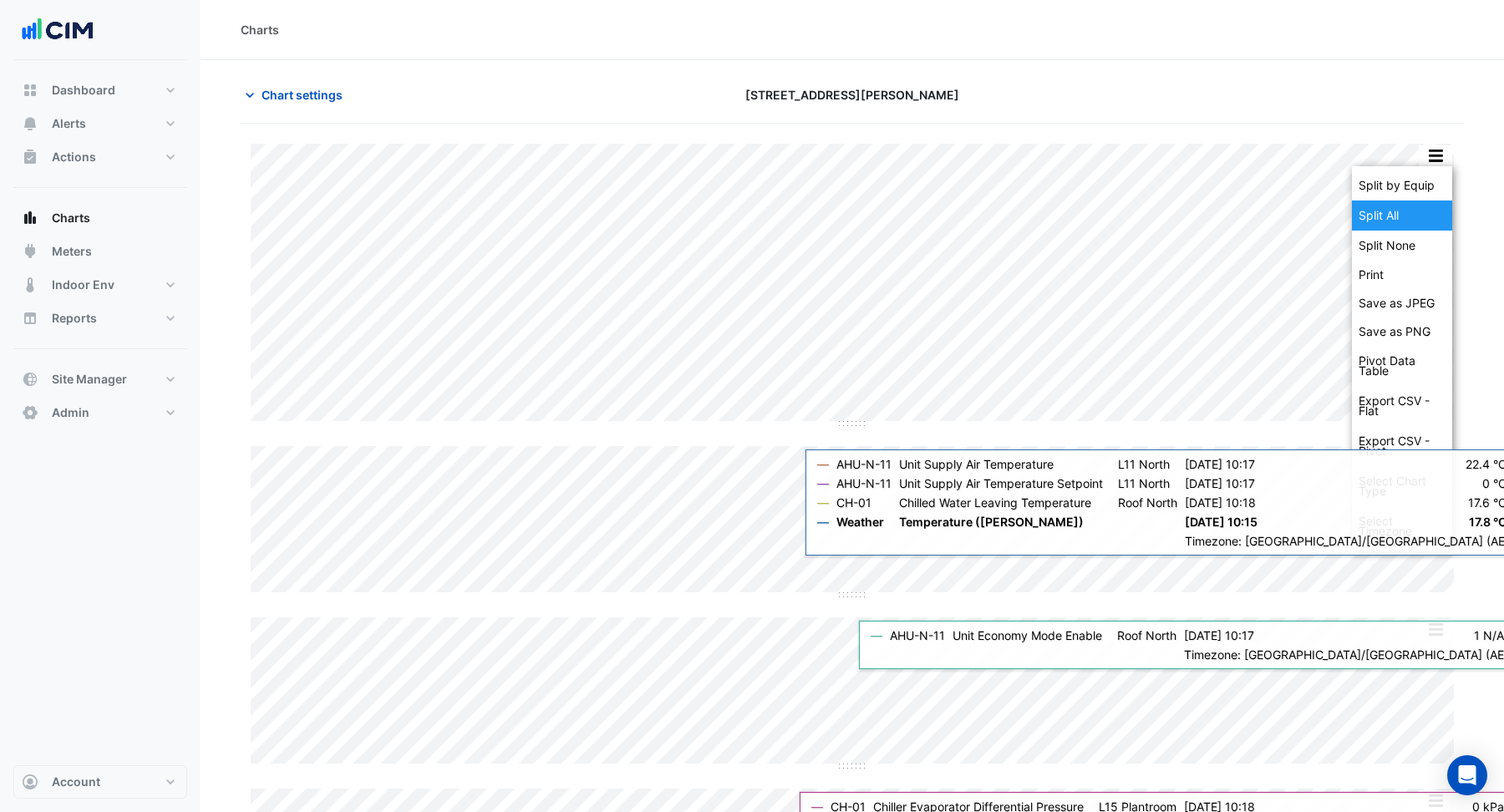
click at [1398, 211] on div "Split All" at bounding box center [1402, 215] width 101 height 30
